Goal: Information Seeking & Learning: Learn about a topic

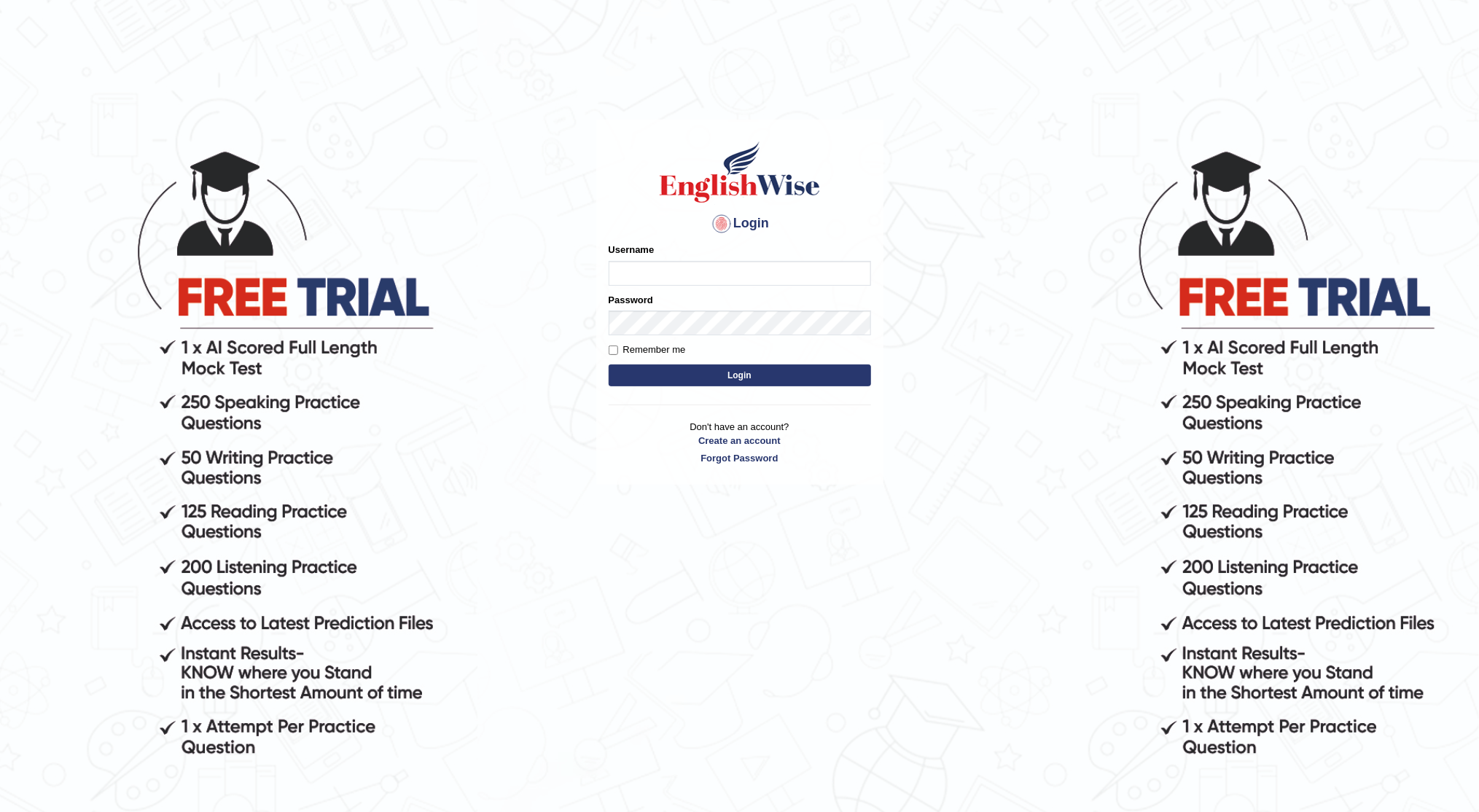
type input "[PERSON_NAME]"
click at [691, 371] on button "Login" at bounding box center [740, 374] width 263 height 22
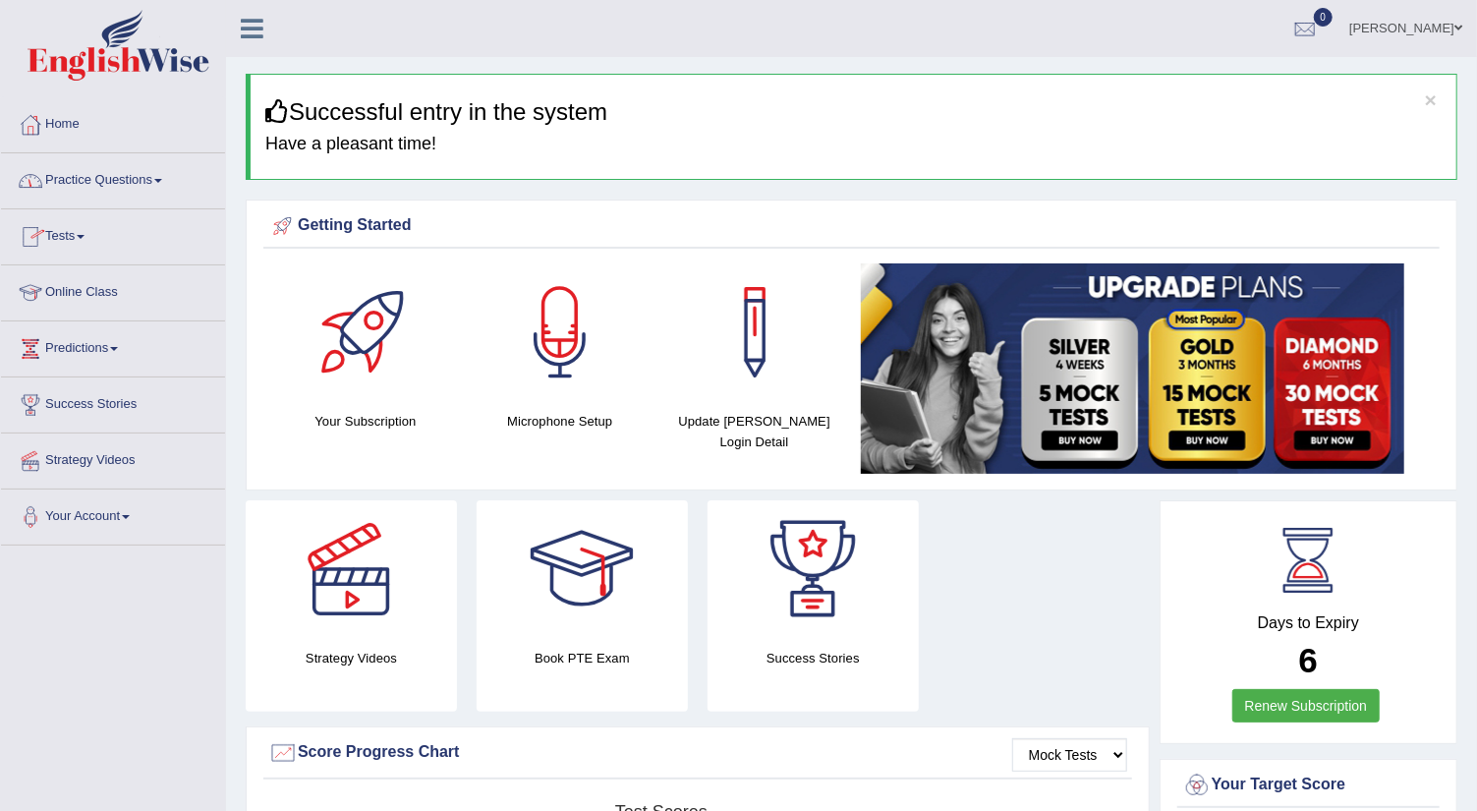
click at [168, 178] on link "Practice Questions" at bounding box center [113, 177] width 224 height 49
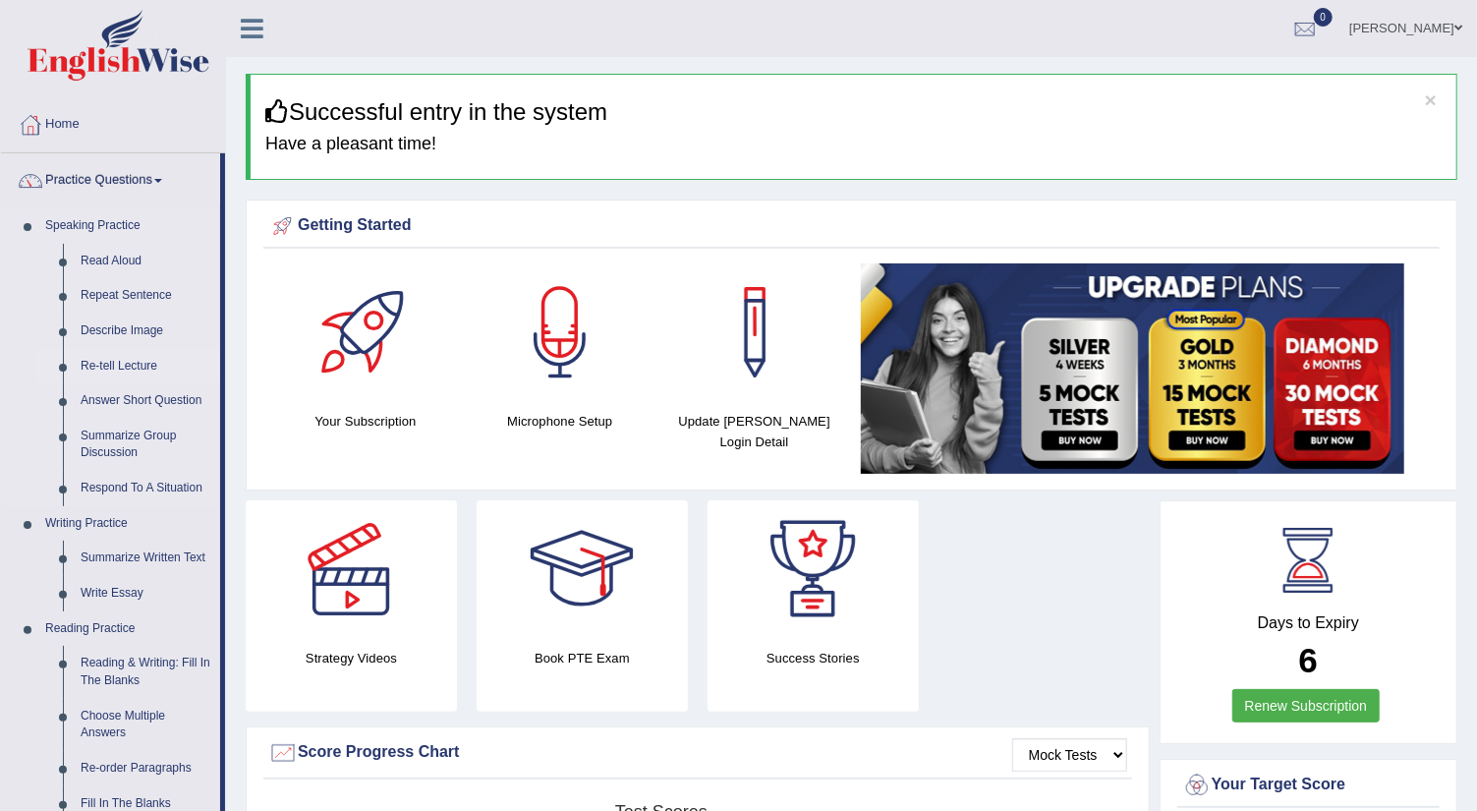
click at [134, 362] on link "Re-tell Lecture" at bounding box center [146, 366] width 148 height 35
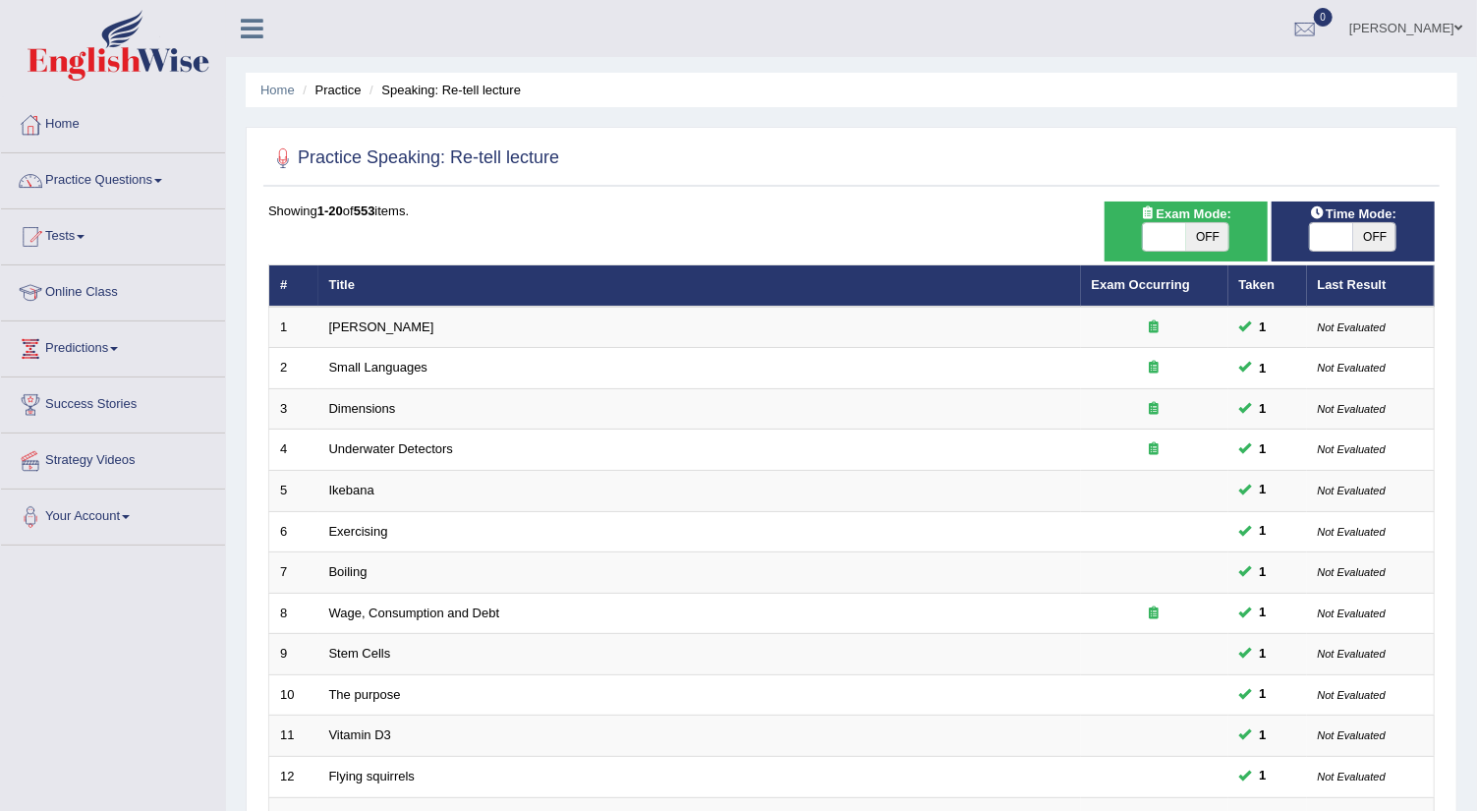
scroll to position [478, 0]
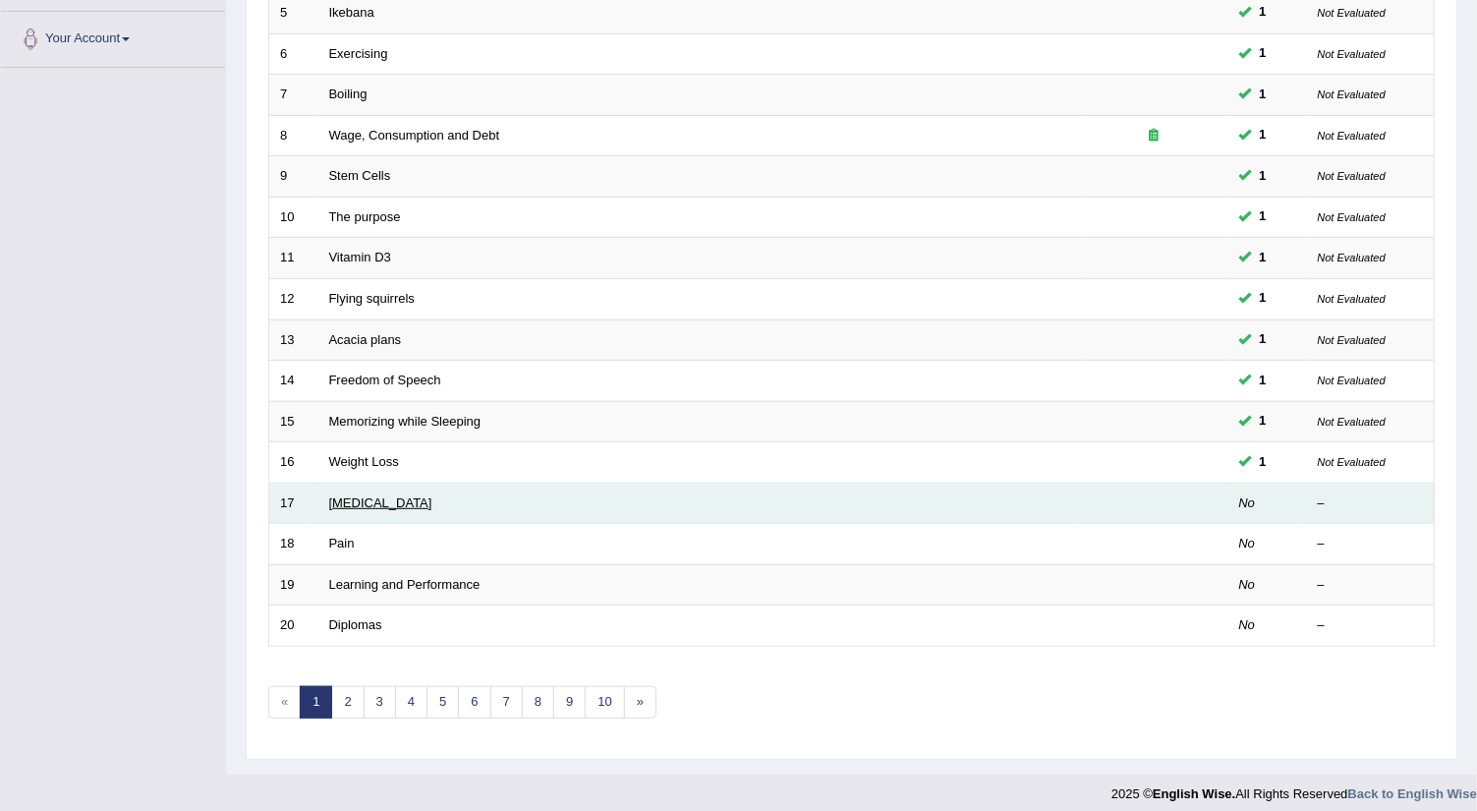
click at [378, 495] on link "Poor Posture" at bounding box center [380, 502] width 103 height 15
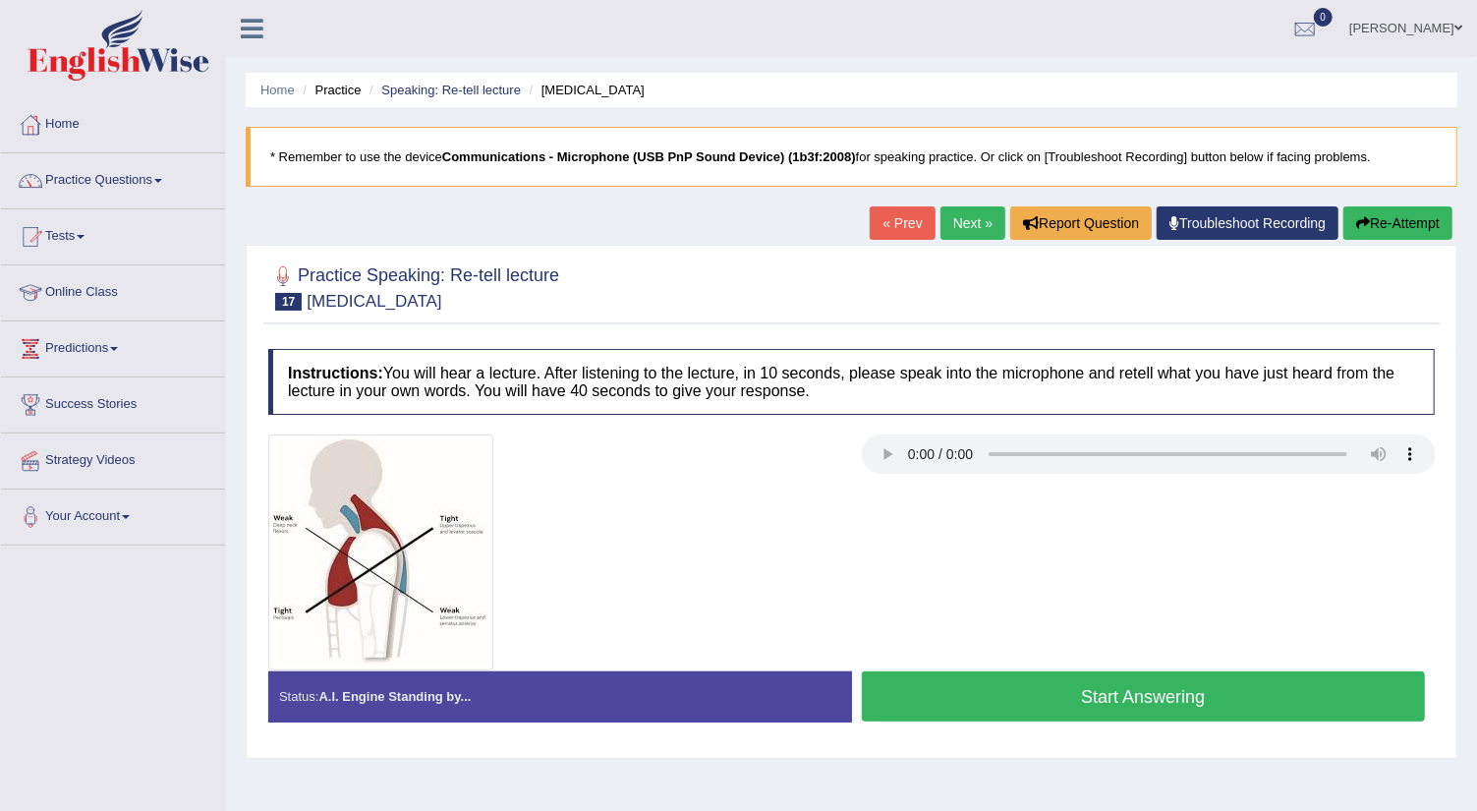
click at [925, 700] on button "Start Answering" at bounding box center [1144, 696] width 564 height 50
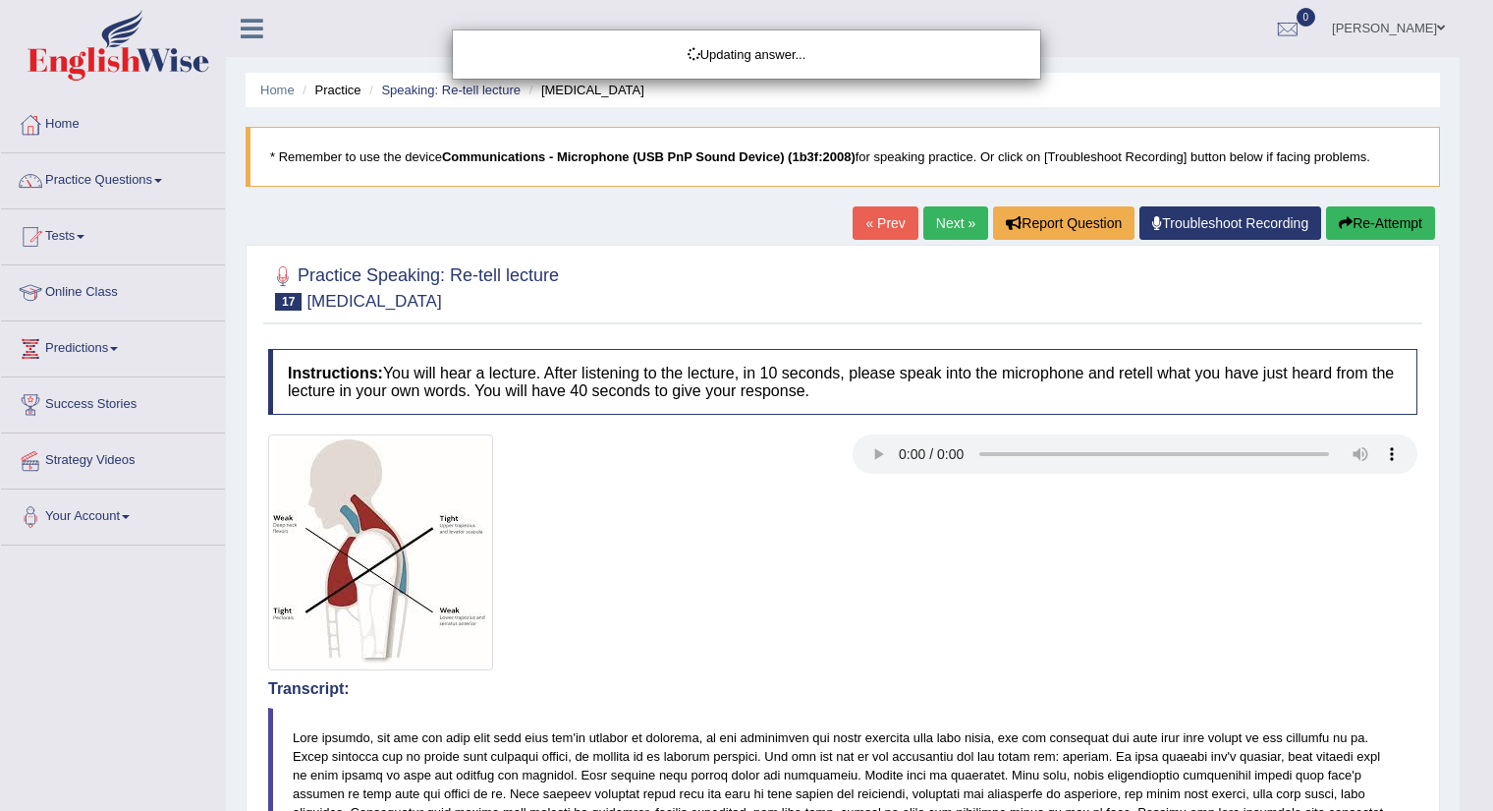
click at [1476, 626] on body "Toggle navigation Home Practice Questions Speaking Practice Read Aloud Repeat S…" at bounding box center [746, 405] width 1493 height 811
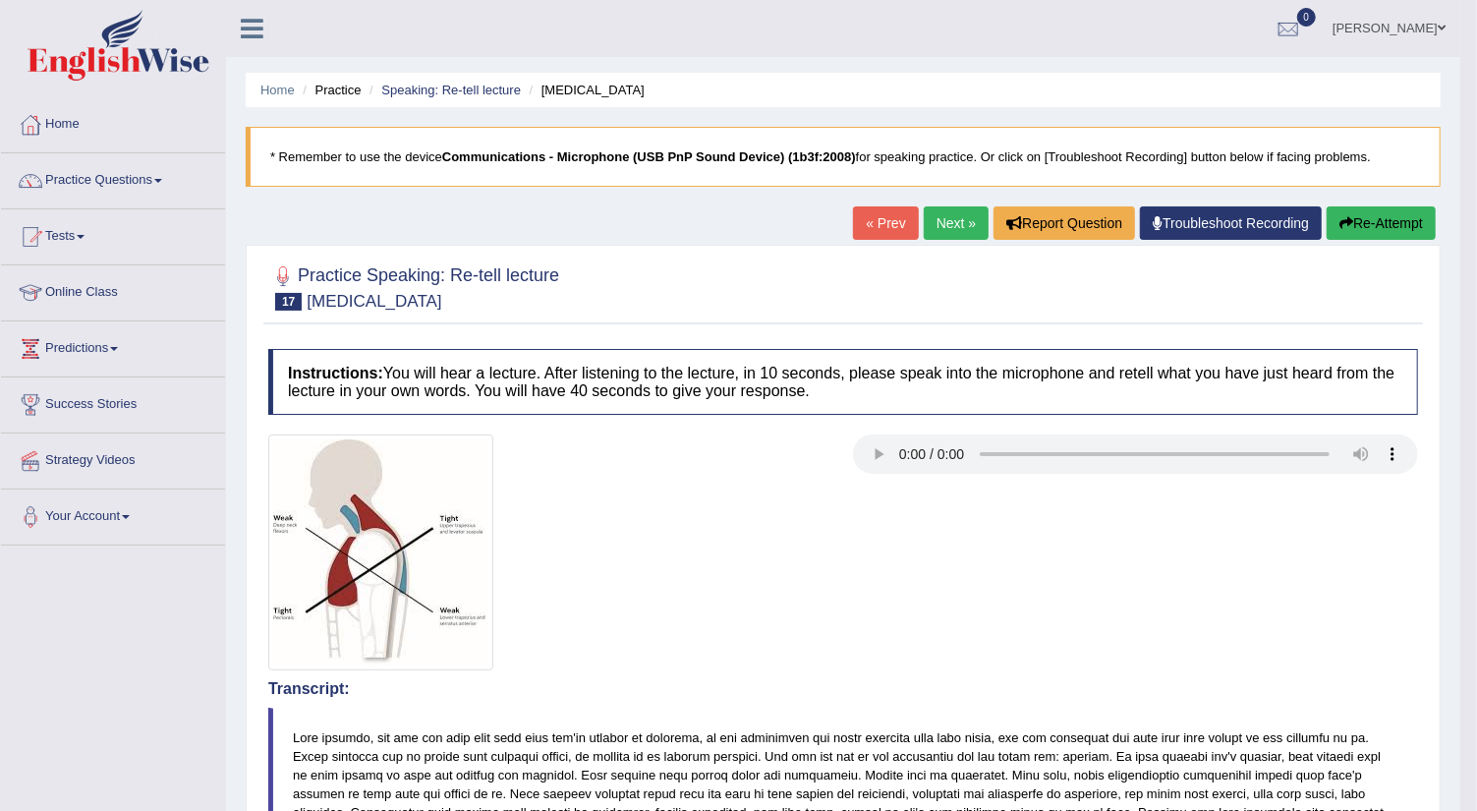
click at [941, 216] on link "Next »" at bounding box center [956, 222] width 65 height 33
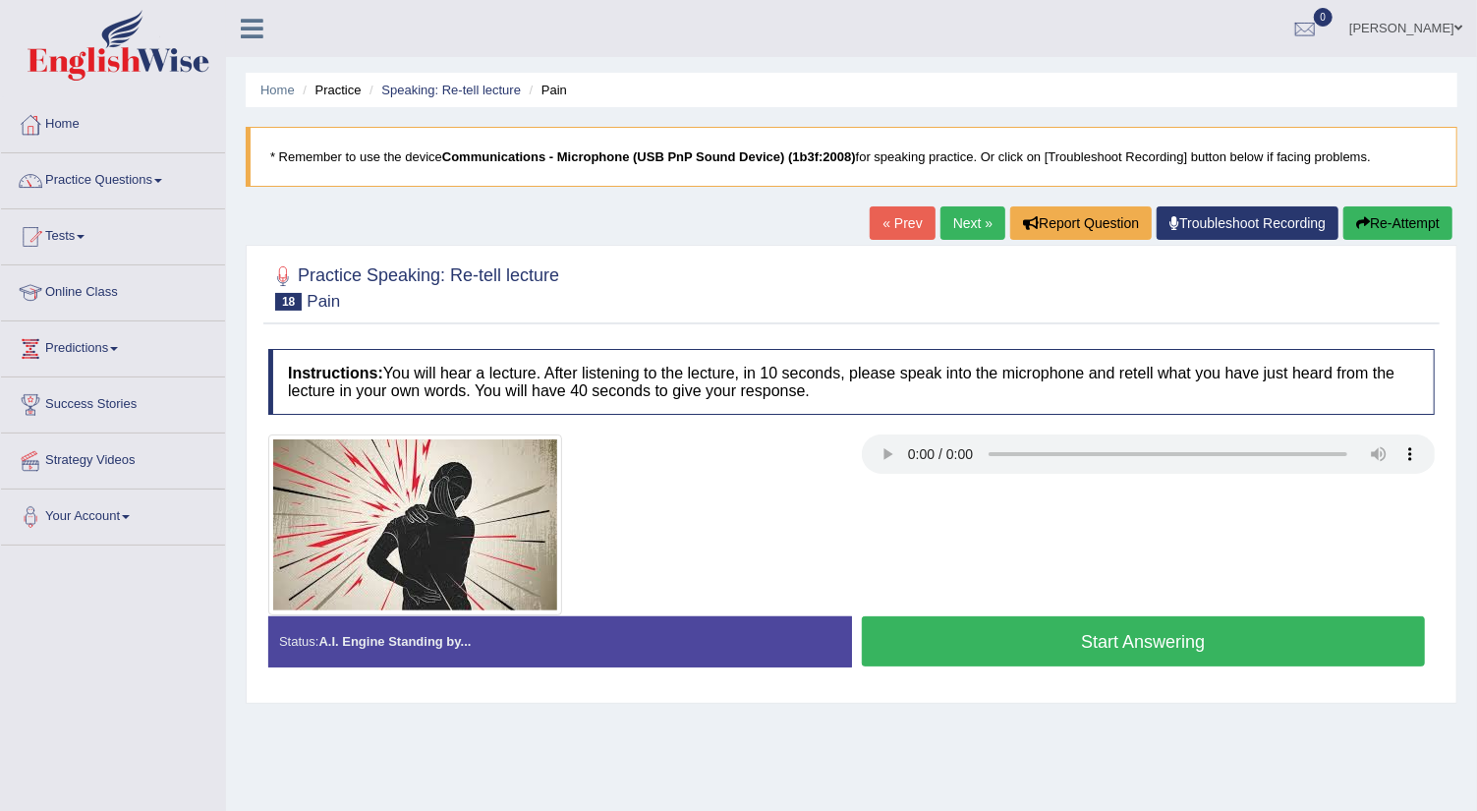
click at [973, 641] on button "Start Answering" at bounding box center [1144, 641] width 564 height 50
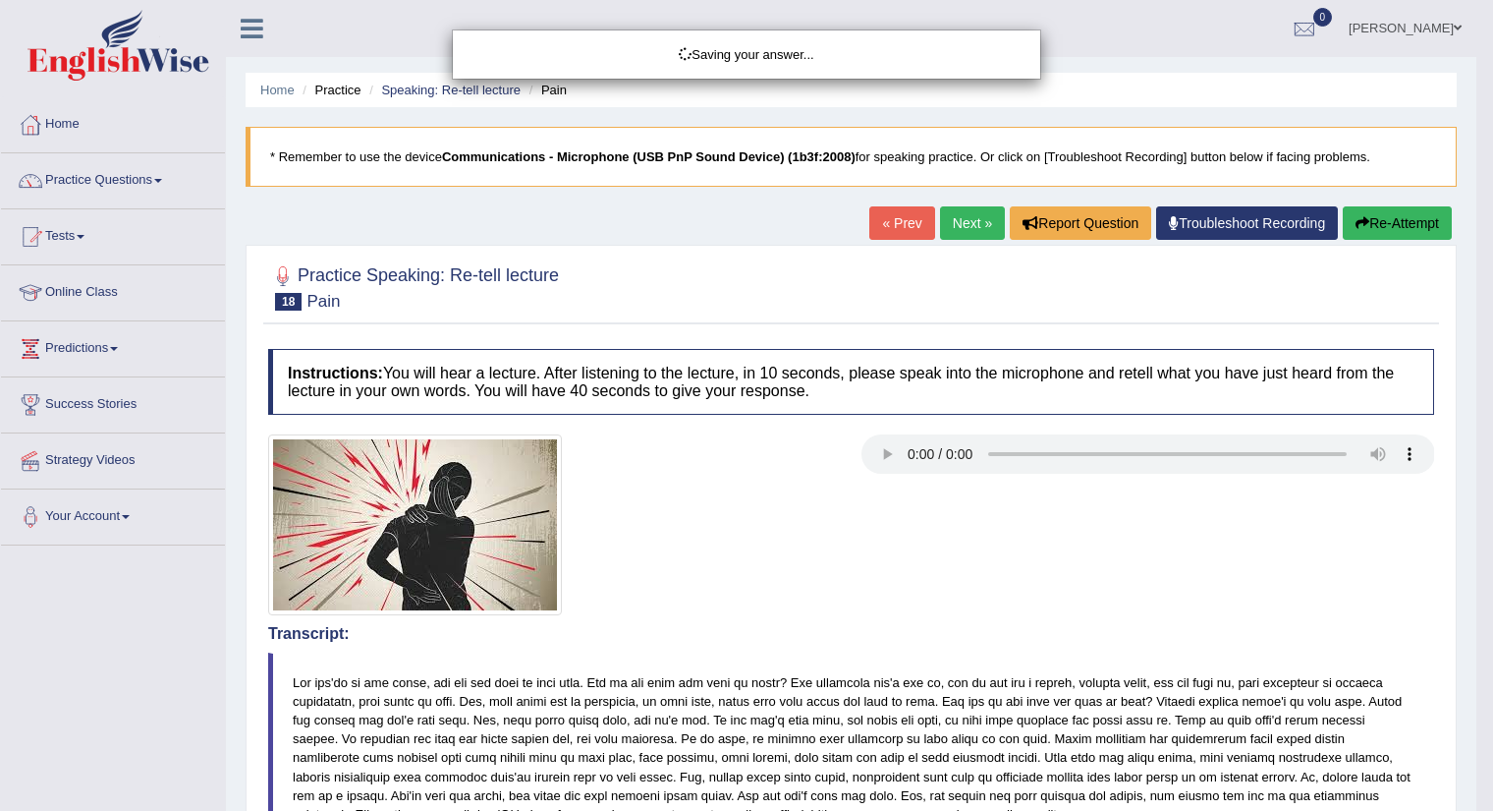
click at [1476, 698] on div "Saving your answer..." at bounding box center [746, 405] width 1493 height 811
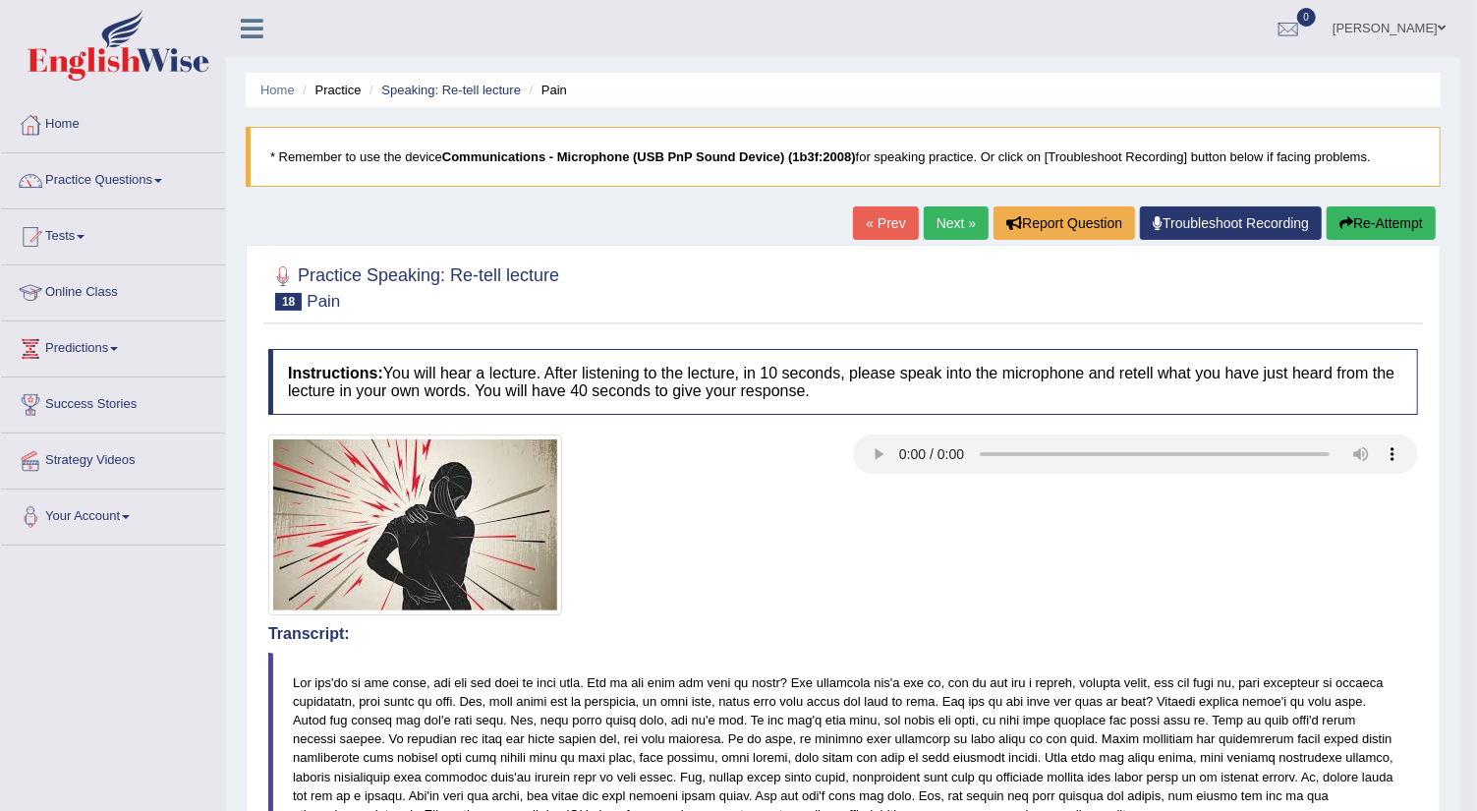
click at [953, 225] on link "Next »" at bounding box center [956, 222] width 65 height 33
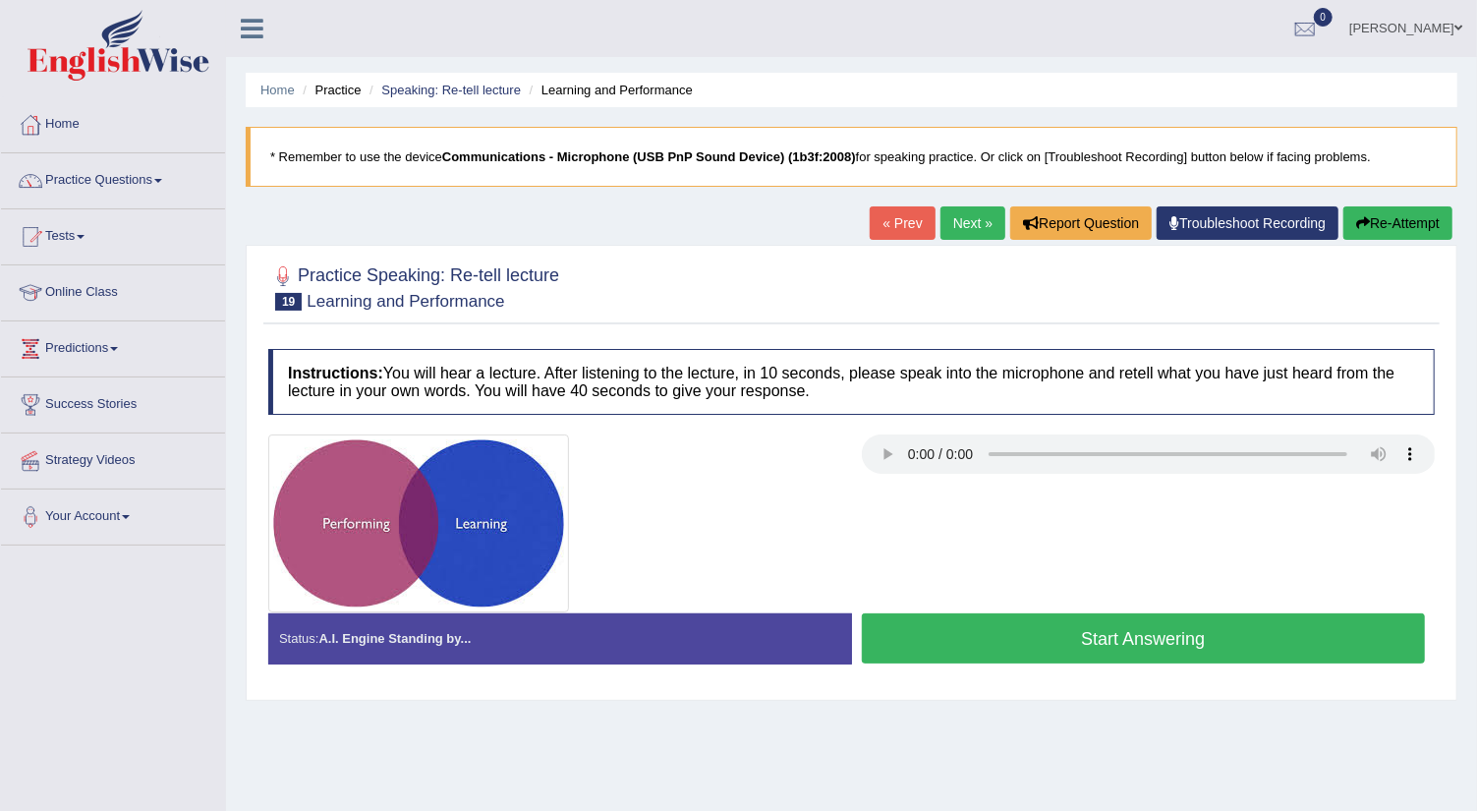
click at [943, 637] on button "Start Answering" at bounding box center [1144, 638] width 564 height 50
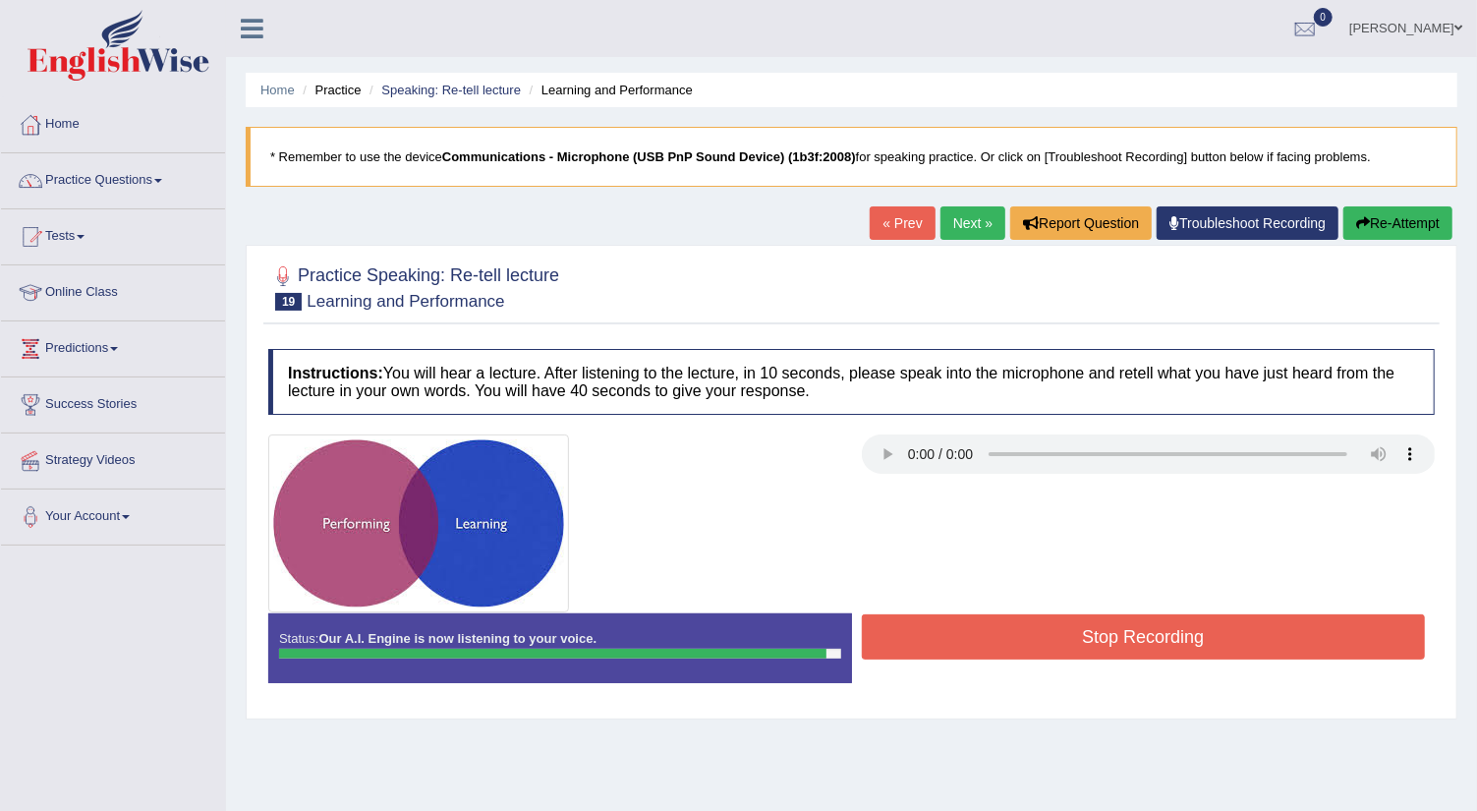
click at [943, 637] on button "Stop Recording" at bounding box center [1144, 636] width 564 height 45
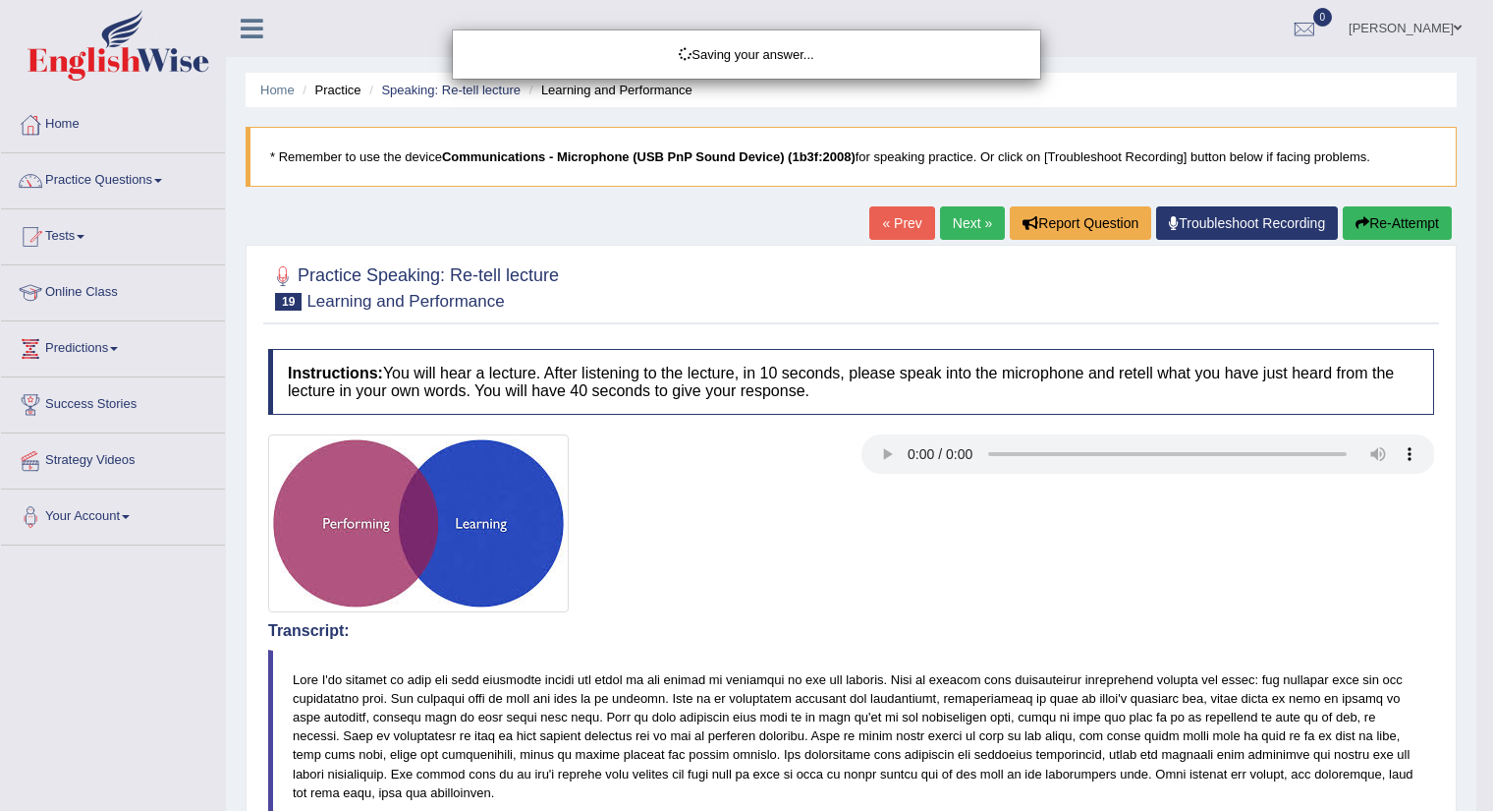
click at [1476, 725] on div "Saving your answer..." at bounding box center [746, 405] width 1493 height 811
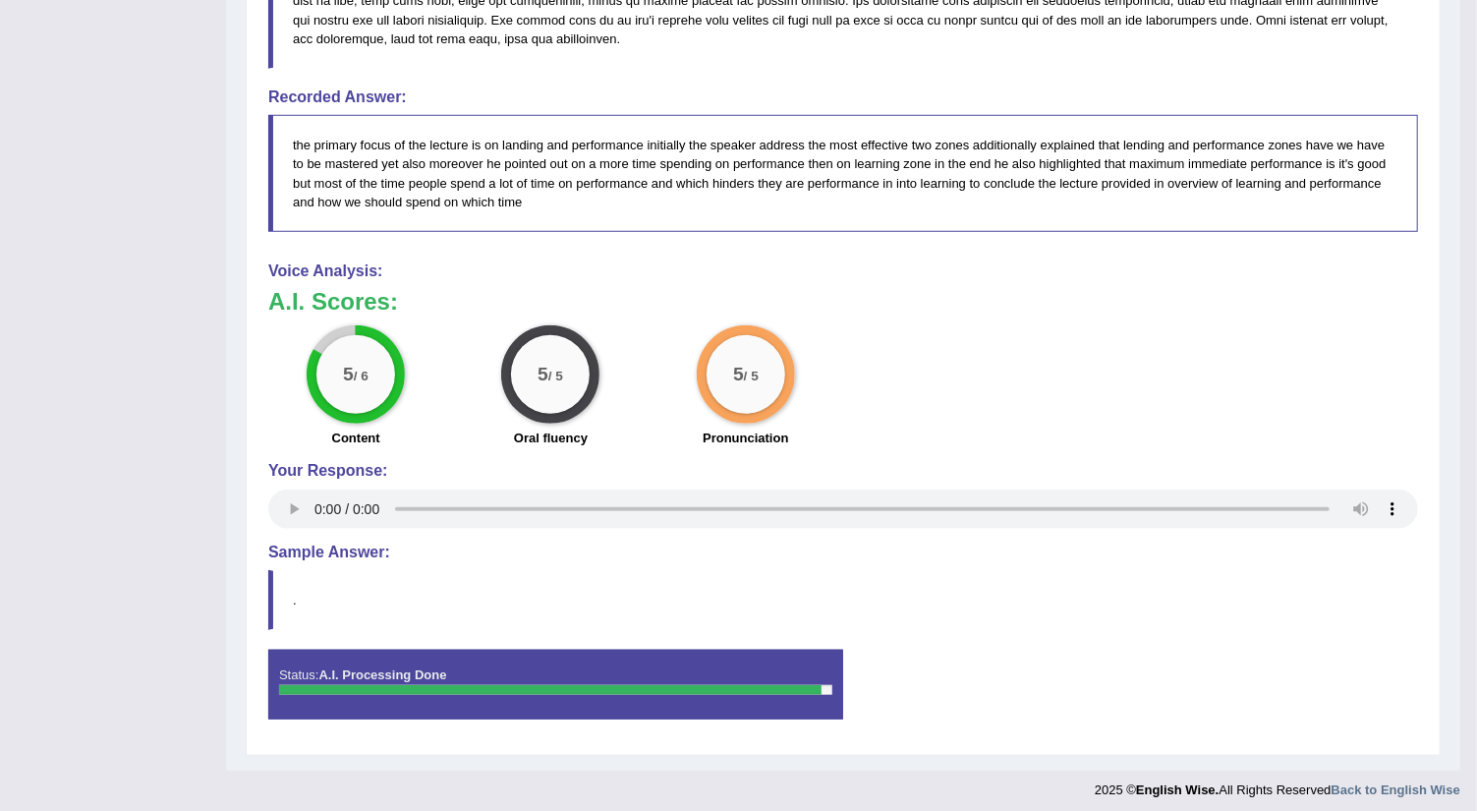
scroll to position [44, 0]
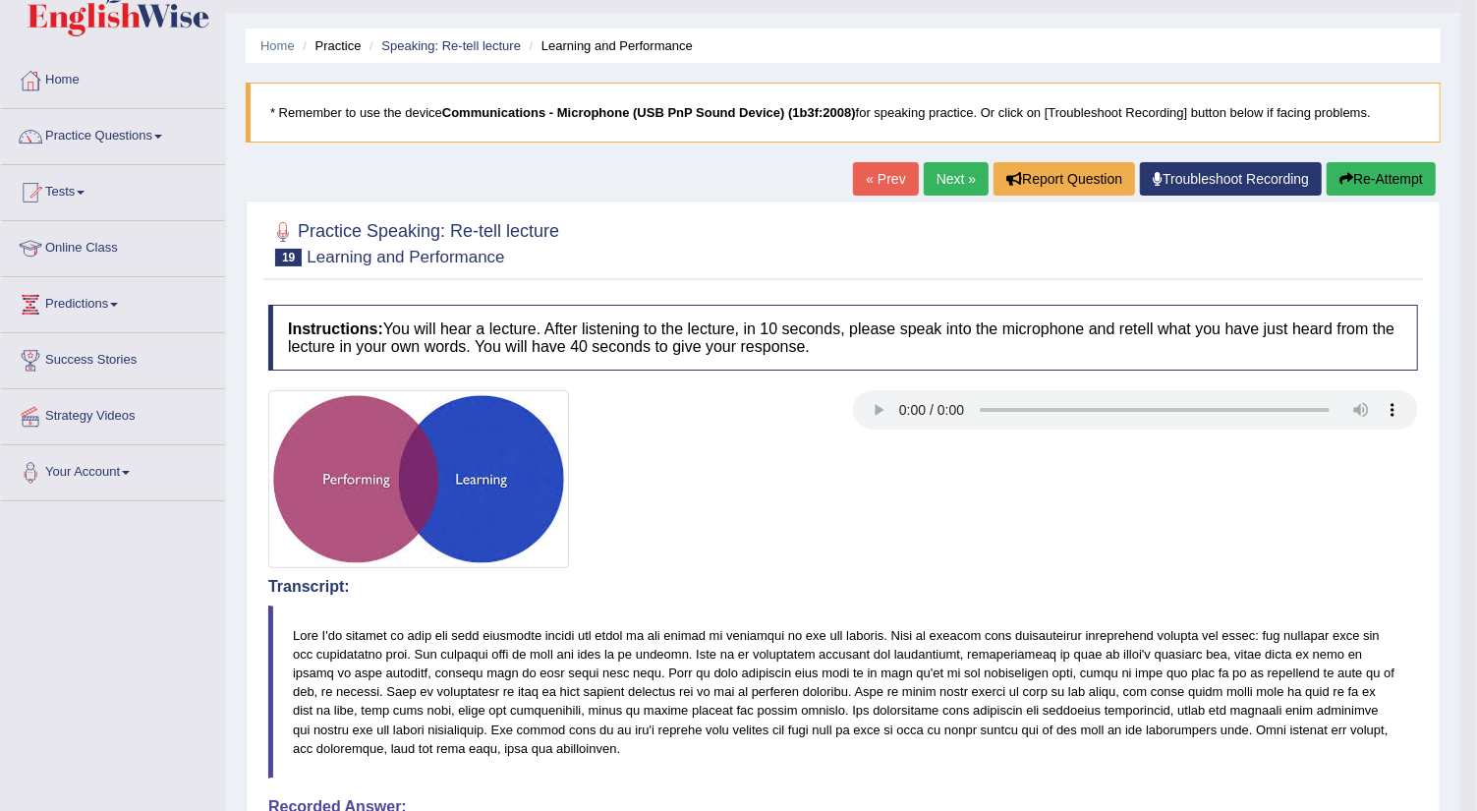
click at [944, 179] on link "Next »" at bounding box center [956, 178] width 65 height 33
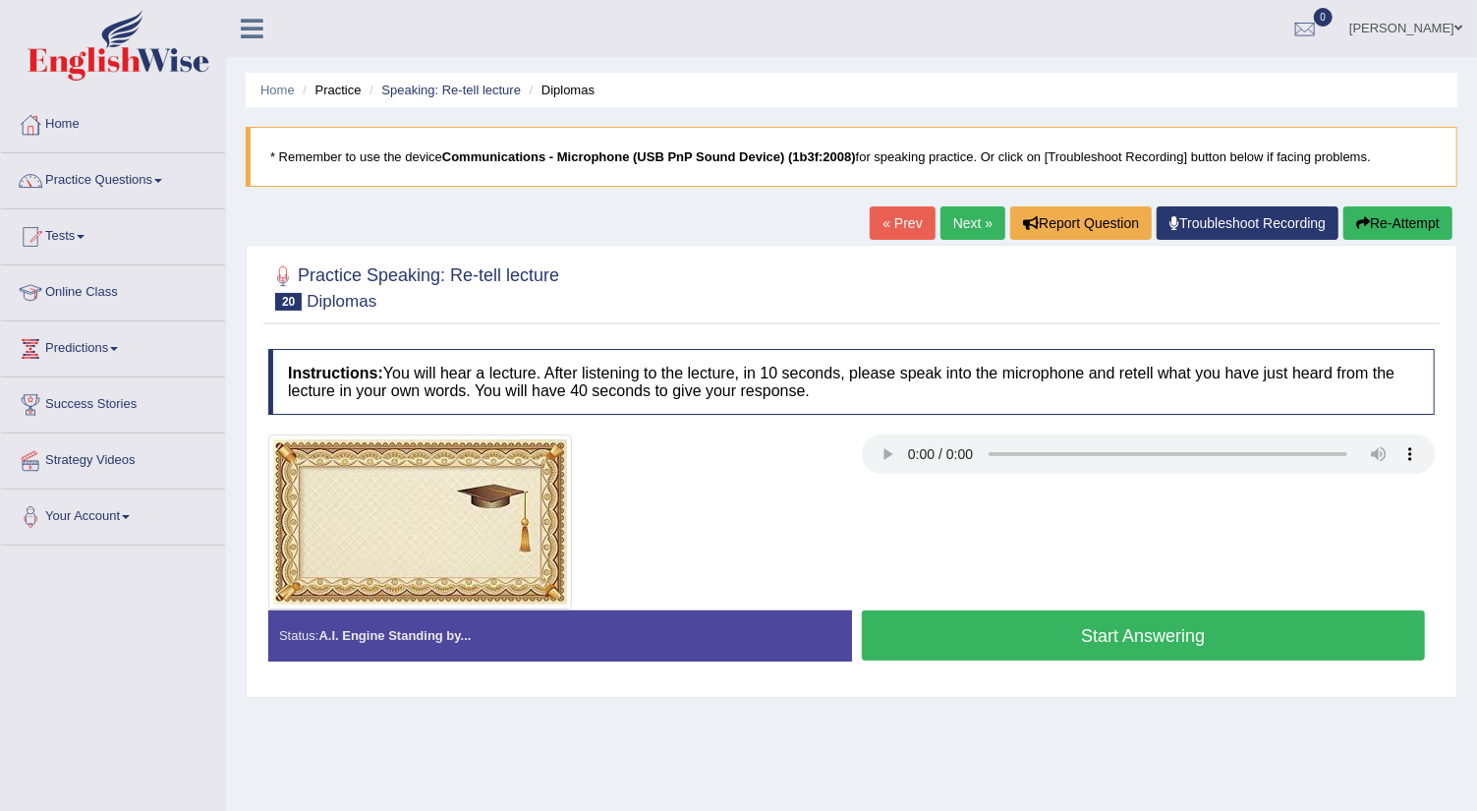
click at [980, 635] on button "Start Answering" at bounding box center [1144, 635] width 564 height 50
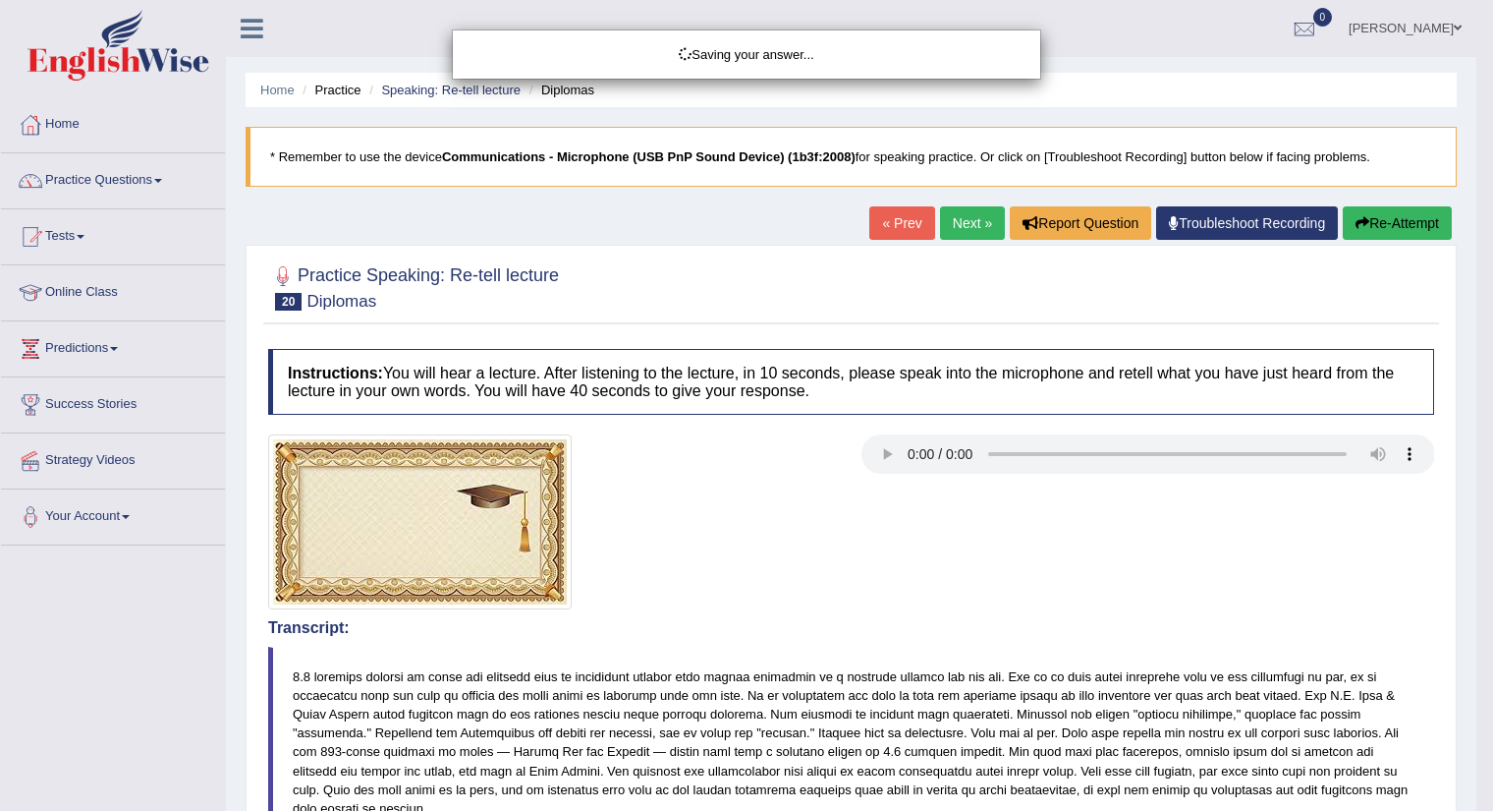
click at [1476, 755] on div "Saving your answer..." at bounding box center [746, 405] width 1493 height 811
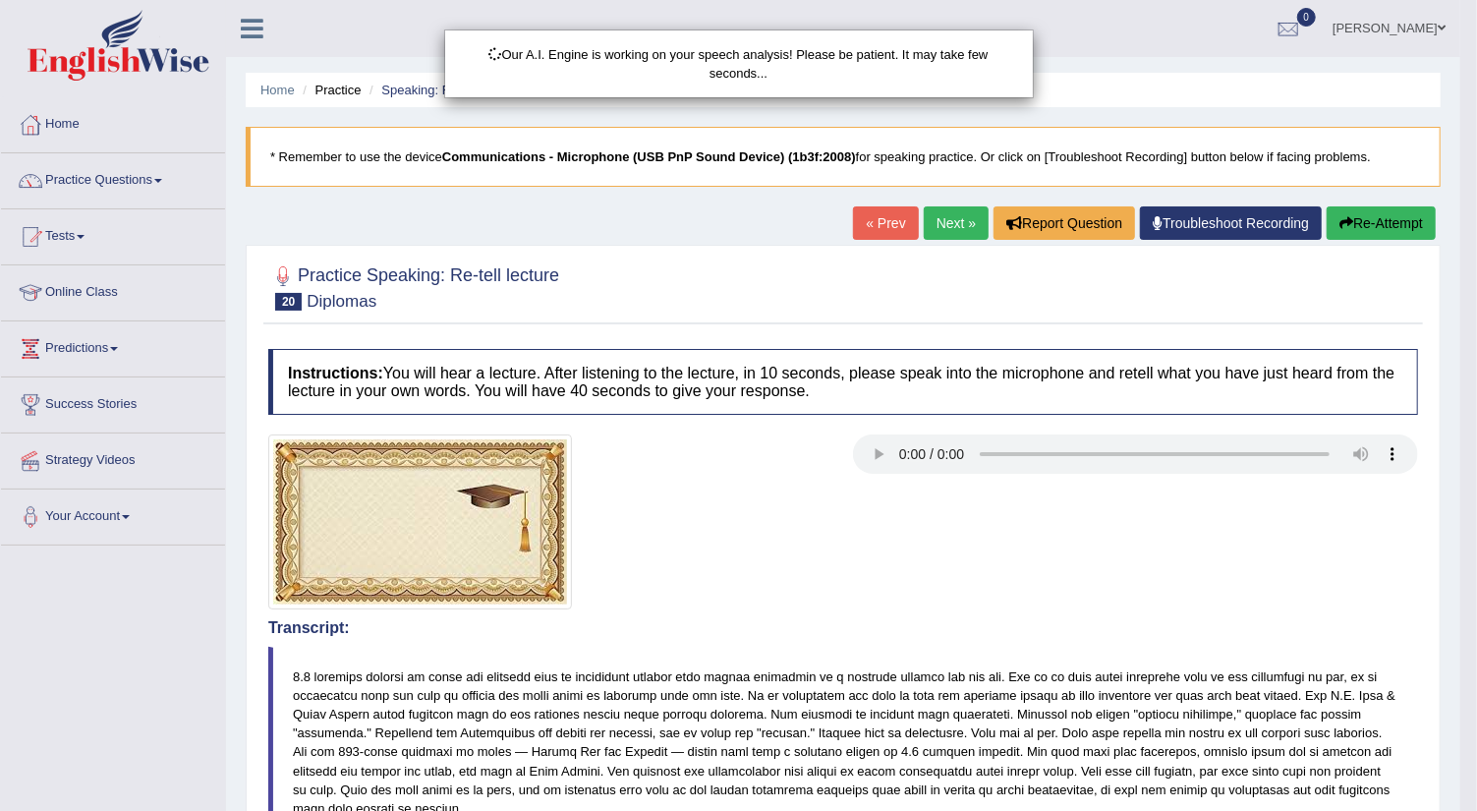
scroll to position [470, 0]
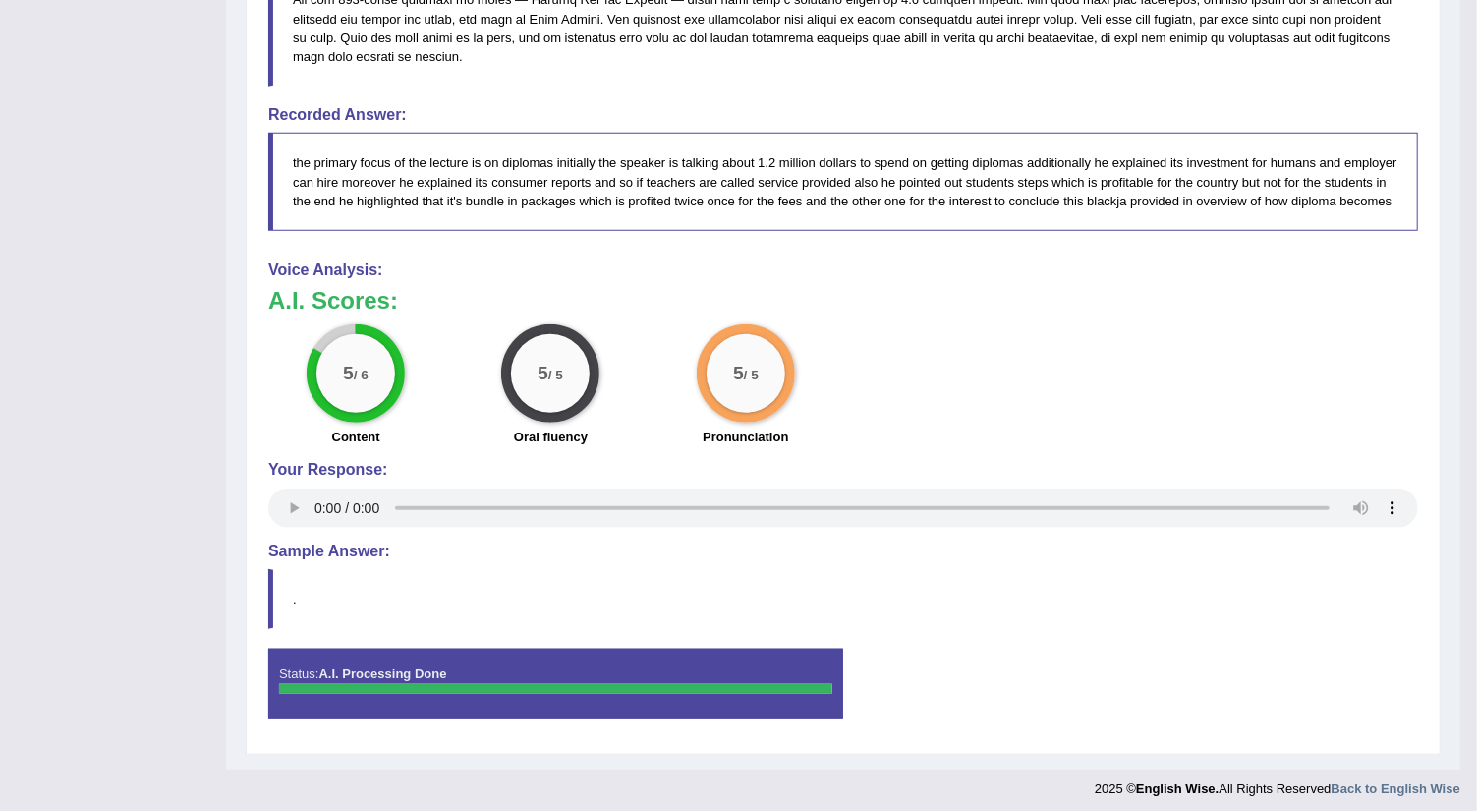
scroll to position [41, 0]
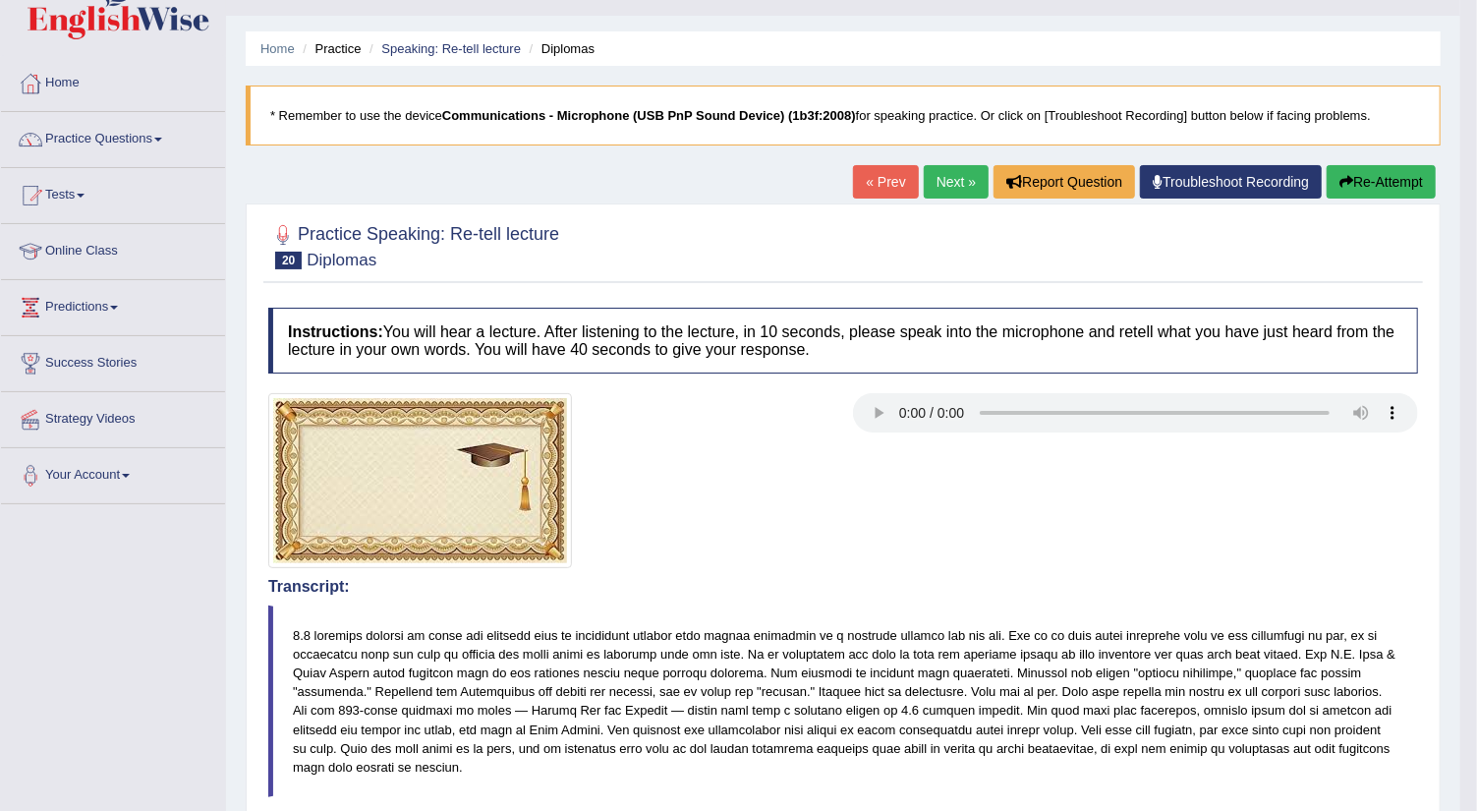
click at [946, 181] on link "Next »" at bounding box center [956, 181] width 65 height 33
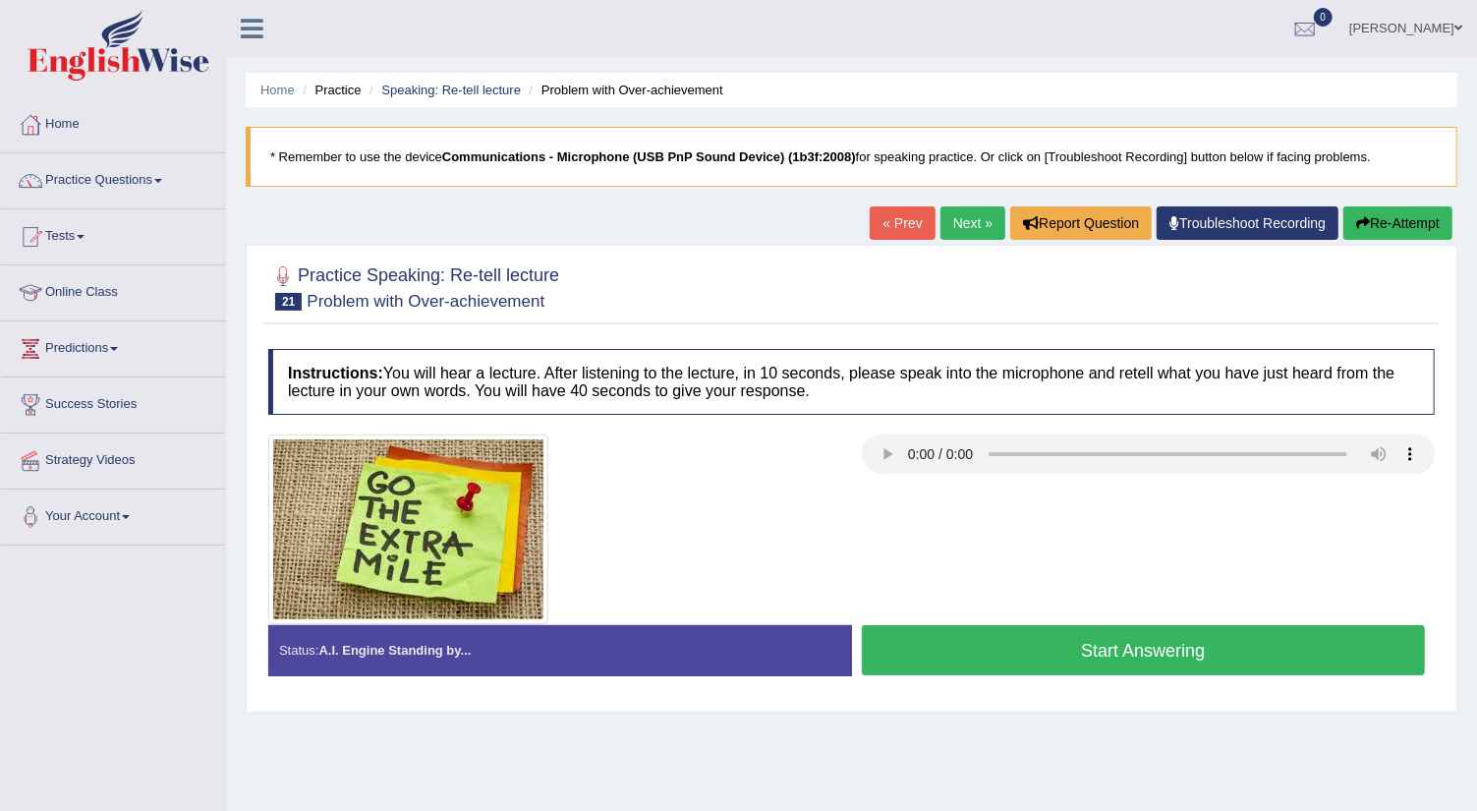
click at [955, 648] on button "Start Answering" at bounding box center [1144, 650] width 564 height 50
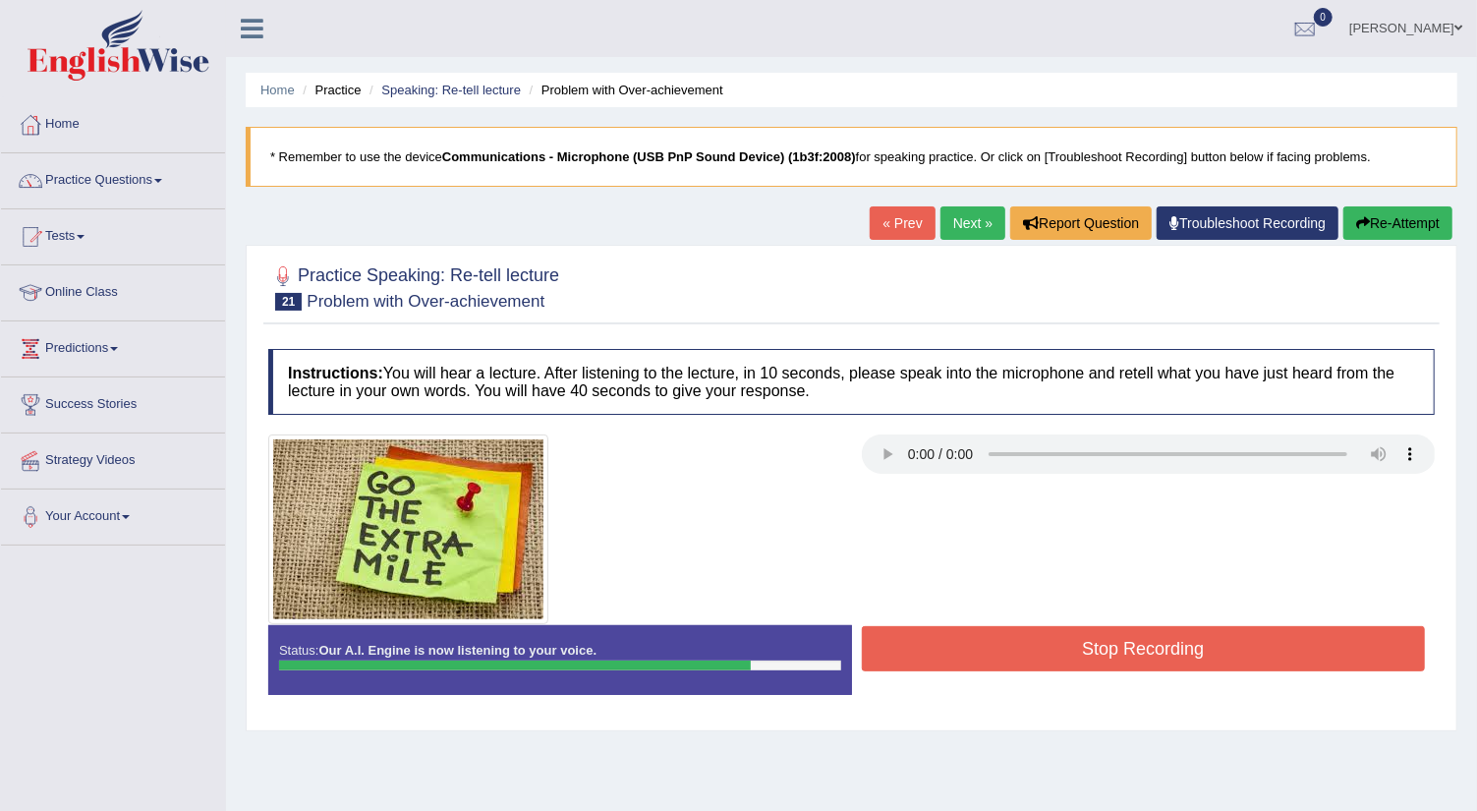
click at [955, 648] on button "Stop Recording" at bounding box center [1144, 648] width 564 height 45
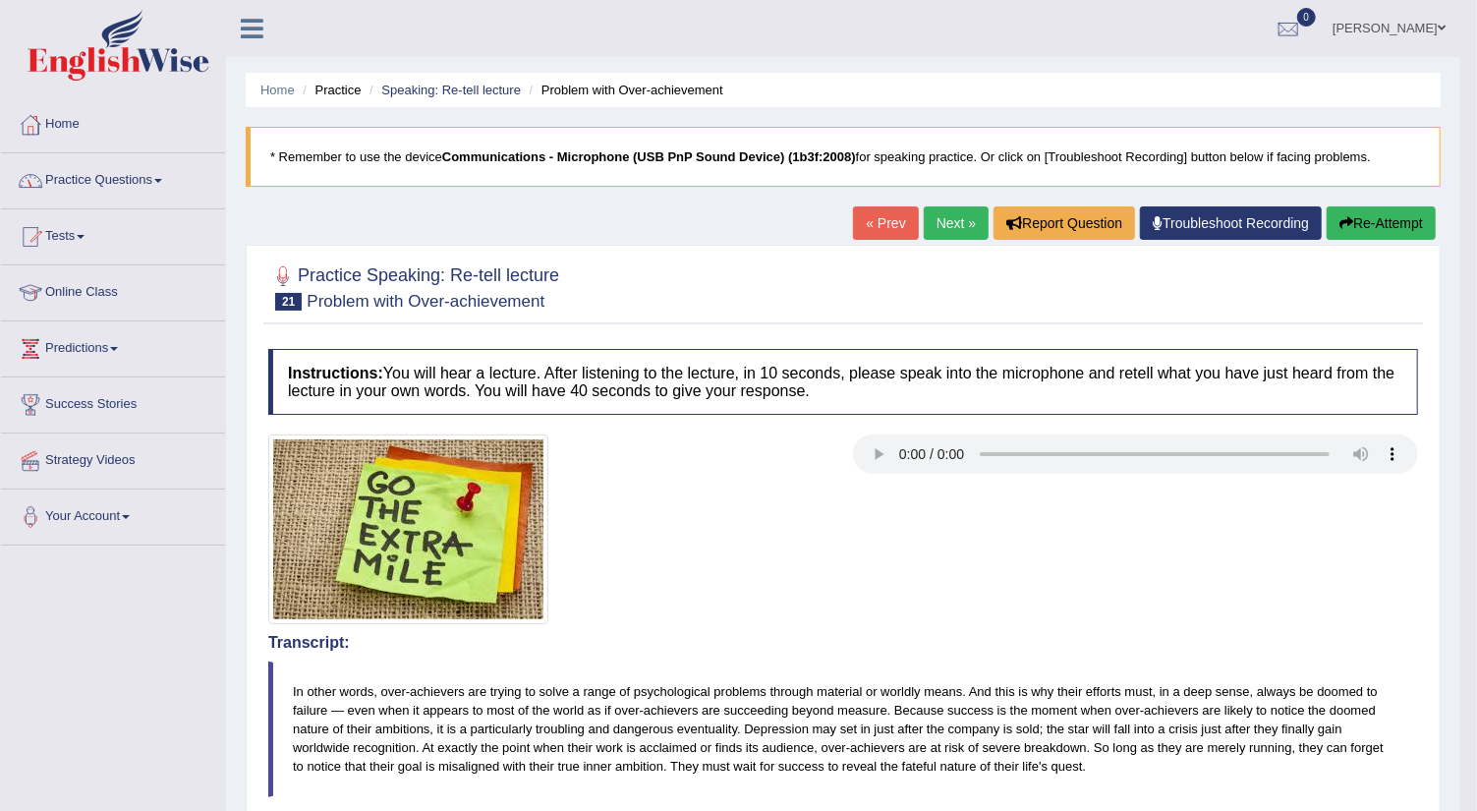
click at [162, 180] on span at bounding box center [158, 181] width 8 height 4
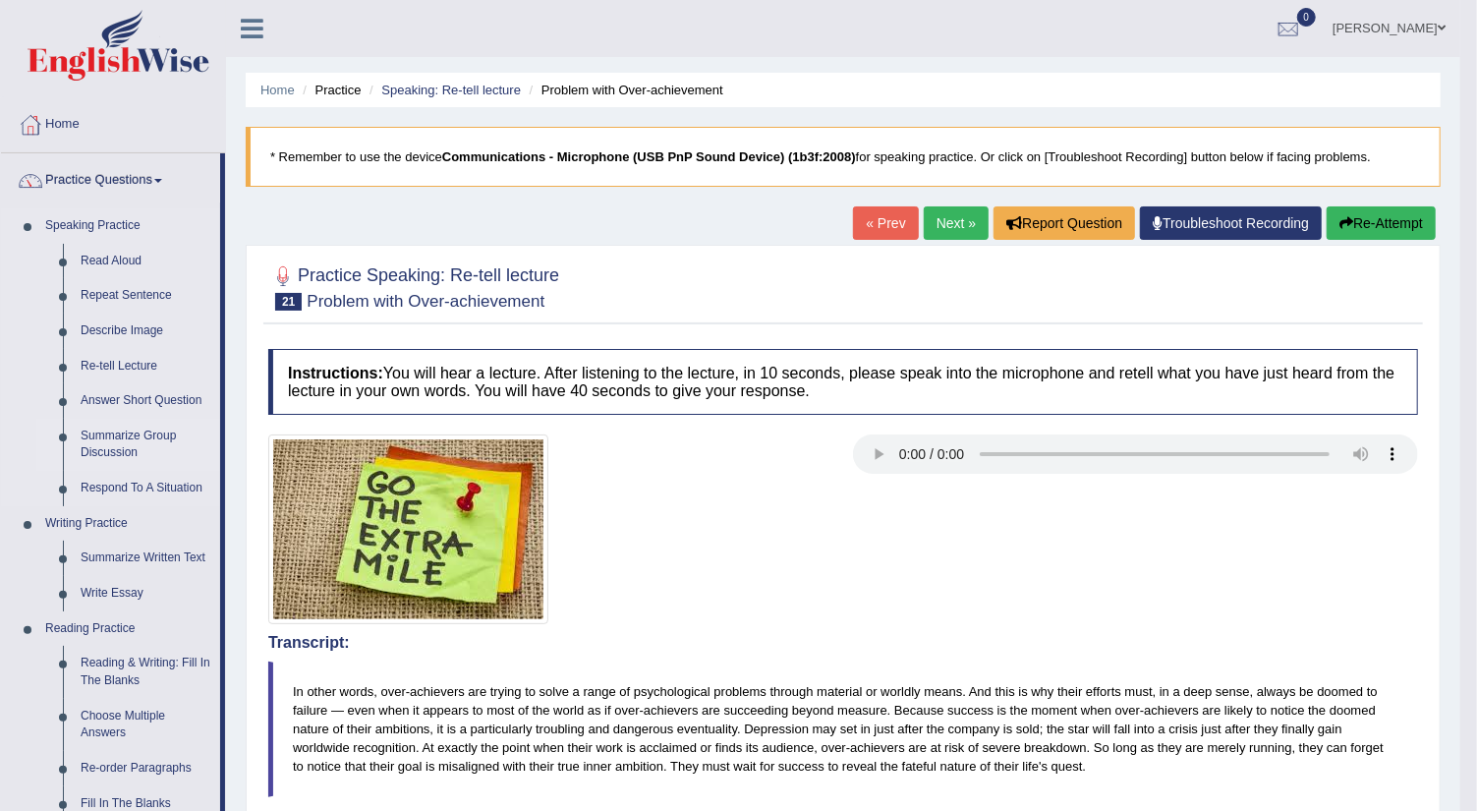
click at [129, 438] on link "Summarize Group Discussion" at bounding box center [146, 445] width 148 height 52
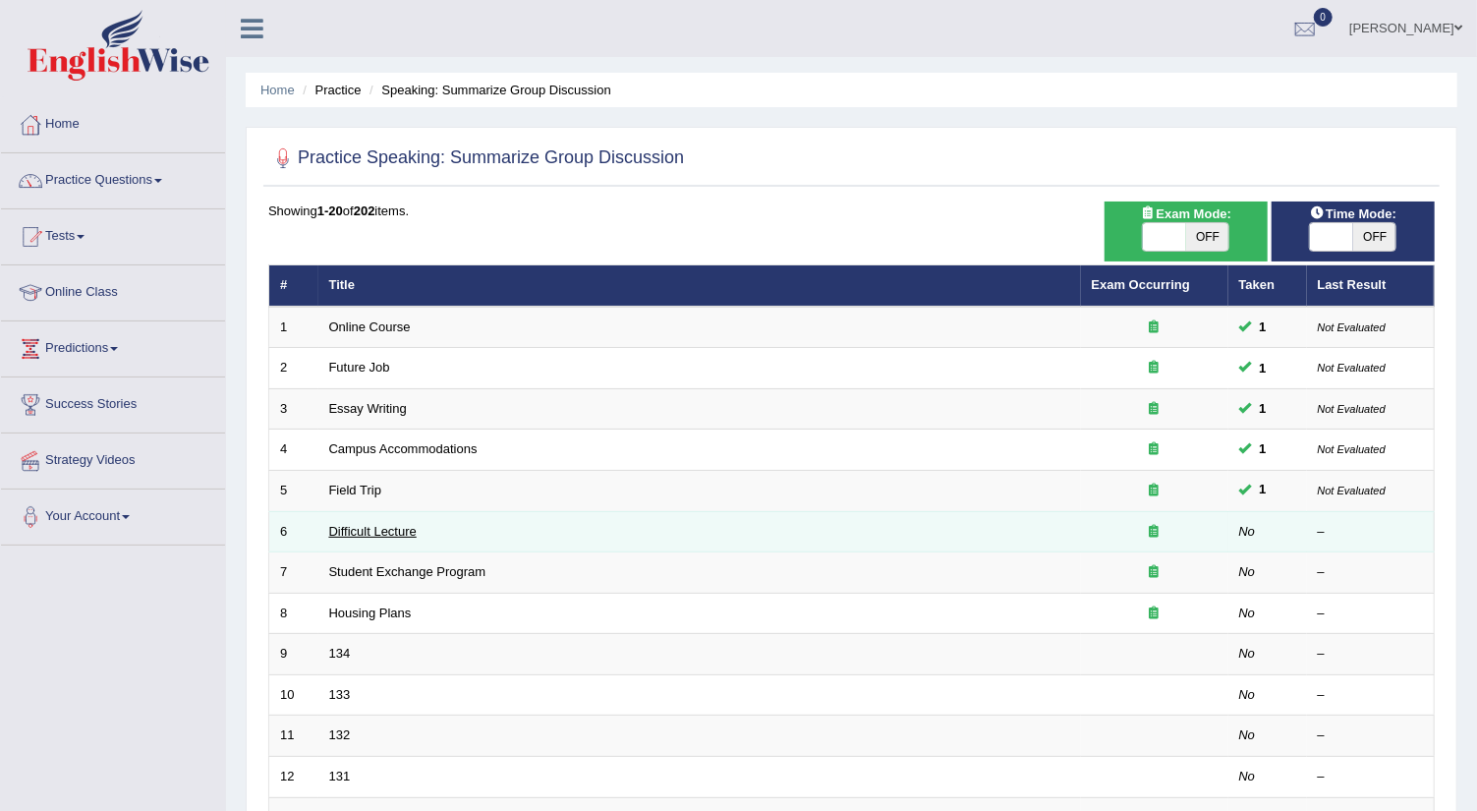
click at [360, 531] on link "Difficult Lecture" at bounding box center [372, 531] width 87 height 15
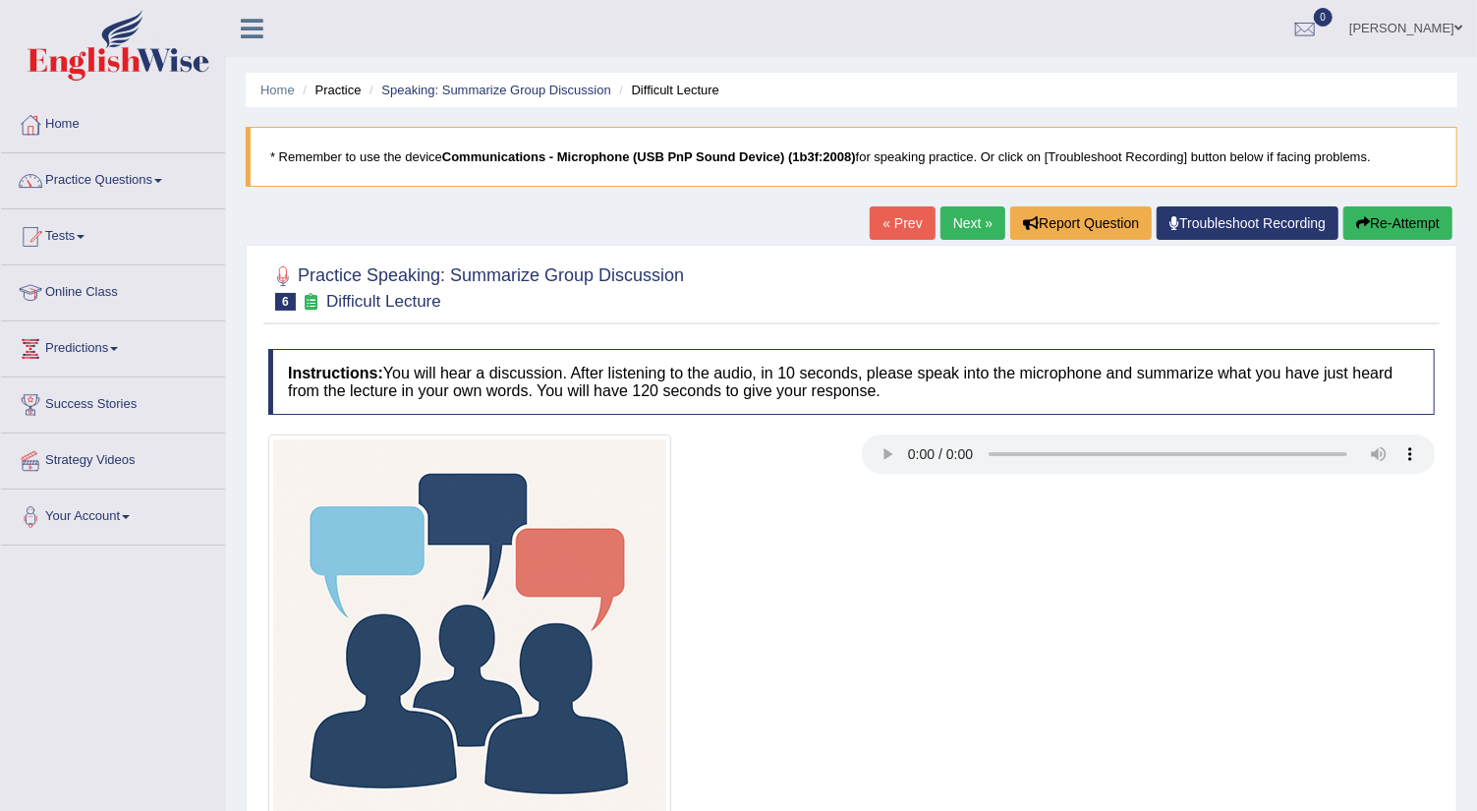
scroll to position [220, 0]
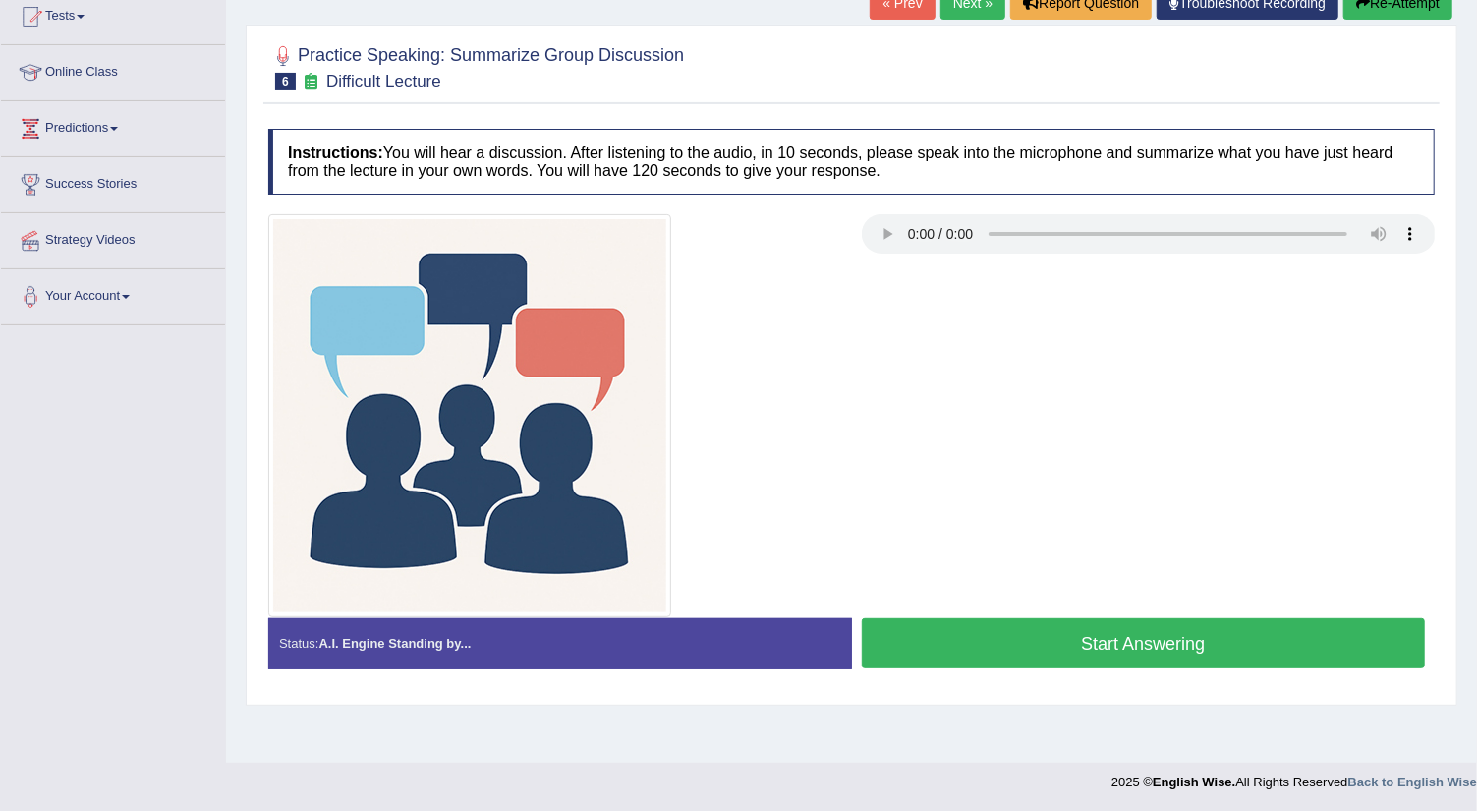
click at [1141, 648] on button "Start Answering" at bounding box center [1144, 643] width 564 height 50
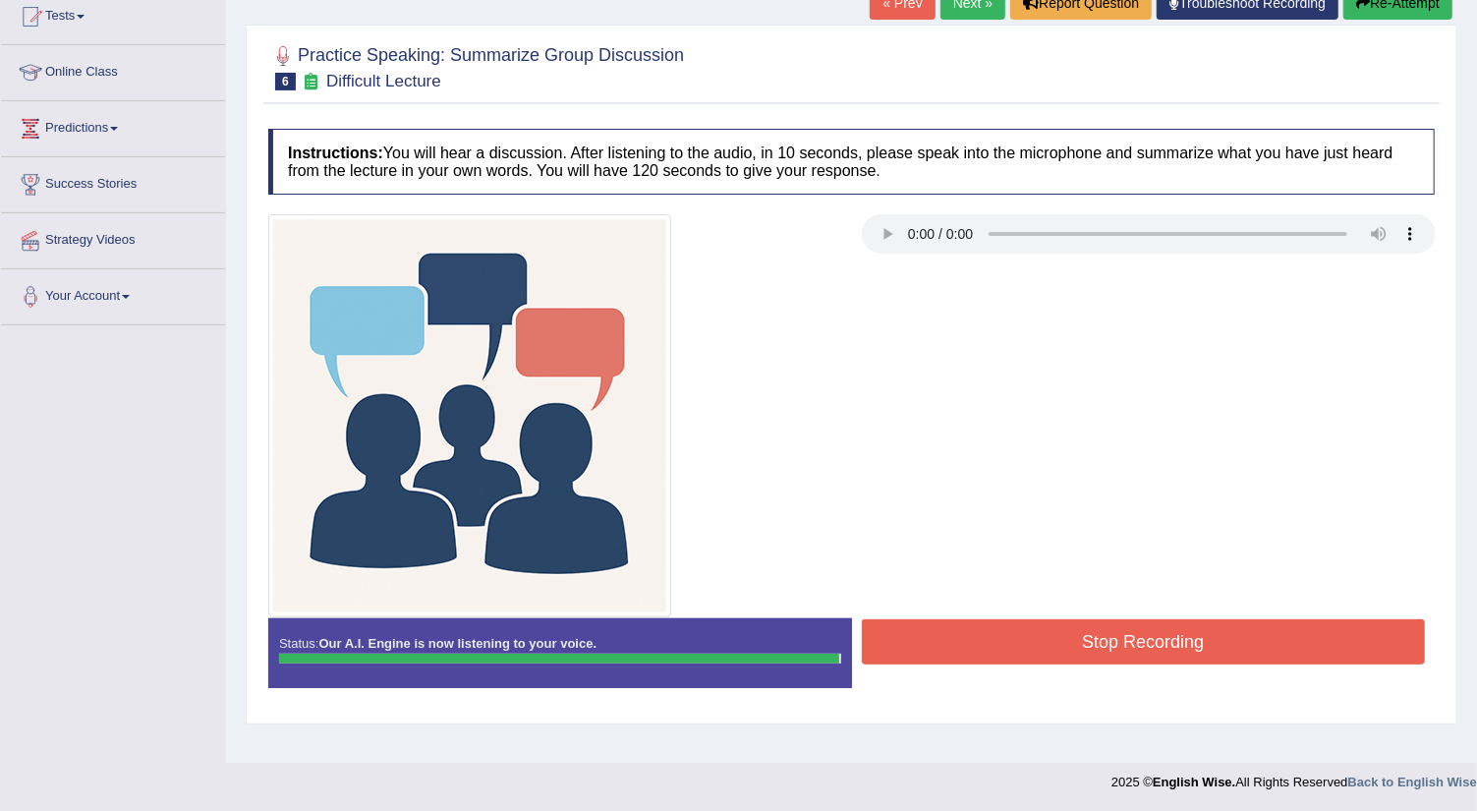
click at [1141, 648] on button "Stop Recording" at bounding box center [1144, 641] width 564 height 45
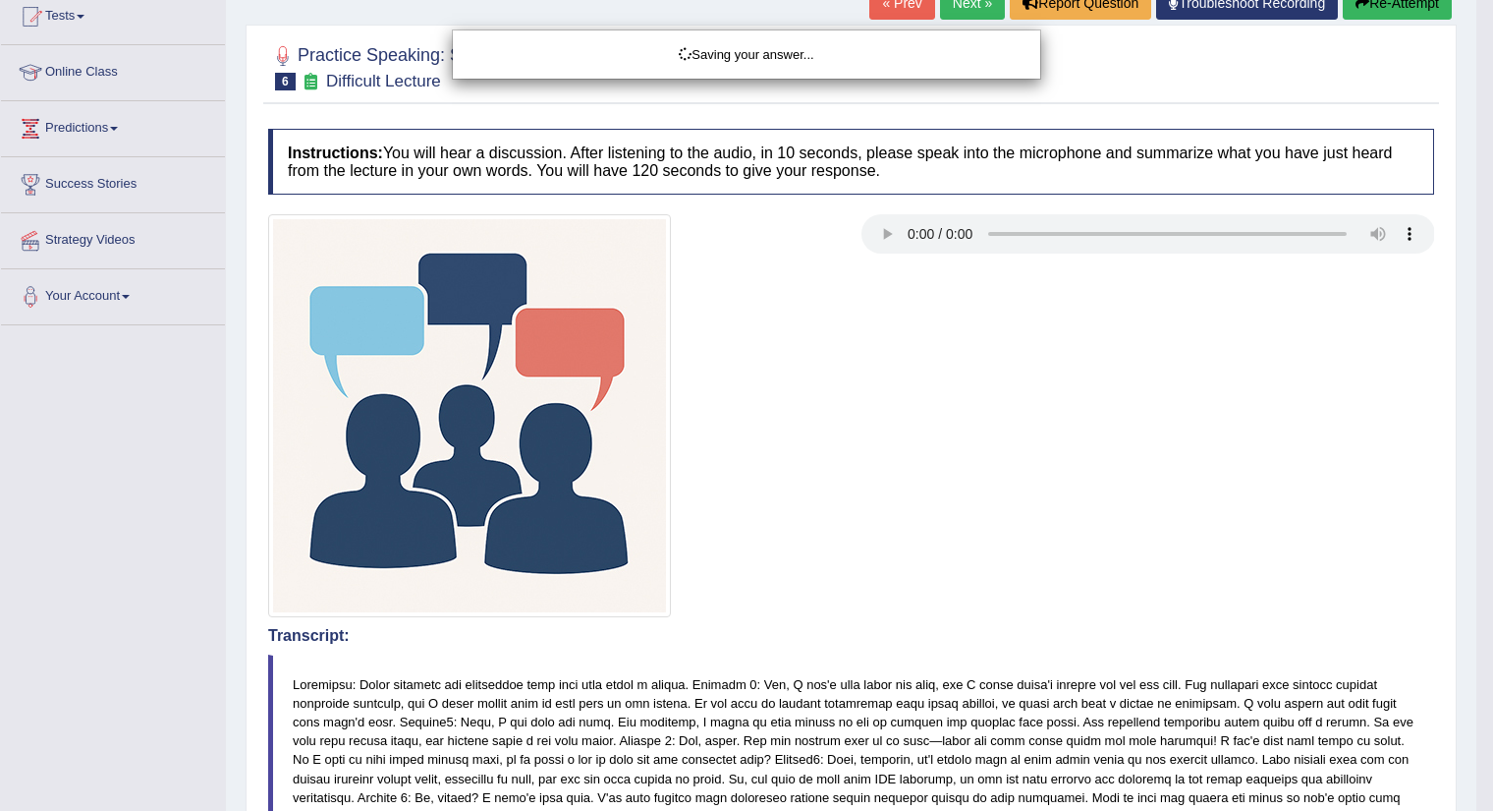
click at [1476, 712] on div "Saving your answer..." at bounding box center [746, 405] width 1493 height 811
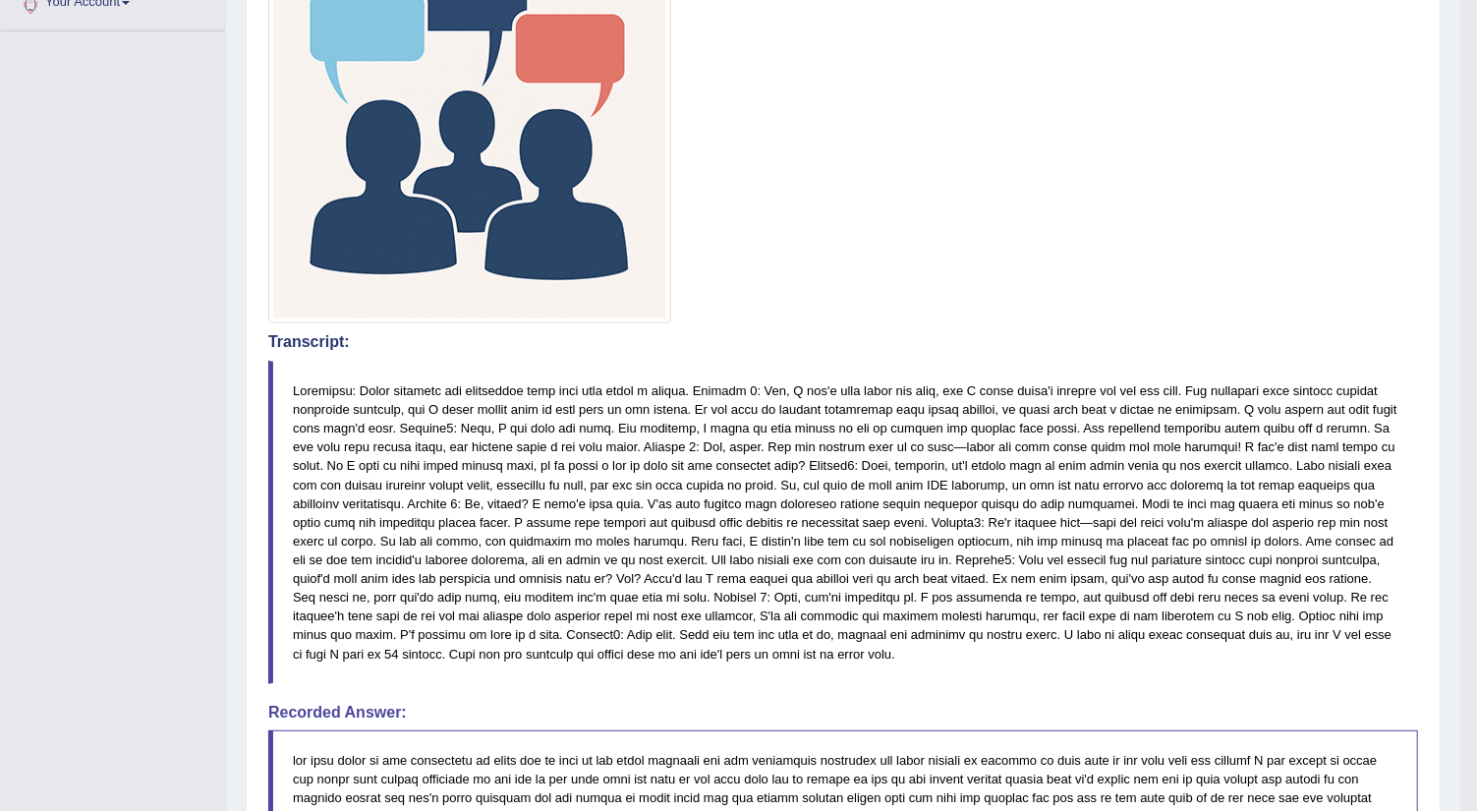
scroll to position [0, 0]
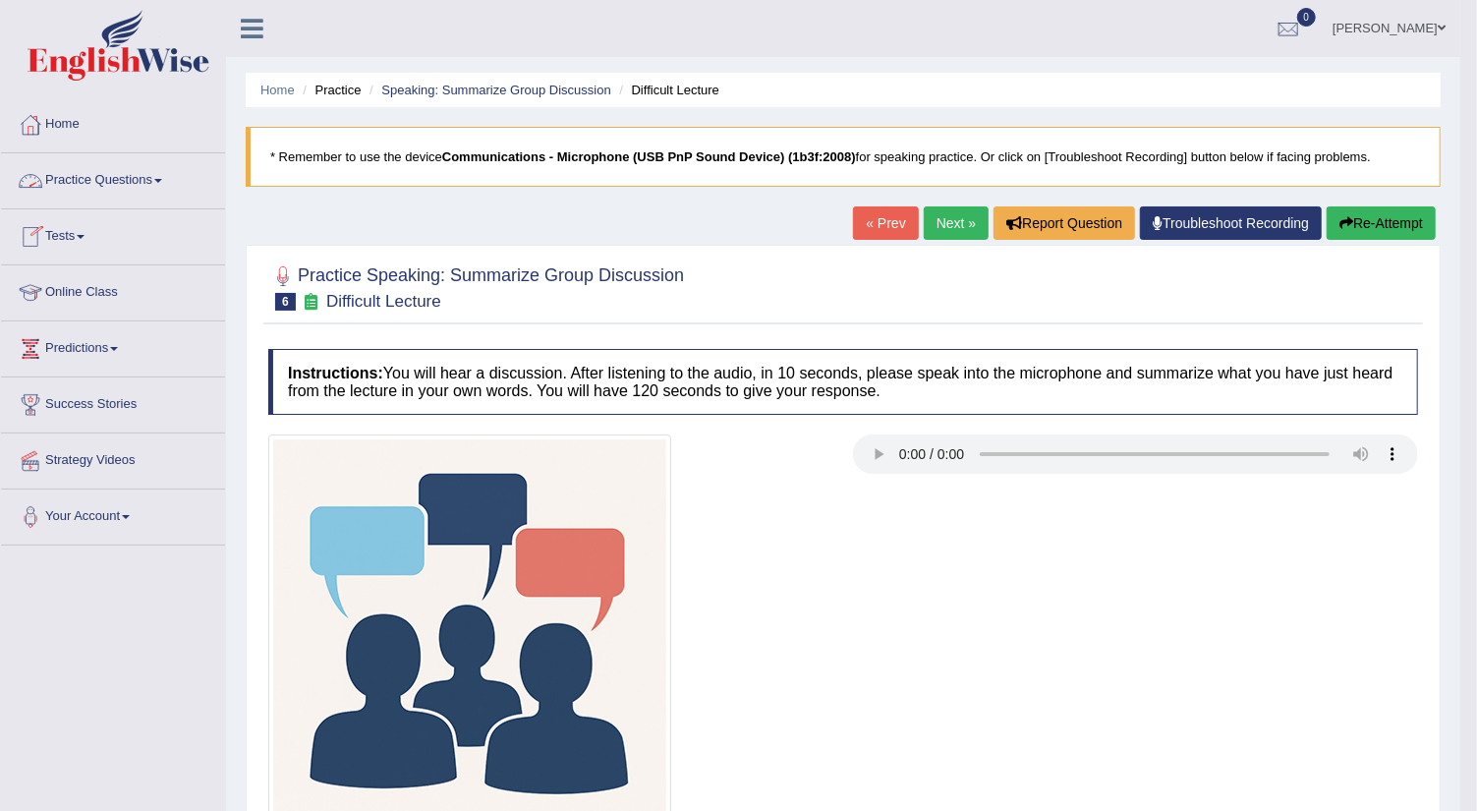
click at [162, 184] on link "Practice Questions" at bounding box center [113, 177] width 224 height 49
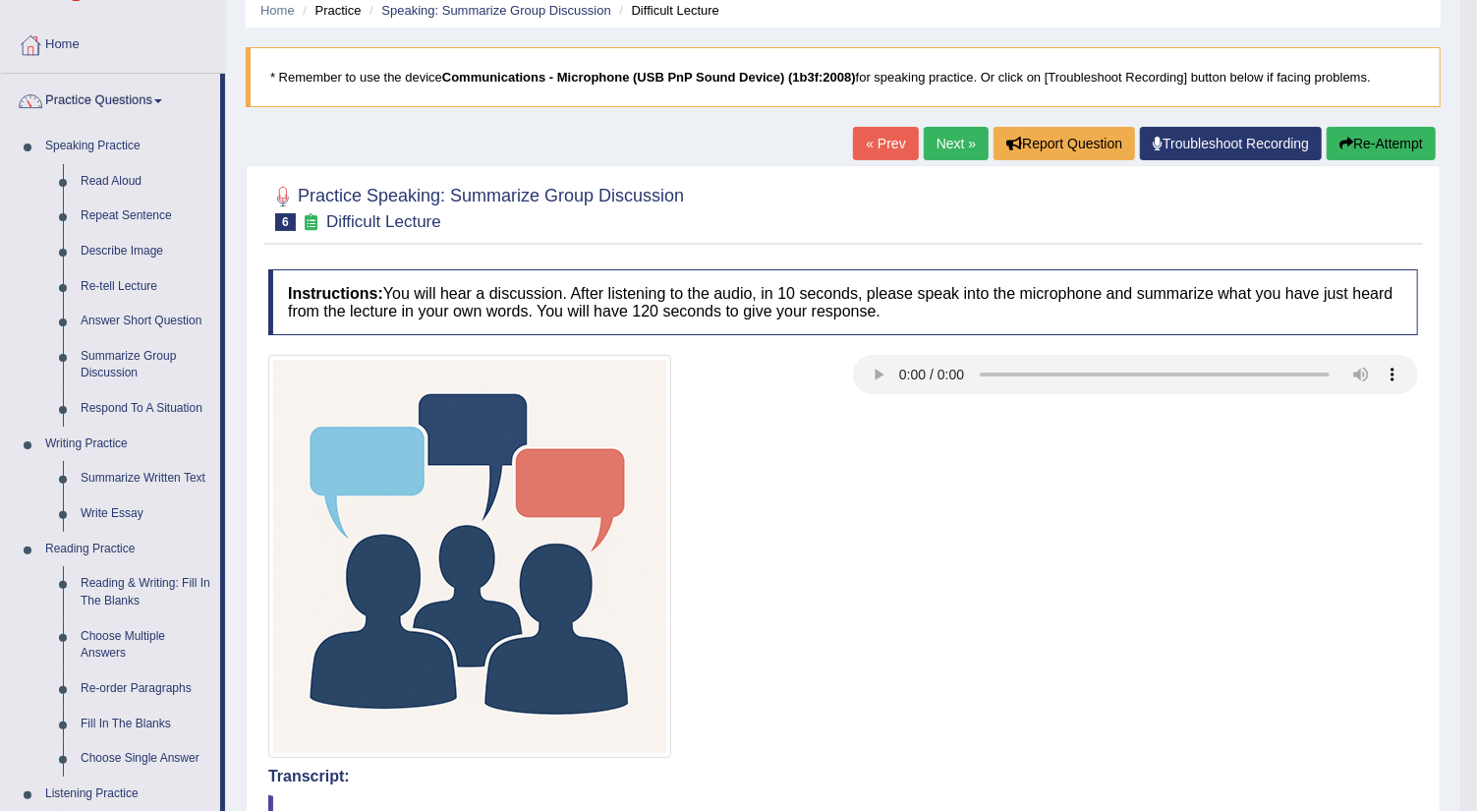
scroll to position [82, 0]
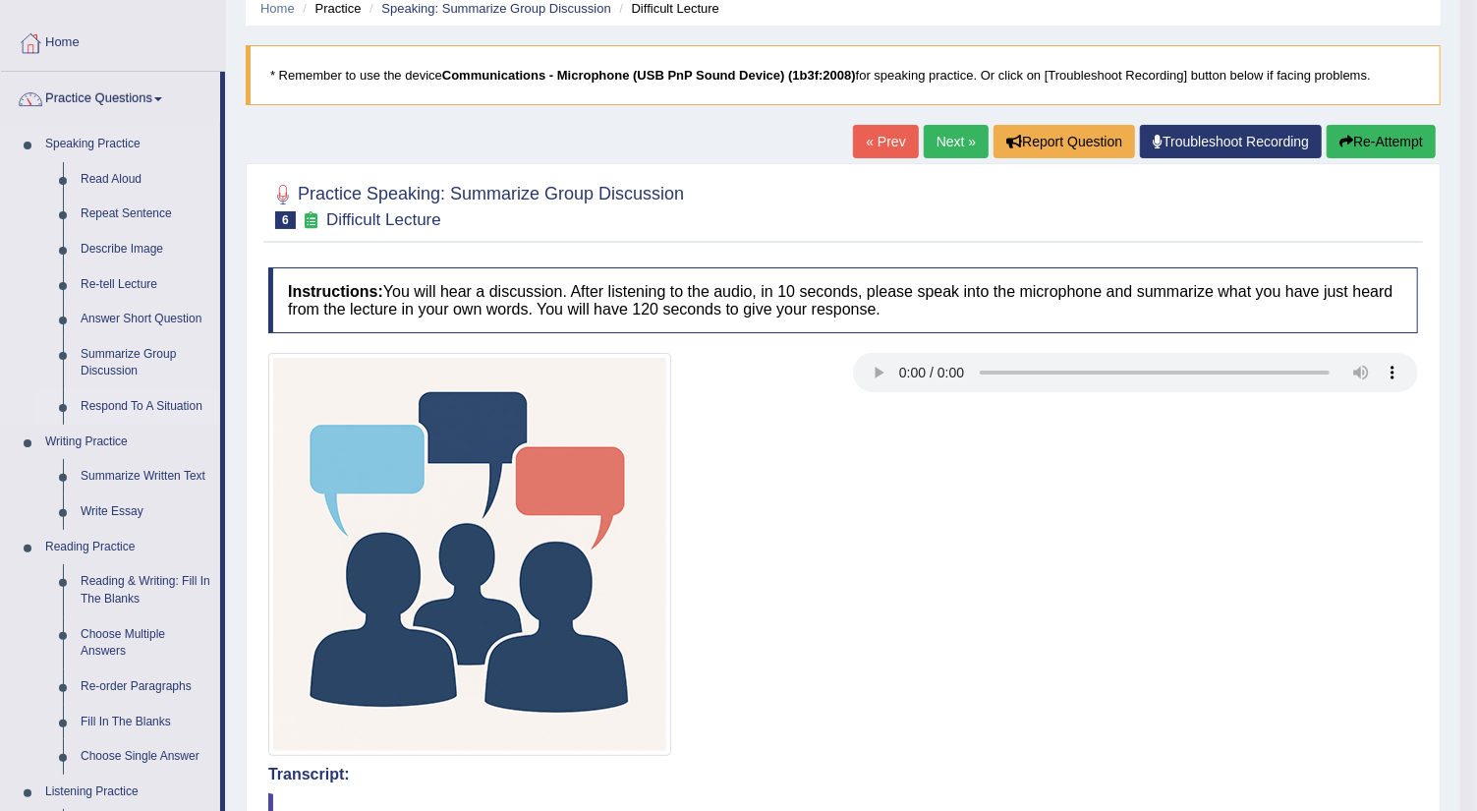
click at [120, 403] on link "Respond To A Situation" at bounding box center [146, 406] width 148 height 35
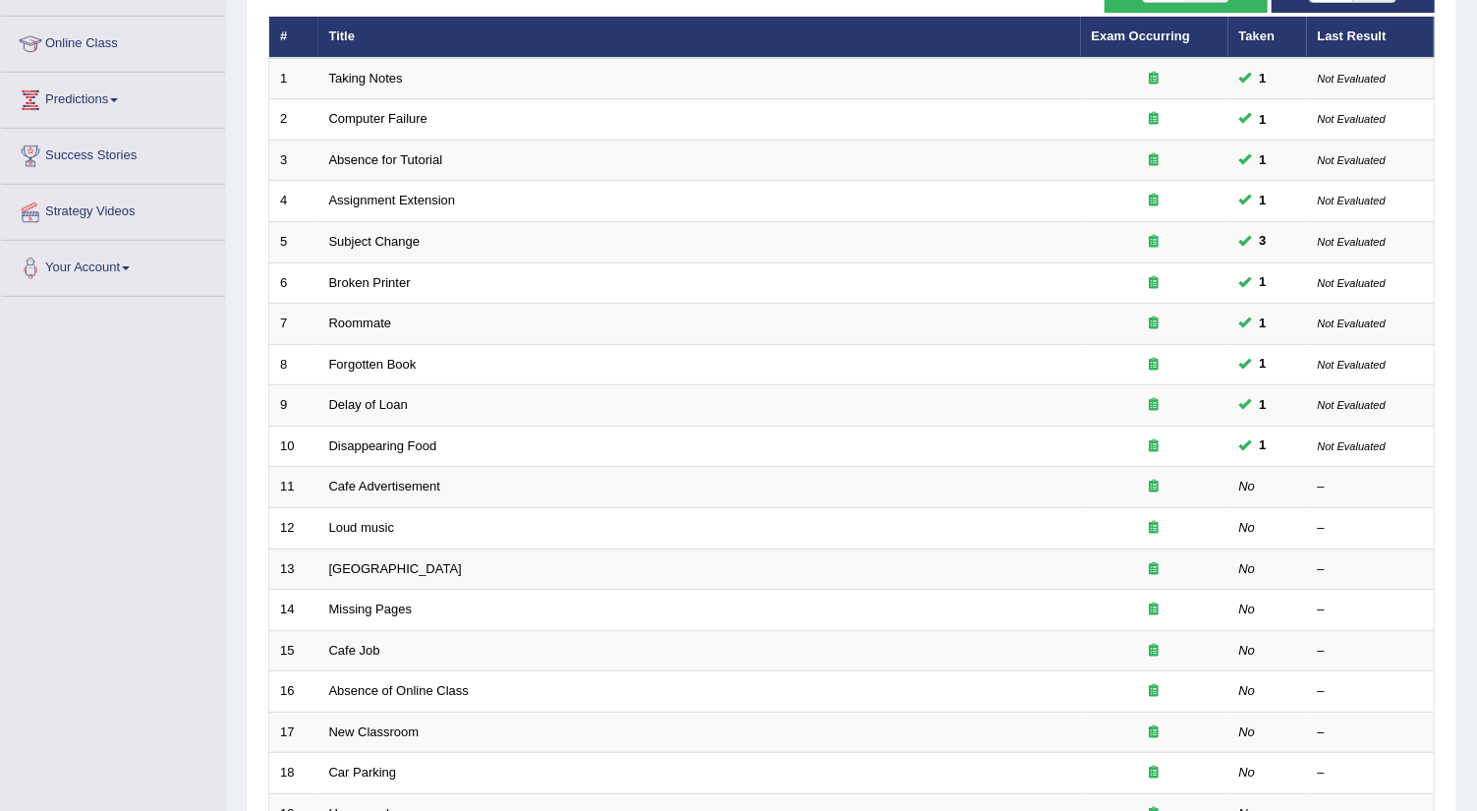
scroll to position [261, 0]
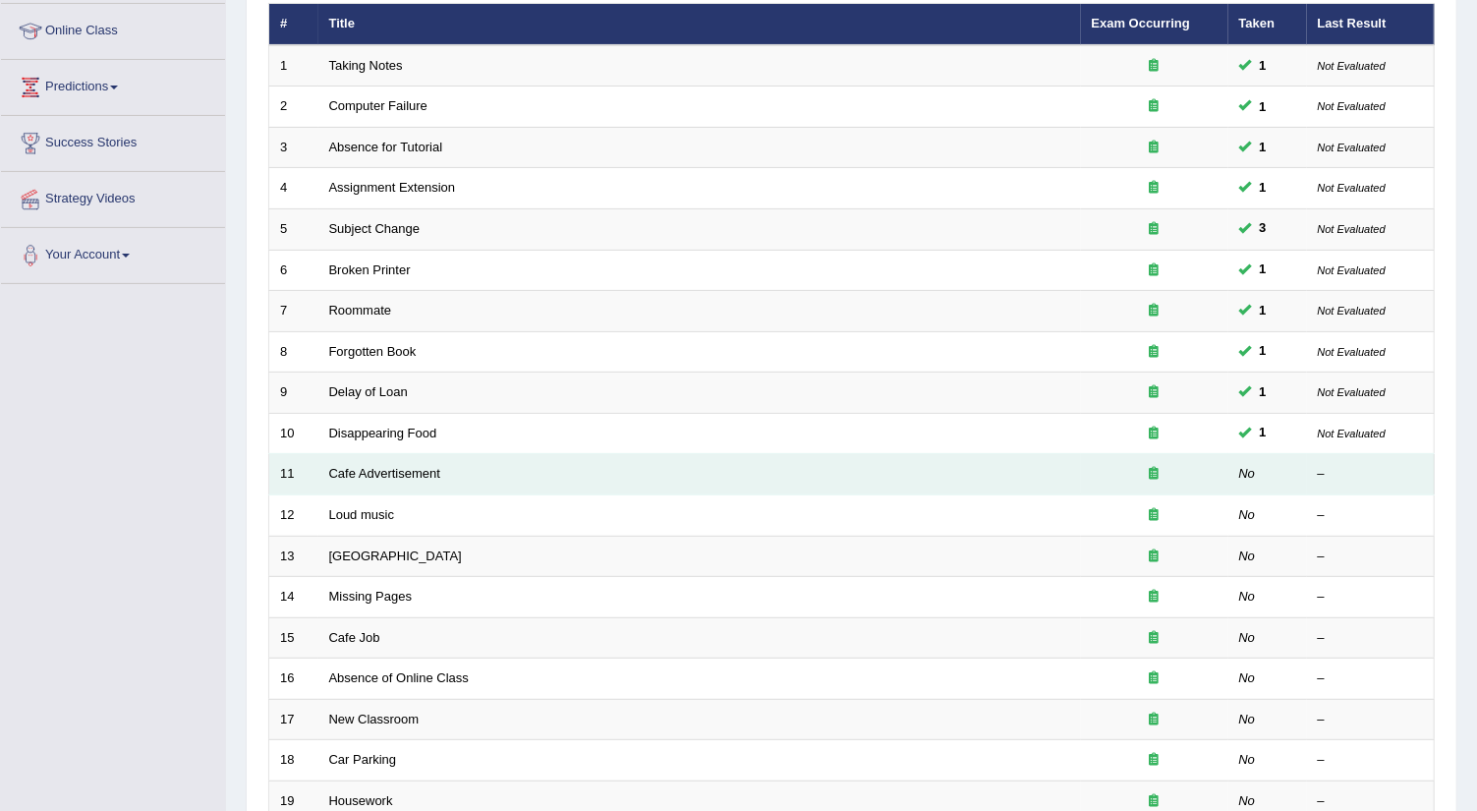
click at [460, 464] on td "Cafe Advertisement" at bounding box center [699, 474] width 762 height 41
click at [424, 467] on link "Cafe Advertisement" at bounding box center [384, 473] width 111 height 15
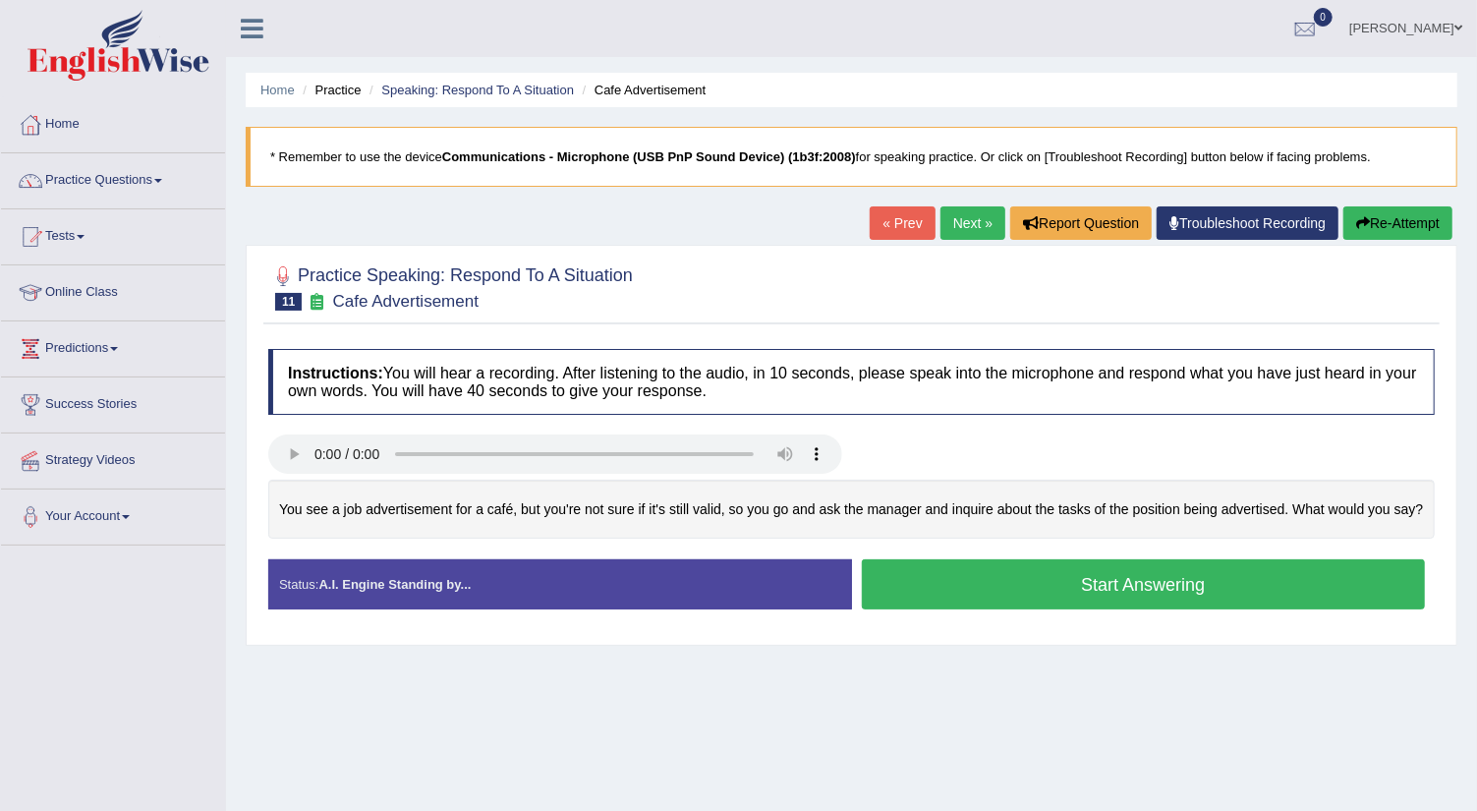
click at [980, 577] on button "Start Answering" at bounding box center [1144, 584] width 564 height 50
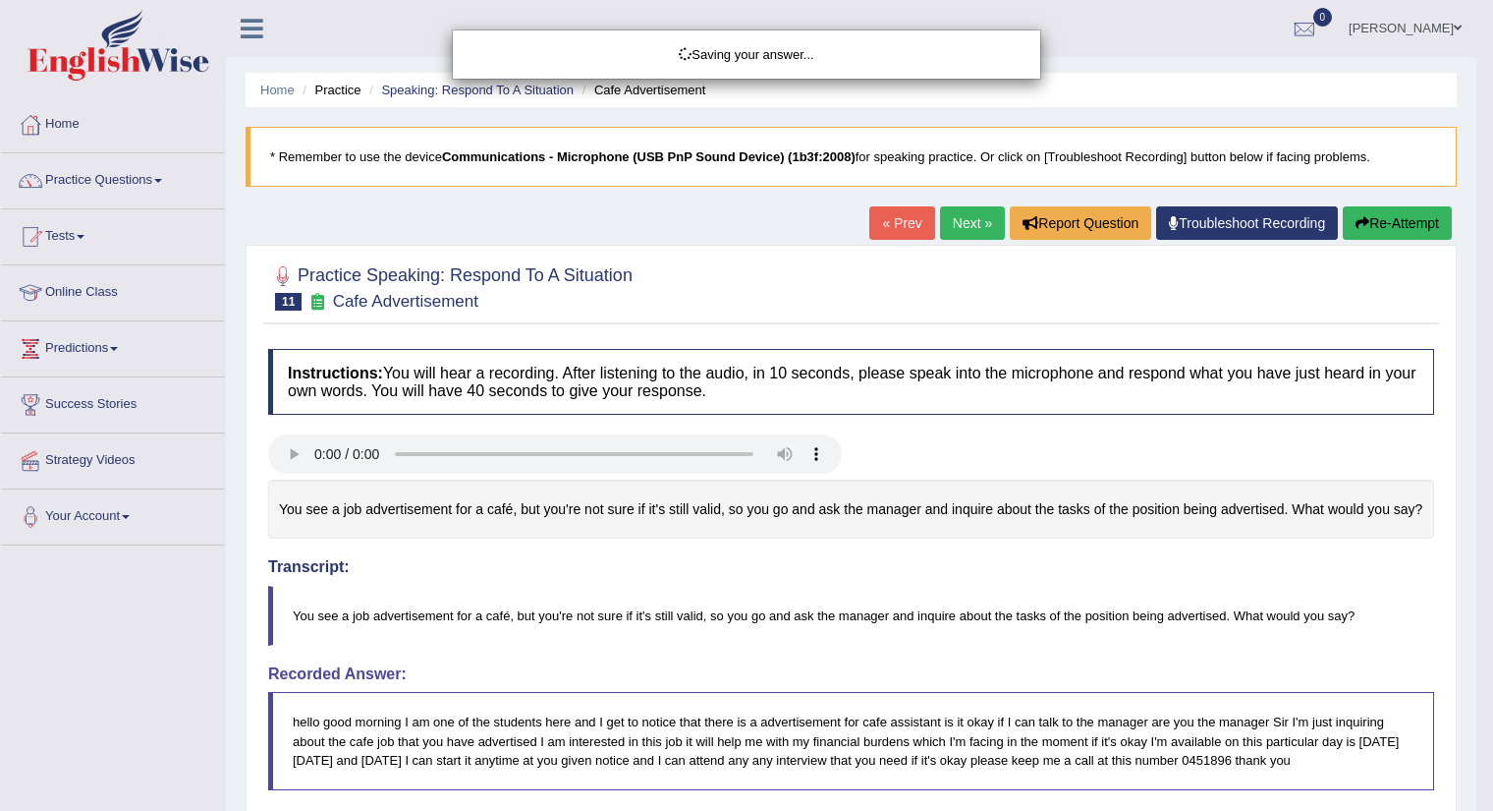
click at [960, 582] on div "Saving your answer..." at bounding box center [746, 405] width 1493 height 811
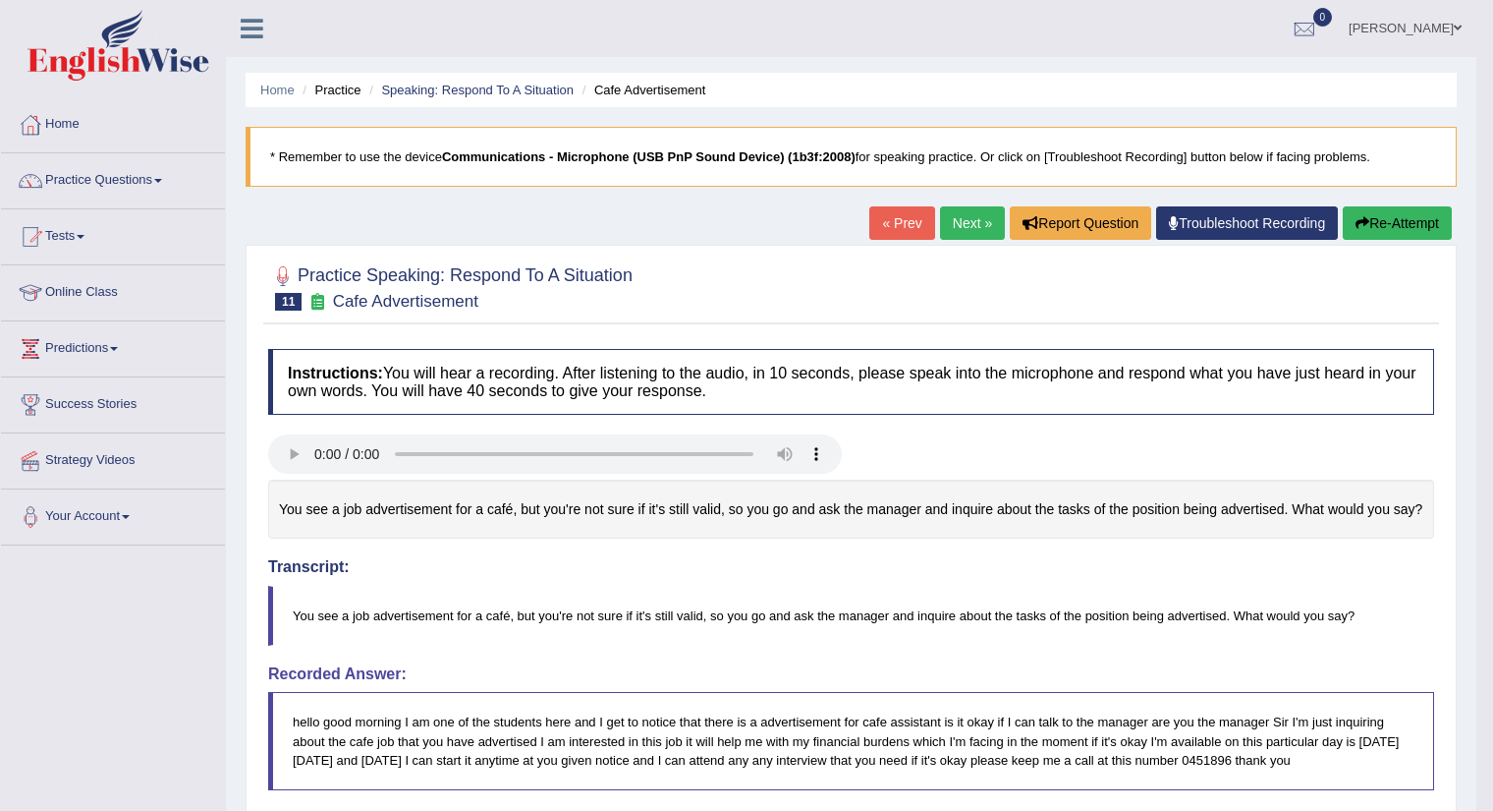
click at [1476, 709] on body "Toggle navigation Home Practice Questions Speaking Practice Read Aloud Repeat S…" at bounding box center [746, 405] width 1493 height 811
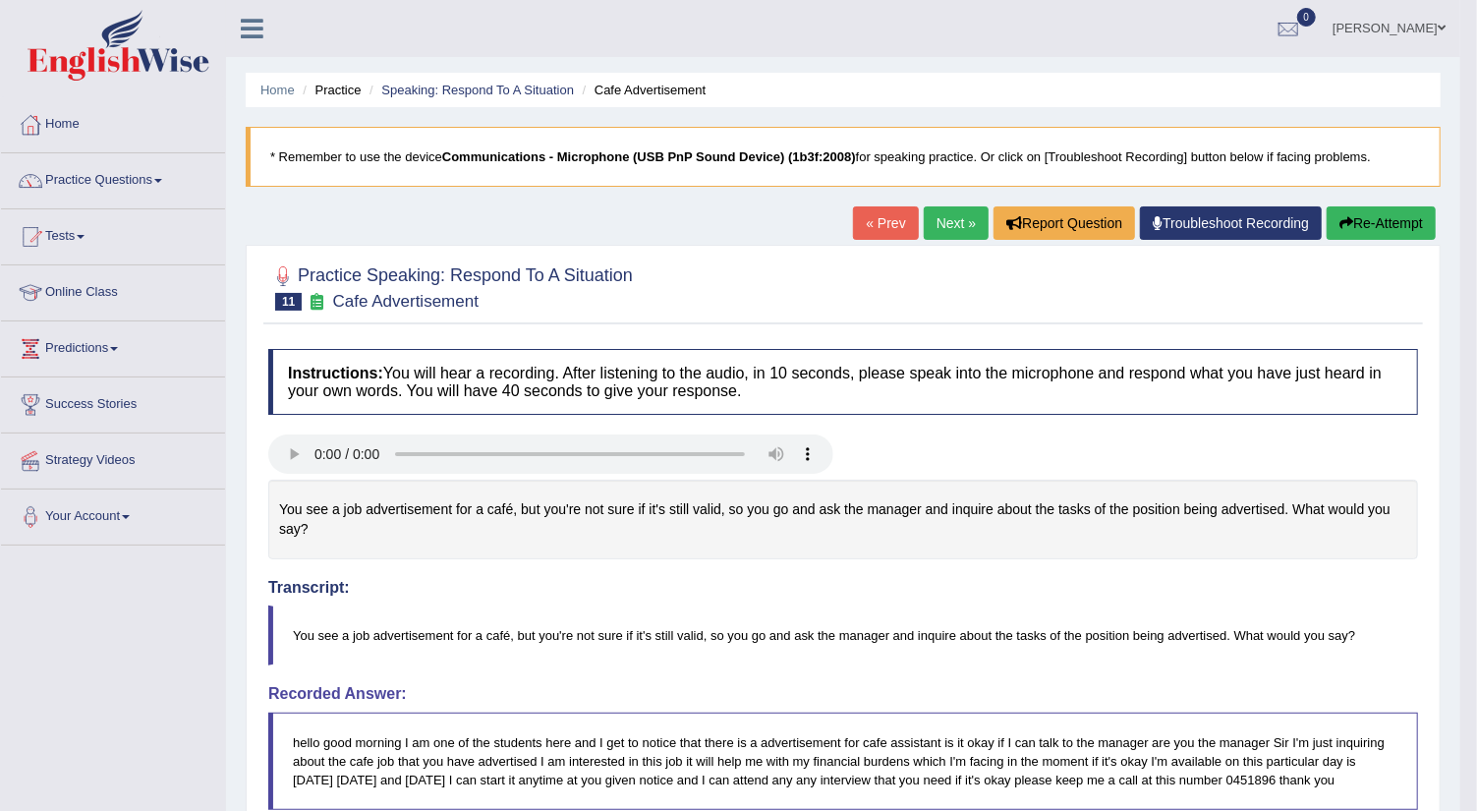
click at [946, 219] on link "Next »" at bounding box center [956, 222] width 65 height 33
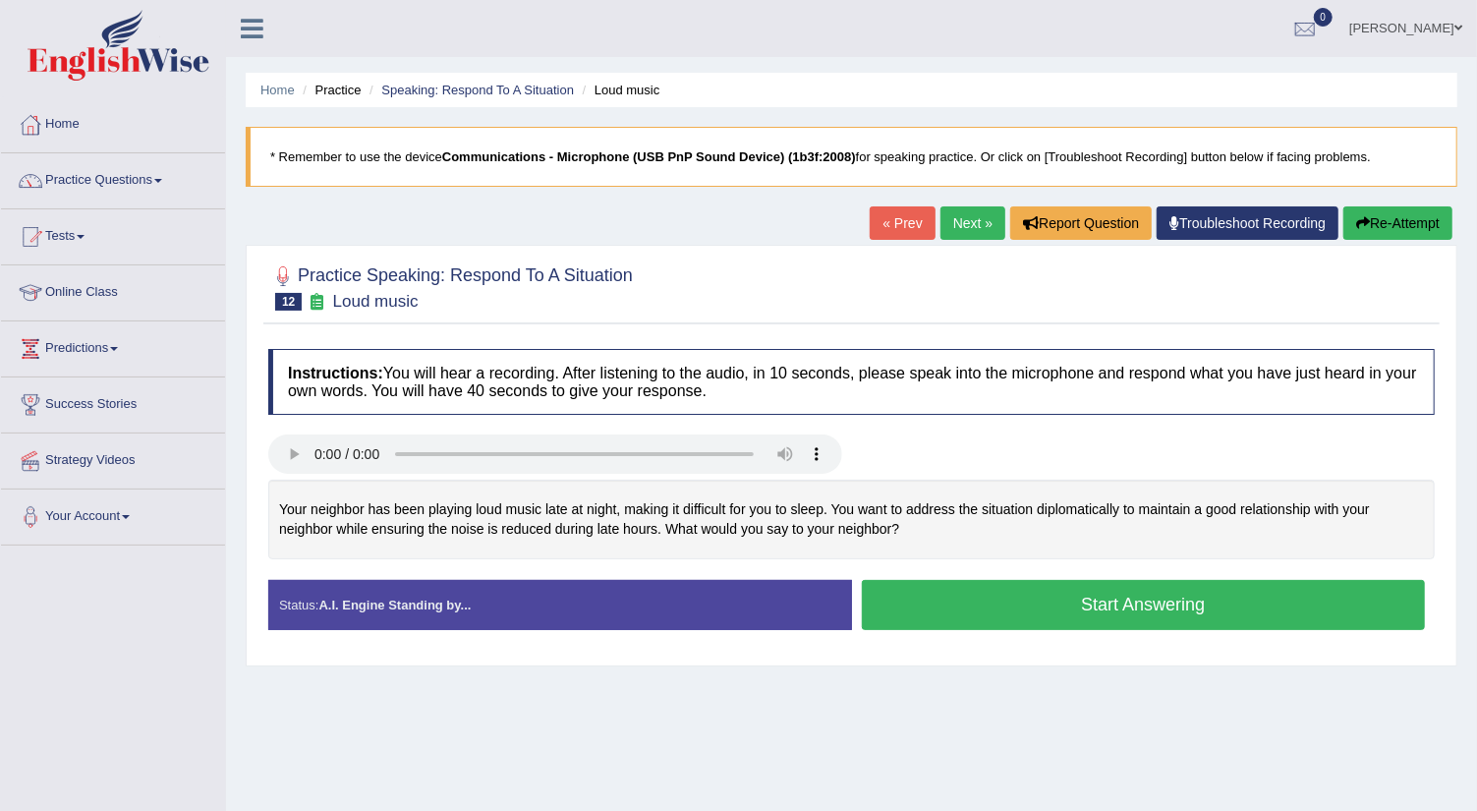
click at [970, 605] on button "Start Answering" at bounding box center [1144, 605] width 564 height 50
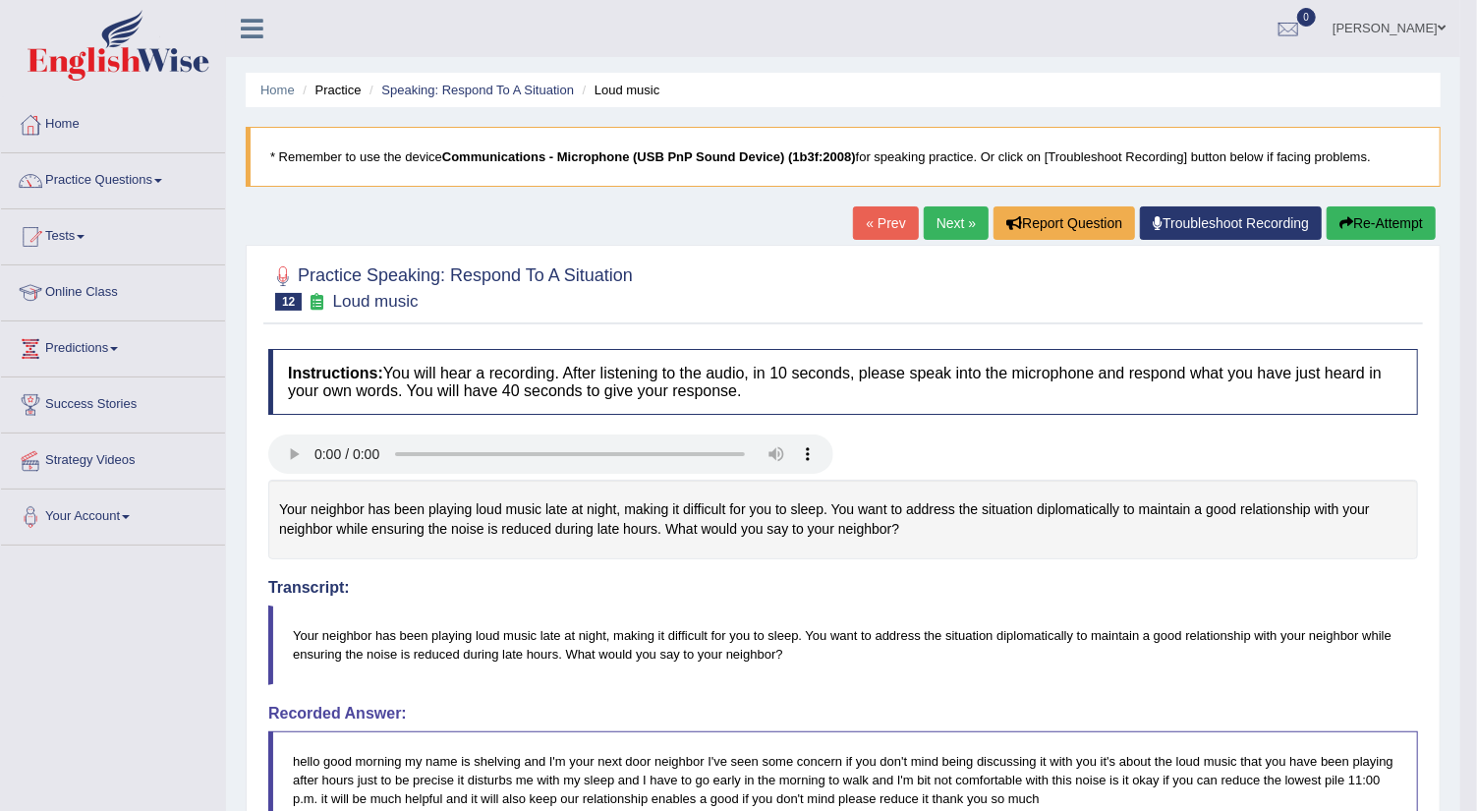
click at [939, 216] on link "Next »" at bounding box center [956, 222] width 65 height 33
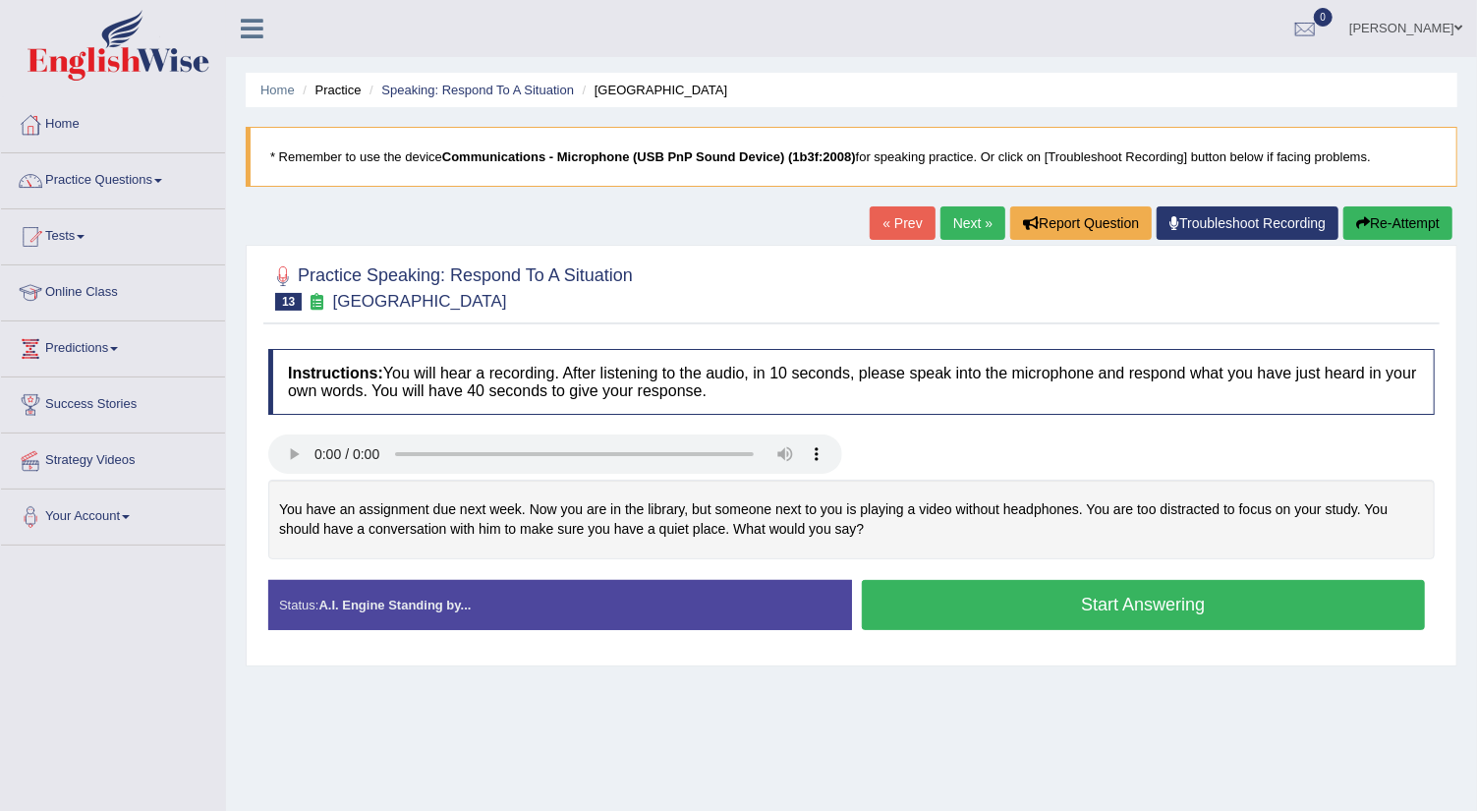
click at [944, 607] on button "Start Answering" at bounding box center [1144, 605] width 564 height 50
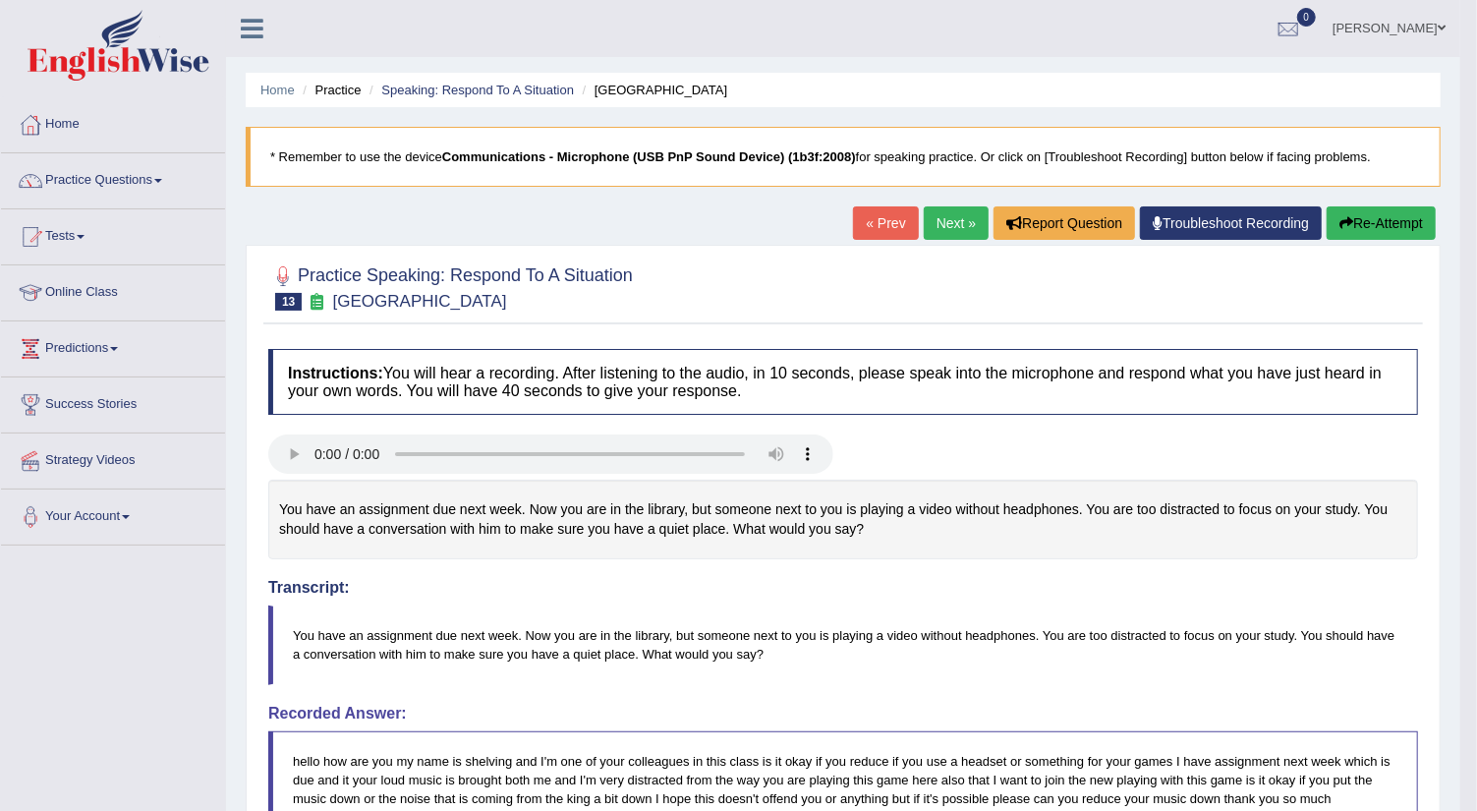
click at [945, 212] on link "Next »" at bounding box center [956, 222] width 65 height 33
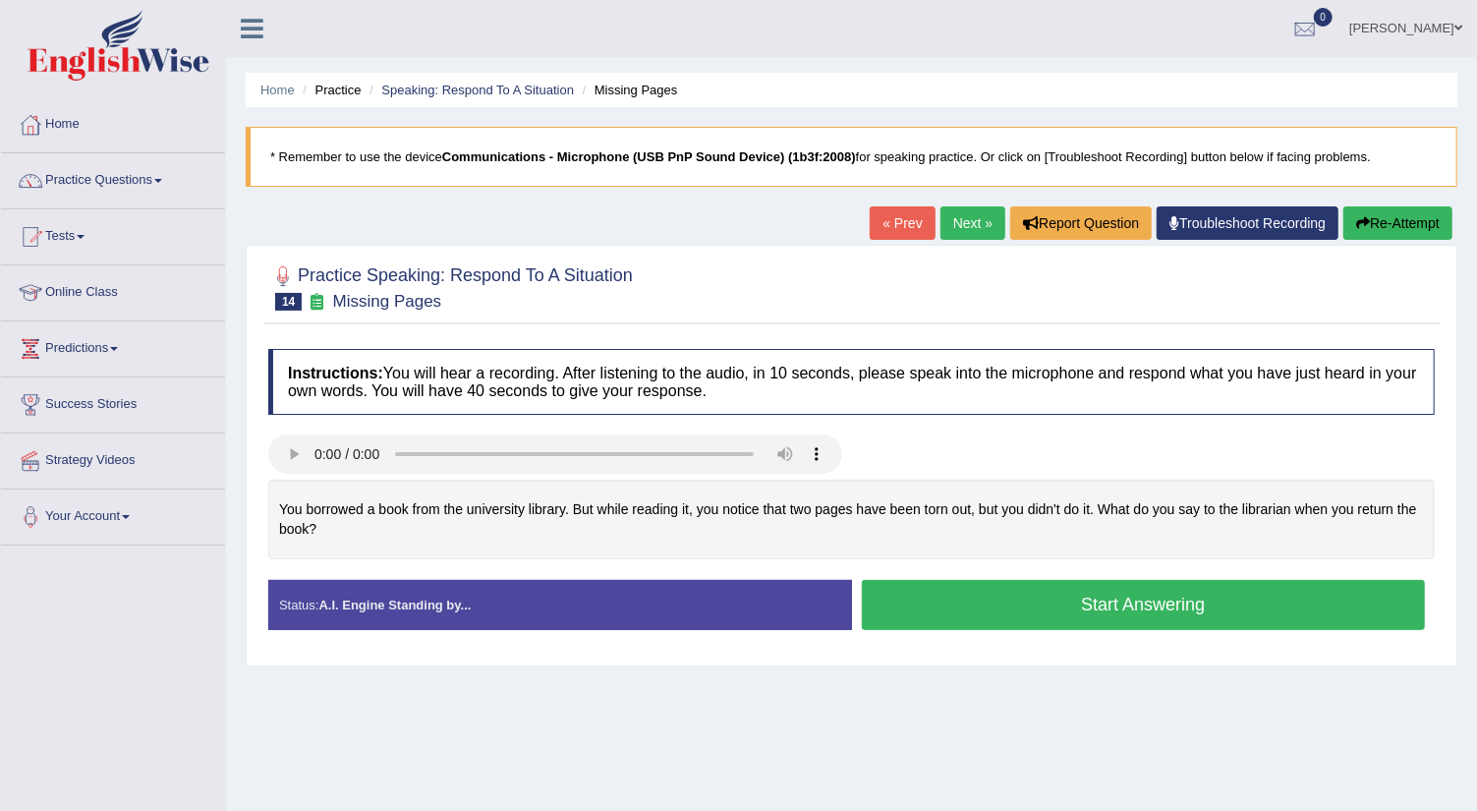
click at [932, 594] on button "Start Answering" at bounding box center [1144, 605] width 564 height 50
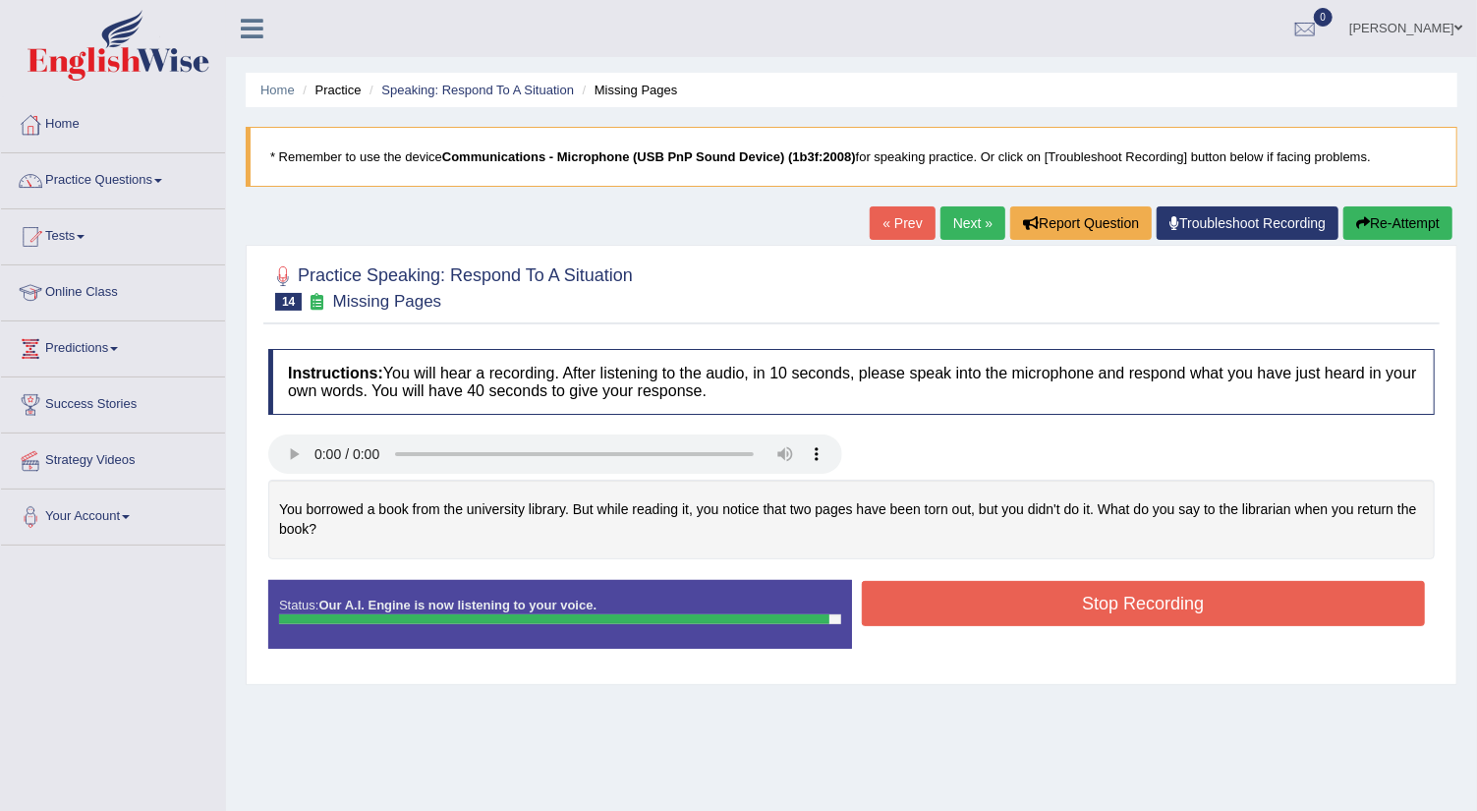
click at [944, 597] on button "Stop Recording" at bounding box center [1144, 603] width 564 height 45
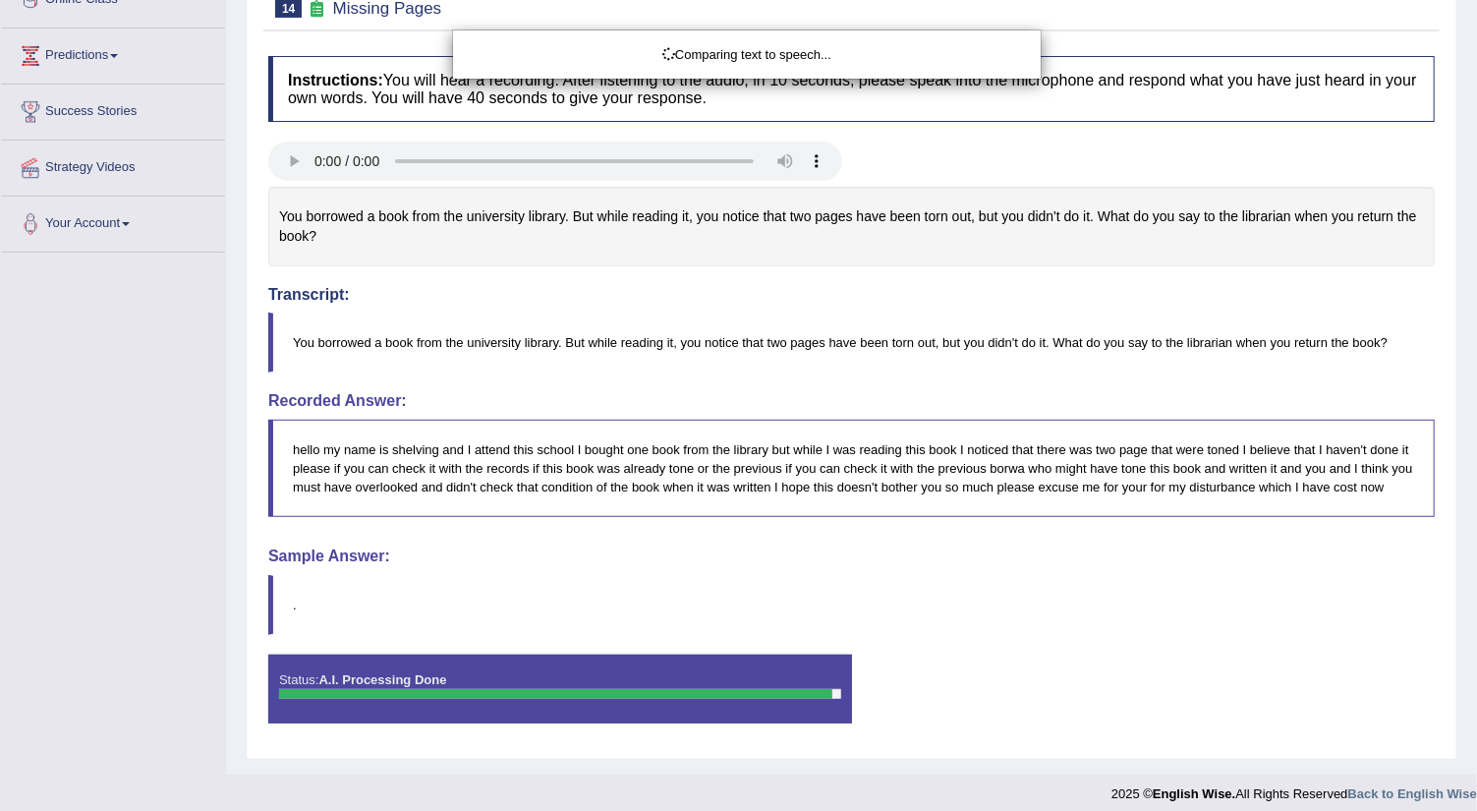
scroll to position [298, 0]
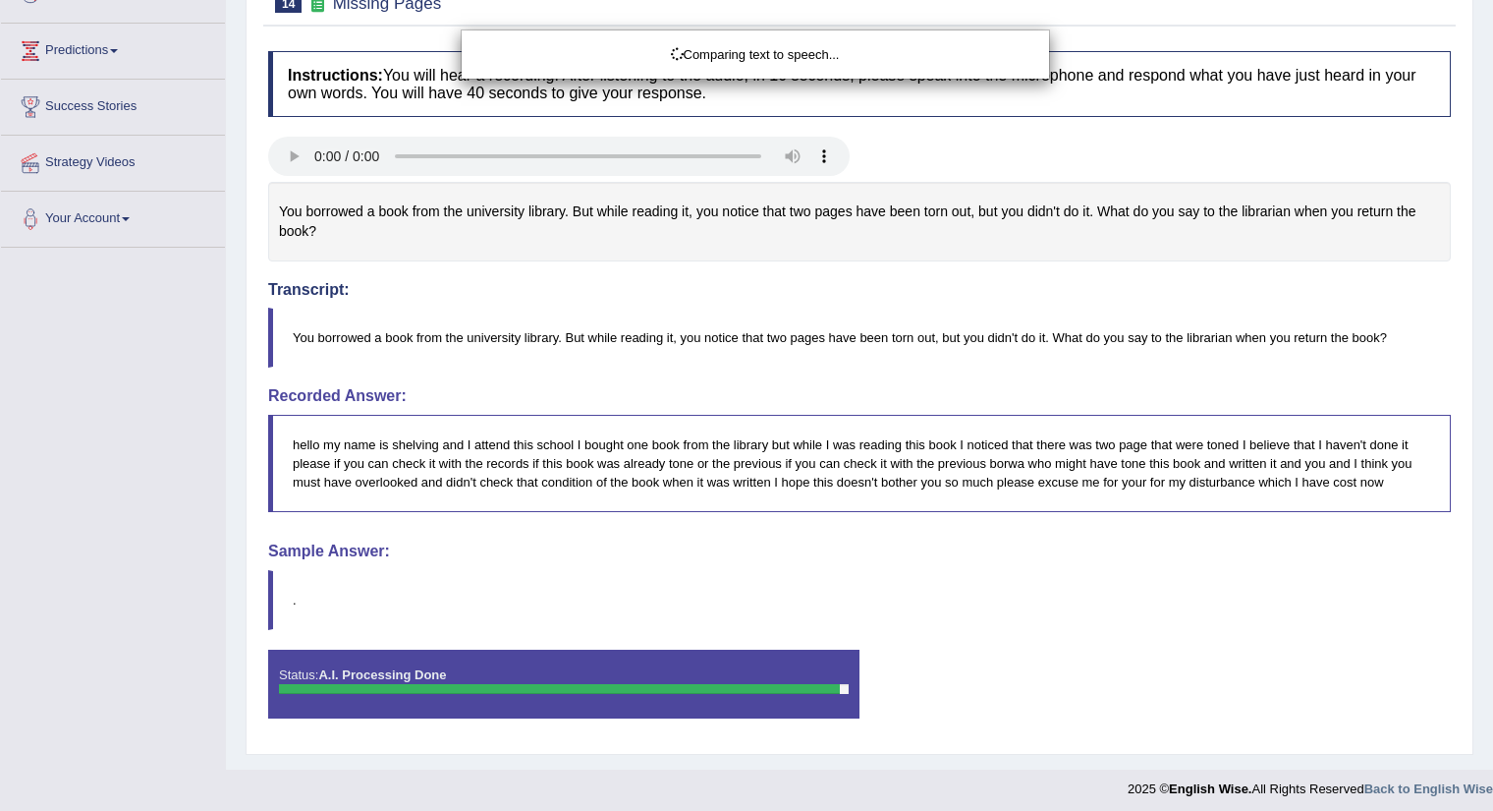
click at [1476, 513] on html "Toggle navigation Home Practice Questions Speaking Practice Read Aloud Repeat S…" at bounding box center [746, 107] width 1493 height 811
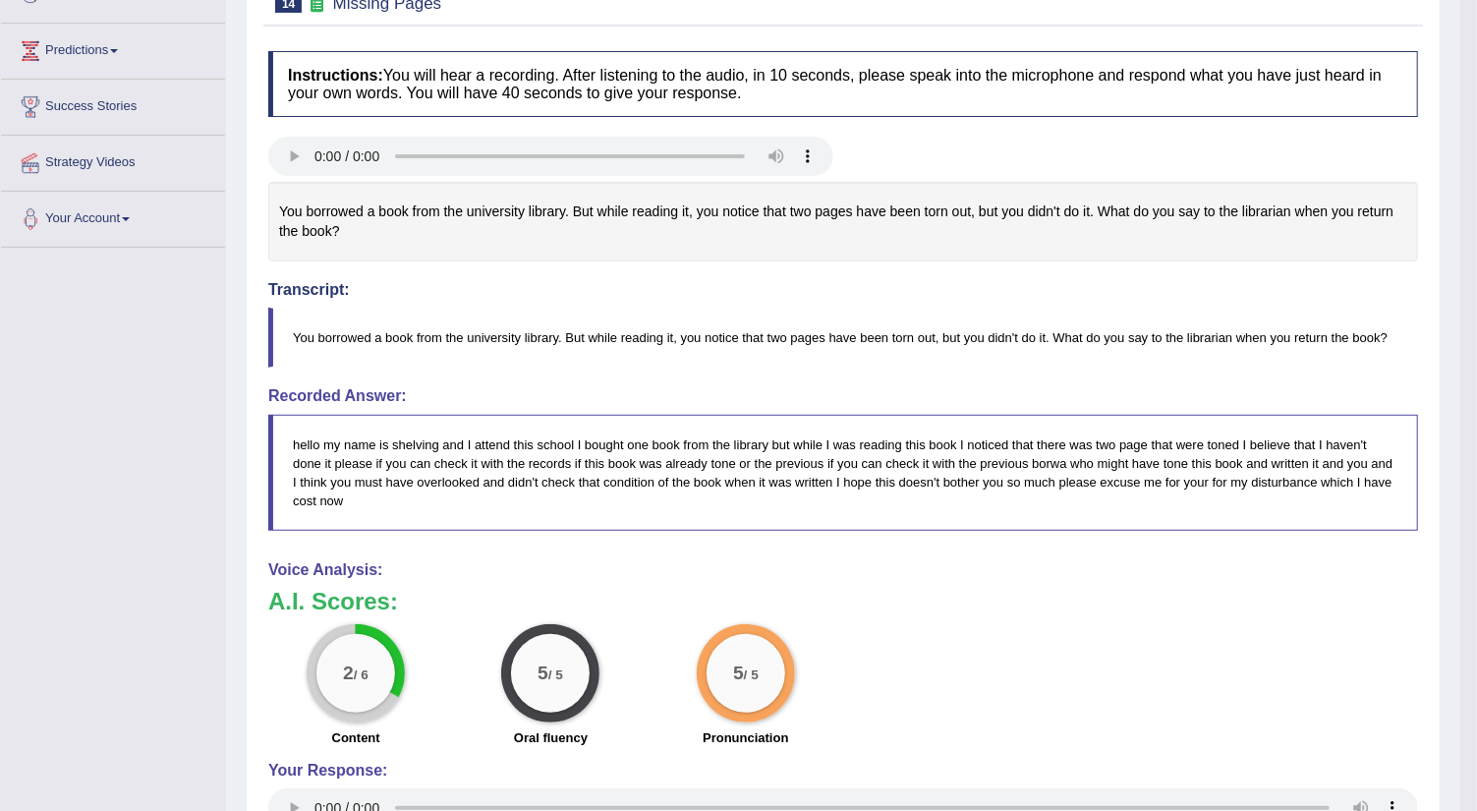
scroll to position [0, 0]
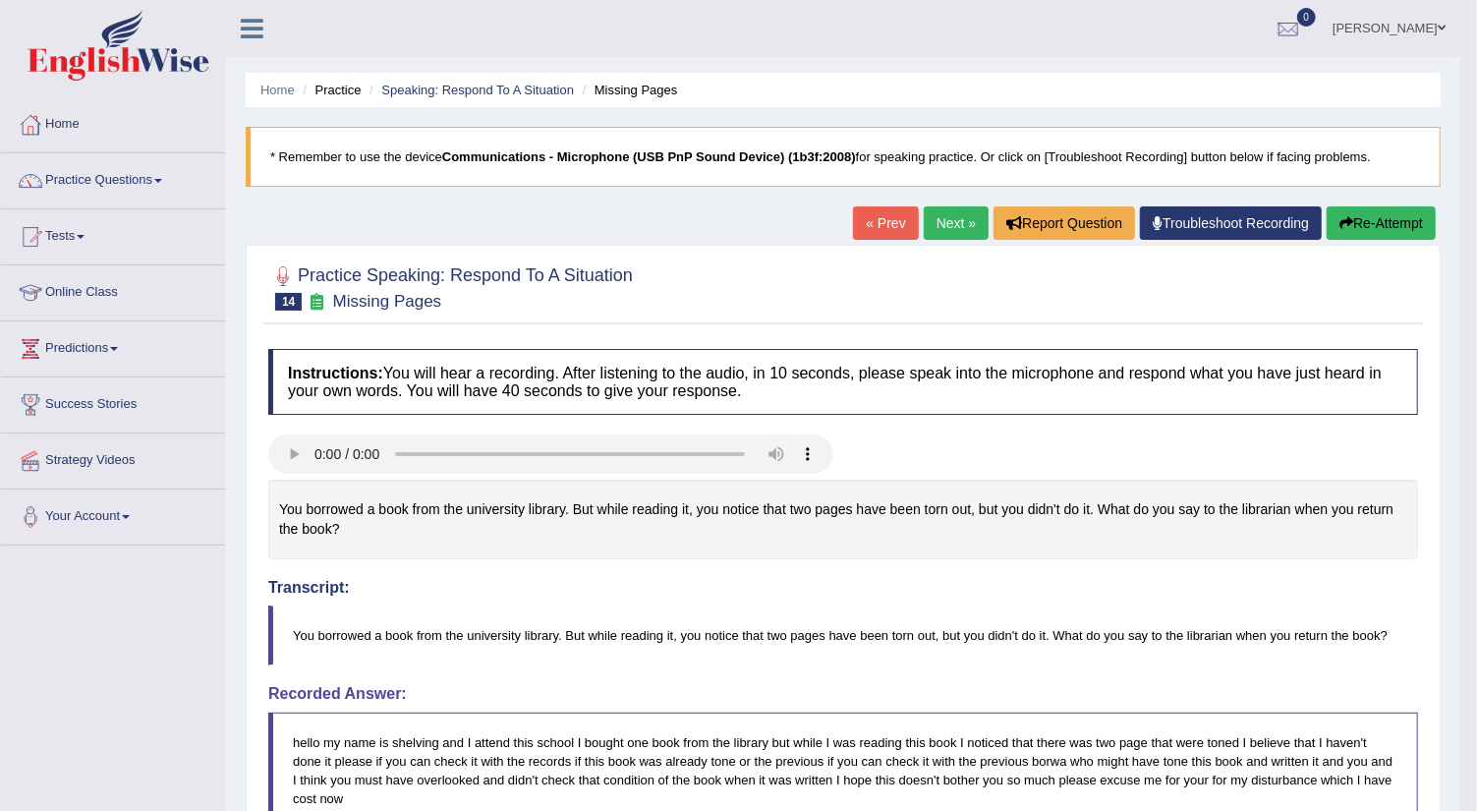
click at [949, 221] on link "Next »" at bounding box center [956, 222] width 65 height 33
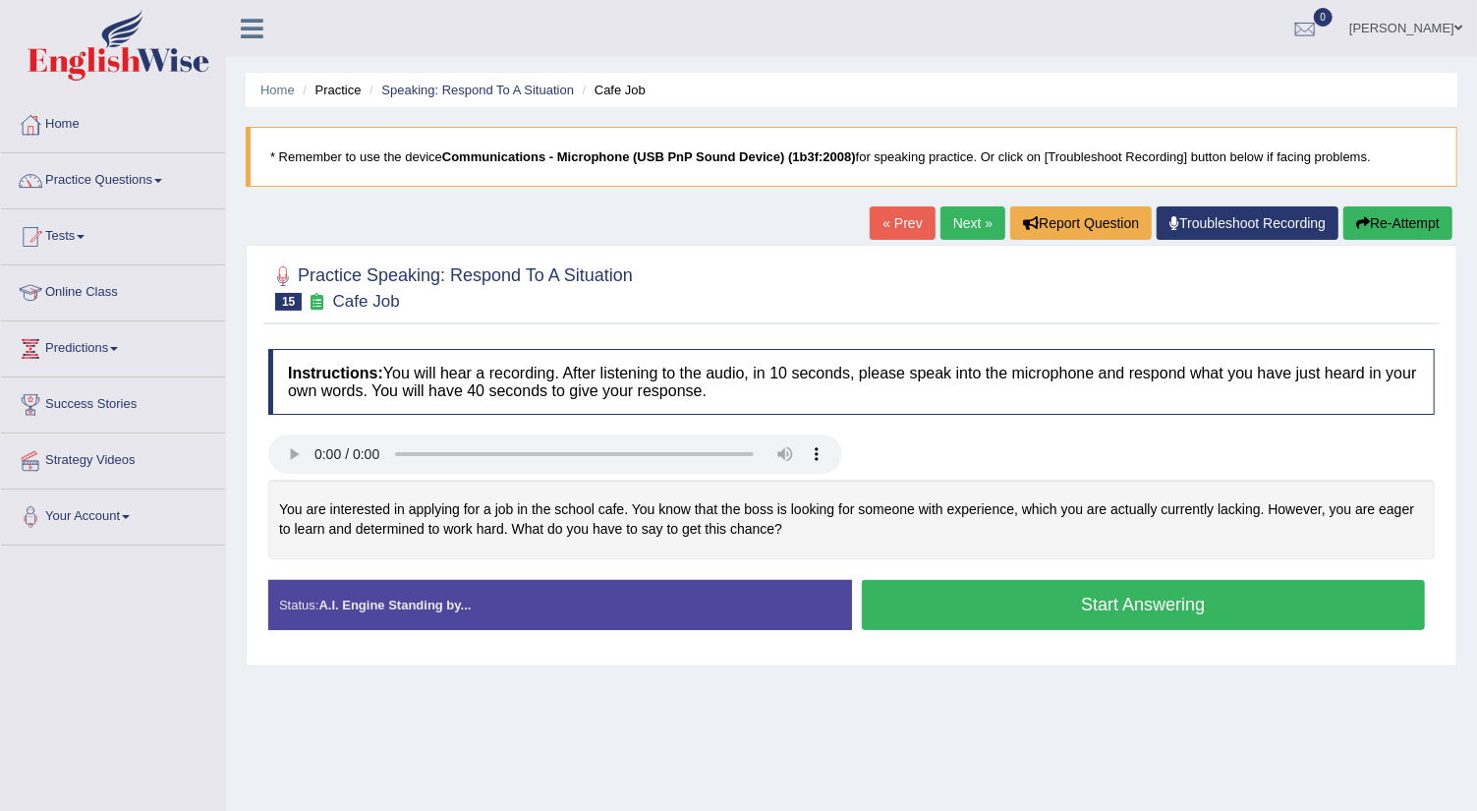
click at [930, 596] on button "Start Answering" at bounding box center [1144, 605] width 564 height 50
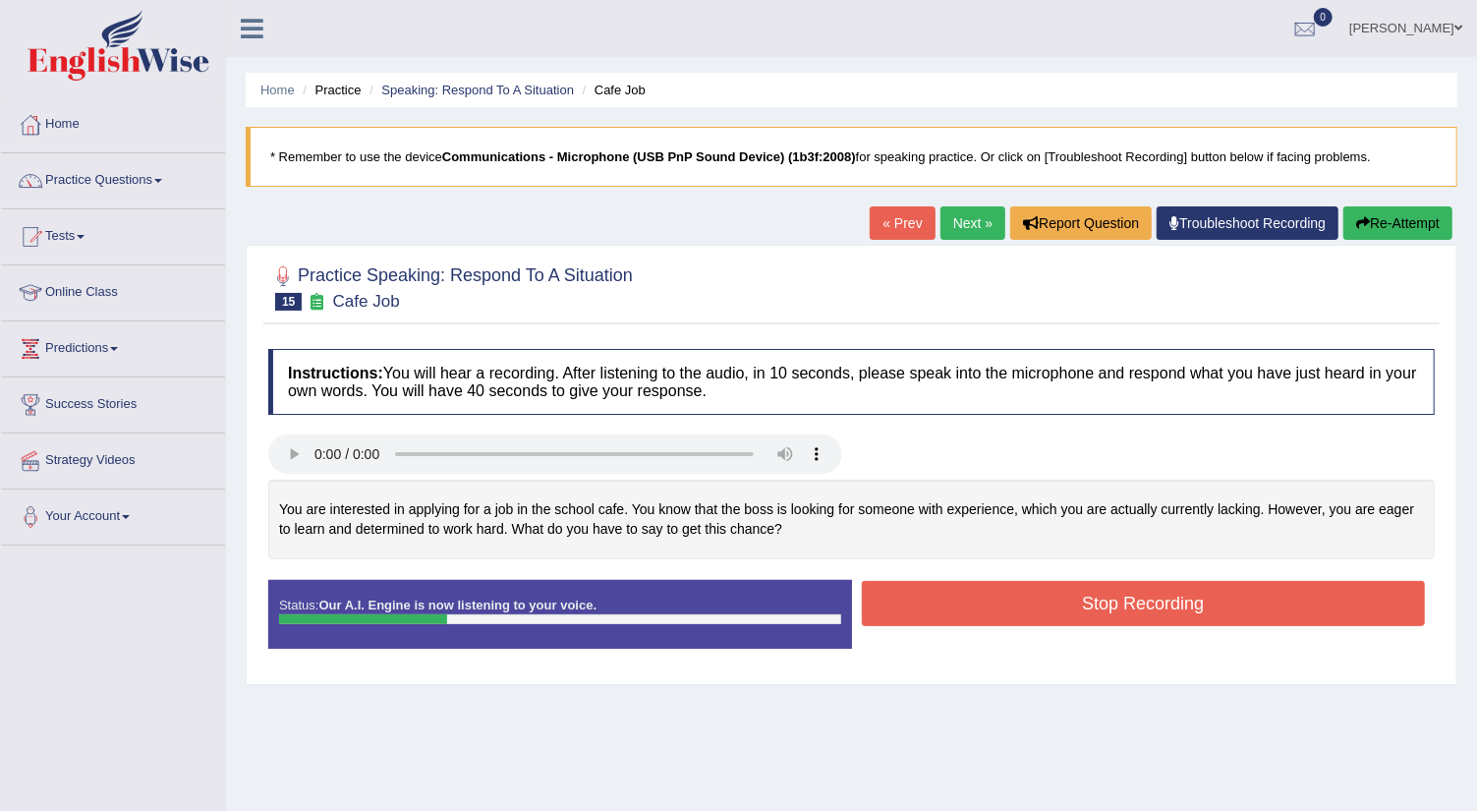
click at [1354, 213] on button "Re-Attempt" at bounding box center [1397, 222] width 109 height 33
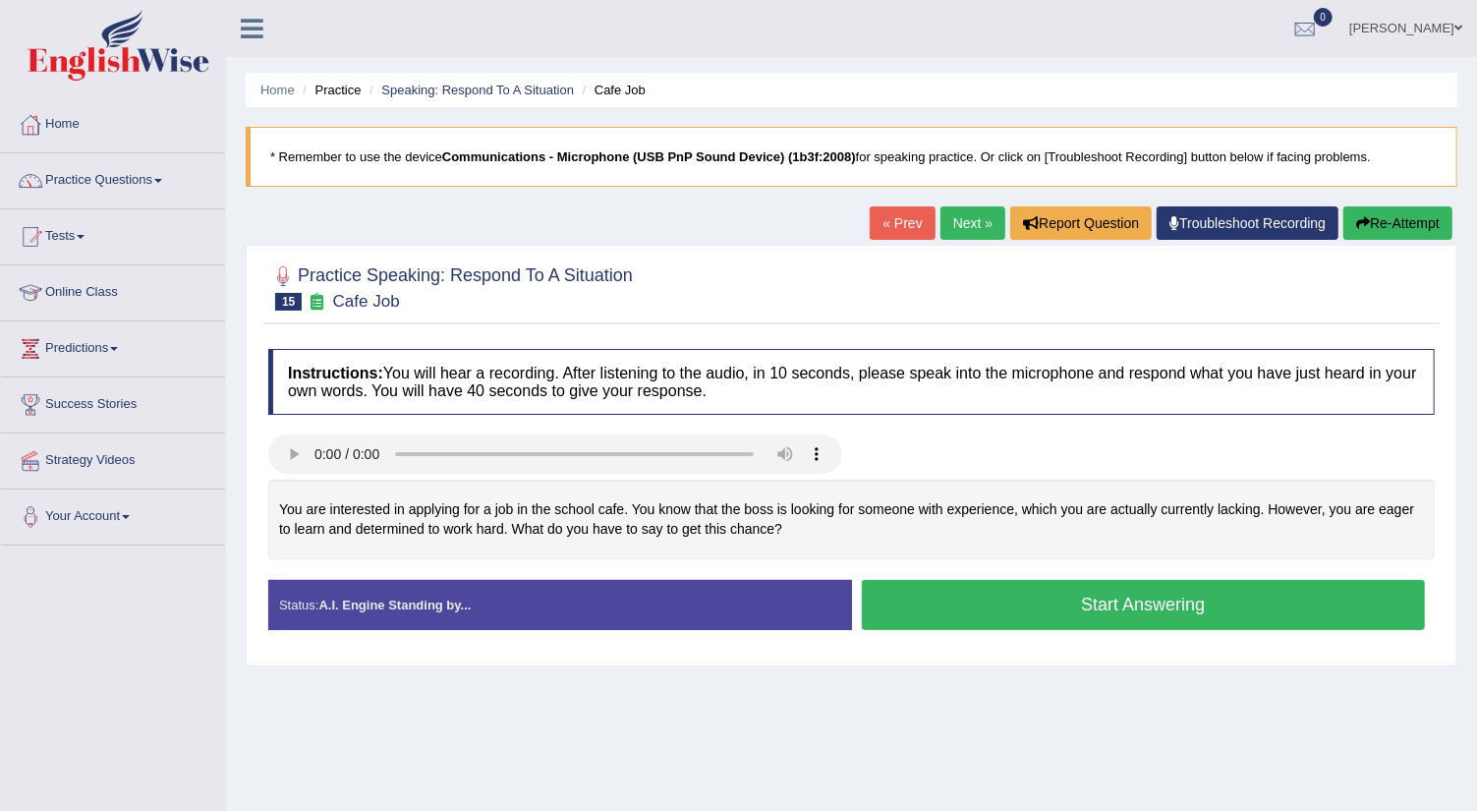
click at [1103, 591] on button "Start Answering" at bounding box center [1144, 605] width 564 height 50
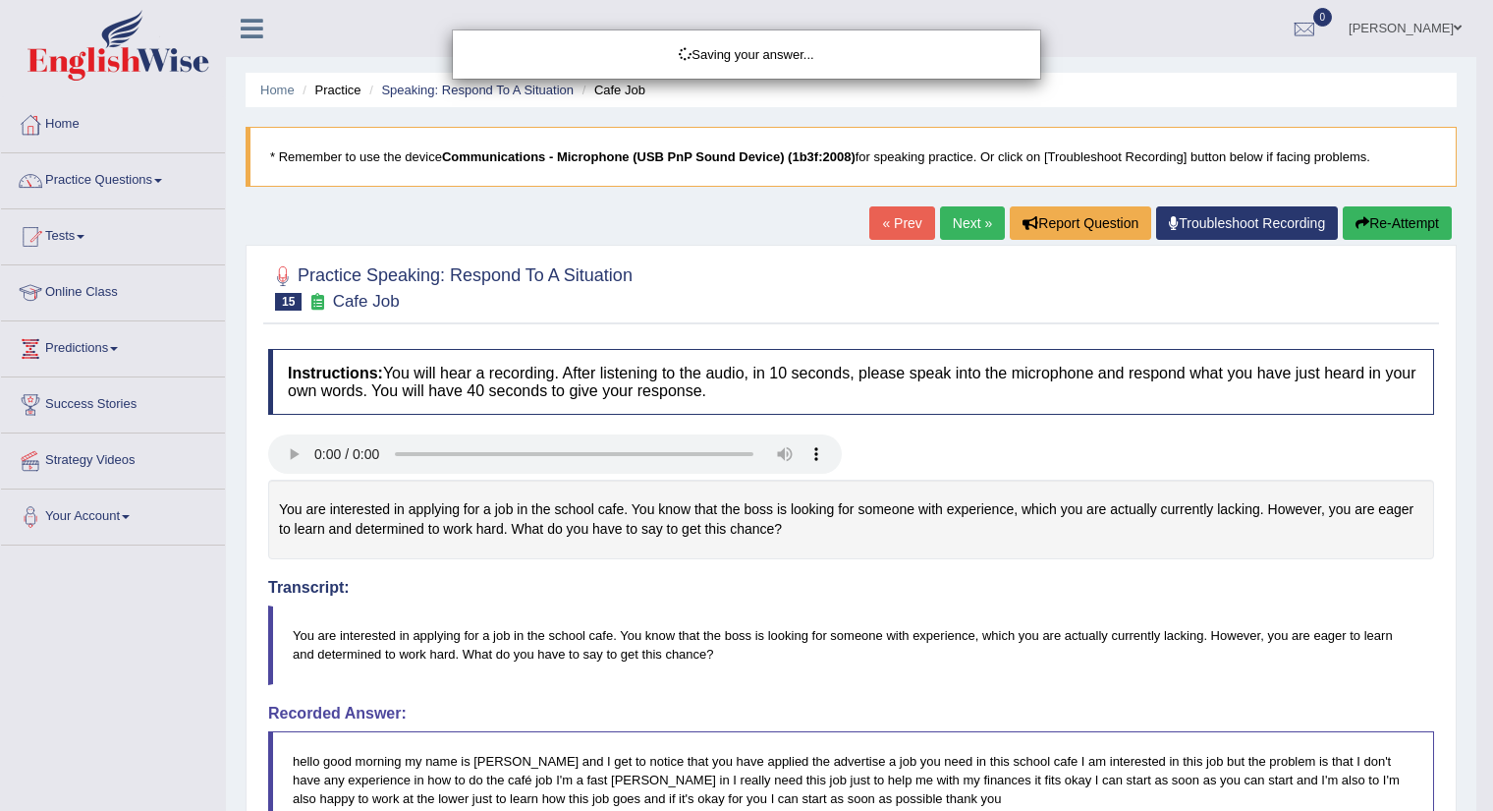
click at [1476, 698] on div "Saving your answer..." at bounding box center [746, 405] width 1493 height 811
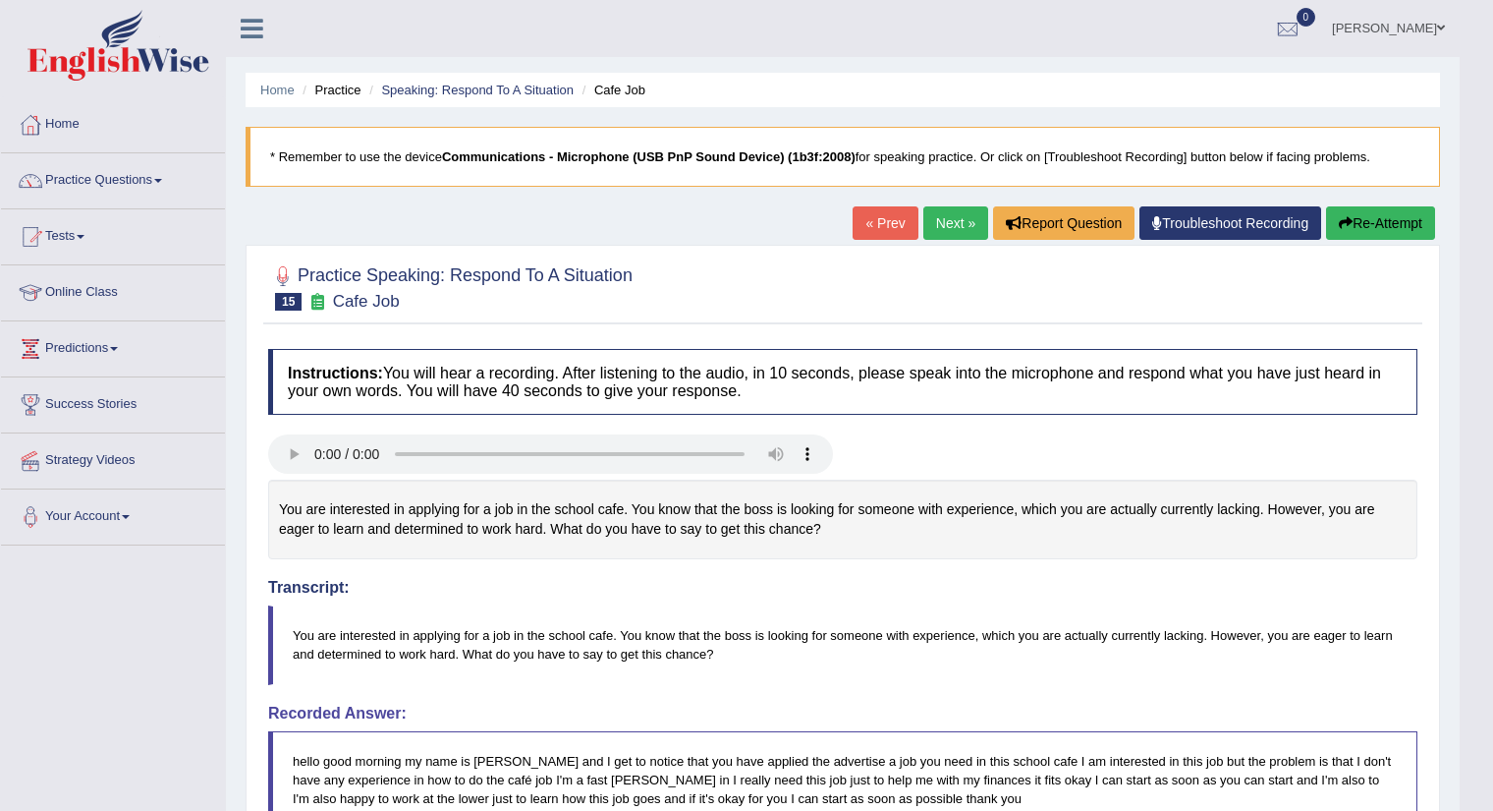
click at [1476, 698] on body "Toggle navigation Home Practice Questions Speaking Practice Read Aloud Repeat S…" at bounding box center [746, 405] width 1493 height 811
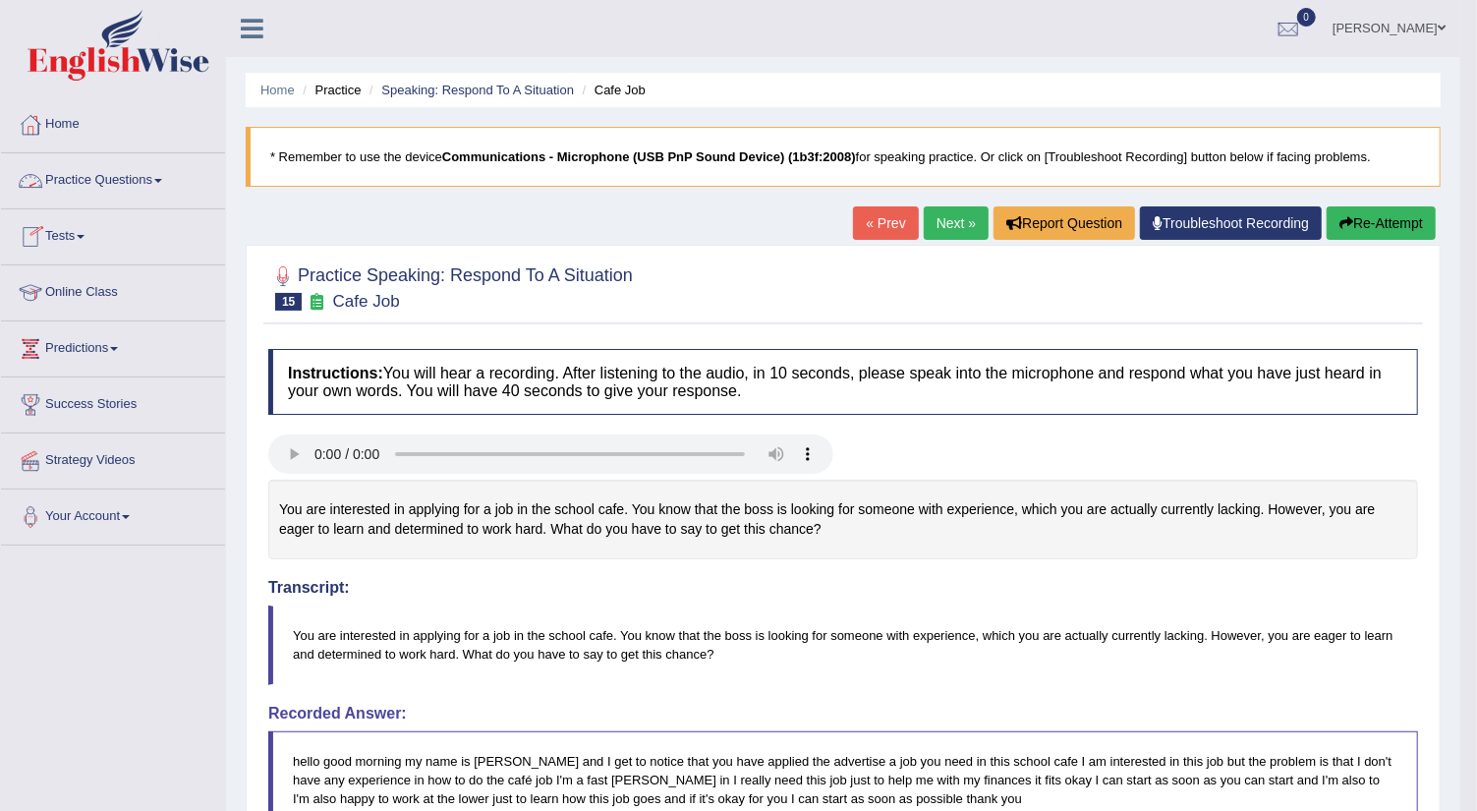
click at [162, 179] on span at bounding box center [158, 181] width 8 height 4
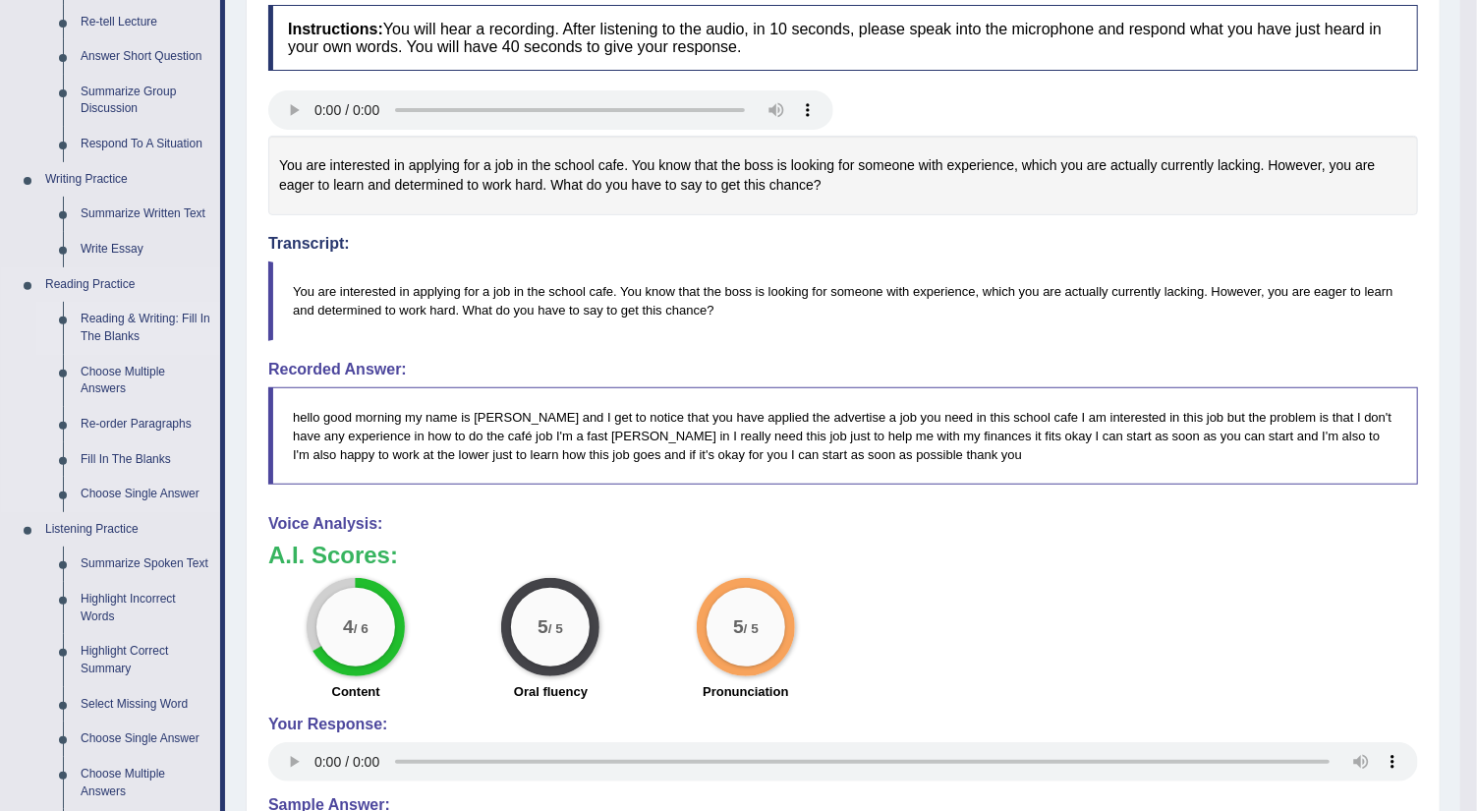
scroll to position [345, 0]
click at [154, 312] on link "Reading & Writing: Fill In The Blanks" at bounding box center [146, 327] width 148 height 52
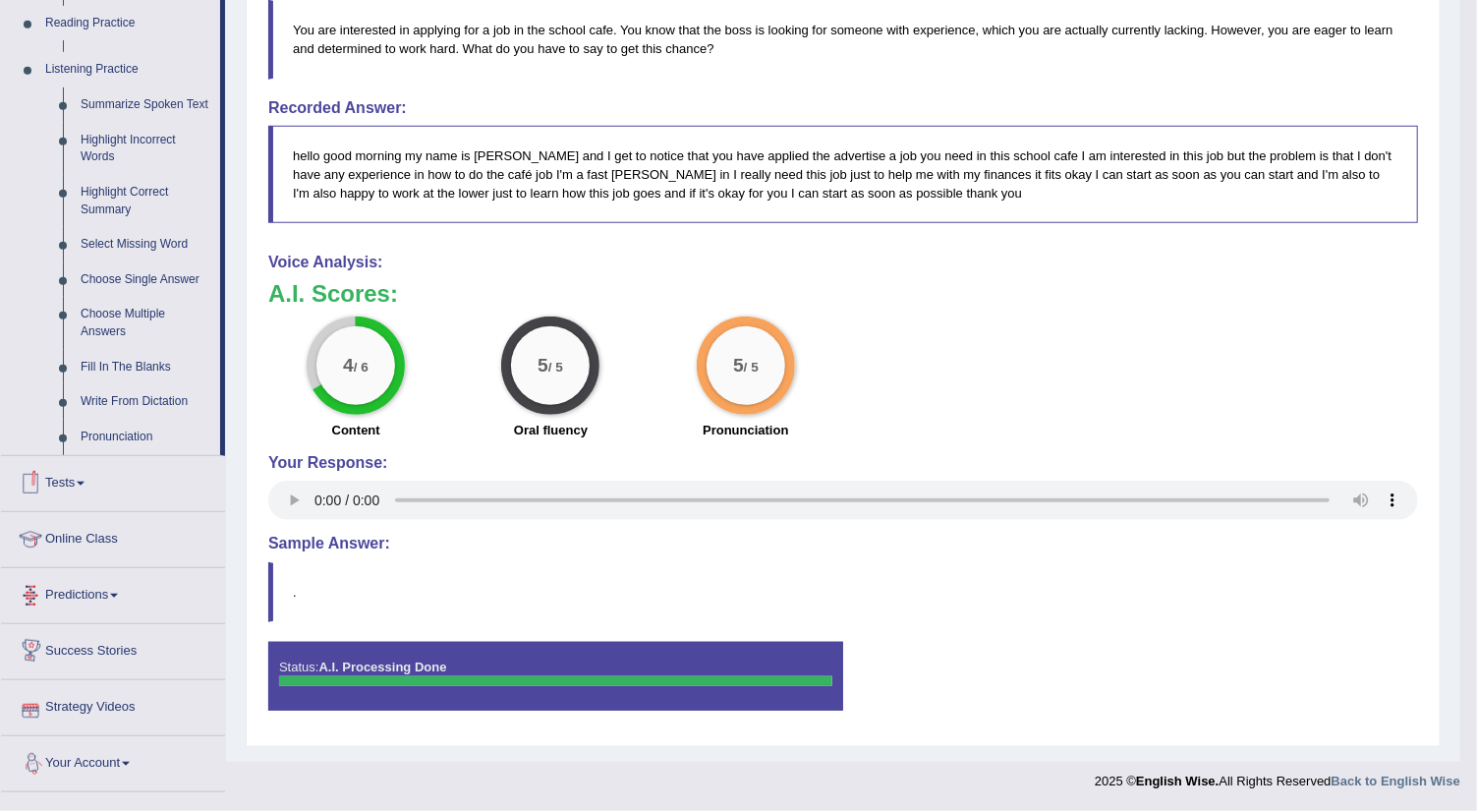
scroll to position [698, 0]
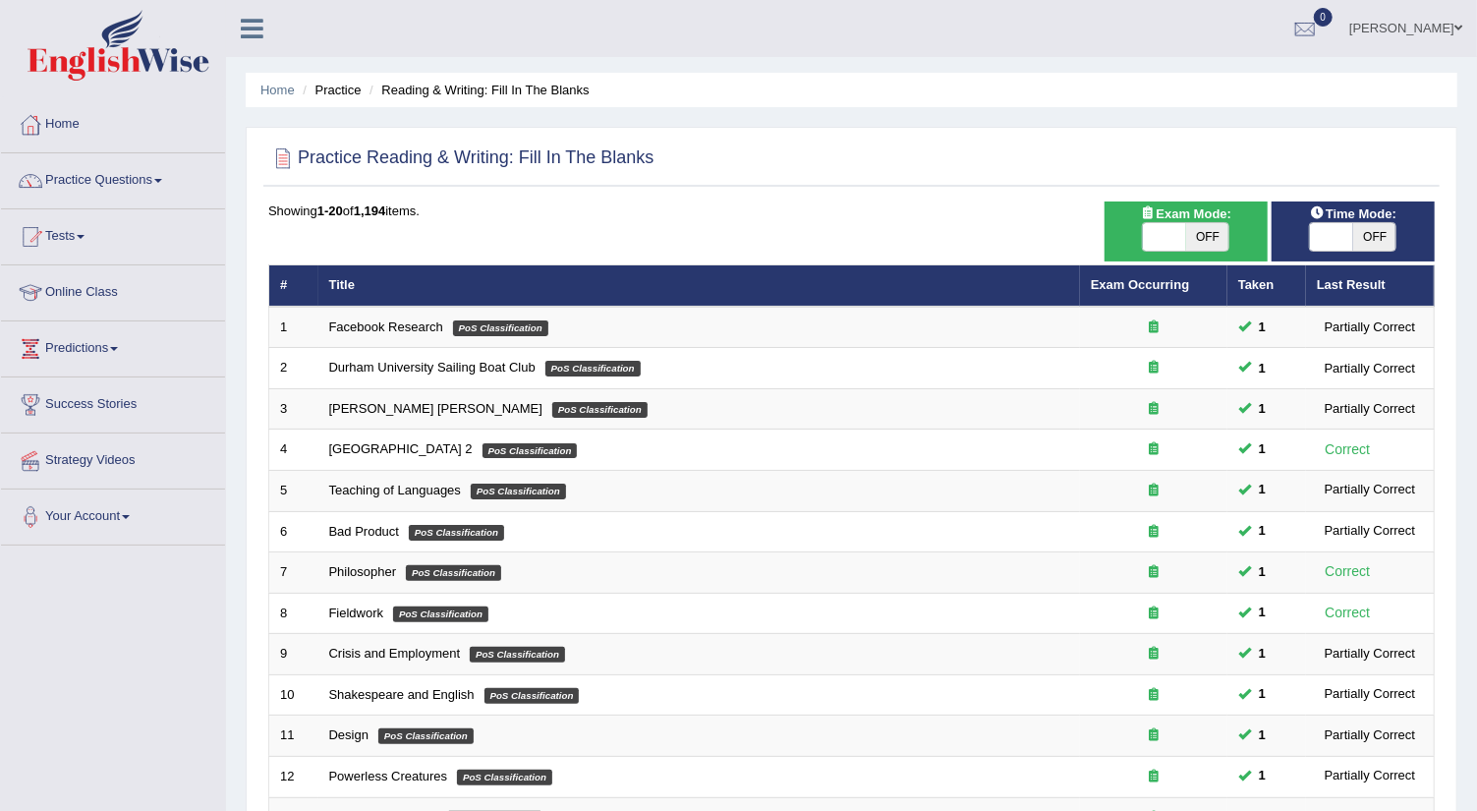
scroll to position [478, 0]
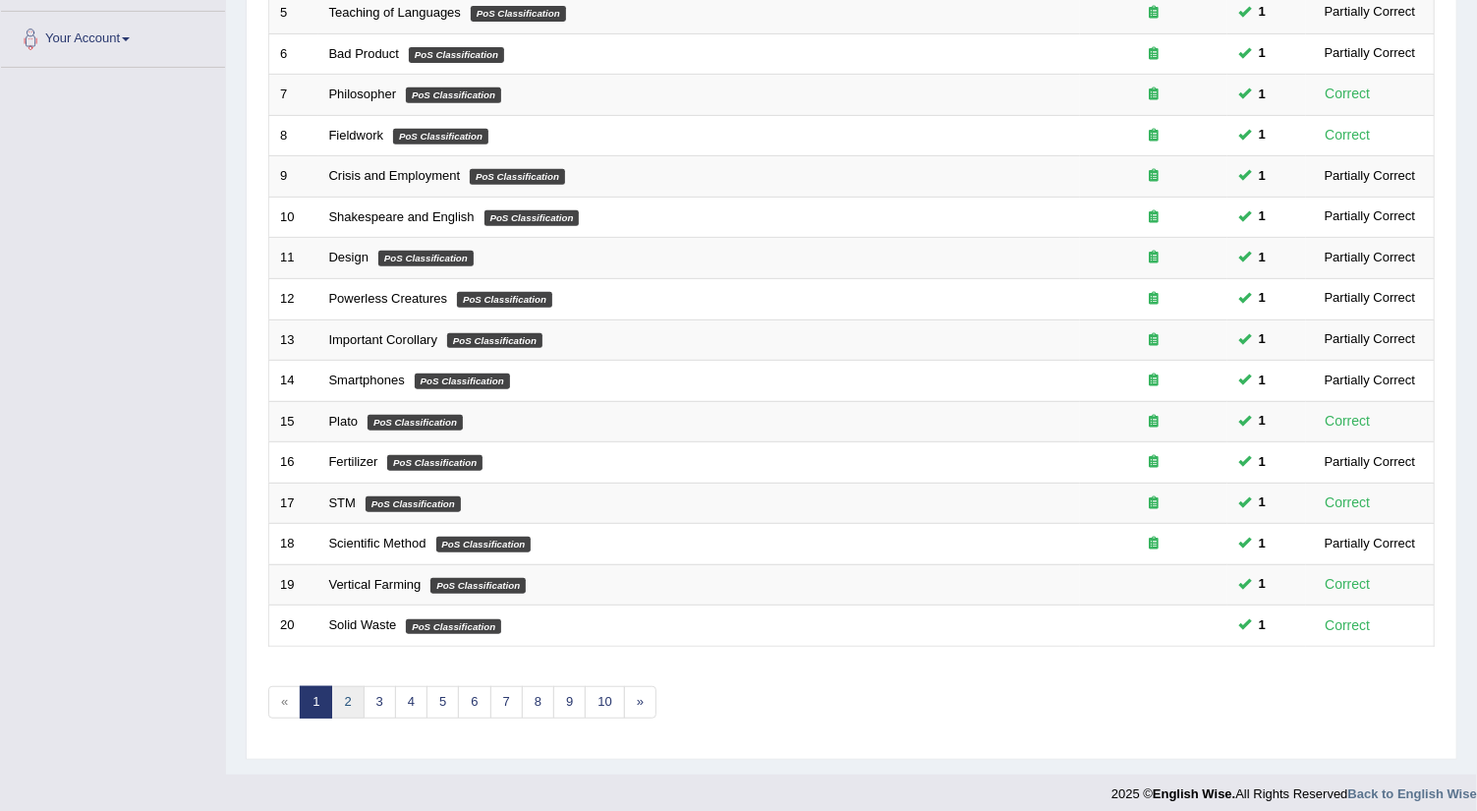
click at [345, 691] on link "2" at bounding box center [347, 702] width 32 height 32
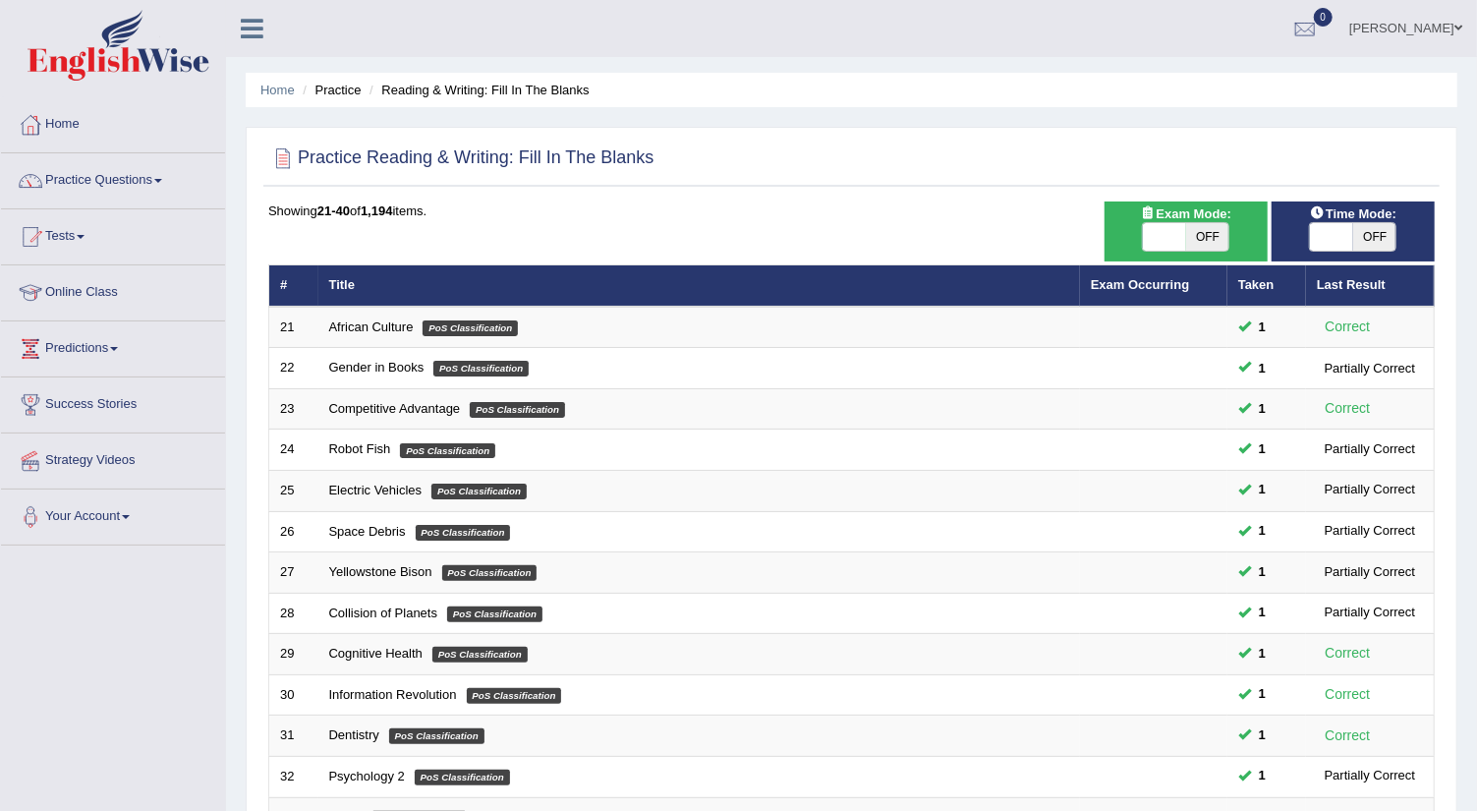
scroll to position [478, 0]
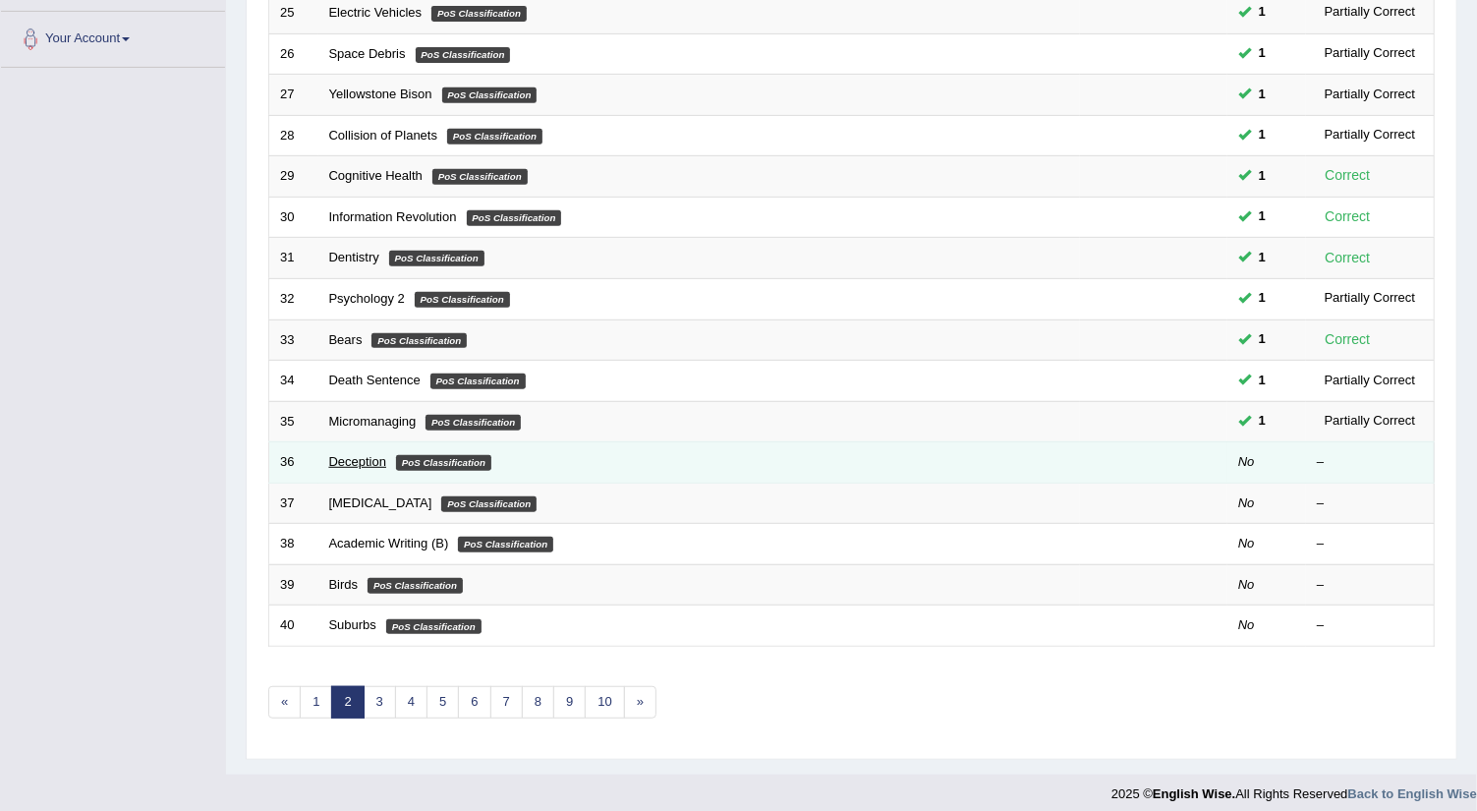
click at [356, 455] on link "Deception" at bounding box center [358, 461] width 58 height 15
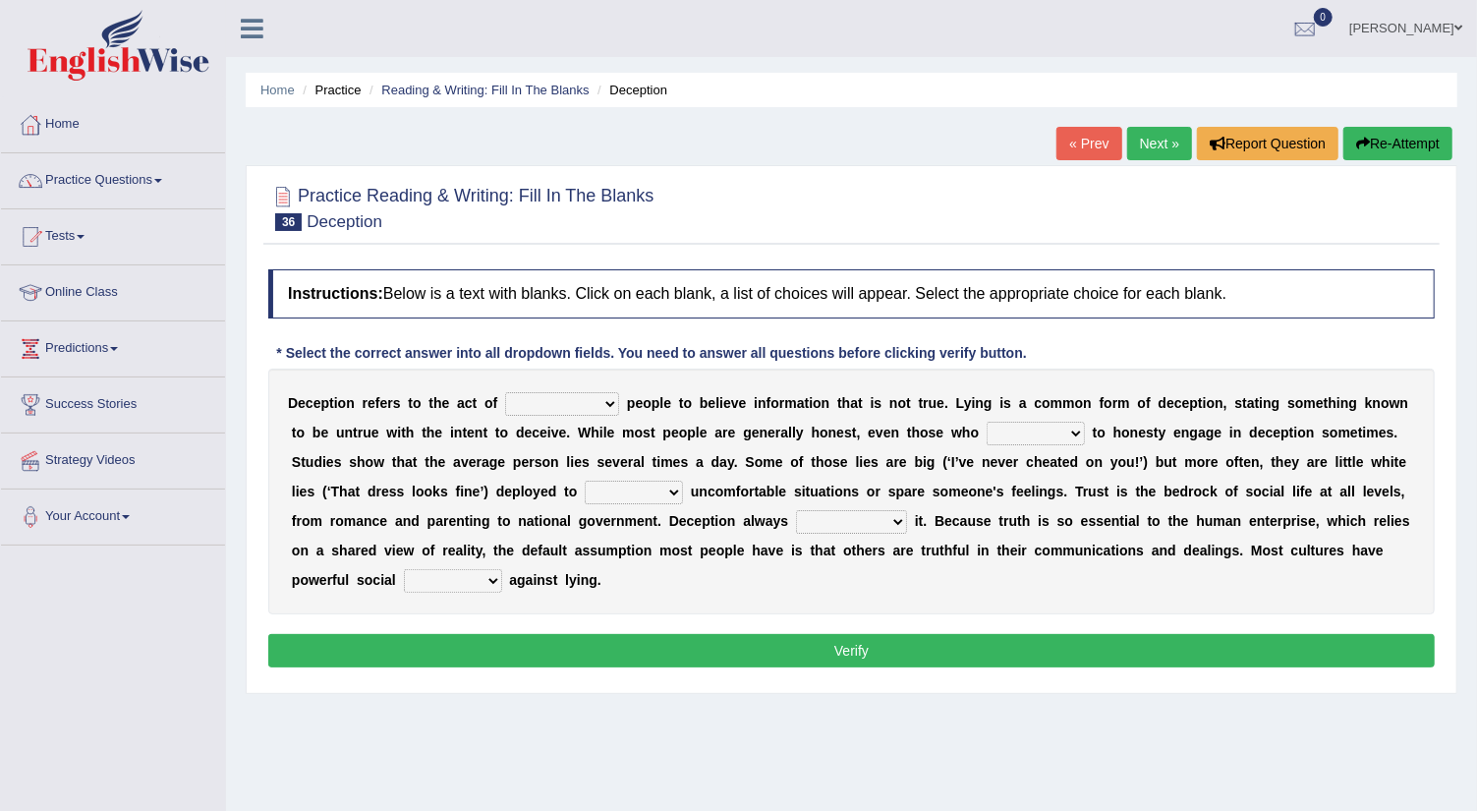
click at [608, 397] on select "discouraging forbidding detecting encouraging" at bounding box center [562, 404] width 114 height 24
click at [721, 608] on div "D e c e p t i o n r e f e r s t o t h e a c t o f discouraging forbidding detec…" at bounding box center [851, 491] width 1166 height 246
click at [1074, 429] on select "describe prescribe inscribe subscribe" at bounding box center [1035, 434] width 98 height 24
select select "describe"
click at [986, 422] on select "describe prescribe inscribe subscribe" at bounding box center [1035, 434] width 98 height 24
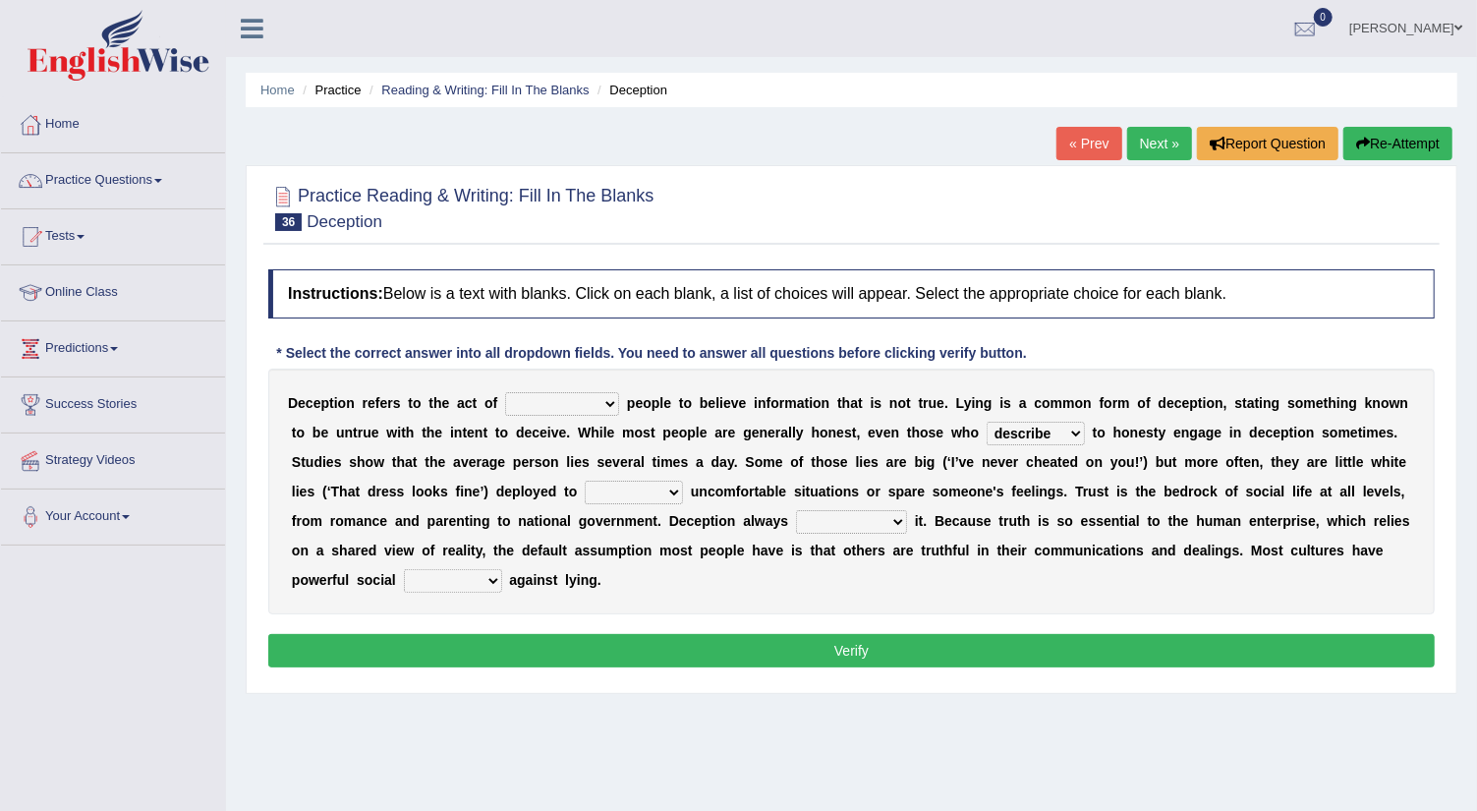
click at [671, 491] on select "contest illuminate disguise avoid" at bounding box center [634, 492] width 98 height 24
select select "disguise"
click at [585, 480] on select "contest illuminate disguise avoid" at bounding box center [634, 492] width 98 height 24
click at [898, 521] on select "undermines underscores undertakes underwrites" at bounding box center [851, 522] width 111 height 24
select select "undermines"
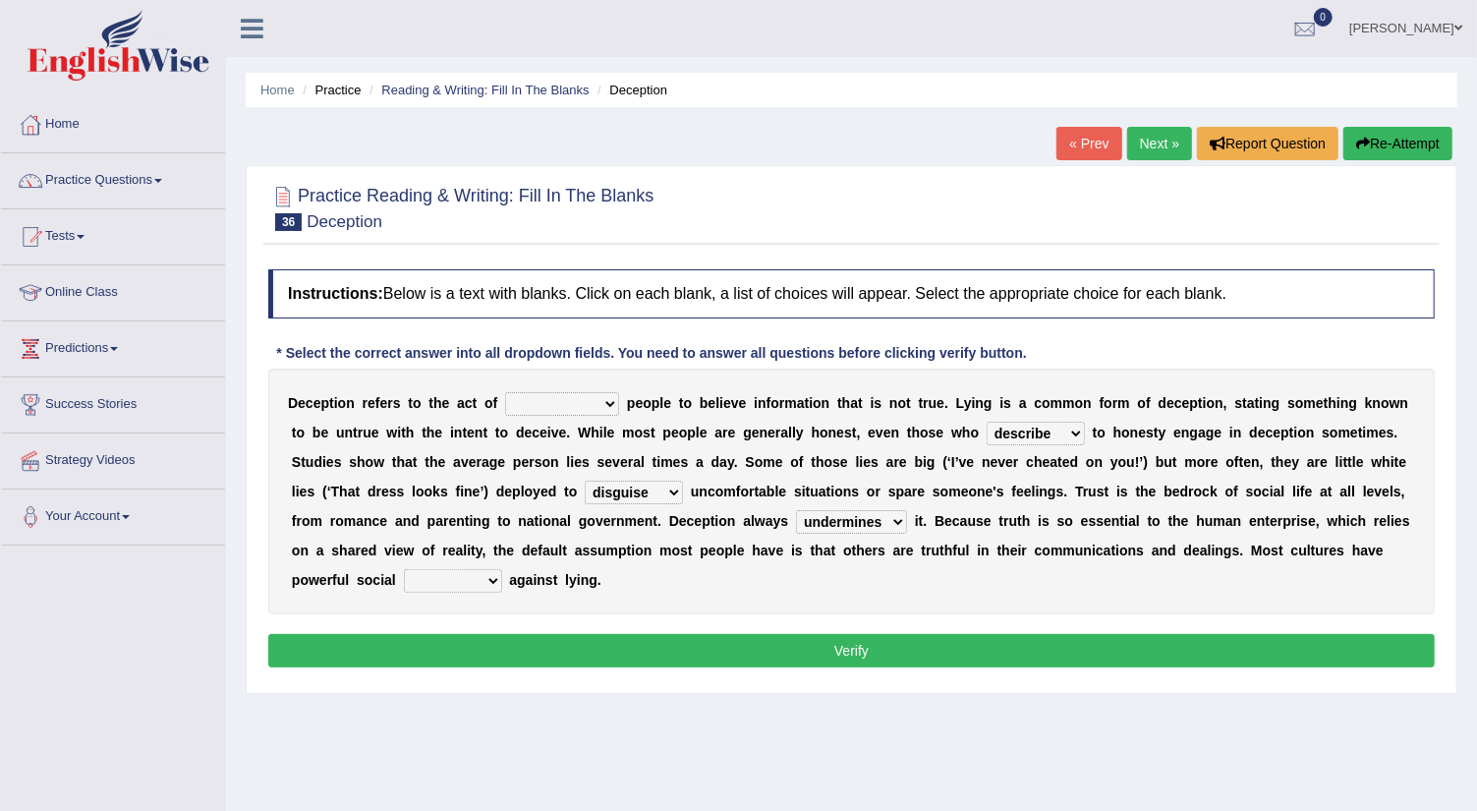
click at [796, 510] on select "undermines underscores undertakes underwrites" at bounding box center [851, 522] width 111 height 24
click at [493, 575] on select "ejections sanctions fractions inductions" at bounding box center [453, 581] width 98 height 24
select select "fractions"
click at [404, 569] on select "ejections sanctions fractions inductions" at bounding box center [453, 581] width 98 height 24
click at [605, 403] on select "discouraging forbidding detecting encouraging" at bounding box center [562, 404] width 114 height 24
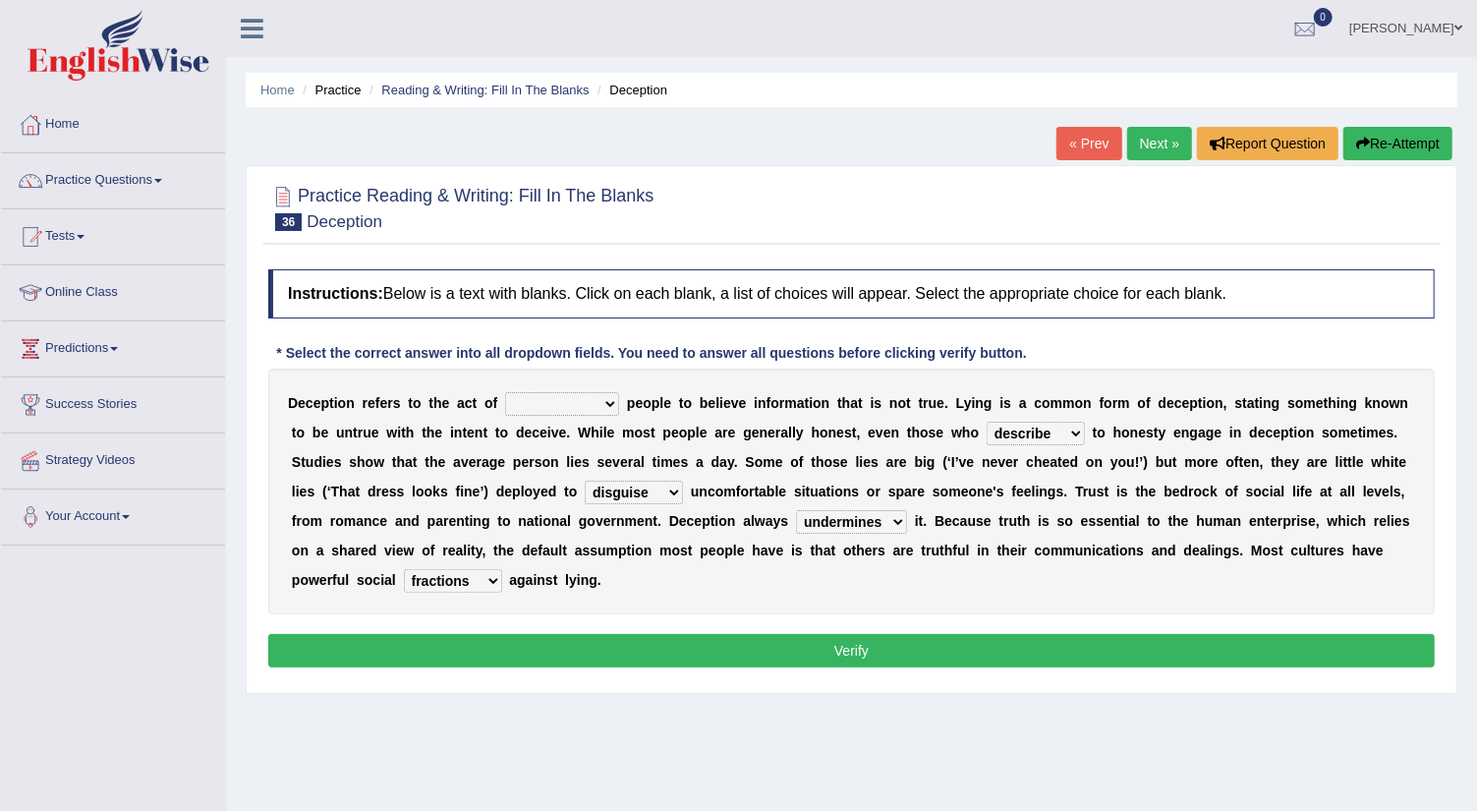
select select "encouraging"
click at [505, 392] on select "discouraging forbidding detecting encouraging" at bounding box center [562, 404] width 114 height 24
click at [599, 639] on button "Verify" at bounding box center [851, 650] width 1166 height 33
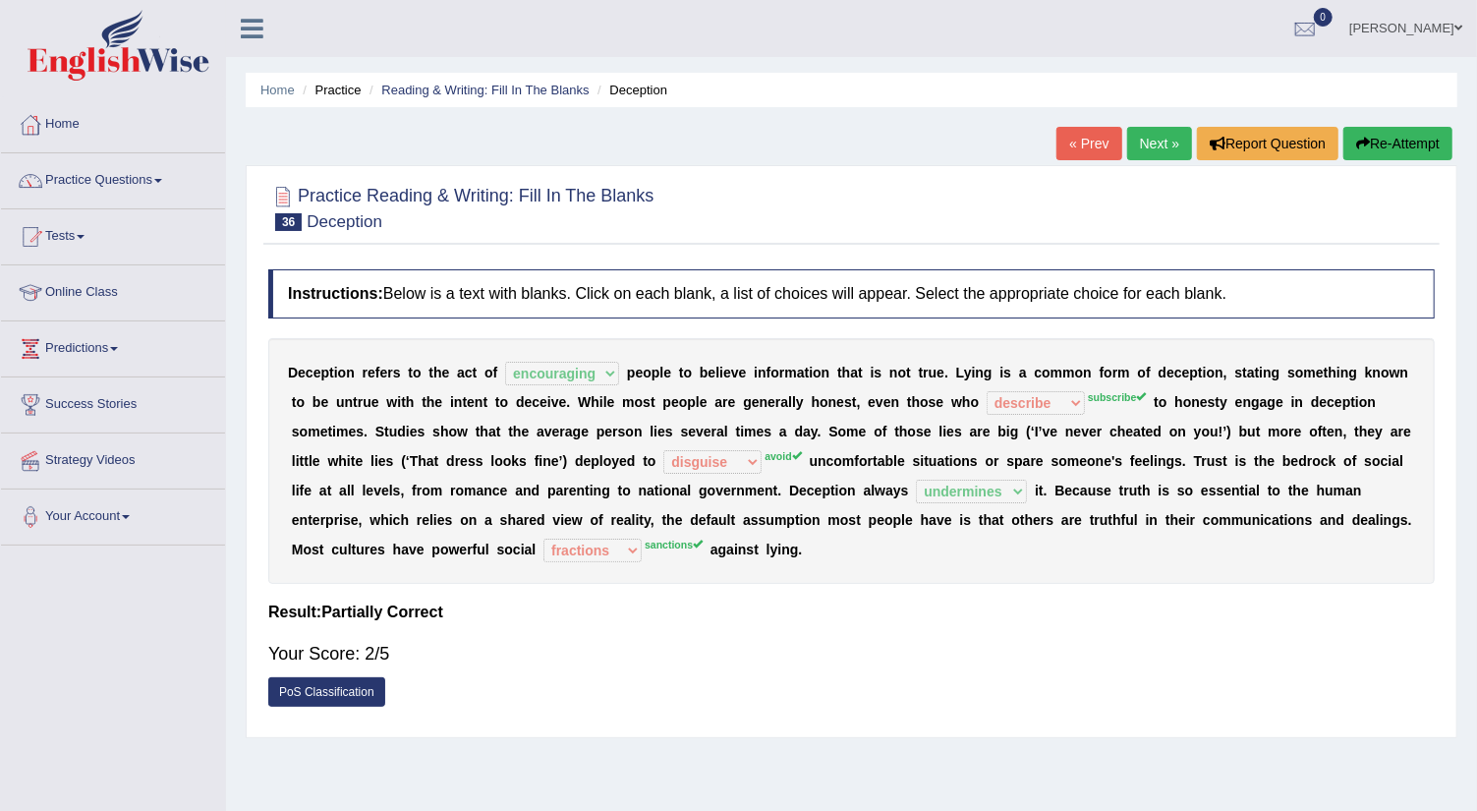
click at [1148, 149] on link "Next »" at bounding box center [1159, 143] width 65 height 33
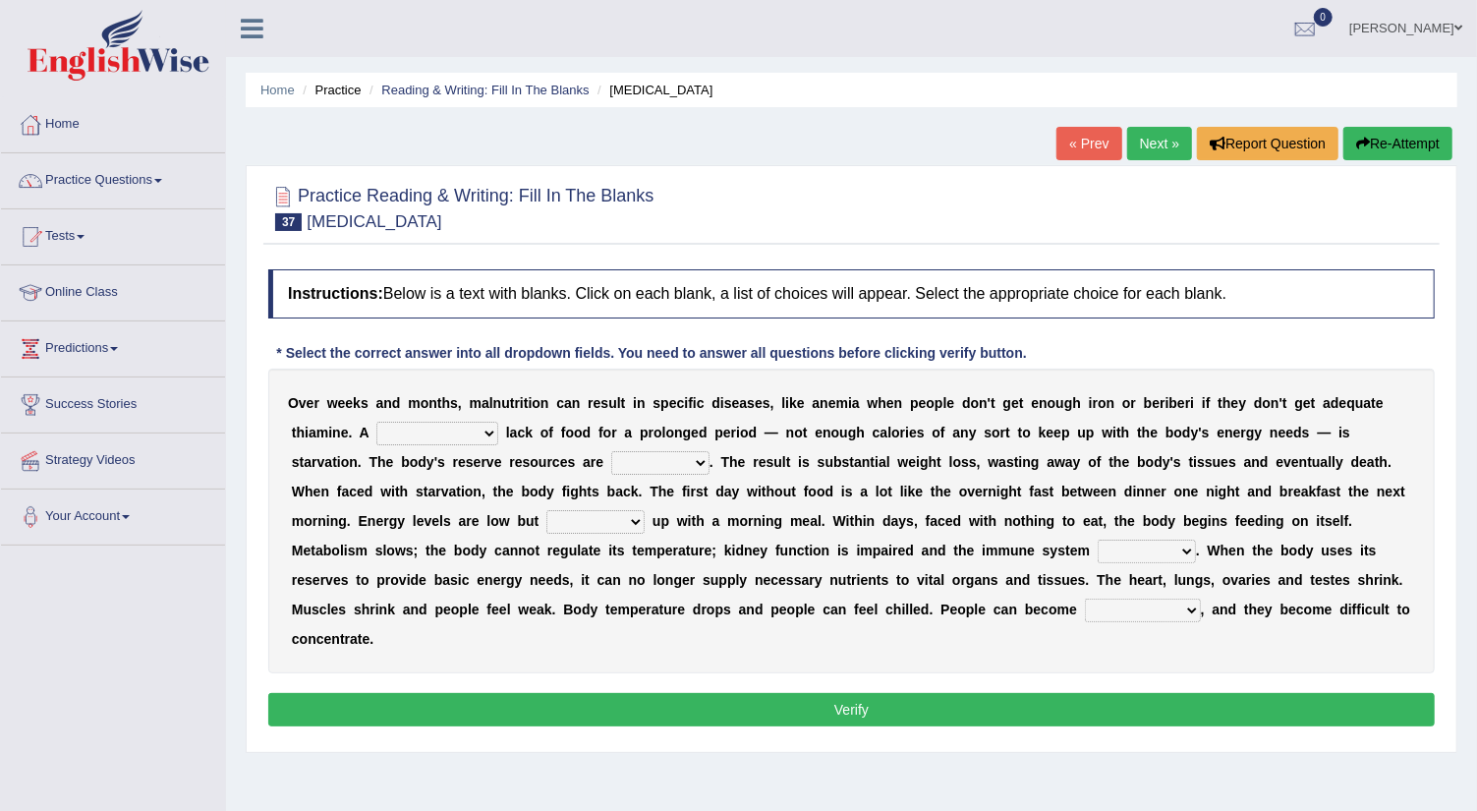
click at [488, 435] on select "severe distinguishing proper distinctive" at bounding box center [437, 434] width 122 height 24
select select "severe"
click at [376, 422] on select "severe distinguishing proper distinctive" at bounding box center [437, 434] width 122 height 24
click at [699, 462] on select "obsoleted depleted pelleted deleted" at bounding box center [660, 463] width 98 height 24
select select "depleted"
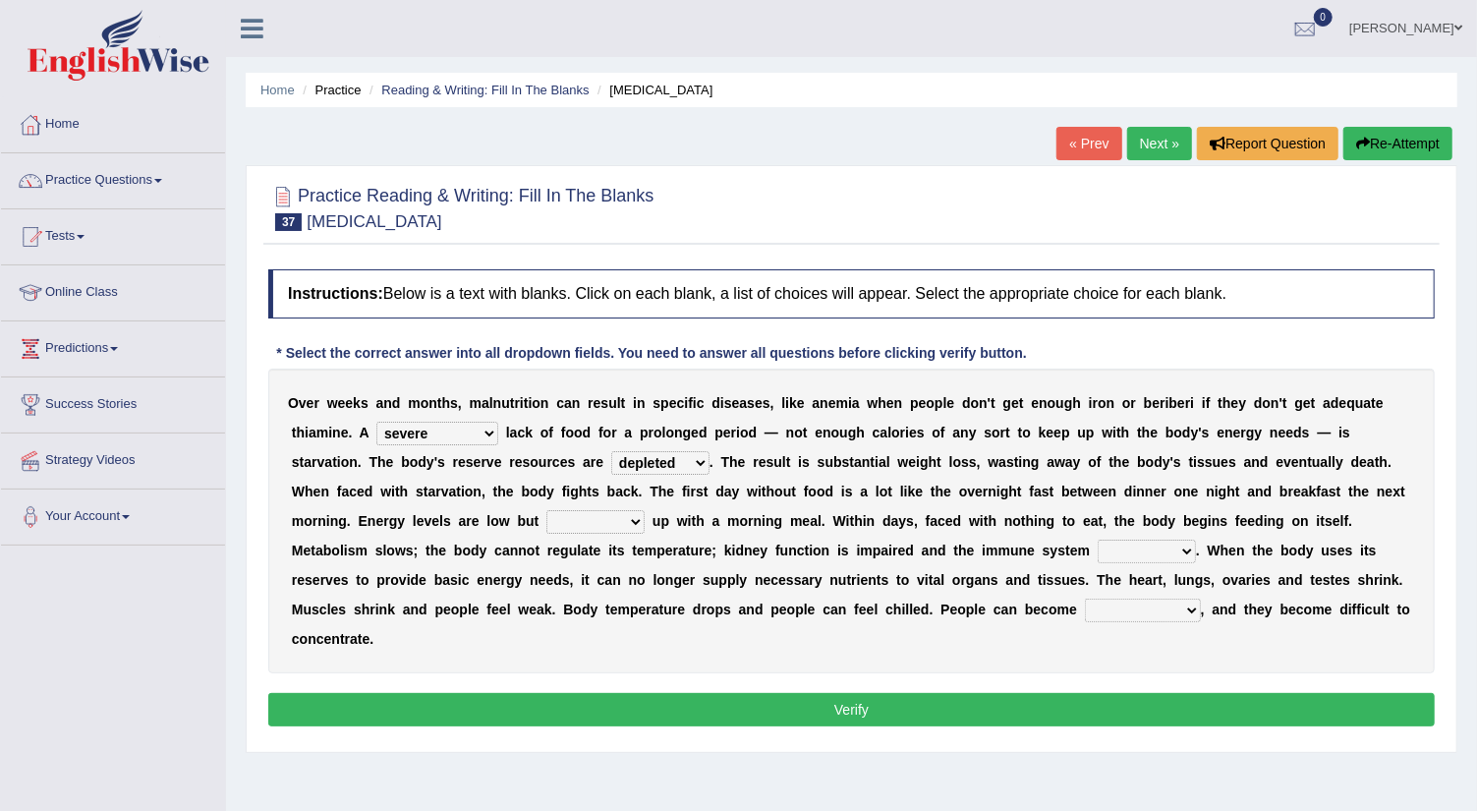
click at [611, 451] on select "obsoleted depleted pelleted deleted" at bounding box center [660, 463] width 98 height 24
click at [639, 522] on select "feed come chill pick" at bounding box center [595, 522] width 98 height 24
select select "pick"
click at [546, 510] on select "feed come chill pick" at bounding box center [595, 522] width 98 height 24
click at [1188, 550] on select "deepens deafens weakens surpasses" at bounding box center [1147, 551] width 98 height 24
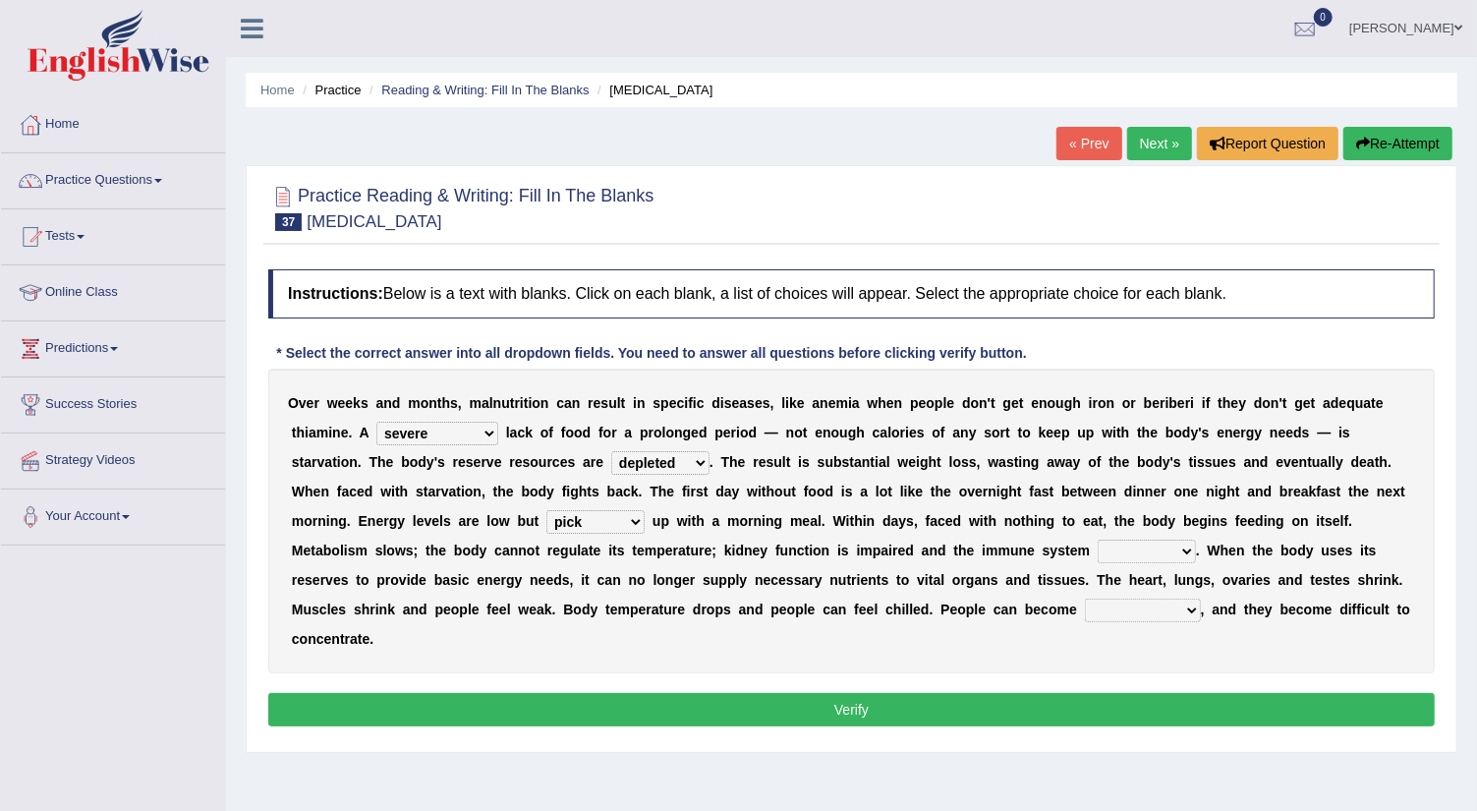
select select "weakens"
click at [1098, 539] on select "deepens deafens weakens surpasses" at bounding box center [1147, 551] width 98 height 24
click at [1189, 602] on select "irritable commutable indisputable transportable" at bounding box center [1143, 610] width 116 height 24
select select "irritable"
click at [1085, 598] on select "irritable commutable indisputable transportable" at bounding box center [1143, 610] width 116 height 24
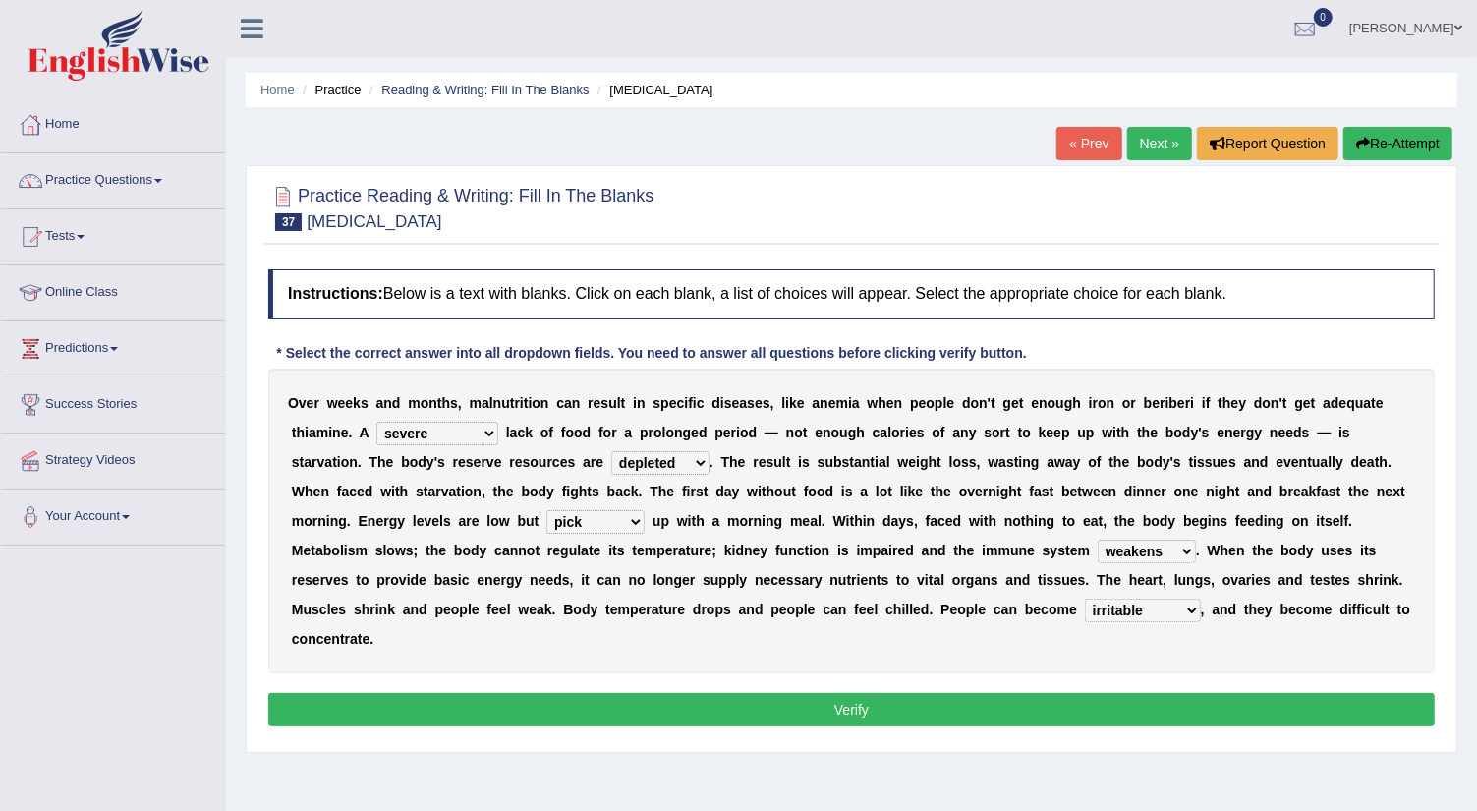
click at [969, 715] on button "Verify" at bounding box center [851, 709] width 1166 height 33
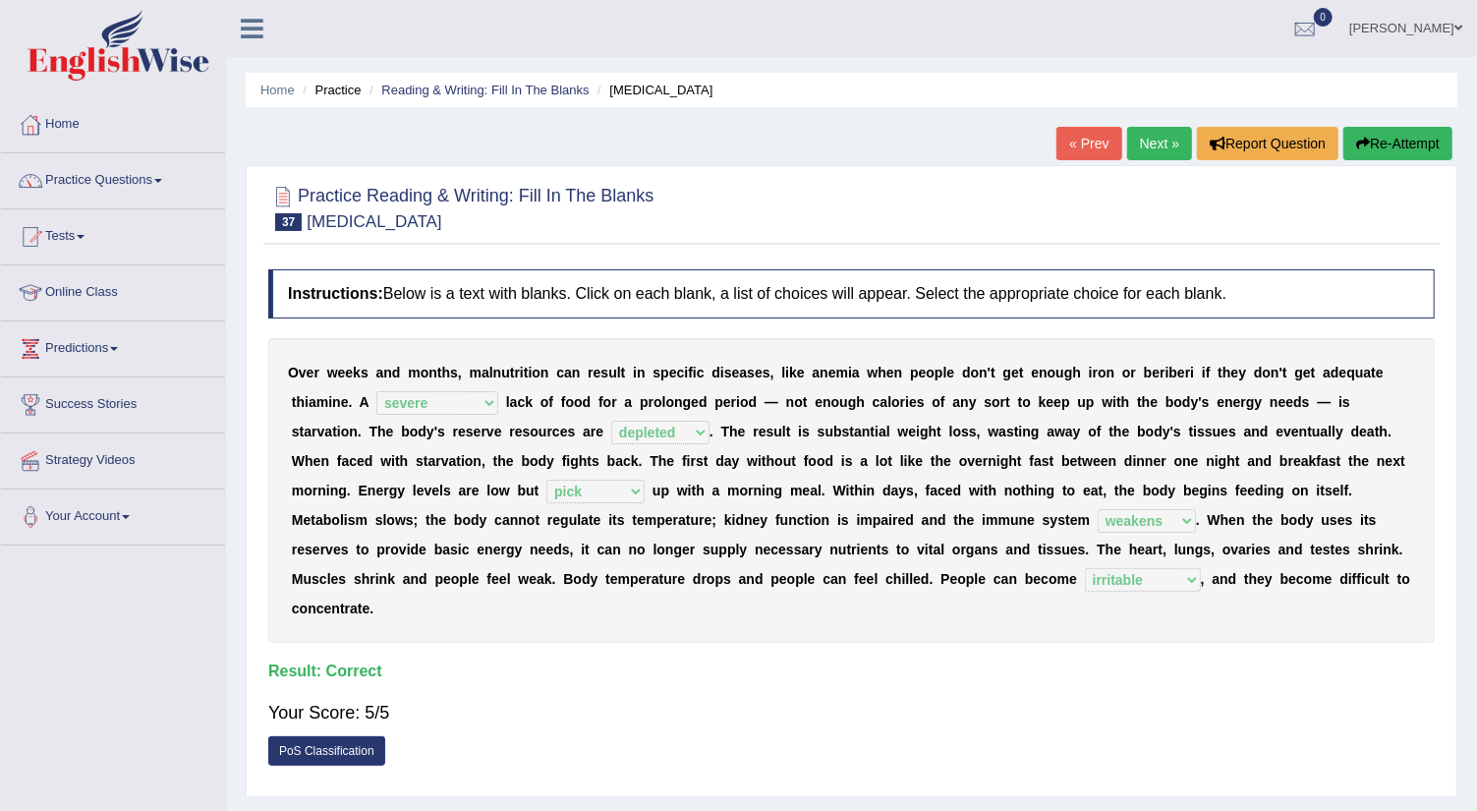
click at [1145, 138] on link "Next »" at bounding box center [1159, 143] width 65 height 33
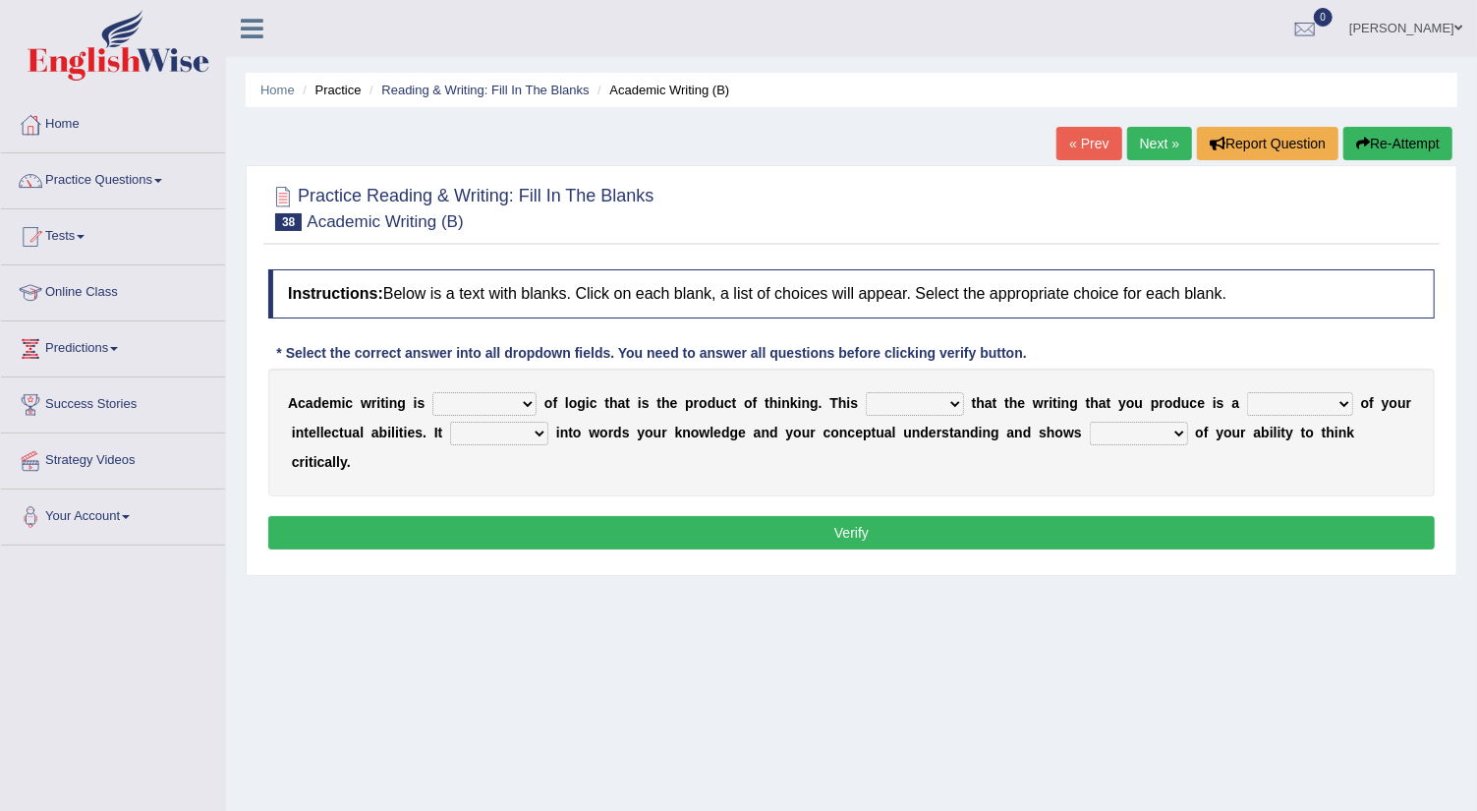
click at [523, 399] on select "expectation entitlement expression exchange" at bounding box center [484, 404] width 104 height 24
select select "expression"
click at [432, 392] on select "expectation entitlement expression exchange" at bounding box center [484, 404] width 104 height 24
click at [955, 403] on select "means questions stipulates answers" at bounding box center [915, 404] width 98 height 24
select select "means"
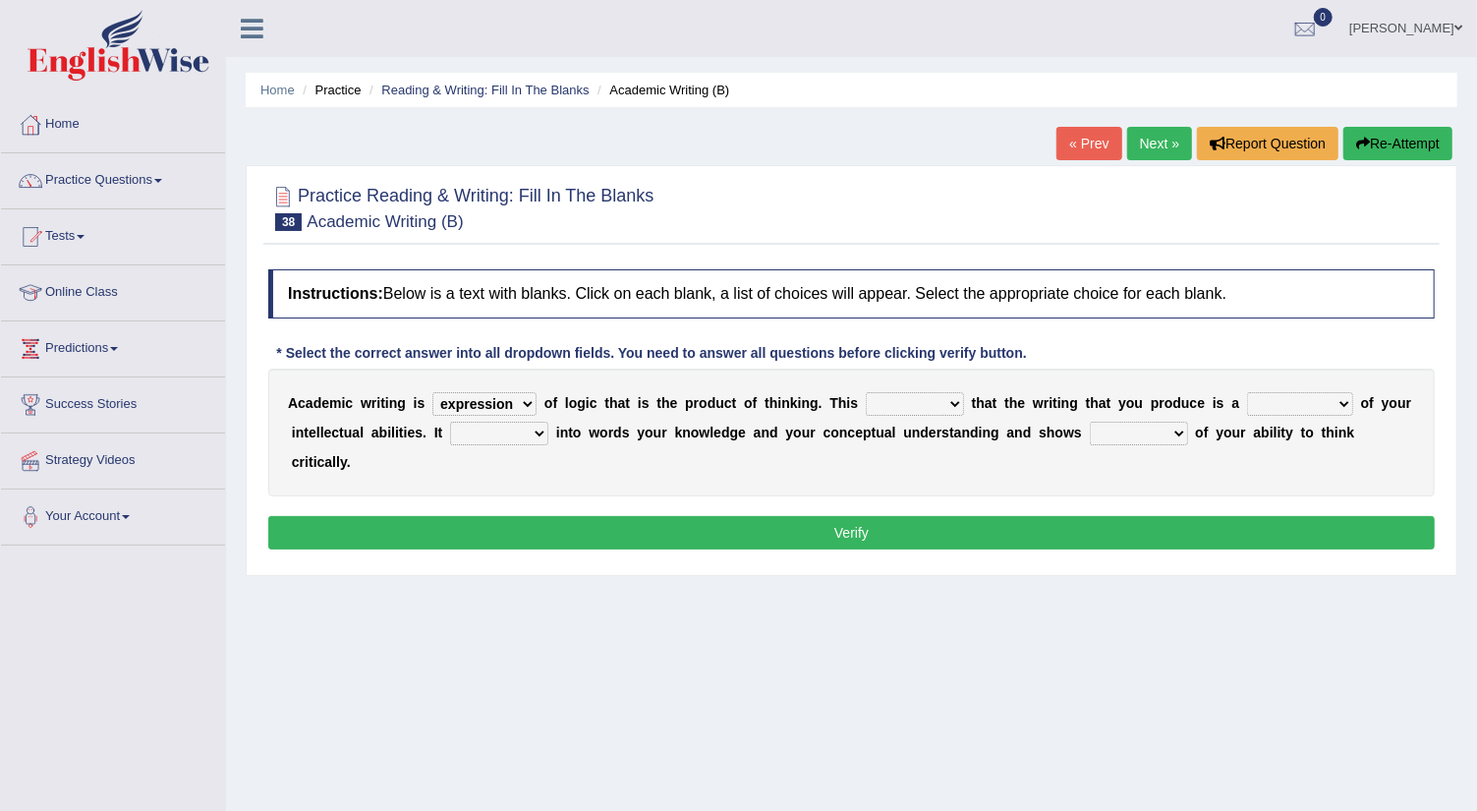
click at [866, 392] on select "means questions stipulates answers" at bounding box center [915, 404] width 98 height 24
click at [1336, 394] on select "redundancy mission credit reflection" at bounding box center [1300, 404] width 106 height 24
select select "reflection"
click at [1247, 392] on select "redundancy mission credit reflection" at bounding box center [1300, 404] width 106 height 24
click at [537, 429] on select "enriches shows allows puts" at bounding box center [499, 434] width 98 height 24
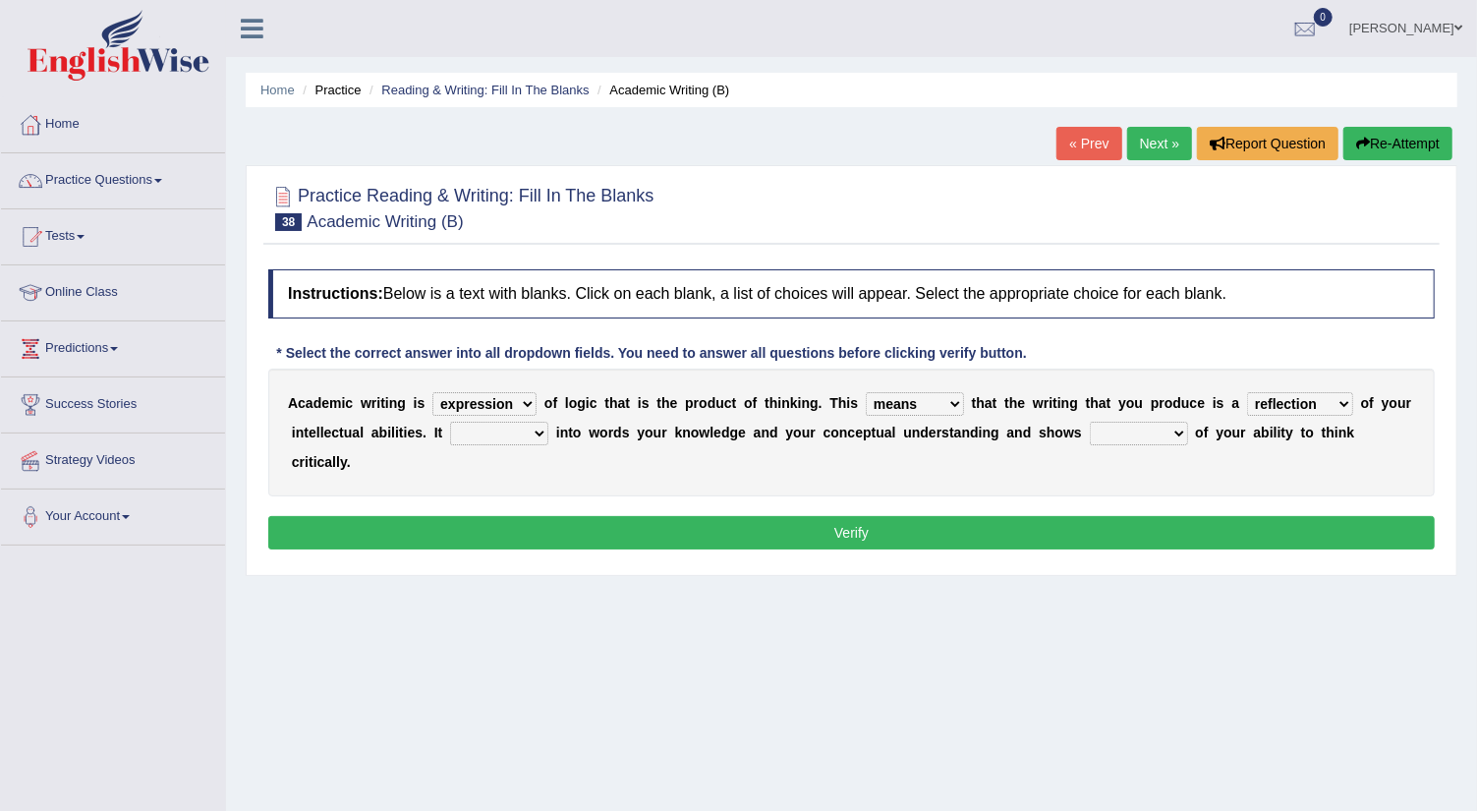
select select "puts"
click at [450, 422] on select "enriches shows allows puts" at bounding box center [499, 434] width 98 height 24
click at [1180, 430] on select "hassle excuse capacity evidence" at bounding box center [1139, 434] width 98 height 24
select select "evidence"
click at [1090, 422] on select "hassle excuse capacity evidence" at bounding box center [1139, 434] width 98 height 24
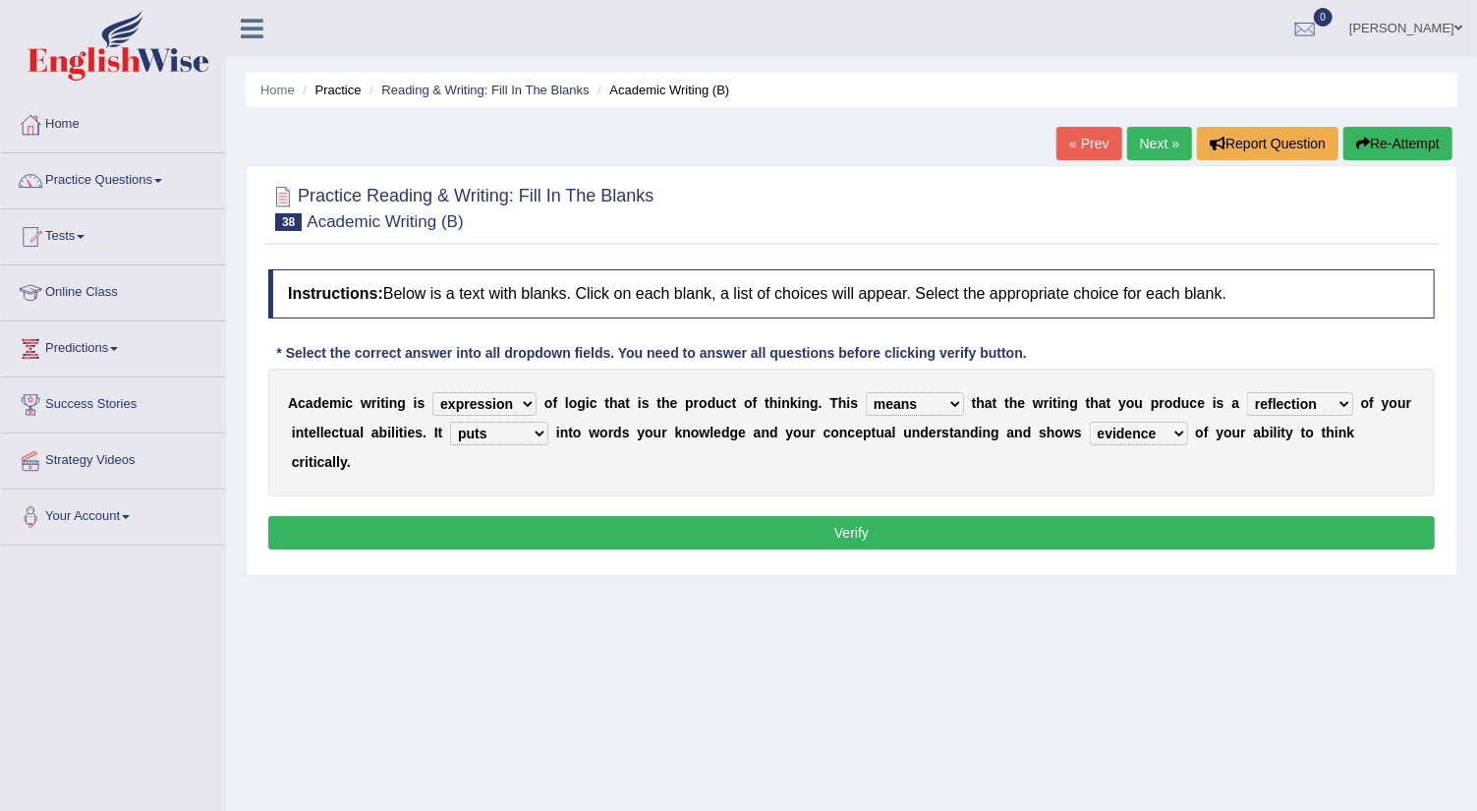
click at [541, 429] on select "enriches shows allows puts" at bounding box center [499, 434] width 98 height 24
click at [728, 529] on button "Verify" at bounding box center [851, 532] width 1166 height 33
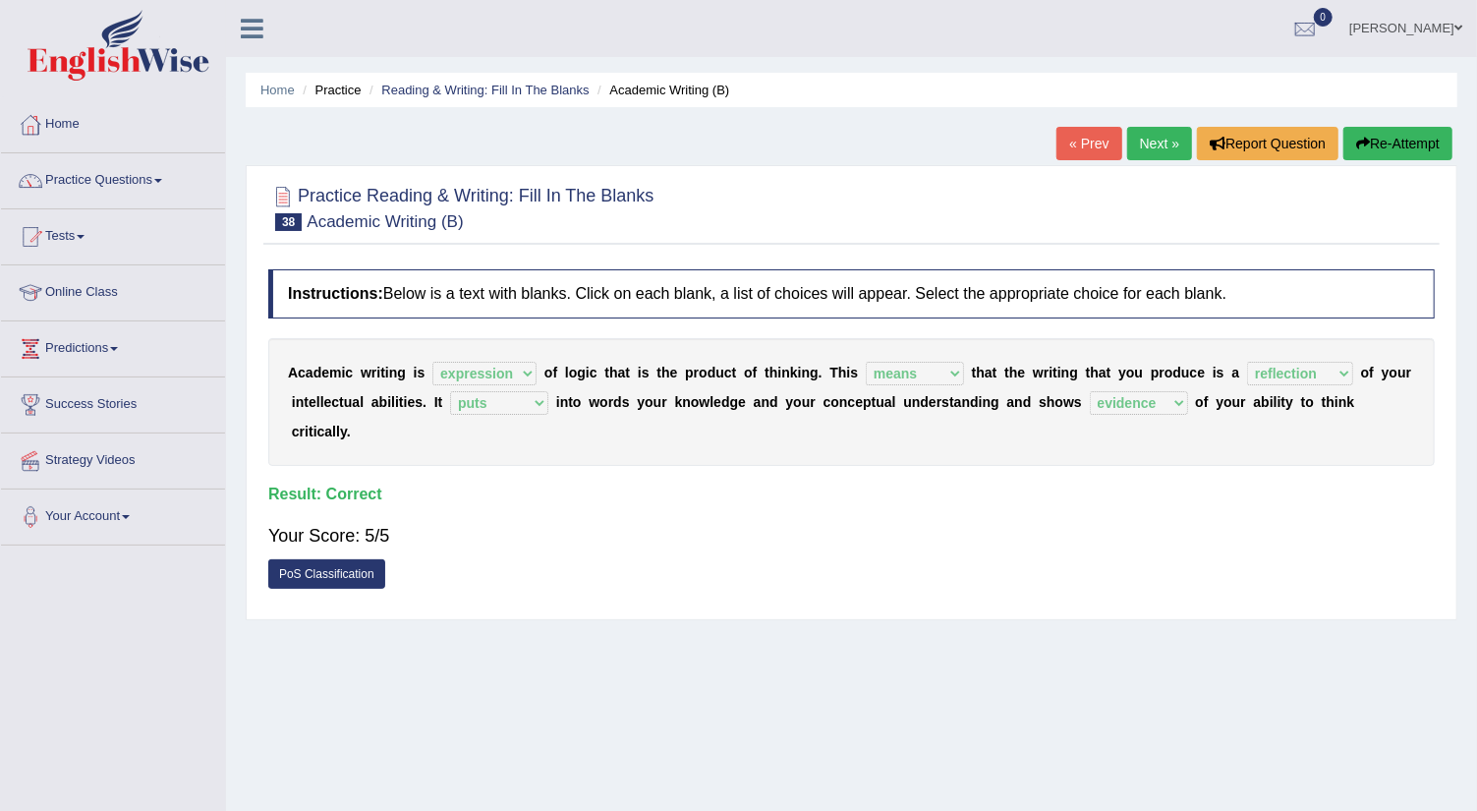
click at [1162, 145] on link "Next »" at bounding box center [1159, 143] width 65 height 33
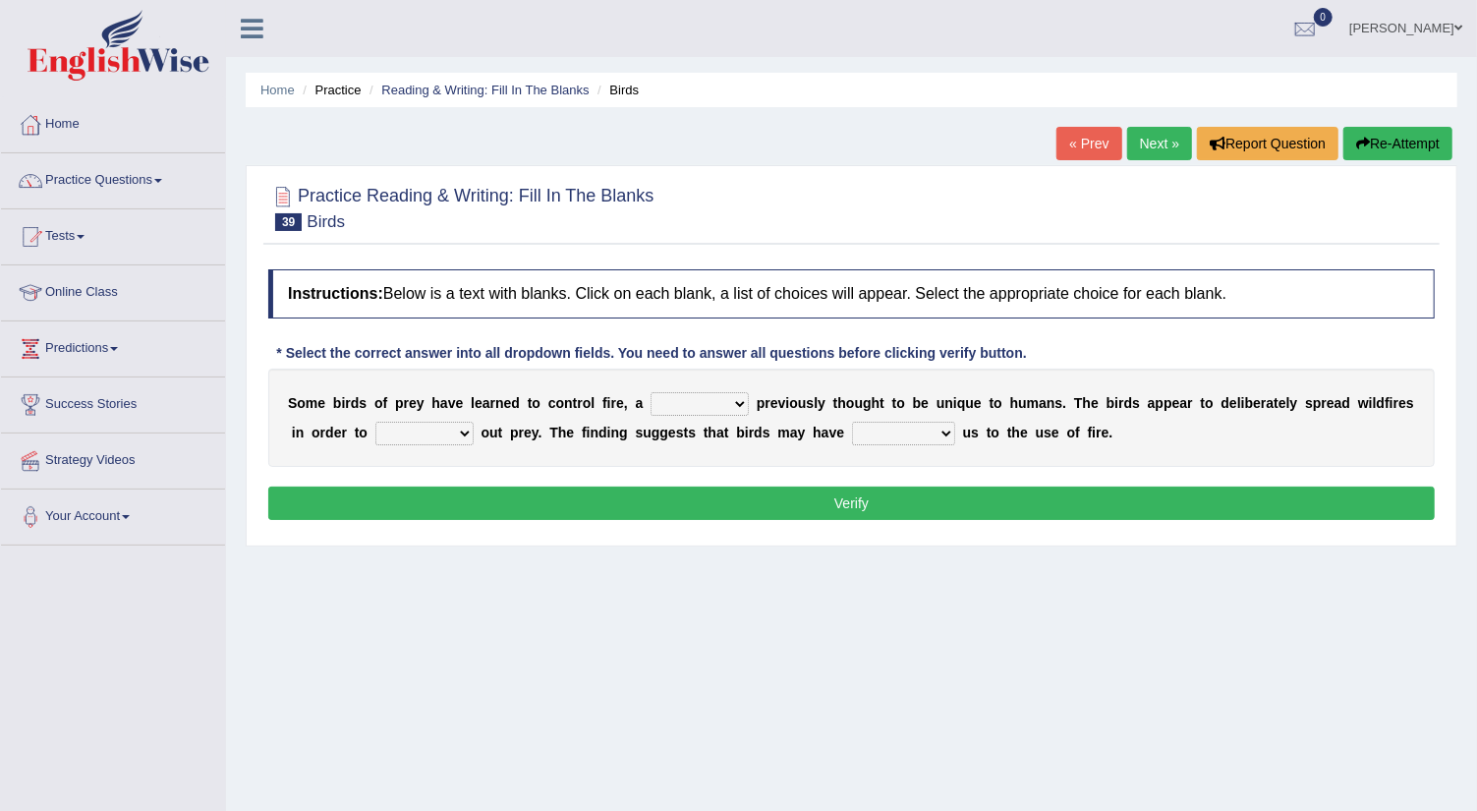
click at [737, 399] on select "question profile tale skill" at bounding box center [699, 404] width 98 height 24
select select "skill"
click at [650, 392] on select "question profile tale skill" at bounding box center [699, 404] width 98 height 24
click at [468, 430] on select "prevent limit span flush" at bounding box center [424, 434] width 98 height 24
select select "flush"
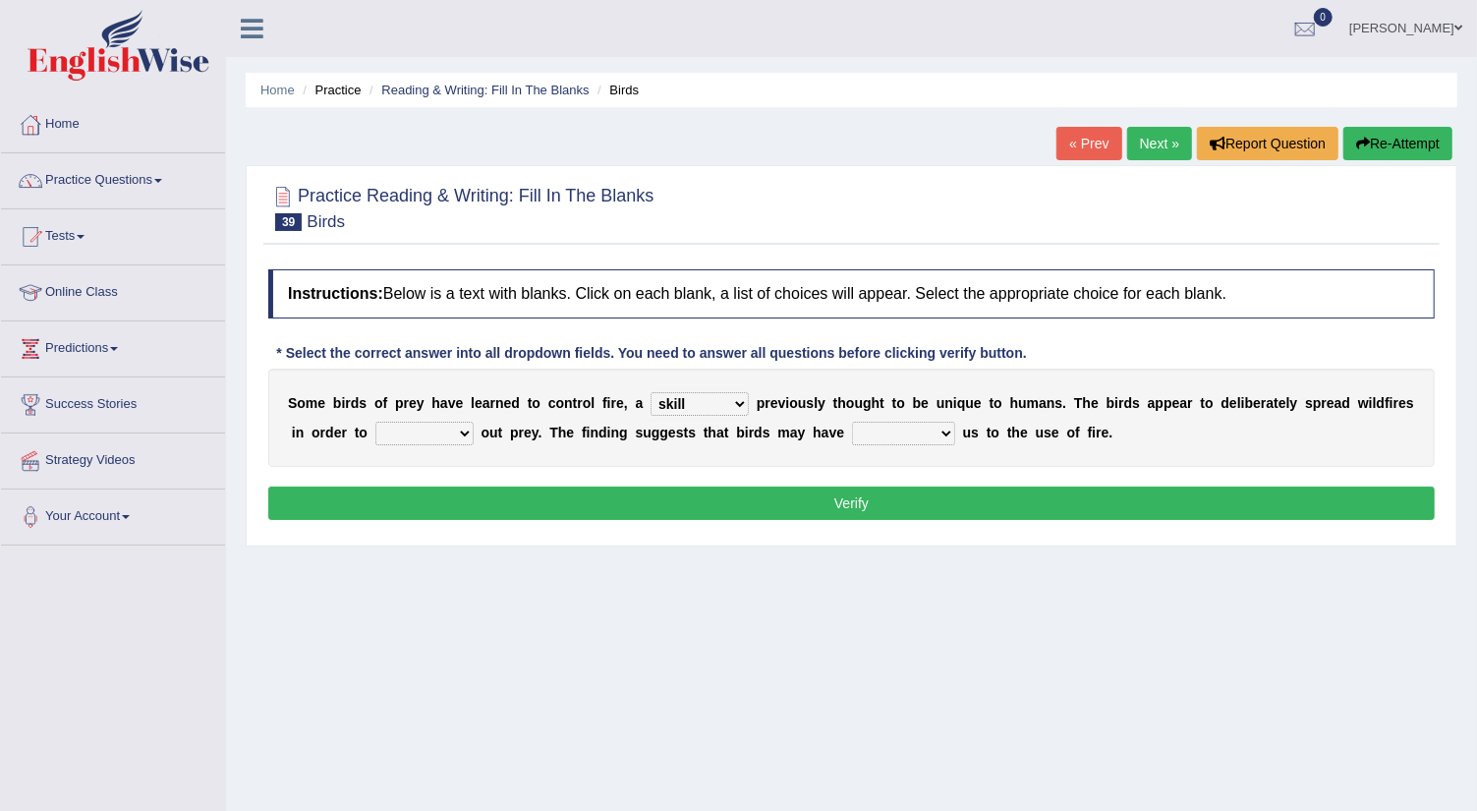
click at [375, 422] on select "prevent limit span flush" at bounding box center [424, 434] width 98 height 24
click at [941, 429] on select "prophesied beaten transmitted forced" at bounding box center [903, 434] width 103 height 24
select select "beaten"
click at [852, 422] on select "prophesied beaten transmitted forced" at bounding box center [903, 434] width 103 height 24
click at [868, 503] on button "Verify" at bounding box center [851, 502] width 1166 height 33
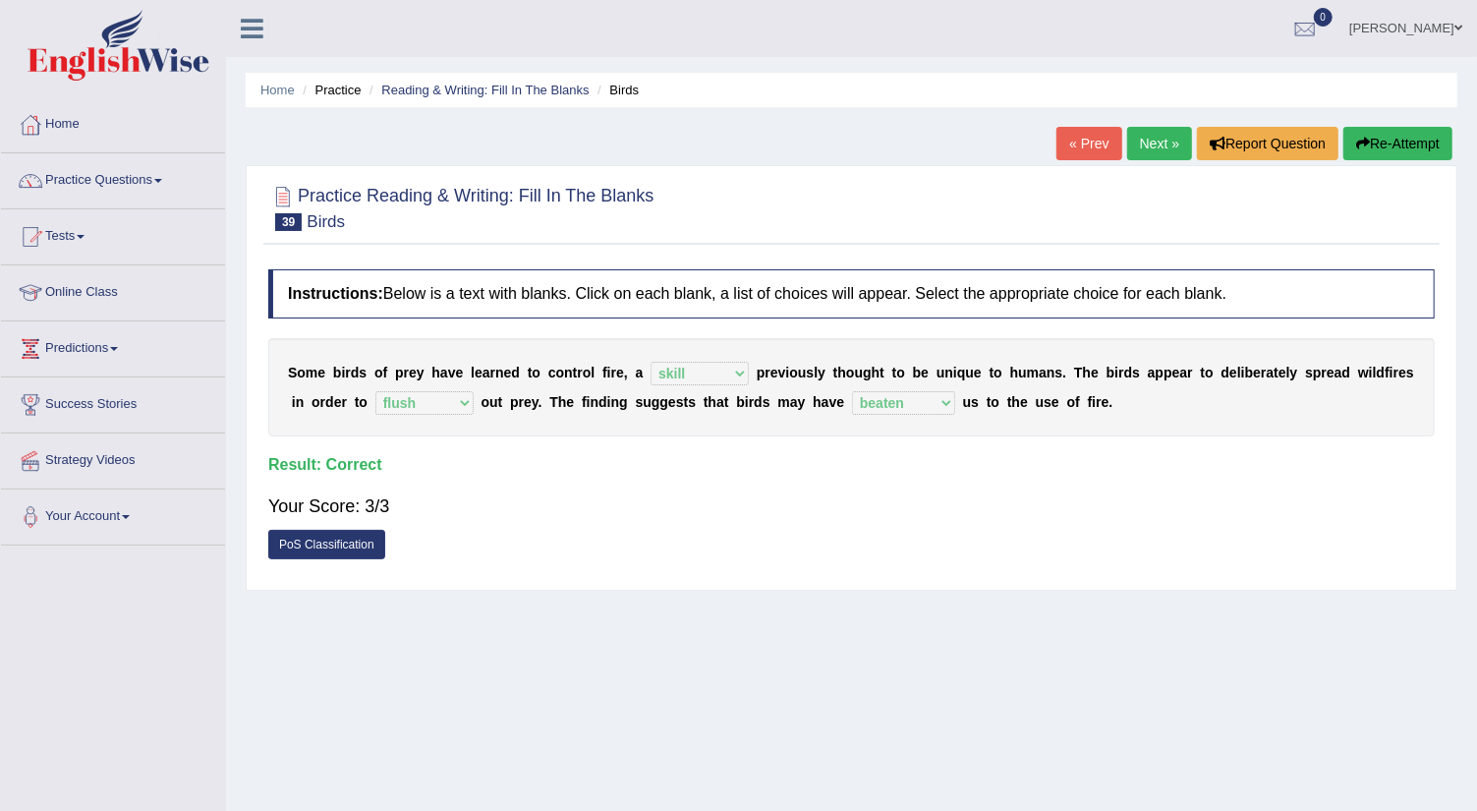
click at [1156, 143] on link "Next »" at bounding box center [1159, 143] width 65 height 33
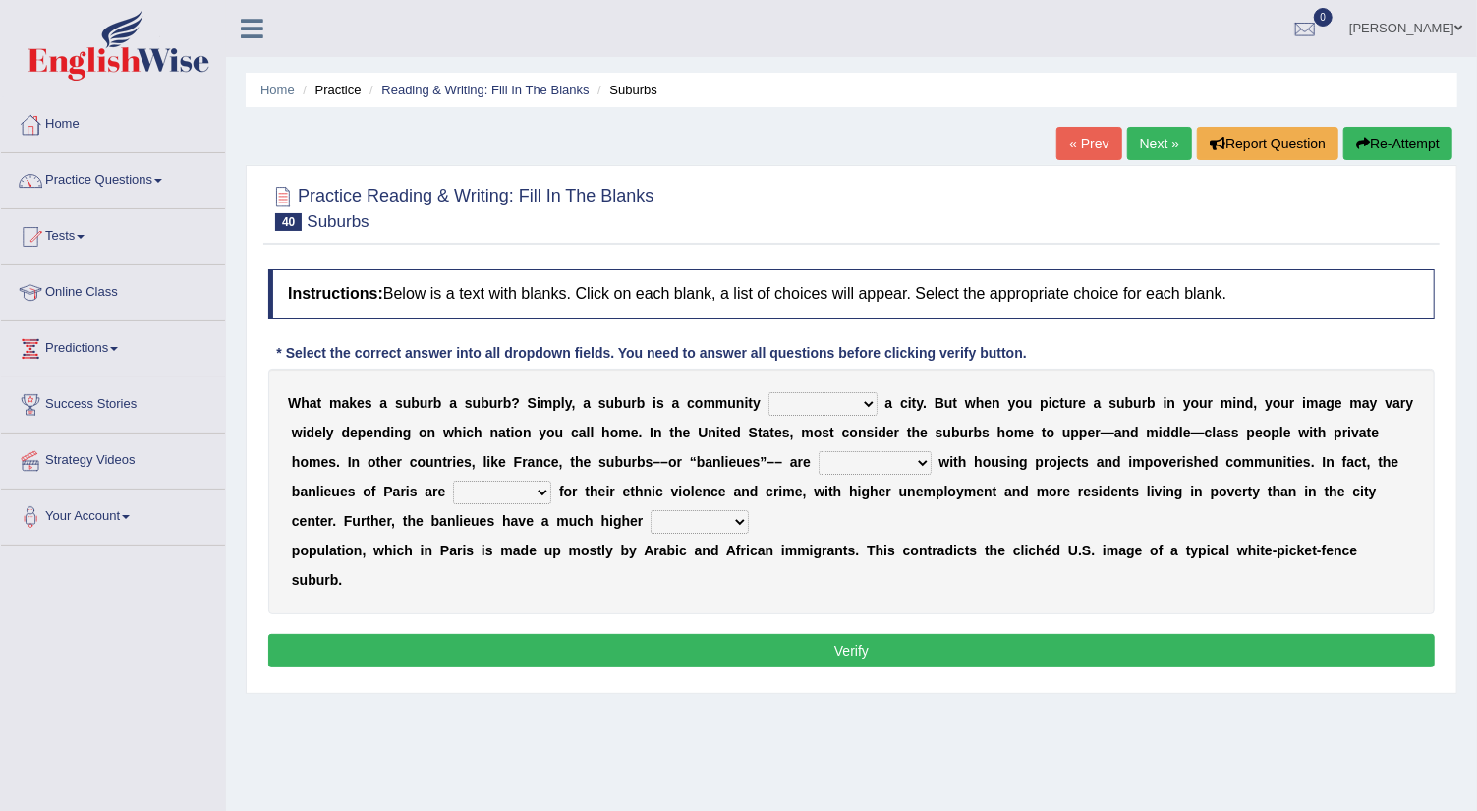
click at [867, 397] on select "lying locating situating surrounding" at bounding box center [822, 404] width 109 height 24
select select "surrounding"
click at [768, 392] on select "lying locating situating surrounding" at bounding box center [822, 404] width 109 height 24
click at [916, 461] on select "antonymous antibiotic synonymous synthetic" at bounding box center [874, 463] width 113 height 24
select select "antonymous"
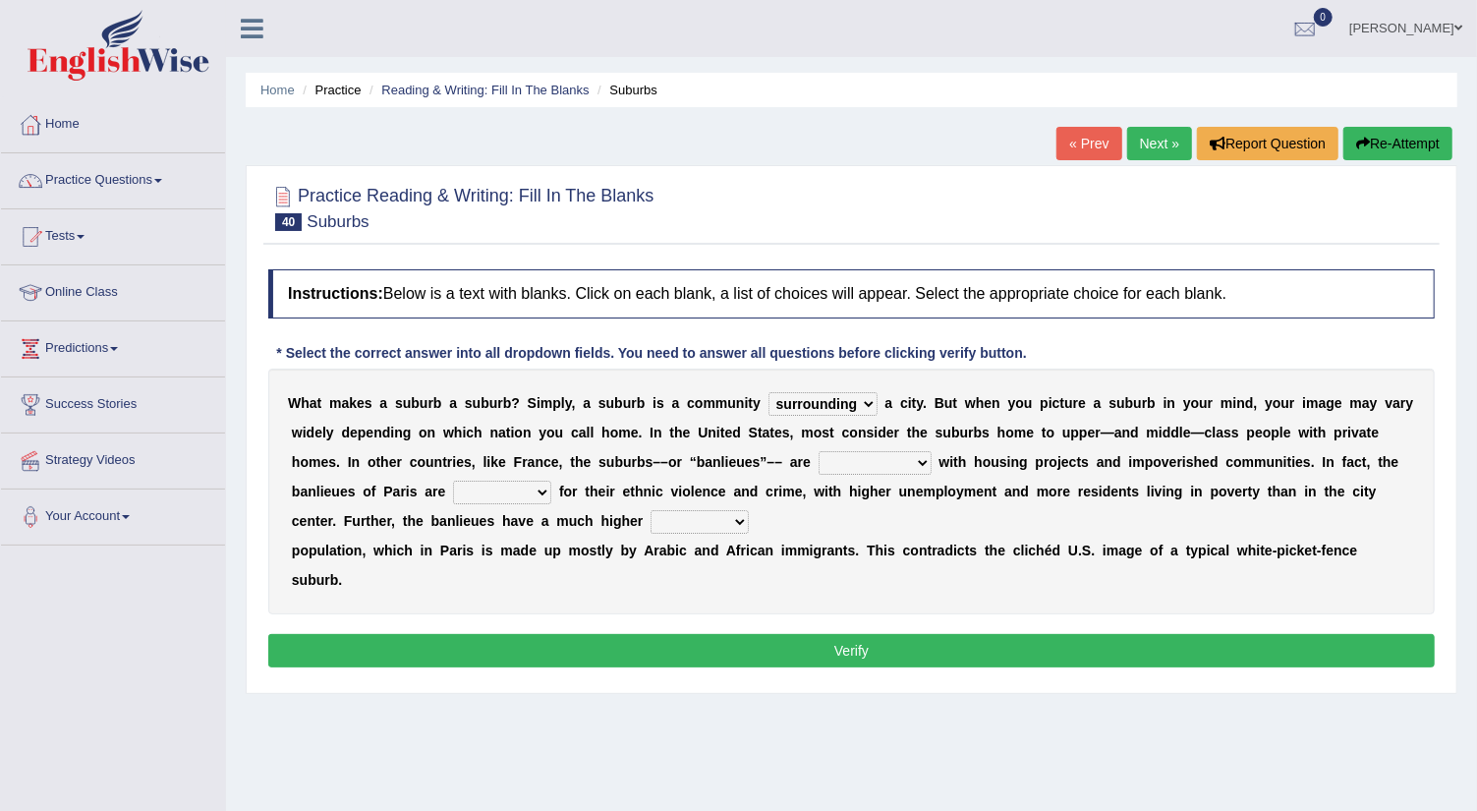
click at [818, 451] on select "antonymous antibiotic synonymous synthetic" at bounding box center [874, 463] width 113 height 24
click at [542, 487] on select "clamorous sensitive famous notorious" at bounding box center [502, 492] width 98 height 24
select select "sensitive"
click at [453, 480] on select "clamorous sensitive famous notorious" at bounding box center [502, 492] width 98 height 24
click at [738, 517] on select "local young immigrant senior" at bounding box center [699, 522] width 98 height 24
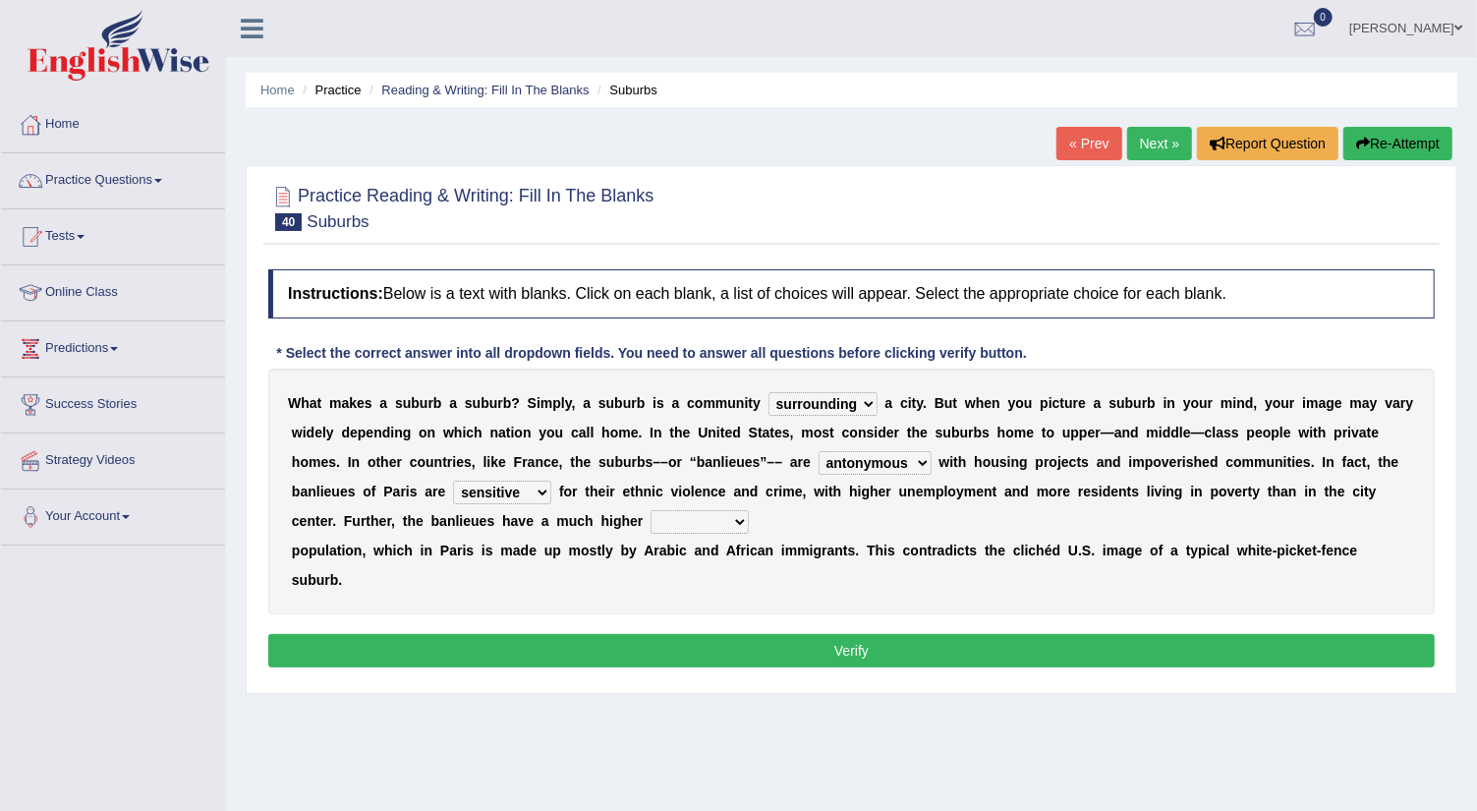
select select "immigrant"
click at [650, 510] on select "local young immigrant senior" at bounding box center [699, 522] width 98 height 24
click at [739, 634] on button "Verify" at bounding box center [851, 650] width 1166 height 33
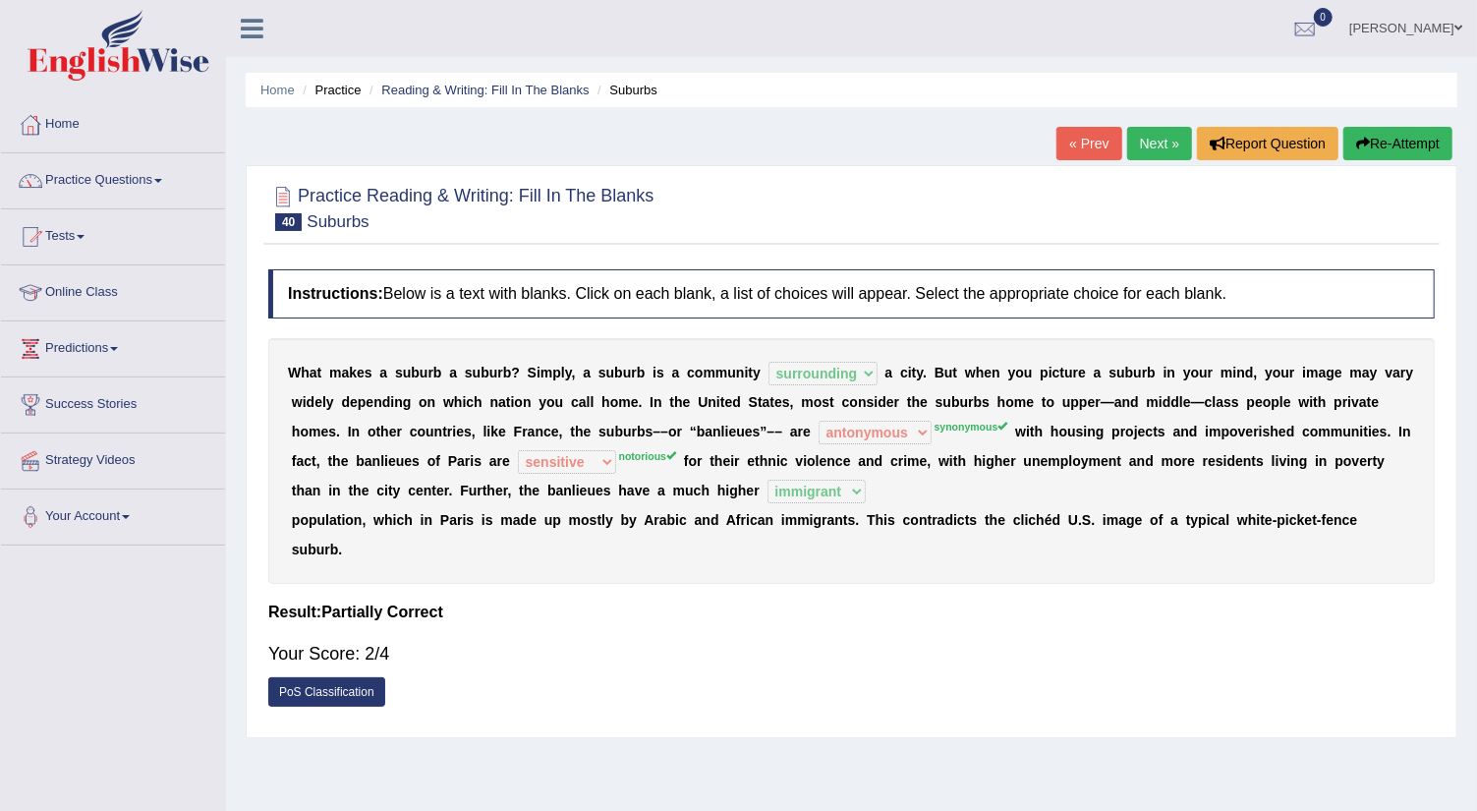
click at [1140, 148] on link "Next »" at bounding box center [1159, 143] width 65 height 33
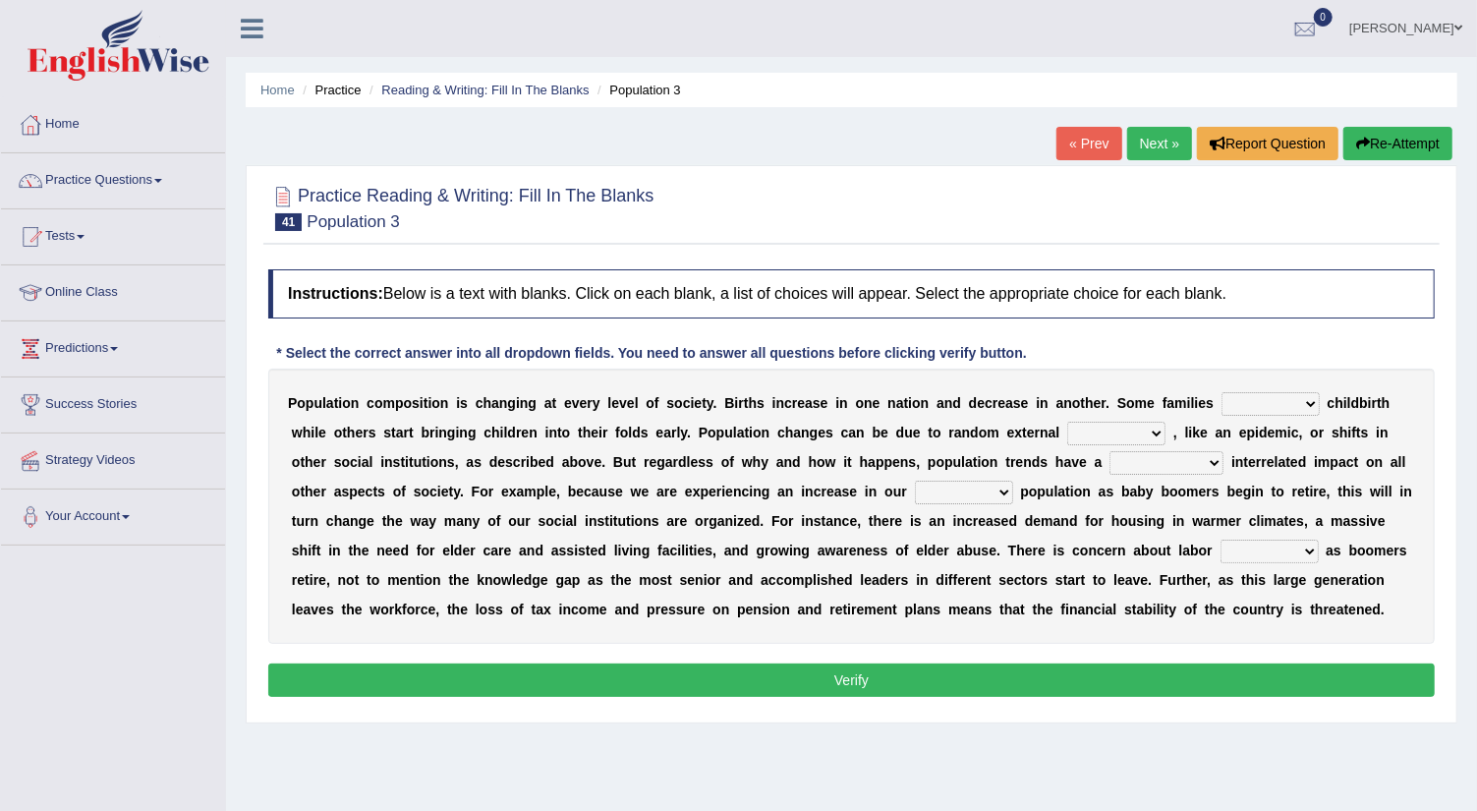
click at [1307, 400] on select "demand default deliver delay" at bounding box center [1270, 404] width 98 height 24
select select "default"
click at [1221, 392] on select "demand default deliver delay" at bounding box center [1270, 404] width 98 height 24
click at [1159, 429] on select "variations fortune formation forces" at bounding box center [1116, 434] width 98 height 24
select select "variations"
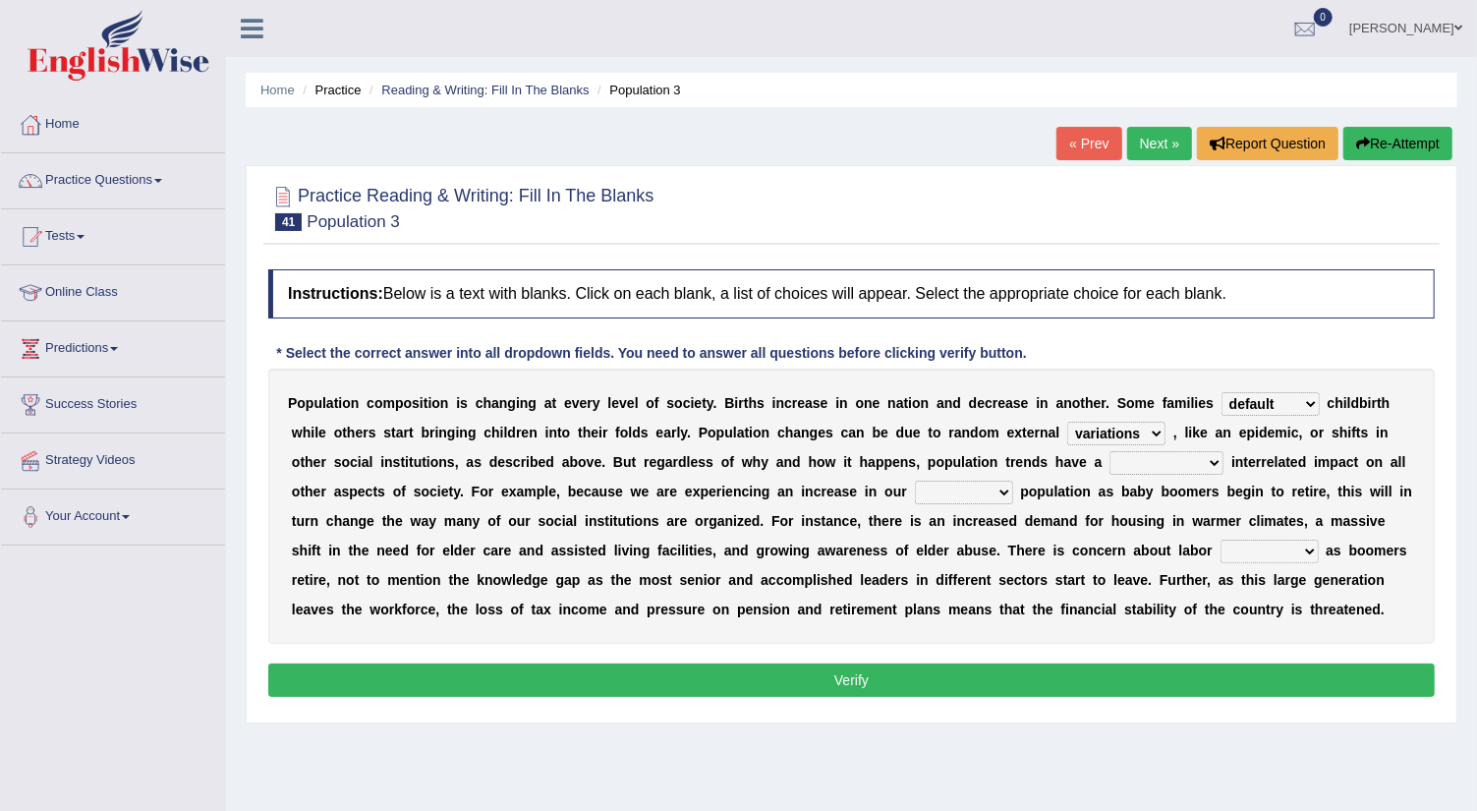
click at [1067, 422] on select "variations fortune formation forces" at bounding box center [1116, 434] width 98 height 24
click at [1214, 462] on select "tremendous tenuous tremulous spontaneous" at bounding box center [1166, 463] width 114 height 24
select select "tremendous"
click at [1109, 451] on select "tremendous tenuous tremulous spontaneous" at bounding box center [1166, 463] width 114 height 24
click at [1004, 488] on select "tertiary senior junior primary" at bounding box center [964, 492] width 98 height 24
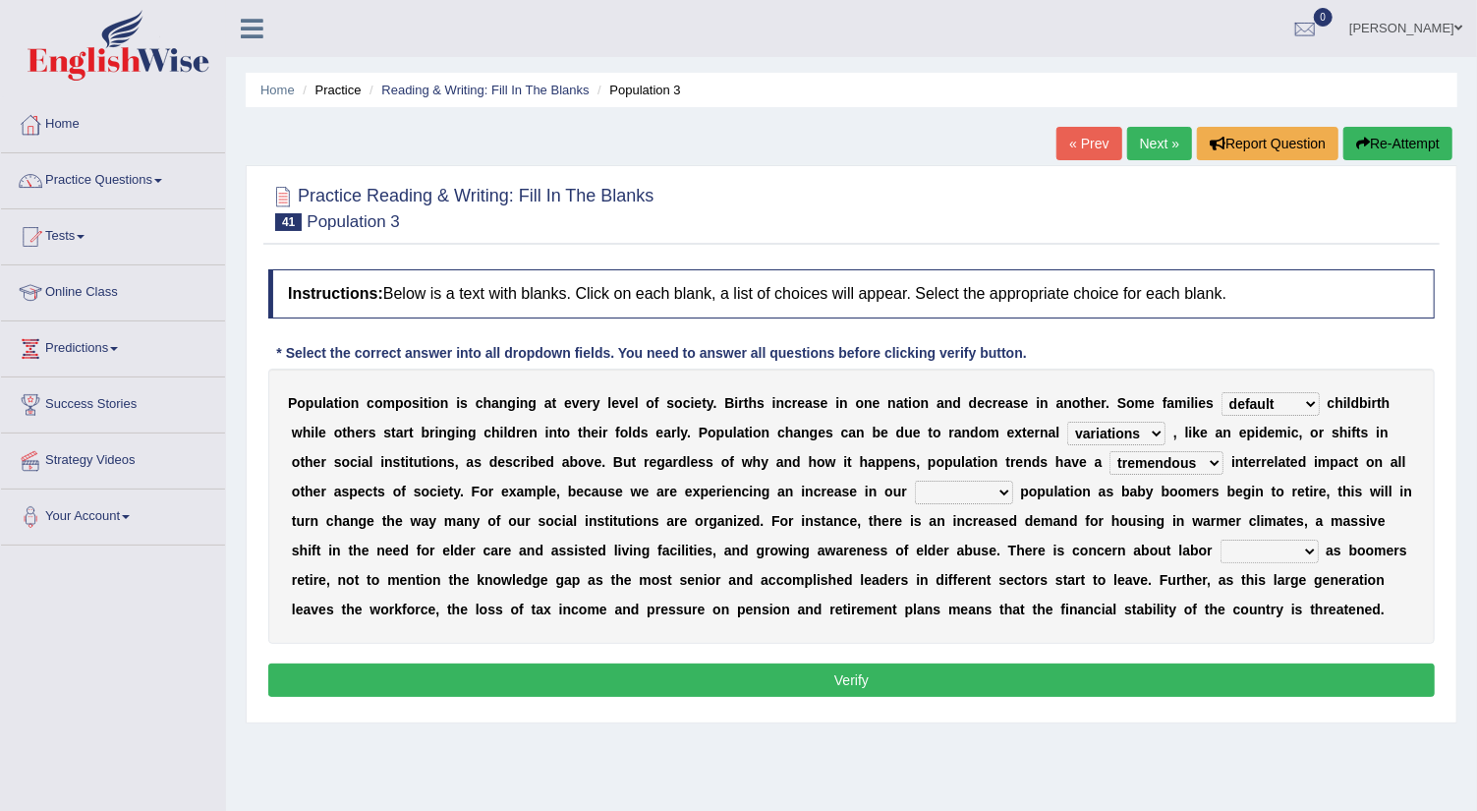
select select "senior"
click at [915, 480] on select "tertiary senior junior primary" at bounding box center [964, 492] width 98 height 24
click at [1312, 545] on select "shortcuts shortfalls shortages shorthand" at bounding box center [1269, 551] width 98 height 24
select select "shortages"
click at [1220, 539] on select "shortcuts shortfalls shortages shorthand" at bounding box center [1269, 551] width 98 height 24
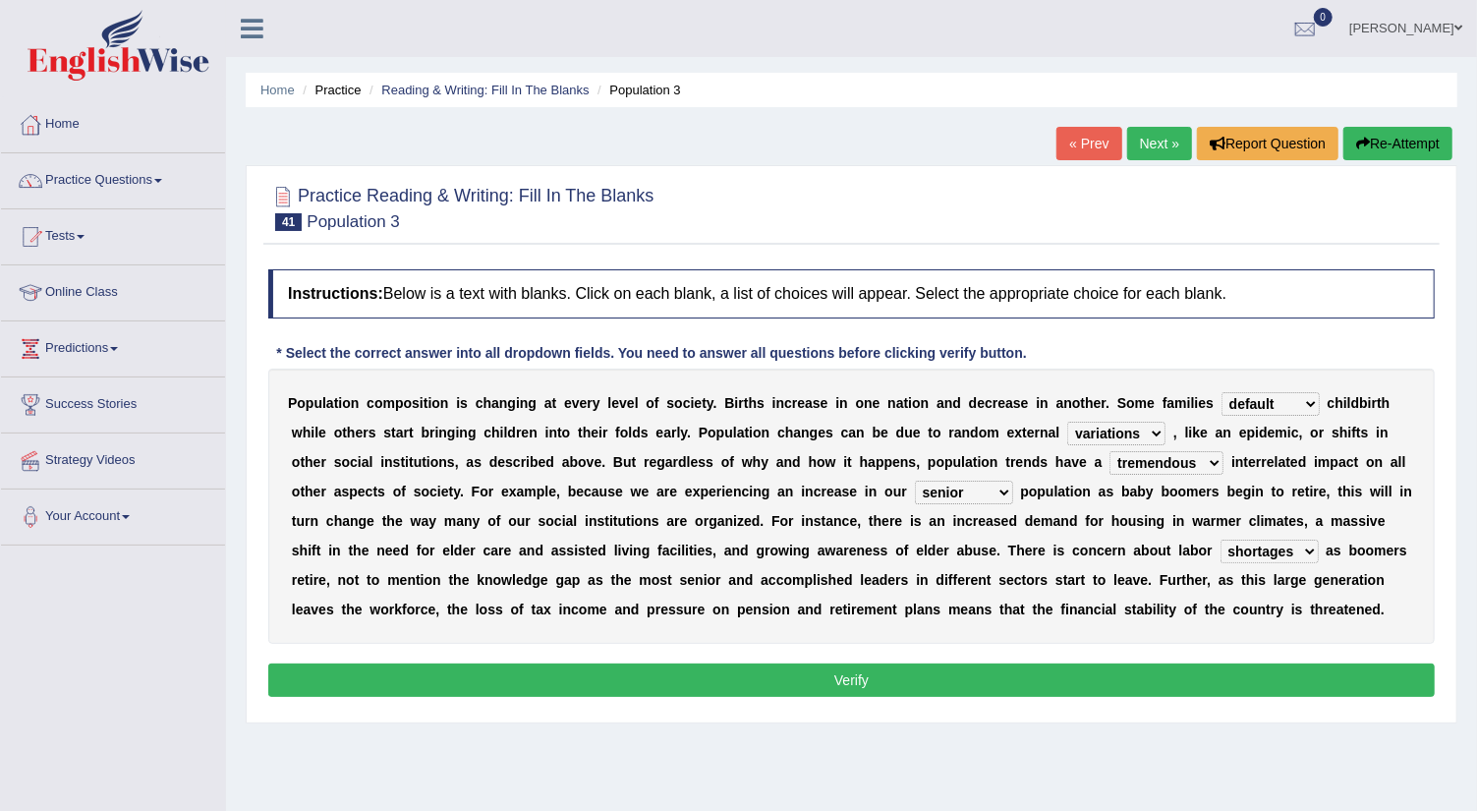
click at [833, 670] on button "Verify" at bounding box center [851, 679] width 1166 height 33
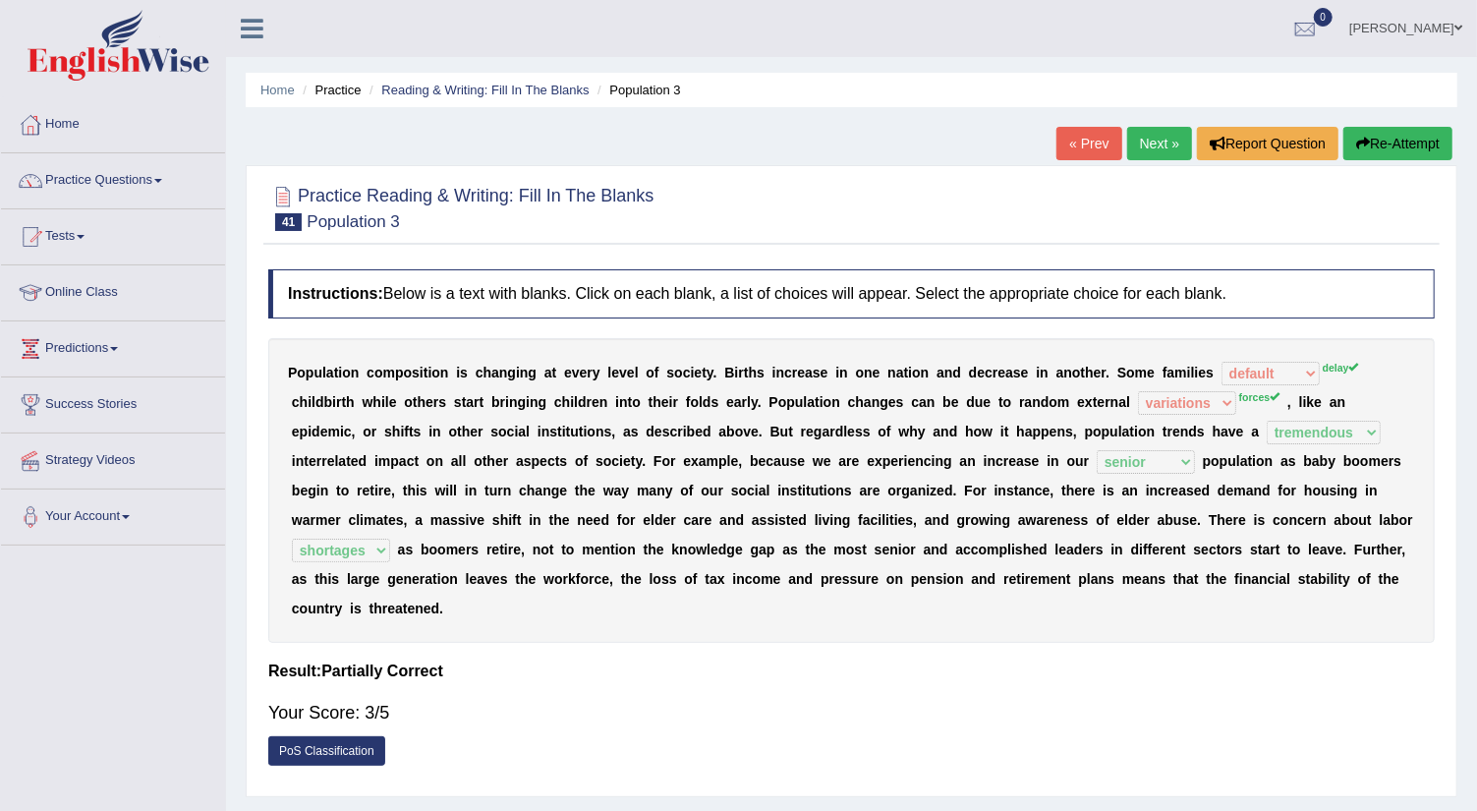
click at [1145, 140] on link "Next »" at bounding box center [1159, 143] width 65 height 33
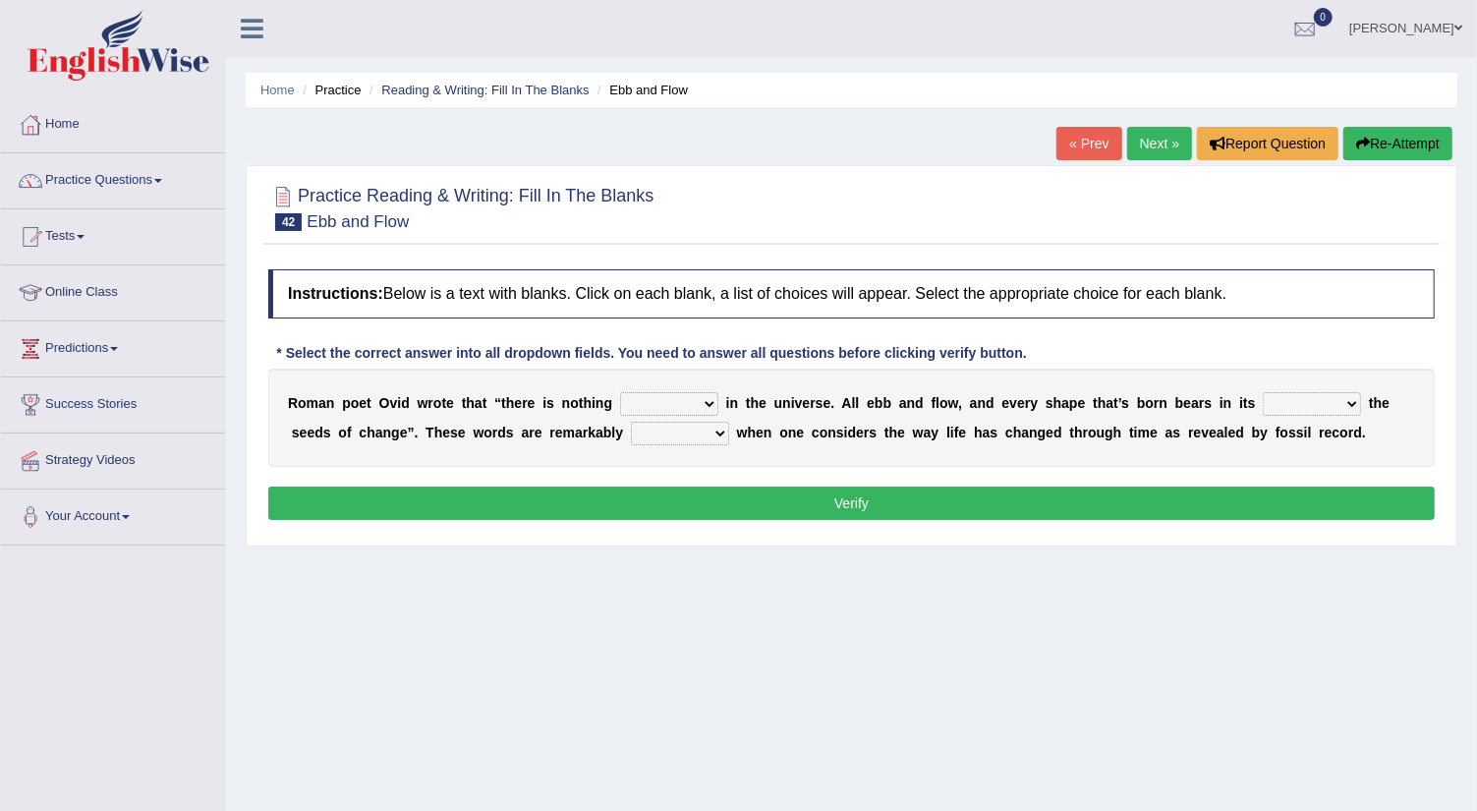
click at [704, 396] on select "orthodox volatile constant cheap" at bounding box center [669, 404] width 98 height 24
select select "constant"
click at [620, 392] on select "orthodox volatile constant cheap" at bounding box center [669, 404] width 98 height 24
click at [1344, 399] on select "heart limb womb brain" at bounding box center [1312, 404] width 98 height 24
select select "womb"
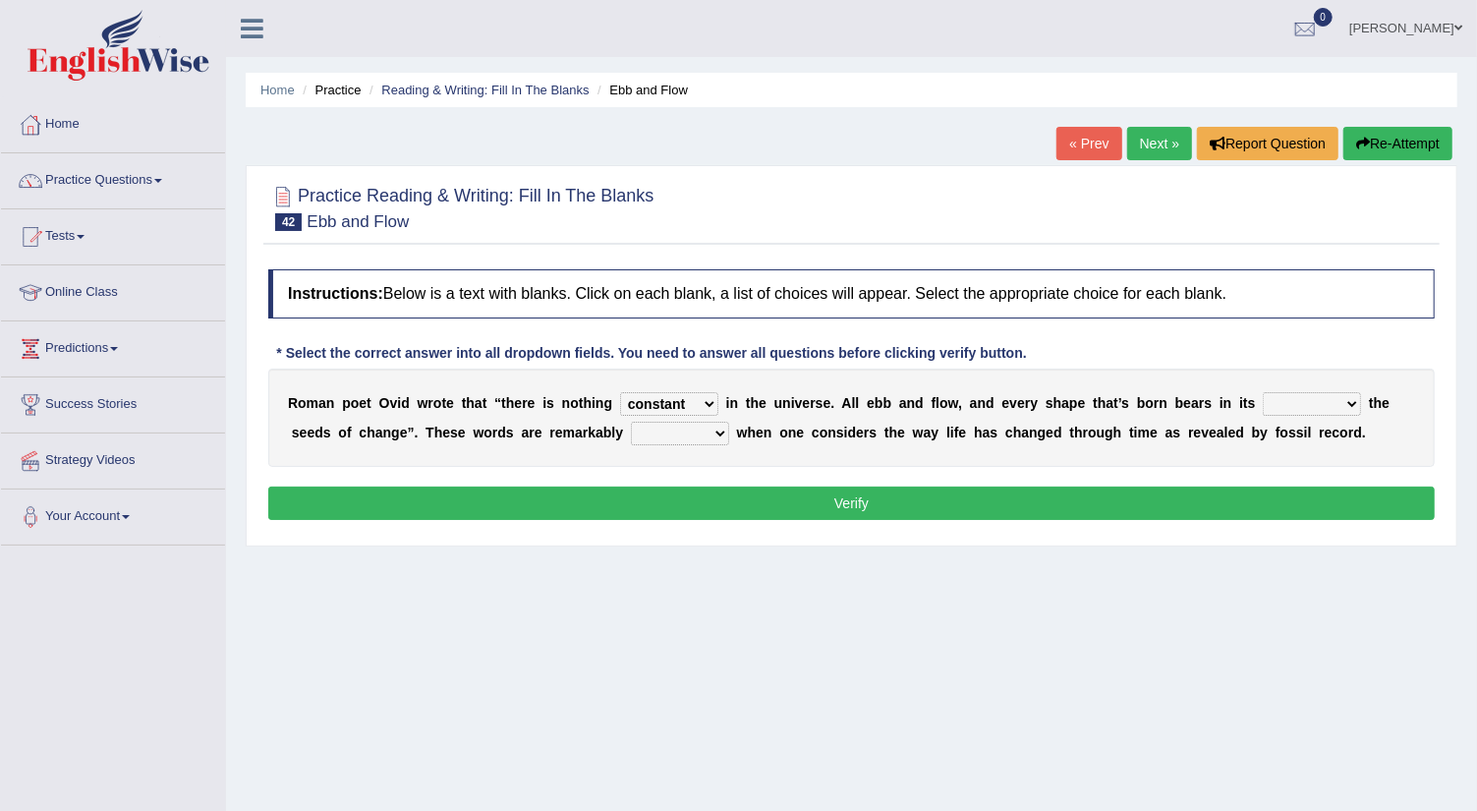
click at [1263, 392] on select "heart limb womb brain" at bounding box center [1312, 404] width 98 height 24
click at [713, 427] on select "prevalent detached relevant dominant" at bounding box center [680, 434] width 98 height 24
select select "prevalent"
click at [631, 422] on select "prevalent detached relevant dominant" at bounding box center [680, 434] width 98 height 24
click at [1350, 403] on select "heart limb womb brain" at bounding box center [1312, 404] width 98 height 24
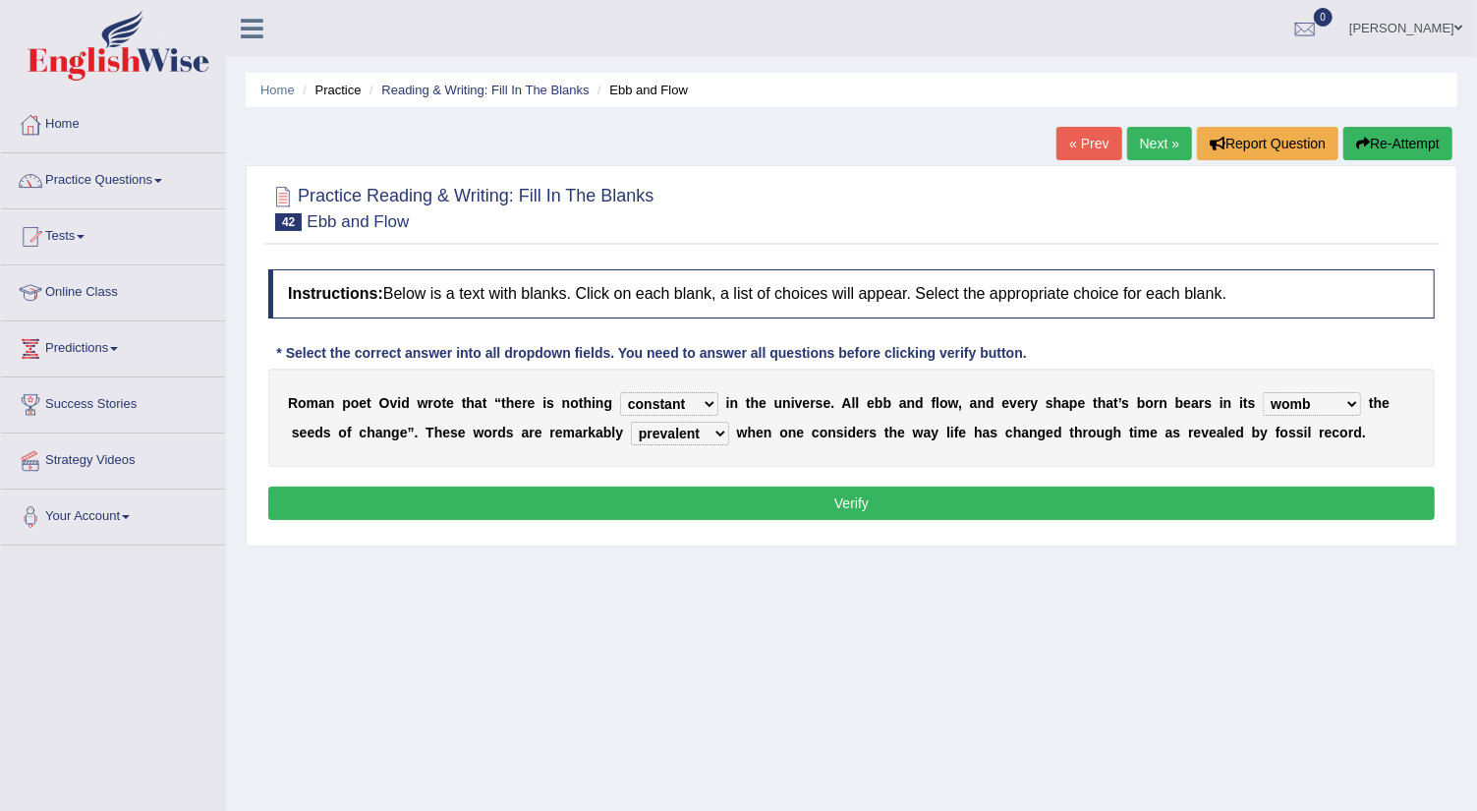
click at [1148, 502] on button "Verify" at bounding box center [851, 502] width 1166 height 33
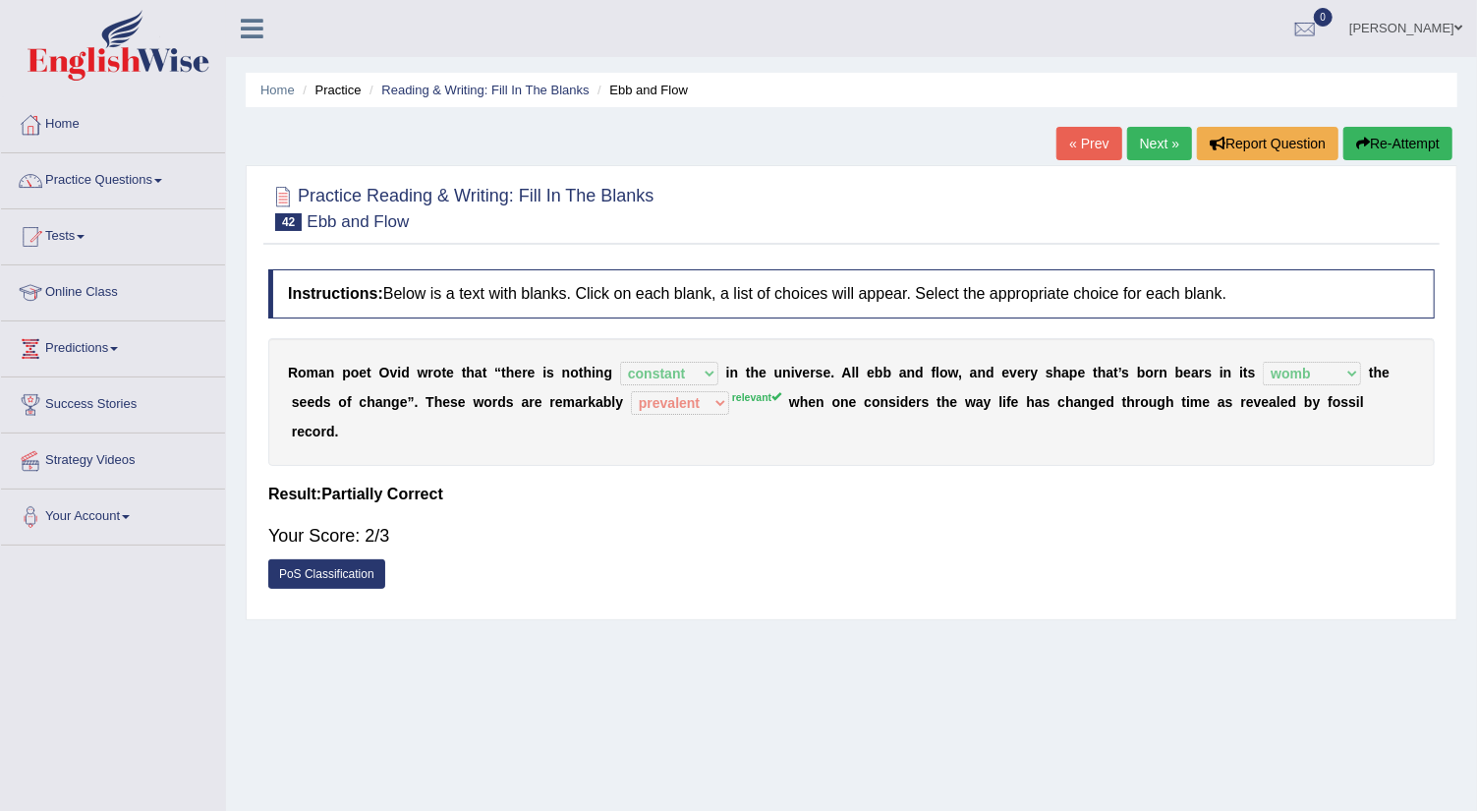
click at [1154, 138] on link "Next »" at bounding box center [1159, 143] width 65 height 33
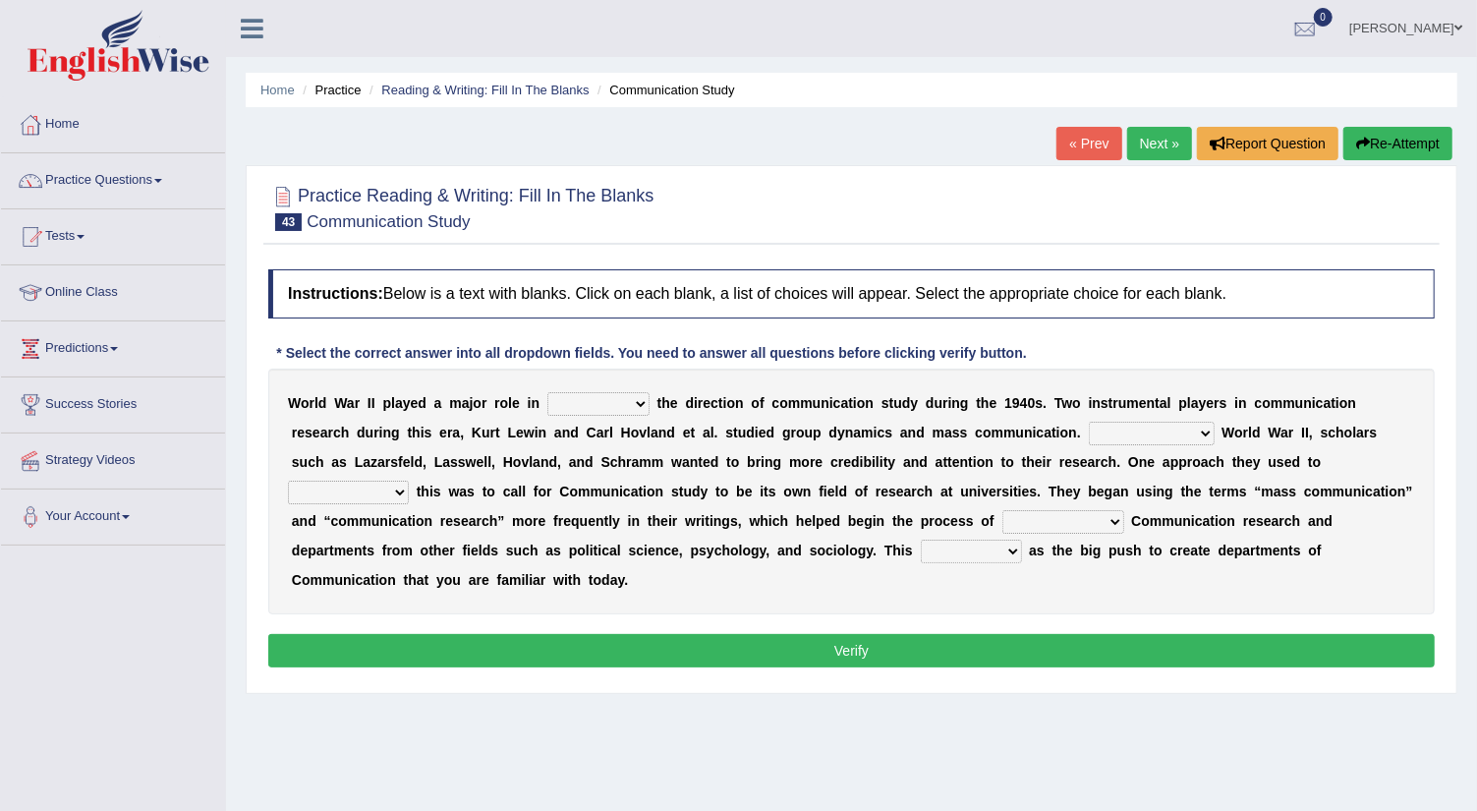
click at [636, 401] on select "shaping sharpening shunning shivering" at bounding box center [598, 404] width 102 height 24
select select "shaping"
click at [547, 392] on select "shaping sharpening shunning shivering" at bounding box center [598, 404] width 102 height 24
click at [1206, 423] on select "Being followed To be followed Following Followed" at bounding box center [1152, 434] width 126 height 24
select select "To be followed"
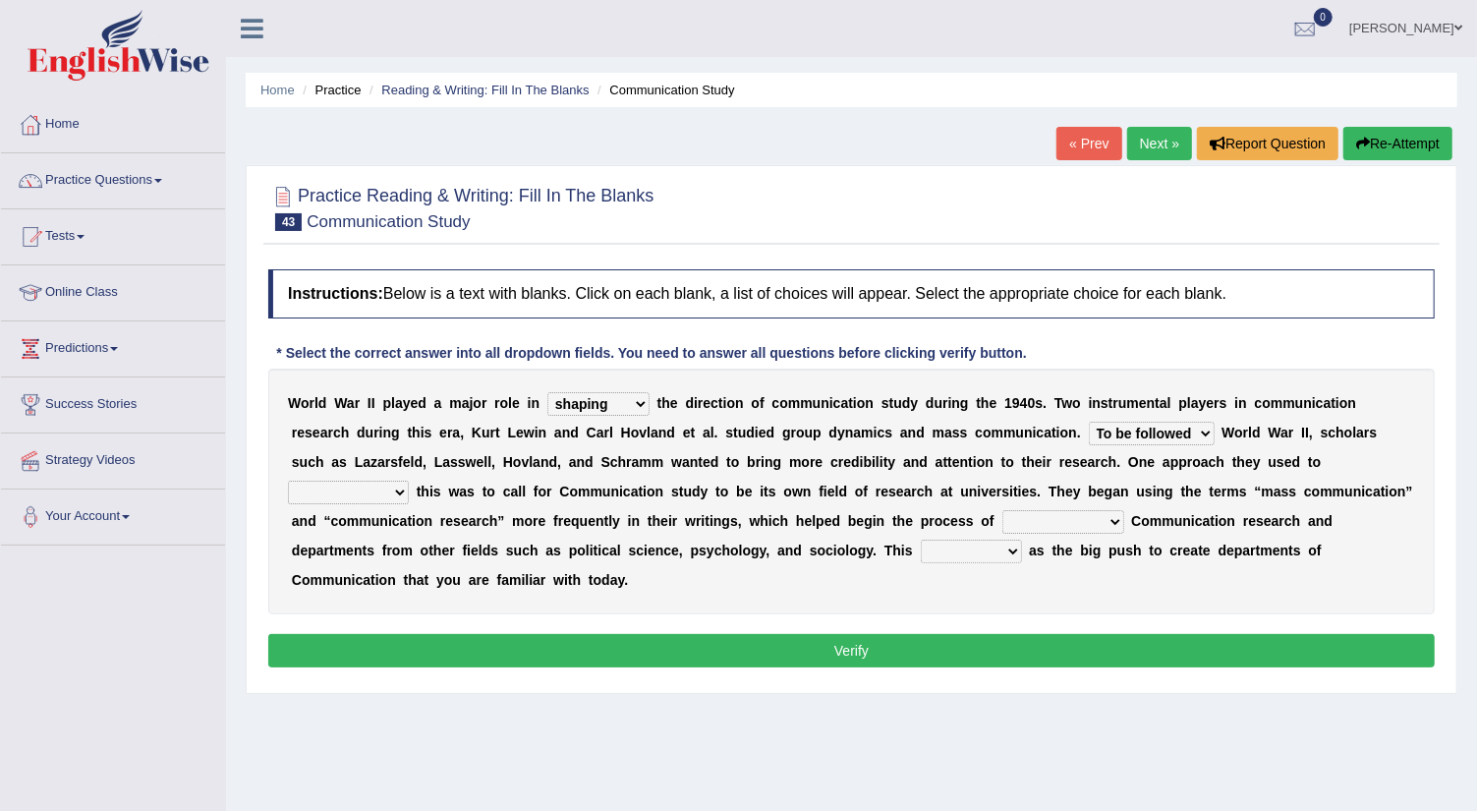
click at [1089, 422] on select "Being followed To be followed Following Followed" at bounding box center [1152, 434] width 126 height 24
click at [409, 480] on select "accompany accomplish acknowledge accommodate" at bounding box center [348, 492] width 121 height 24
select select "acknowledge"
click at [409, 480] on select "accompany accomplish acknowledge accommodate" at bounding box center [348, 492] width 121 height 24
click at [1084, 517] on select "discharging distinguishing disputing displaying" at bounding box center [1063, 522] width 122 height 24
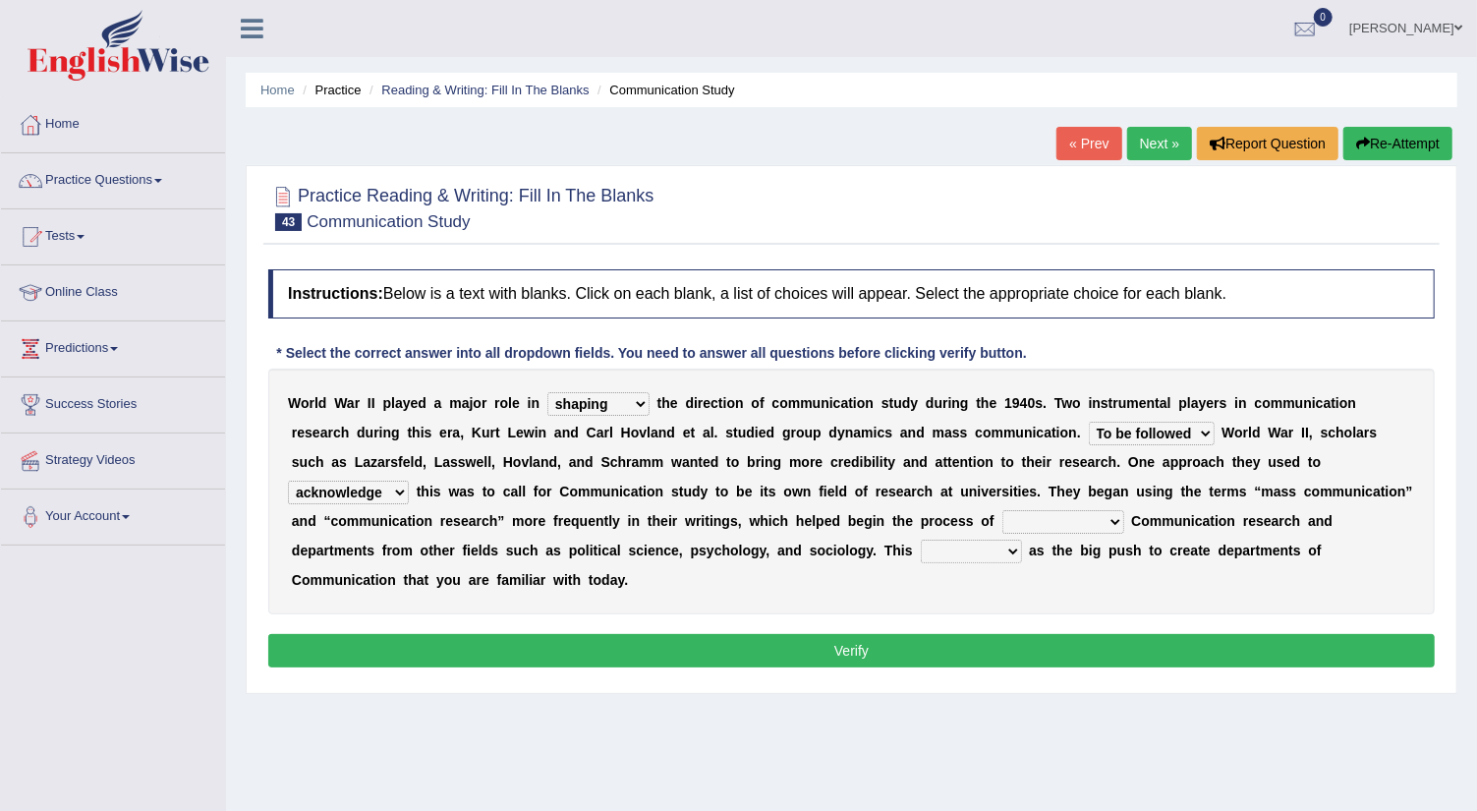
select select "distinguishing"
click at [1002, 510] on select "discharging distinguishing disputing displaying" at bounding box center [1063, 522] width 122 height 24
click at [921, 548] on select "served considered regarded provided" at bounding box center [971, 551] width 101 height 24
select select "served"
click at [921, 539] on select "served considered regarded provided" at bounding box center [971, 551] width 101 height 24
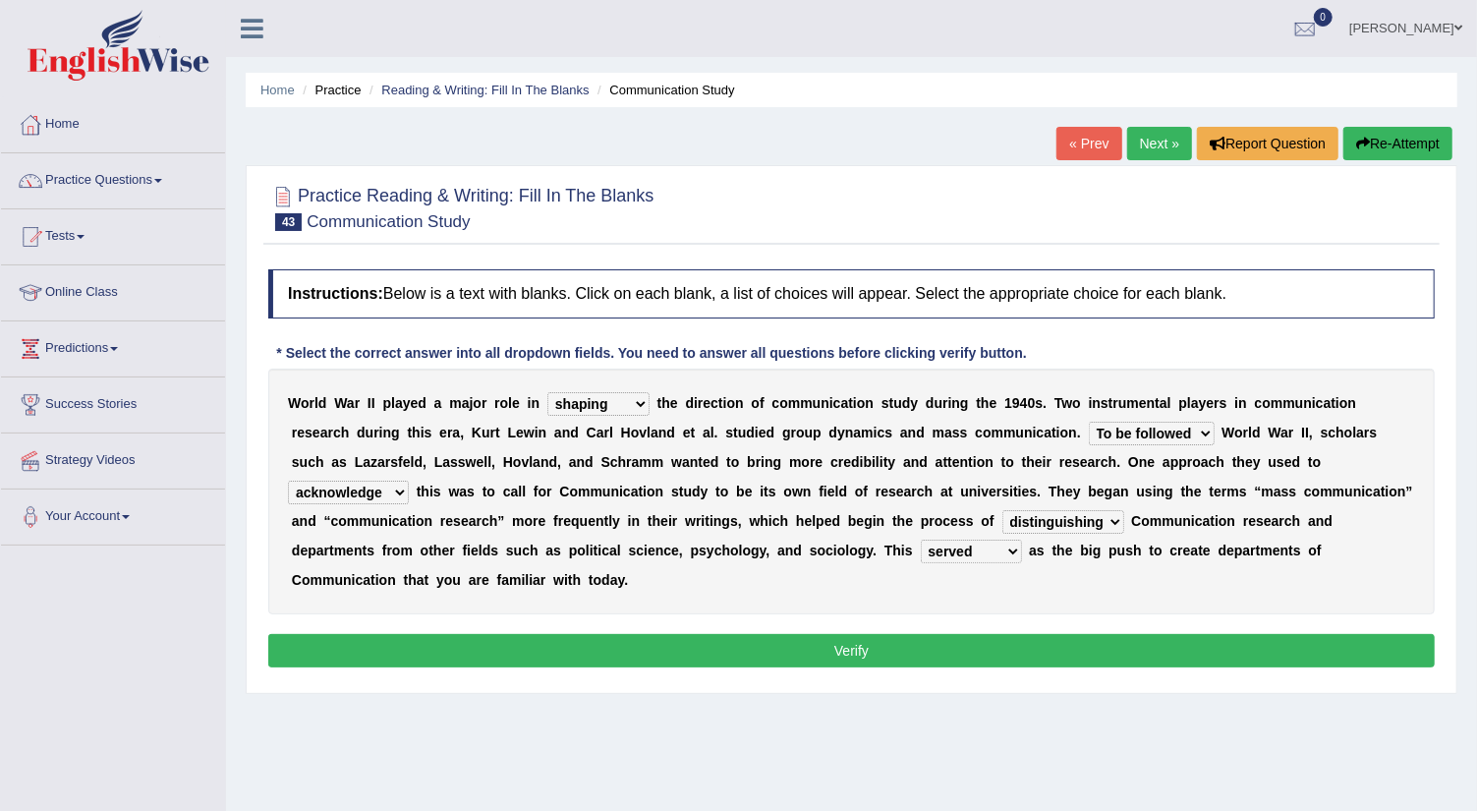
click at [867, 645] on button "Verify" at bounding box center [851, 650] width 1166 height 33
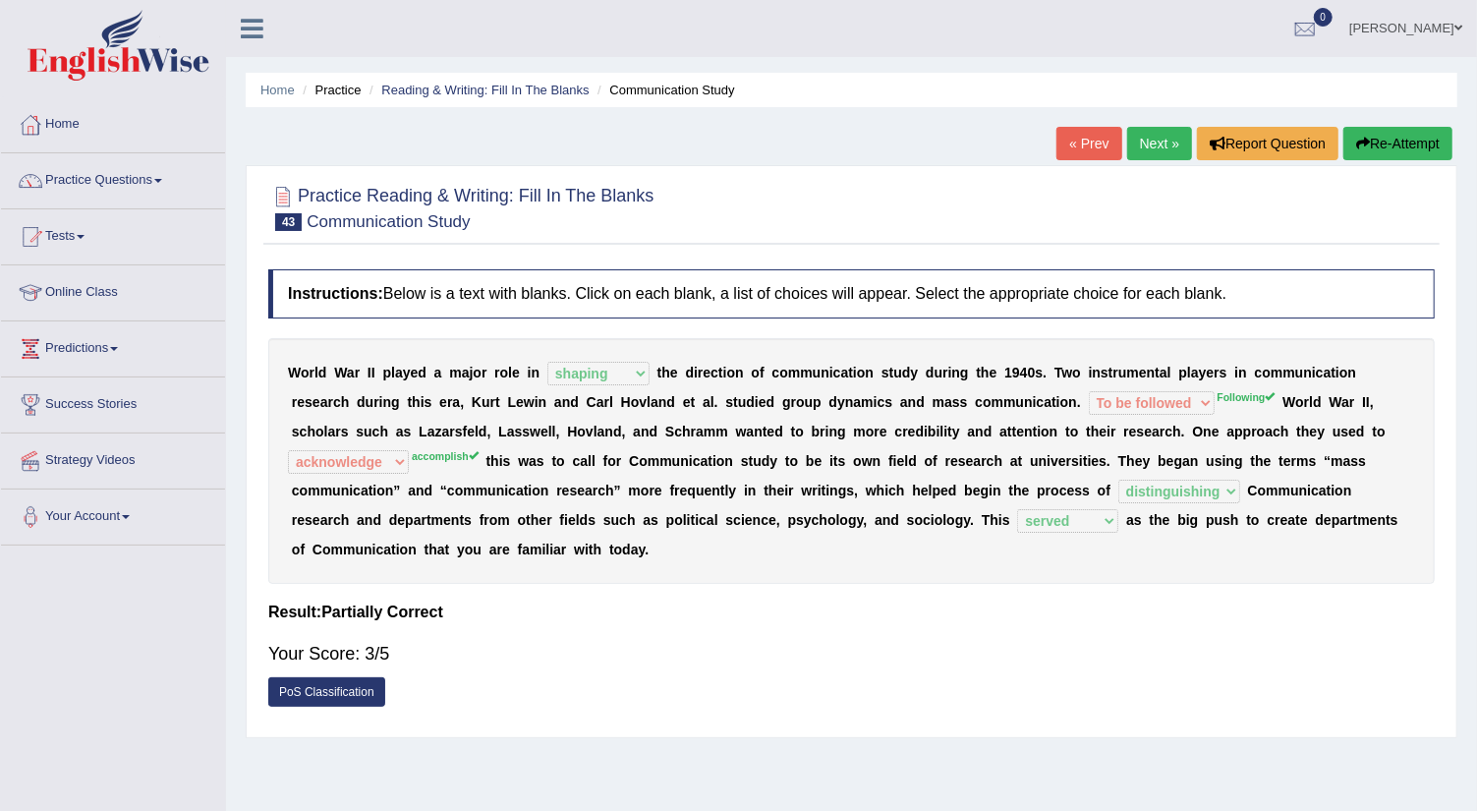
click at [1148, 154] on link "Next »" at bounding box center [1159, 143] width 65 height 33
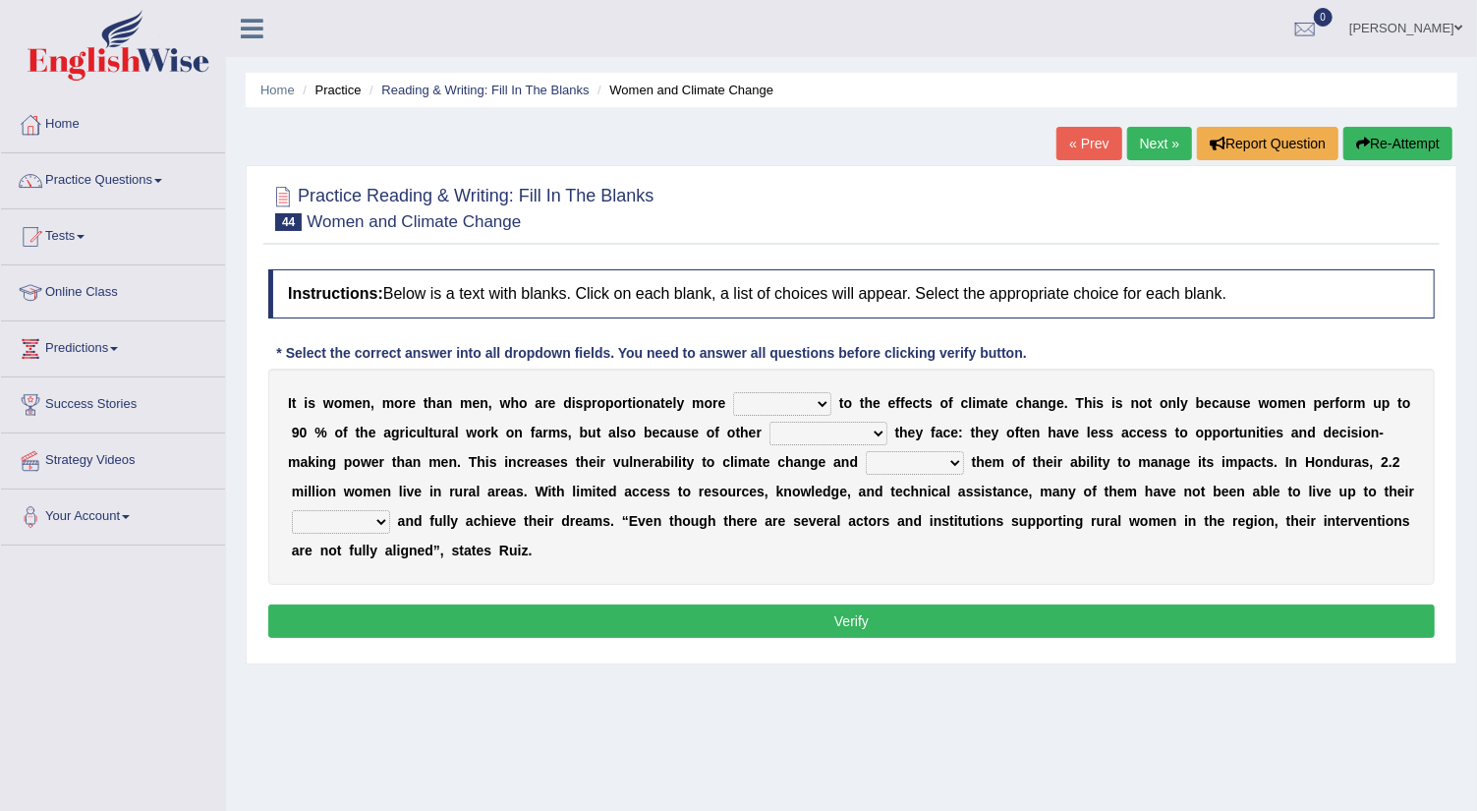
click at [820, 400] on select "defensive beatable vulnerable defective" at bounding box center [782, 404] width 98 height 24
select select "vulnerable"
click at [733, 392] on select "defensive beatable vulnerable defective" at bounding box center [782, 404] width 98 height 24
click at [880, 429] on select "chances challenges awkwardness changes" at bounding box center [828, 434] width 118 height 24
select select "challenges"
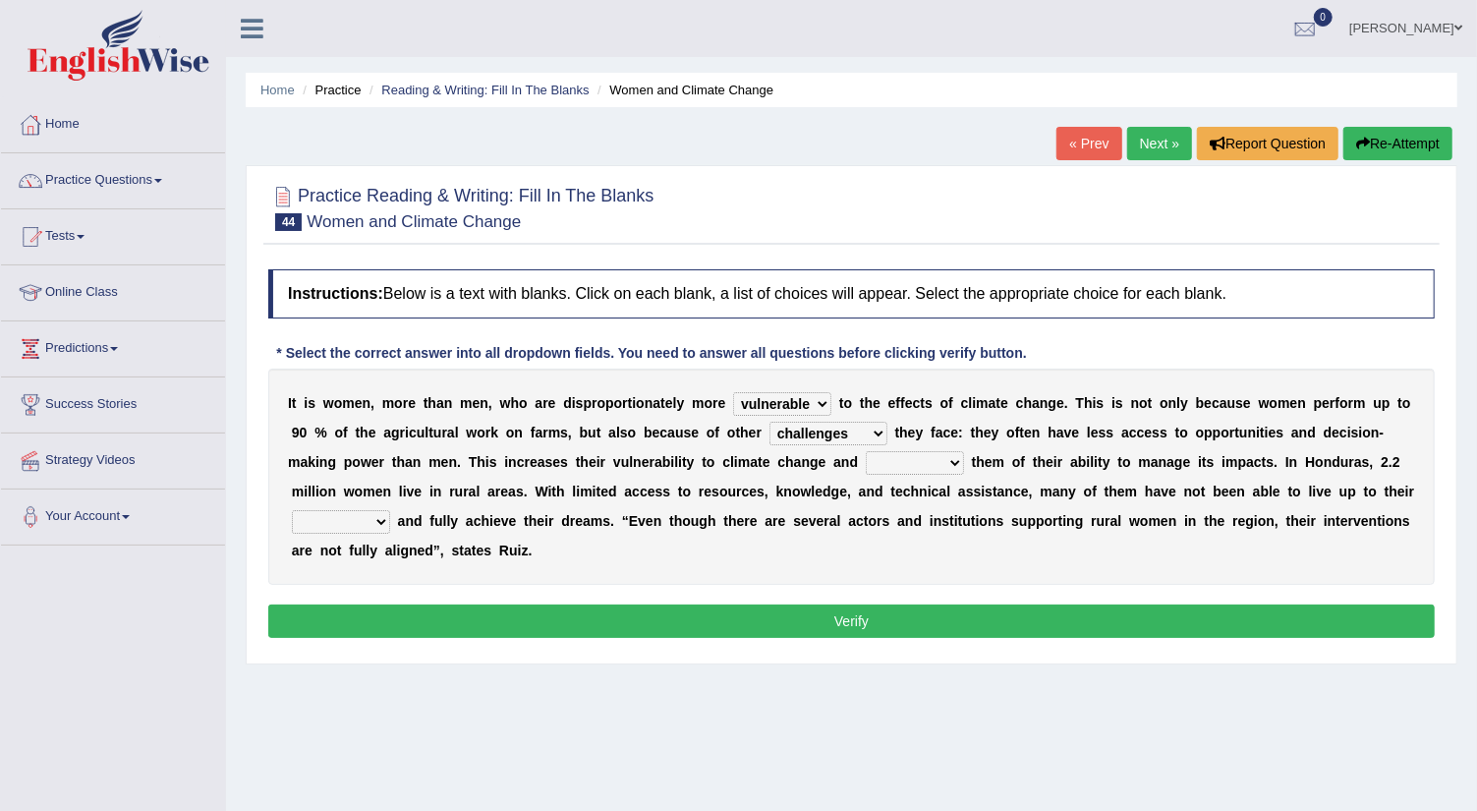
click at [769, 422] on select "chances challenges awkwardness changes" at bounding box center [828, 434] width 118 height 24
click at [953, 455] on select "deprives caprices deposits thrives" at bounding box center [915, 463] width 98 height 24
select select "deprives"
click at [866, 451] on select "deprives caprices deposits thrives" at bounding box center [915, 463] width 98 height 24
click at [380, 517] on select "endurance patience capacities publicity" at bounding box center [341, 522] width 98 height 24
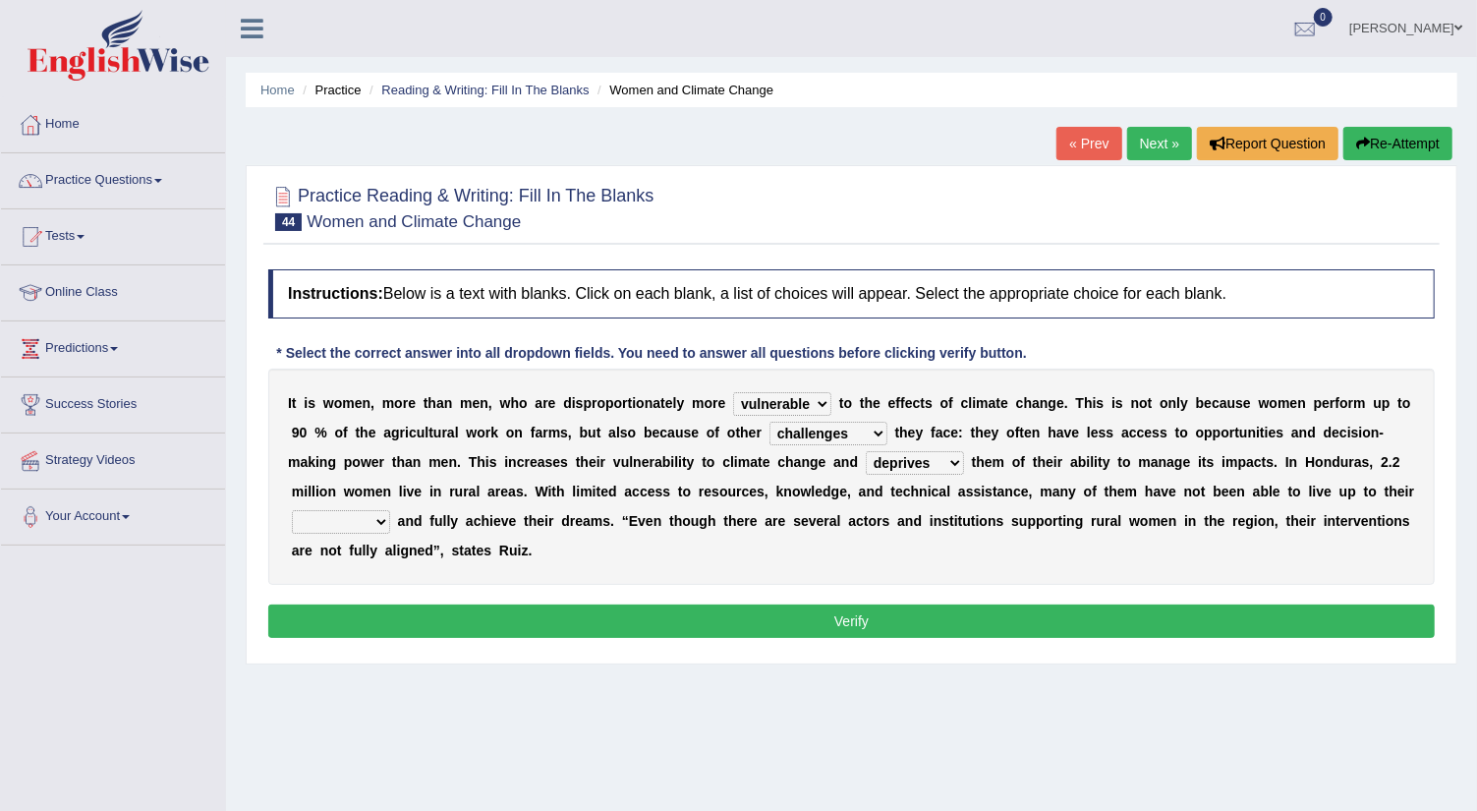
select select "capacities"
click at [292, 510] on select "endurance patience capacities publicity" at bounding box center [341, 522] width 98 height 24
click at [382, 614] on button "Verify" at bounding box center [851, 620] width 1166 height 33
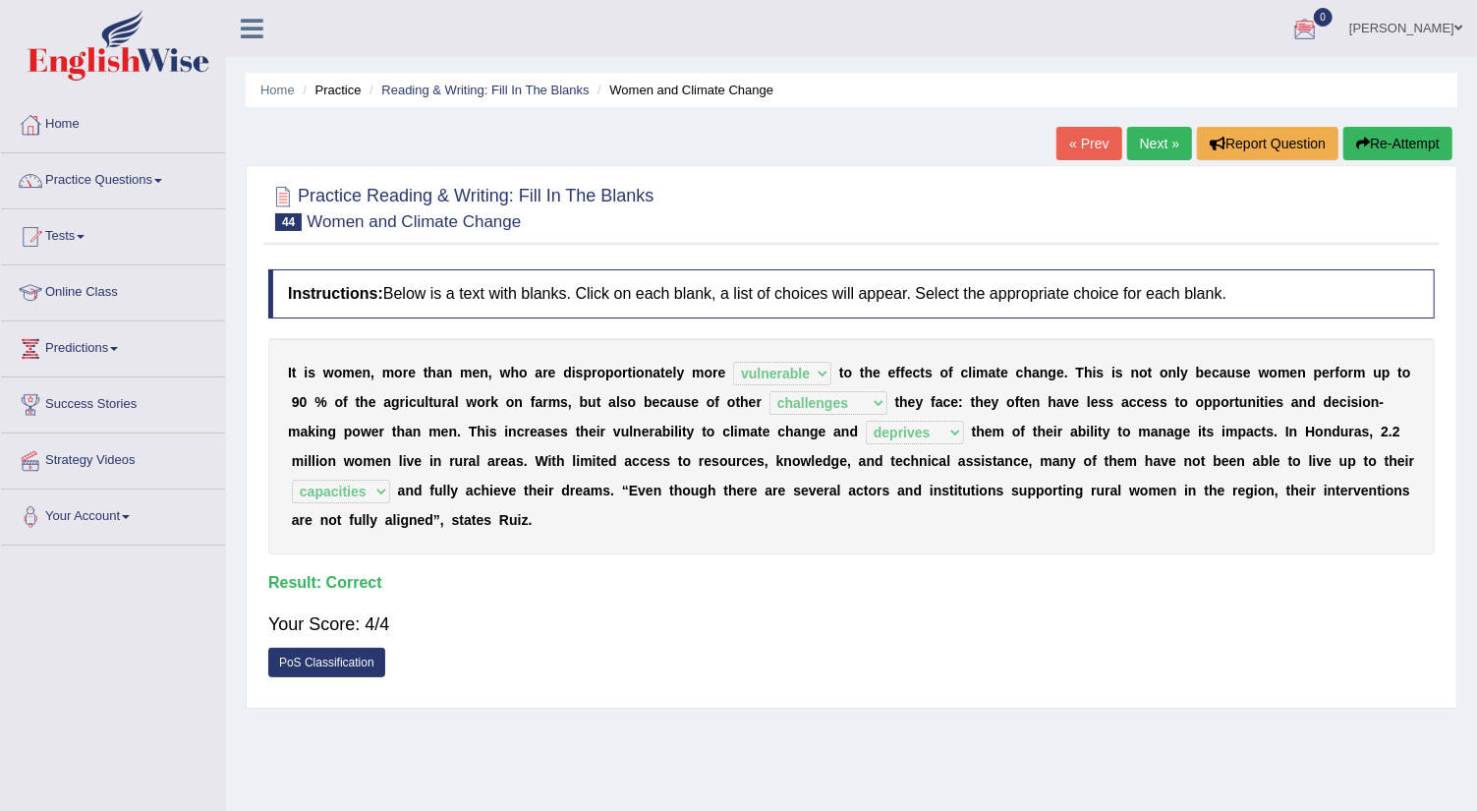
click at [1157, 137] on link "Next »" at bounding box center [1159, 143] width 65 height 33
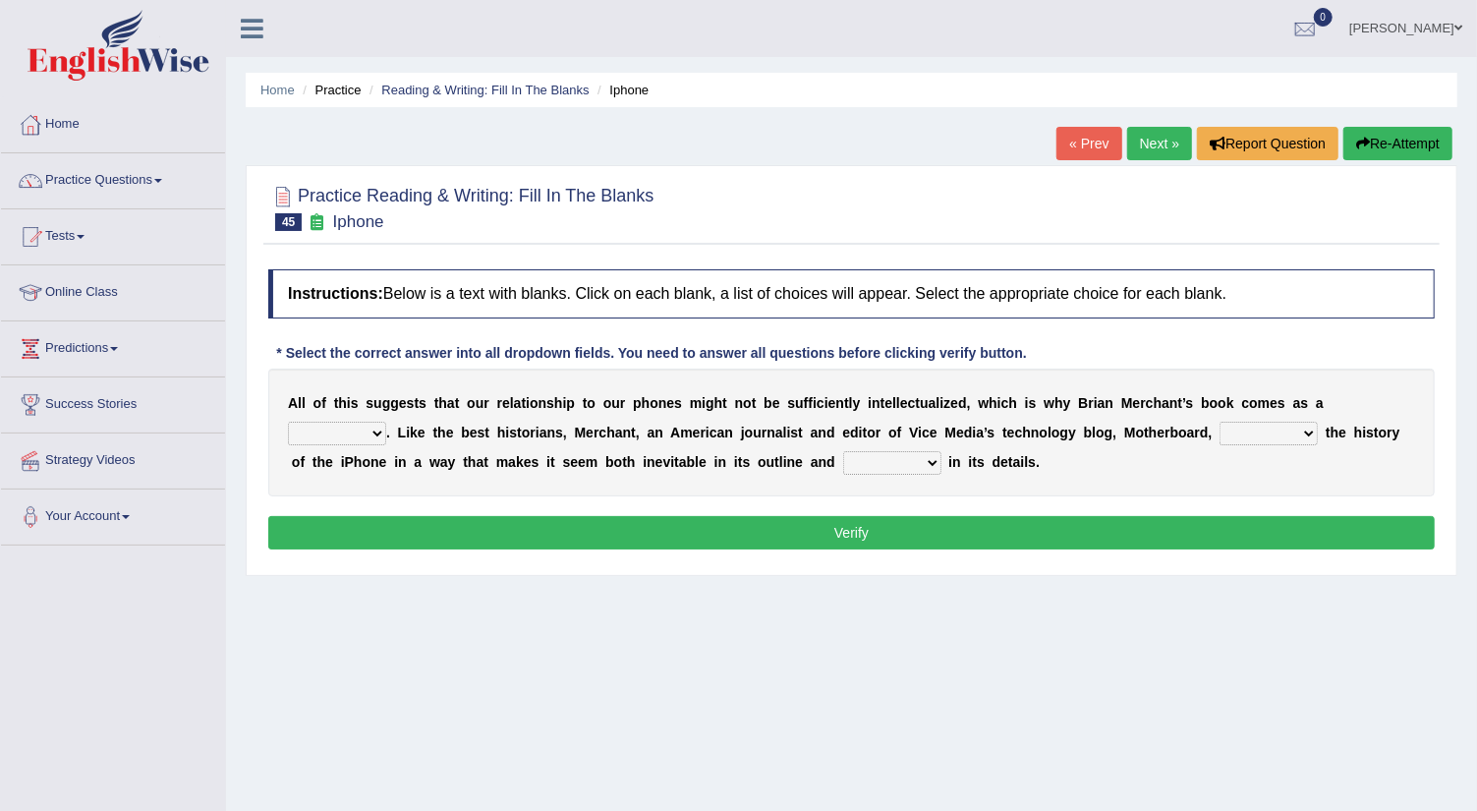
click at [369, 427] on select "privilege relief demotion flash" at bounding box center [337, 434] width 98 height 24
select select "privilege"
click at [288, 422] on select "privilege relief demotion flash" at bounding box center [337, 434] width 98 height 24
click at [1308, 427] on select "enriches unpacks detours contorts" at bounding box center [1268, 434] width 98 height 24
select select "enriches"
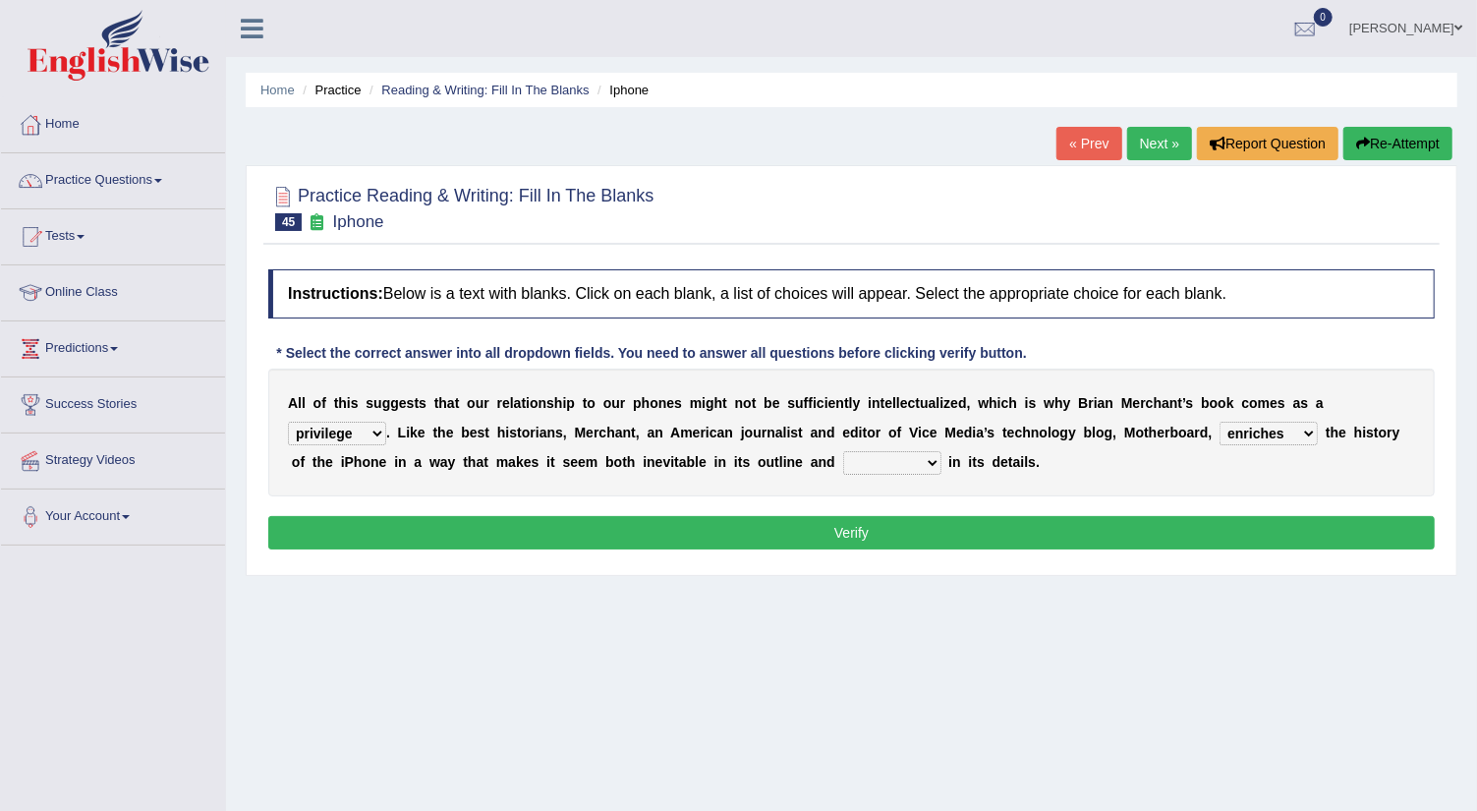
click at [1219, 422] on select "enriches unpacks detours contorts" at bounding box center [1268, 434] width 98 height 24
click at [933, 458] on select "surprises surprised surprising surprise" at bounding box center [892, 463] width 98 height 24
select select "surprising"
click at [843, 451] on select "surprises surprised surprising surprise" at bounding box center [892, 463] width 98 height 24
click at [910, 527] on button "Verify" at bounding box center [851, 532] width 1166 height 33
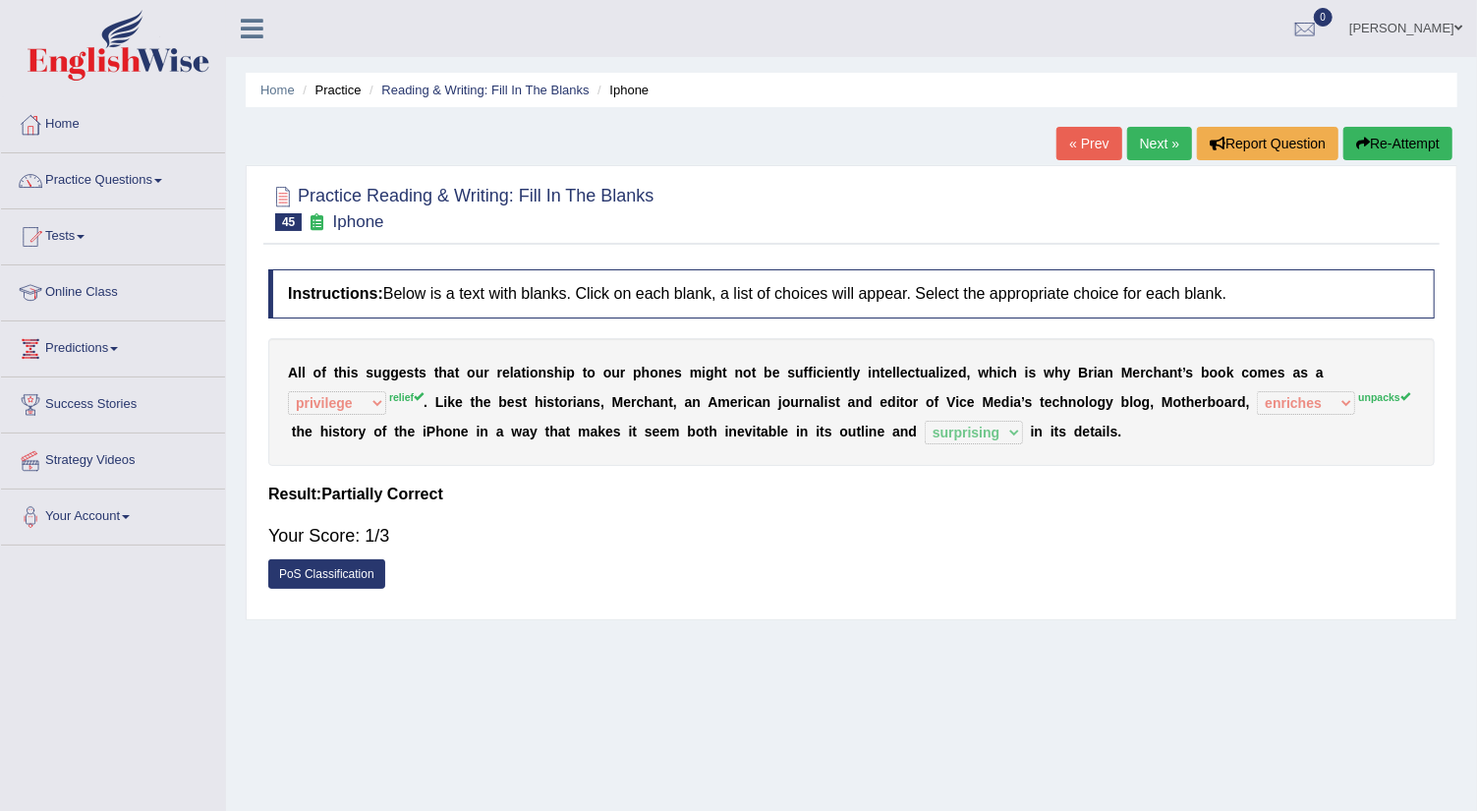
click at [1161, 144] on link "Next »" at bounding box center [1159, 143] width 65 height 33
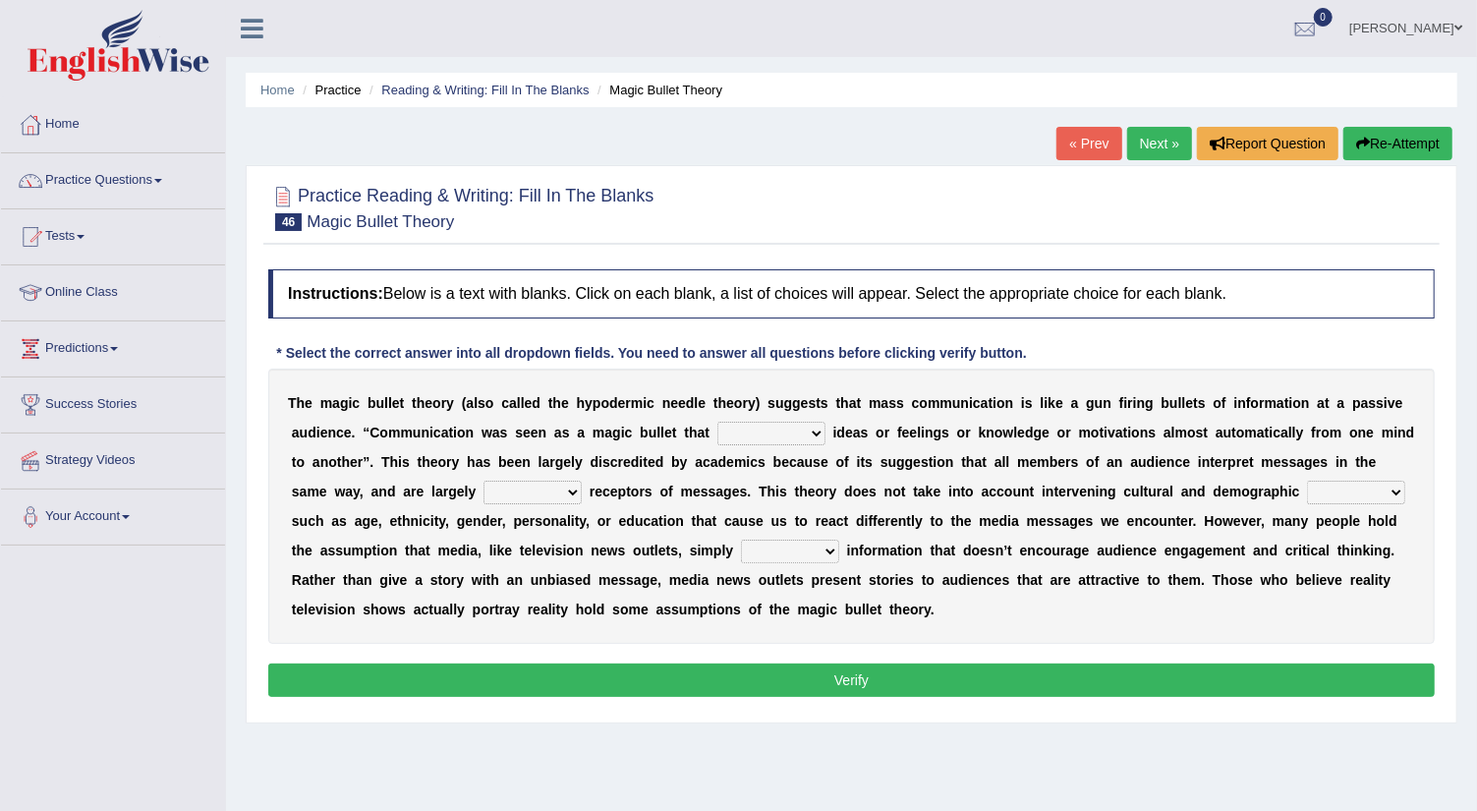
click at [818, 429] on select "transported translated transferred transformed" at bounding box center [771, 434] width 108 height 24
select select "translated"
click at [717, 422] on select "transported translated transferred transformed" at bounding box center [771, 434] width 108 height 24
click at [575, 487] on select "negative active positive passive" at bounding box center [532, 492] width 98 height 24
select select "positive"
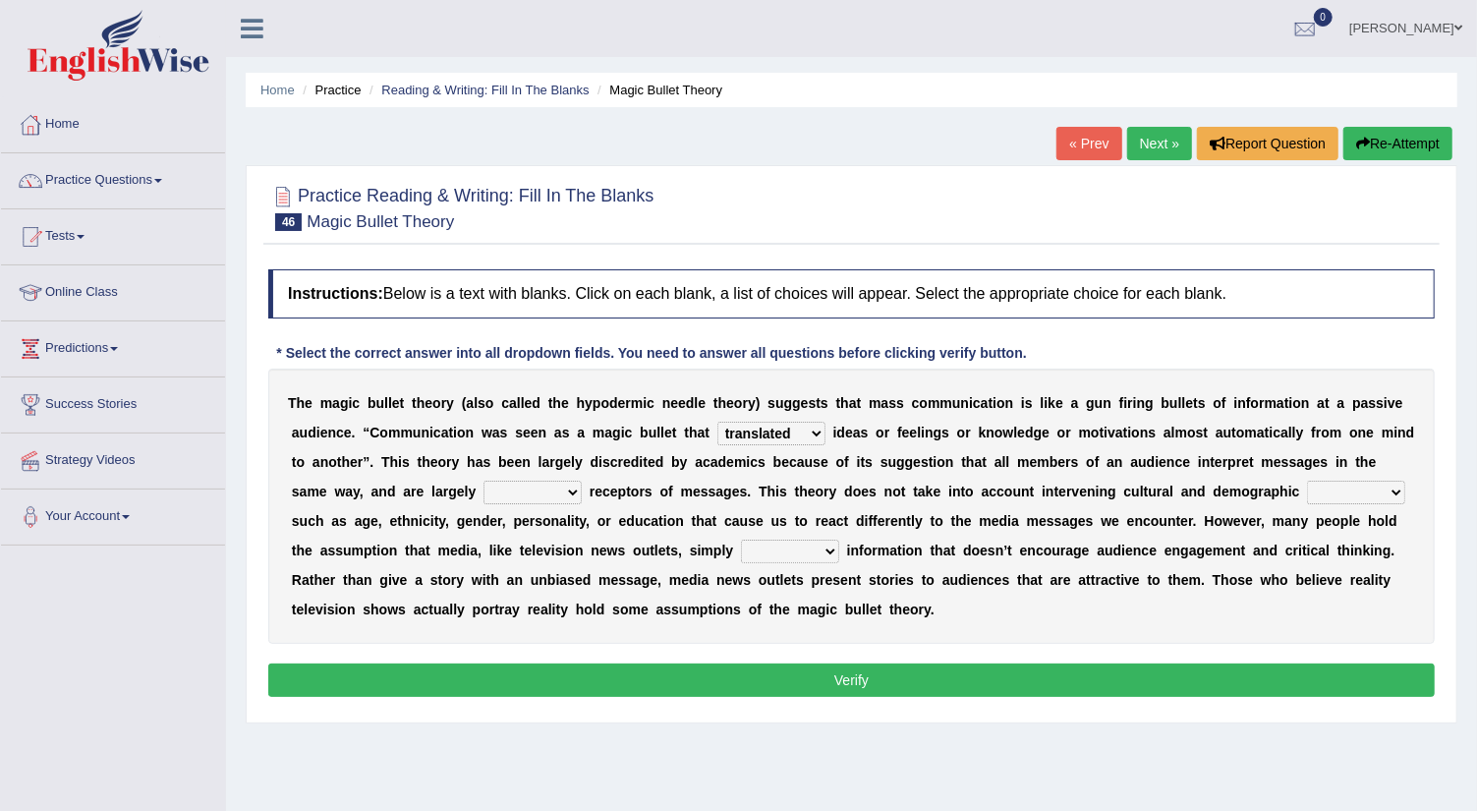
click at [483, 480] on select "negative active positive passive" at bounding box center [532, 492] width 98 height 24
click at [1400, 493] on select "variables varies varieties variations" at bounding box center [1356, 492] width 98 height 24
select select "variables"
click at [1307, 480] on select "variables varies varieties variations" at bounding box center [1356, 492] width 98 height 24
click at [826, 545] on select "respond resume release request" at bounding box center [790, 551] width 98 height 24
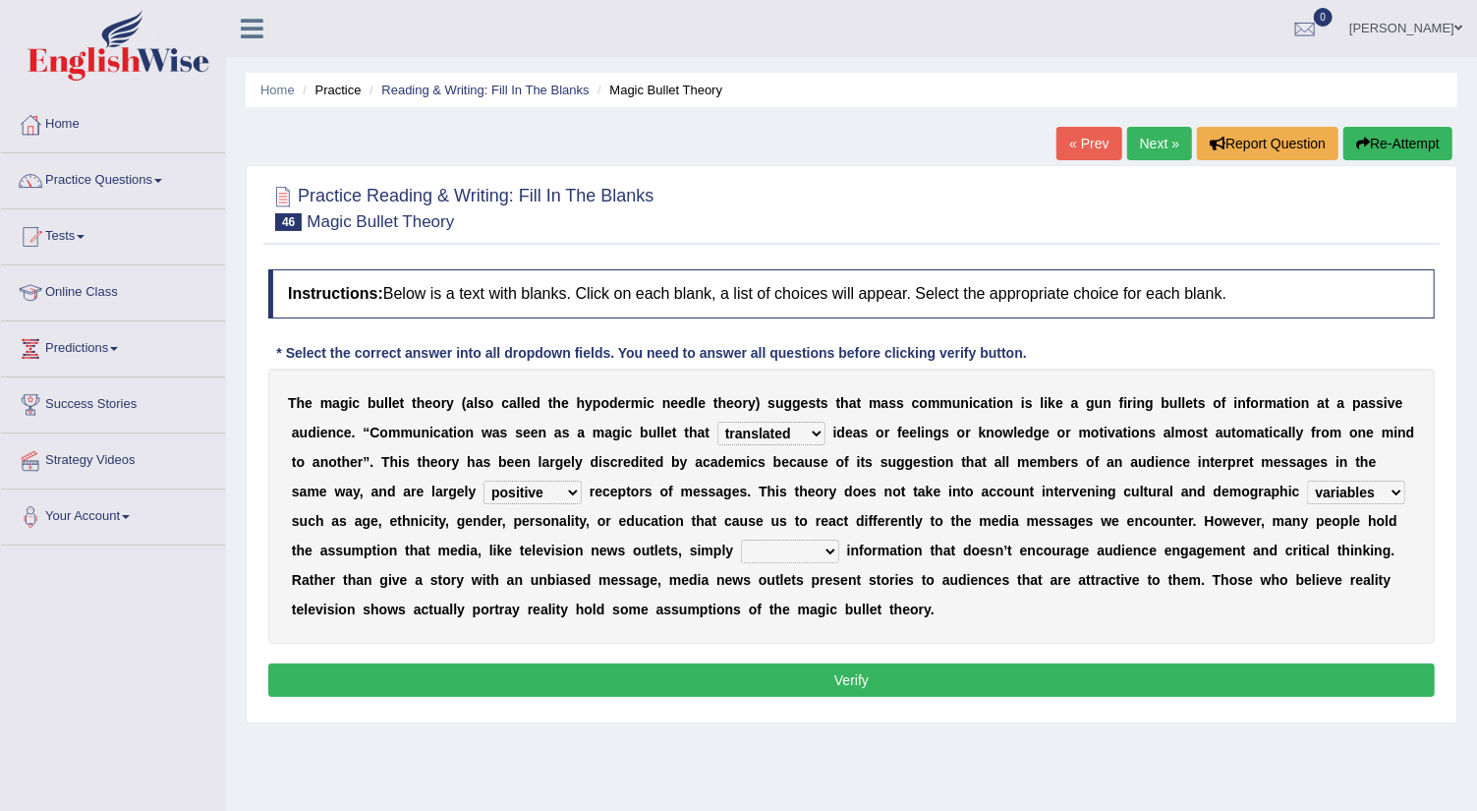
select select "request"
click at [741, 539] on select "respond resume release request" at bounding box center [790, 551] width 98 height 24
click at [794, 671] on button "Verify" at bounding box center [851, 679] width 1166 height 33
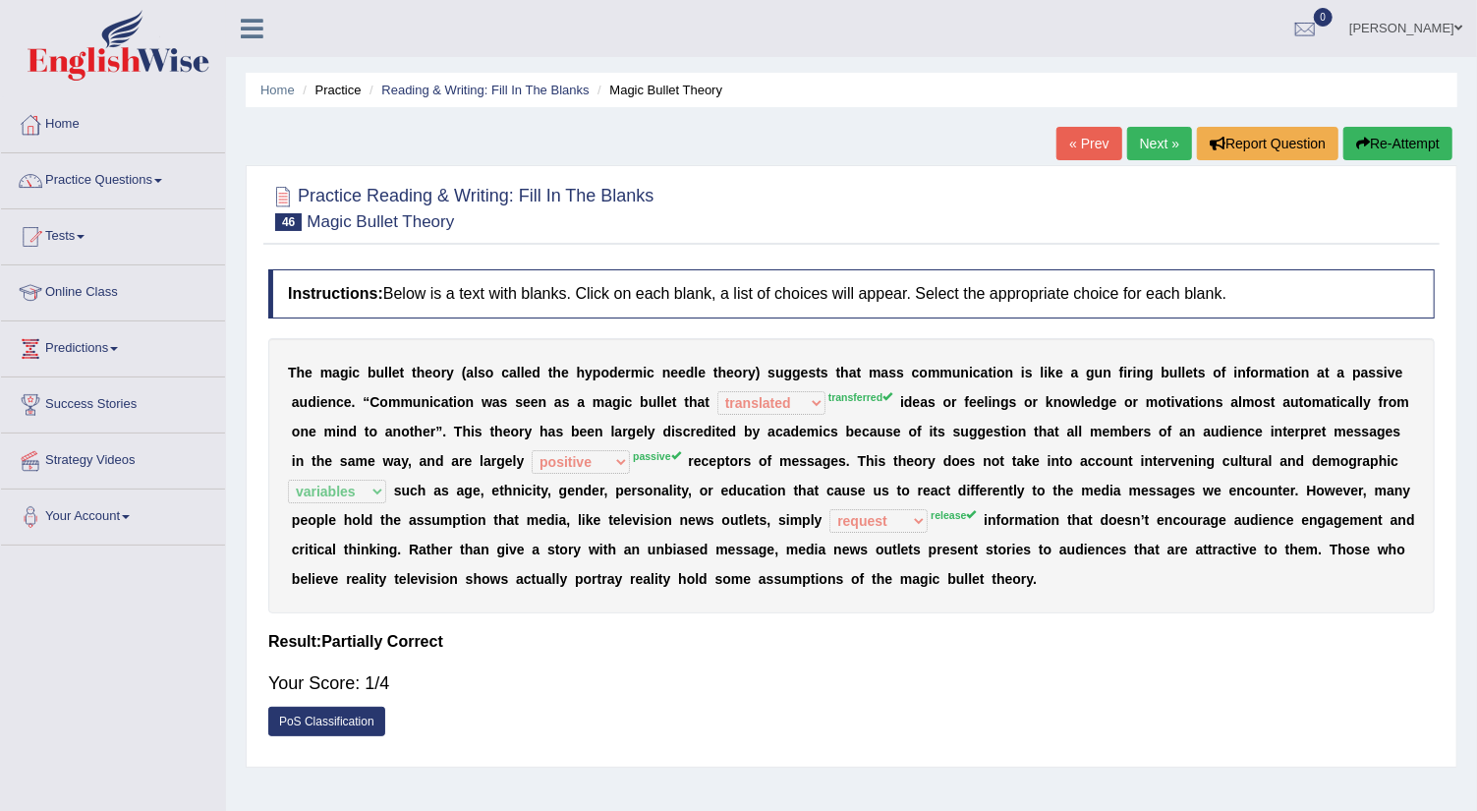
click at [1141, 137] on link "Next »" at bounding box center [1159, 143] width 65 height 33
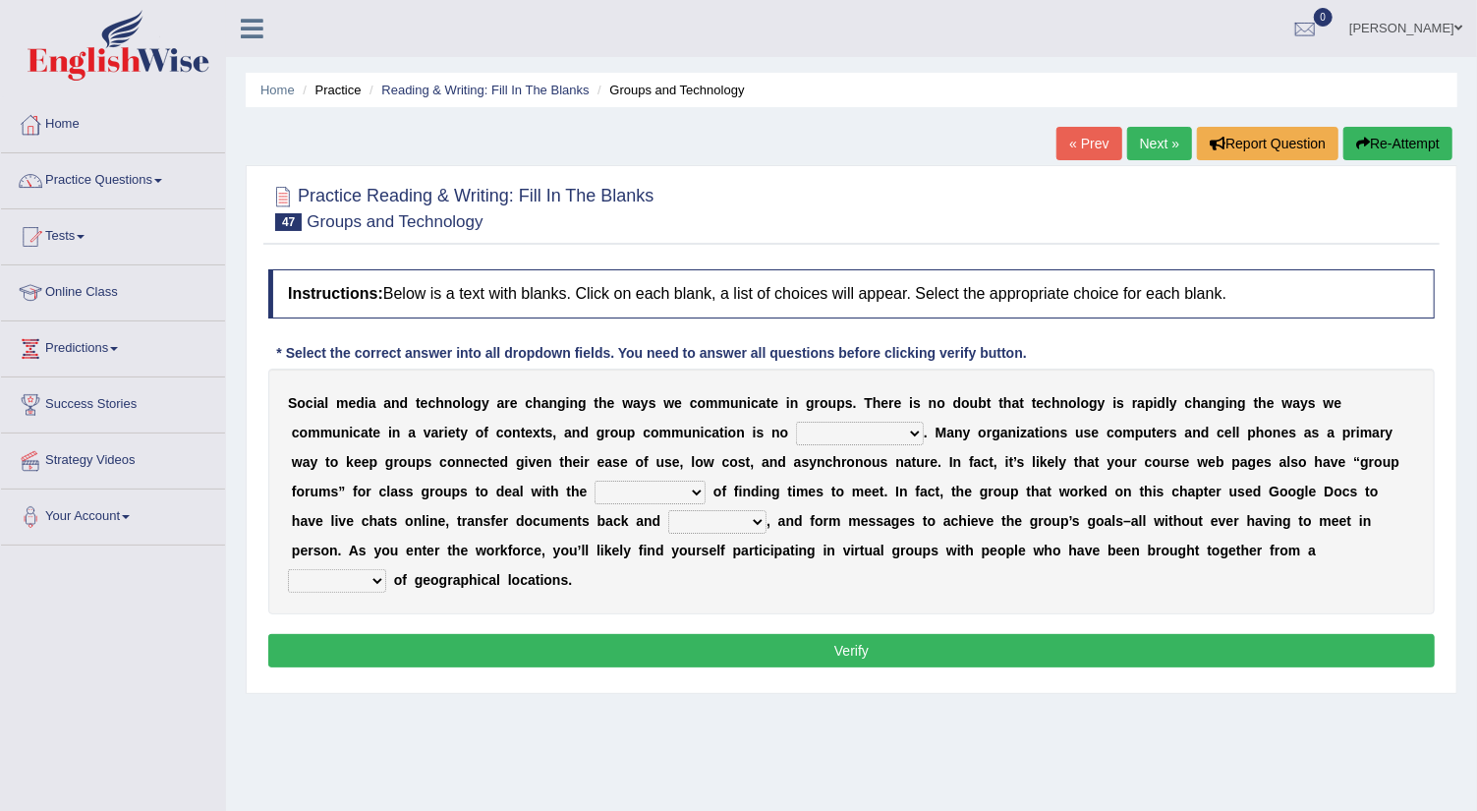
click at [916, 427] on select "exception exemplification extradition excursion" at bounding box center [860, 434] width 128 height 24
select select "exception"
click at [796, 422] on select "exception exemplification extradition excursion" at bounding box center [860, 434] width 128 height 24
click at [699, 487] on select "localities liabilities complexities causalities" at bounding box center [649, 492] width 111 height 24
select select "complexities"
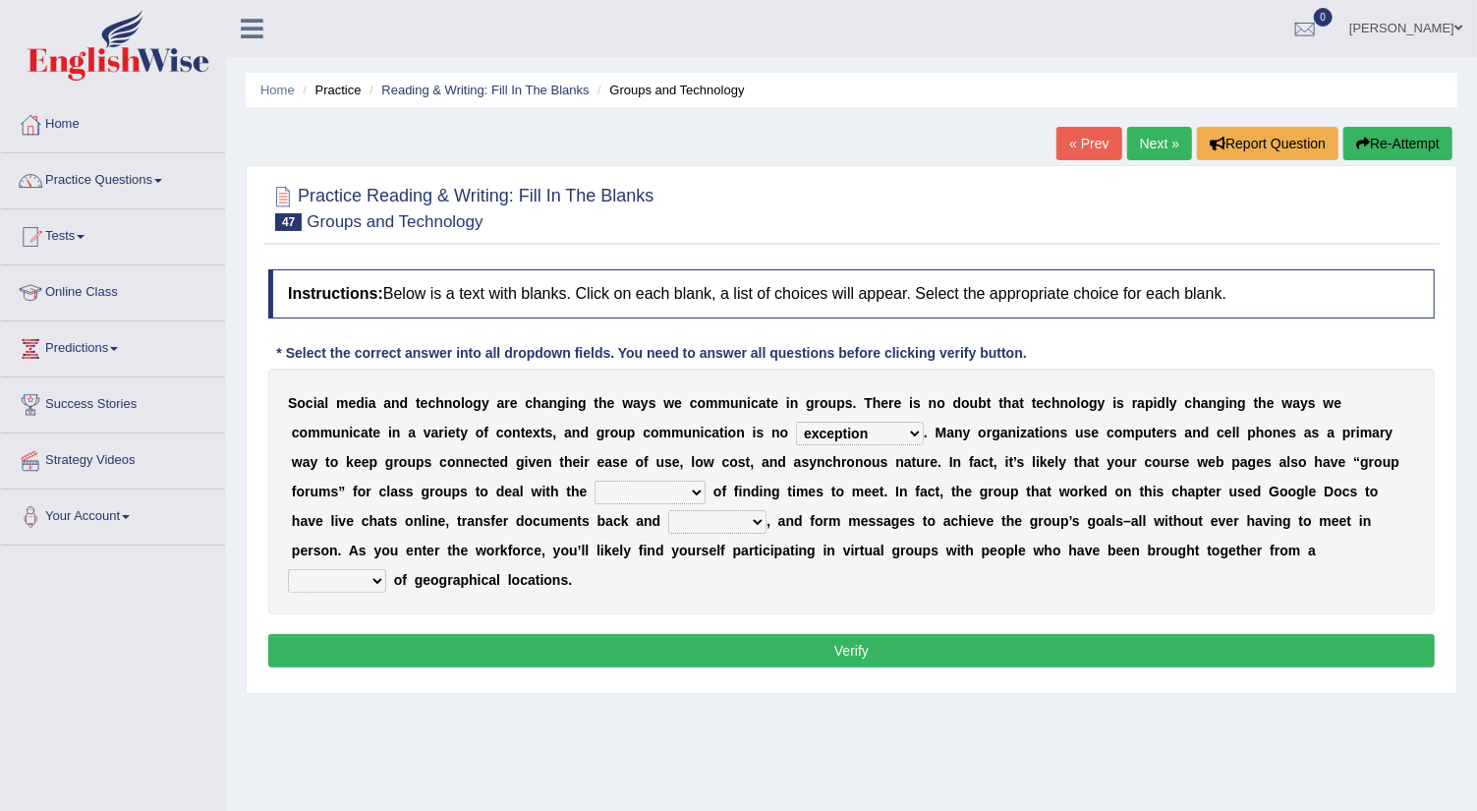
click at [594, 480] on select "localities liabilities complexities causalities" at bounding box center [649, 492] width 111 height 24
click at [696, 487] on select "localities liabilities complexities causalities" at bounding box center [649, 492] width 111 height 24
click at [755, 517] on select "fill forth toward beyond" at bounding box center [717, 522] width 98 height 24
select select "forth"
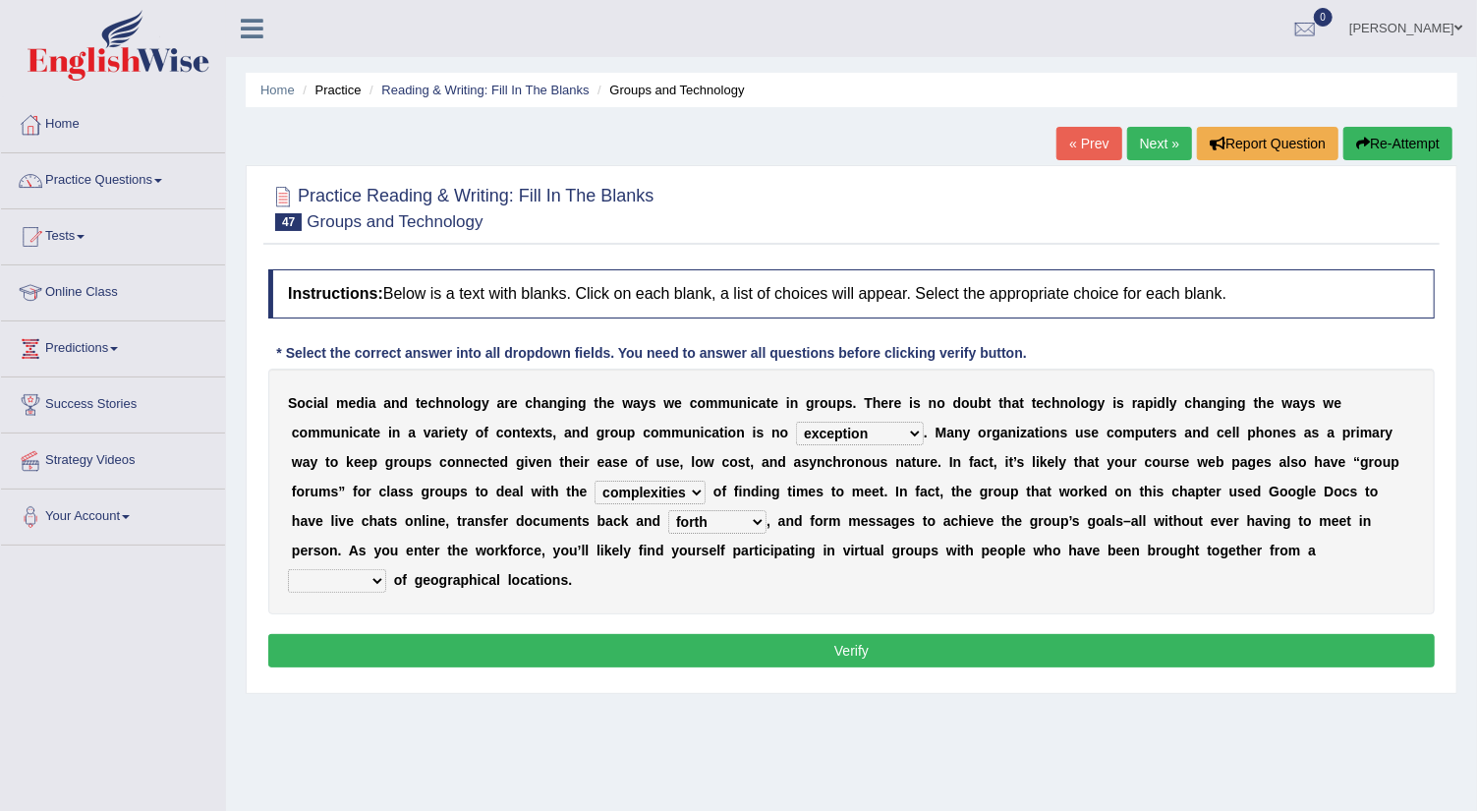
click at [668, 510] on select "fill forth toward beyond" at bounding box center [717, 522] width 98 height 24
click at [375, 580] on select "form variety kind variation" at bounding box center [337, 581] width 98 height 24
select select "variety"
click at [288, 569] on select "form variety kind variation" at bounding box center [337, 581] width 98 height 24
click at [373, 648] on button "Verify" at bounding box center [851, 650] width 1166 height 33
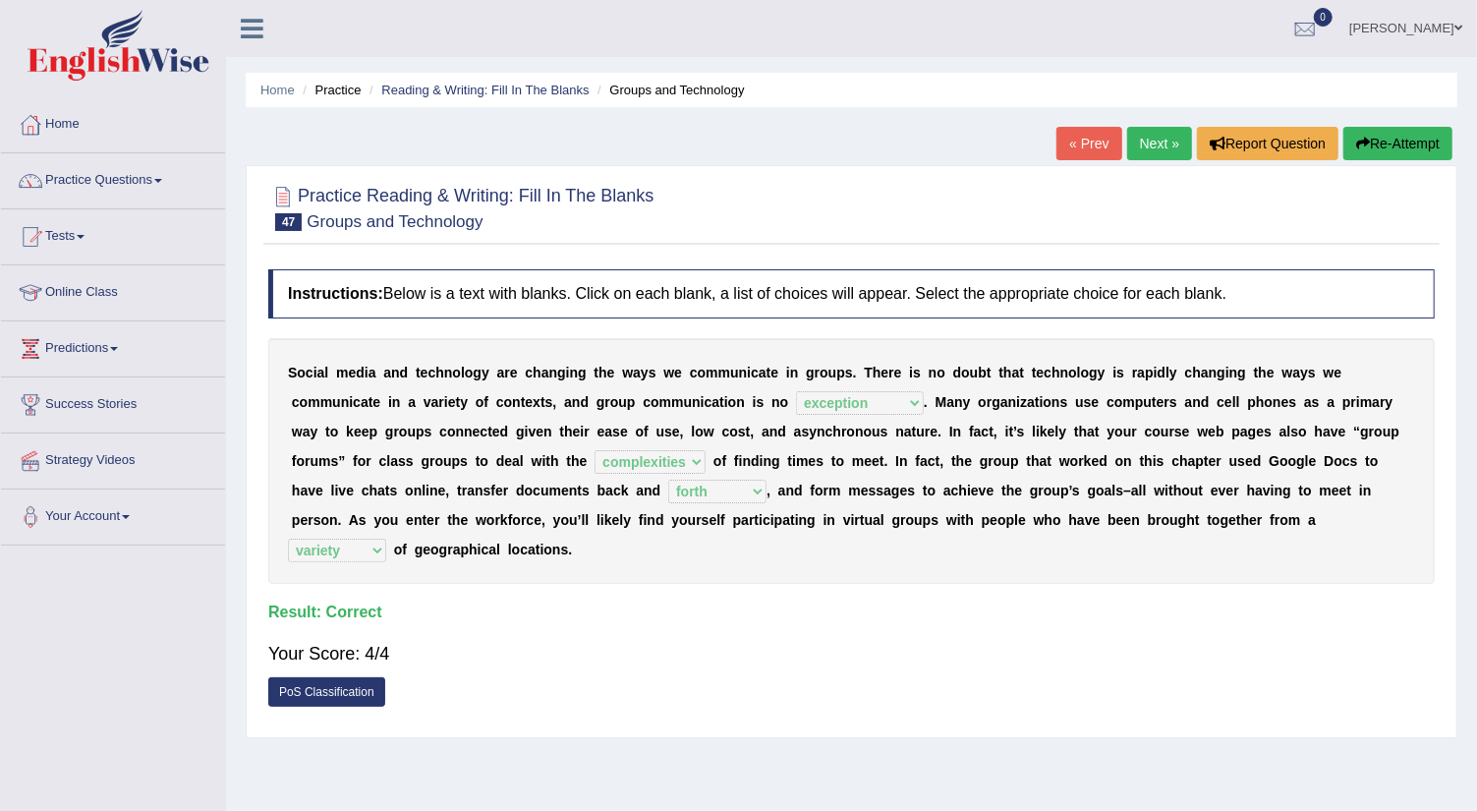
click at [1154, 139] on link "Next »" at bounding box center [1159, 143] width 65 height 33
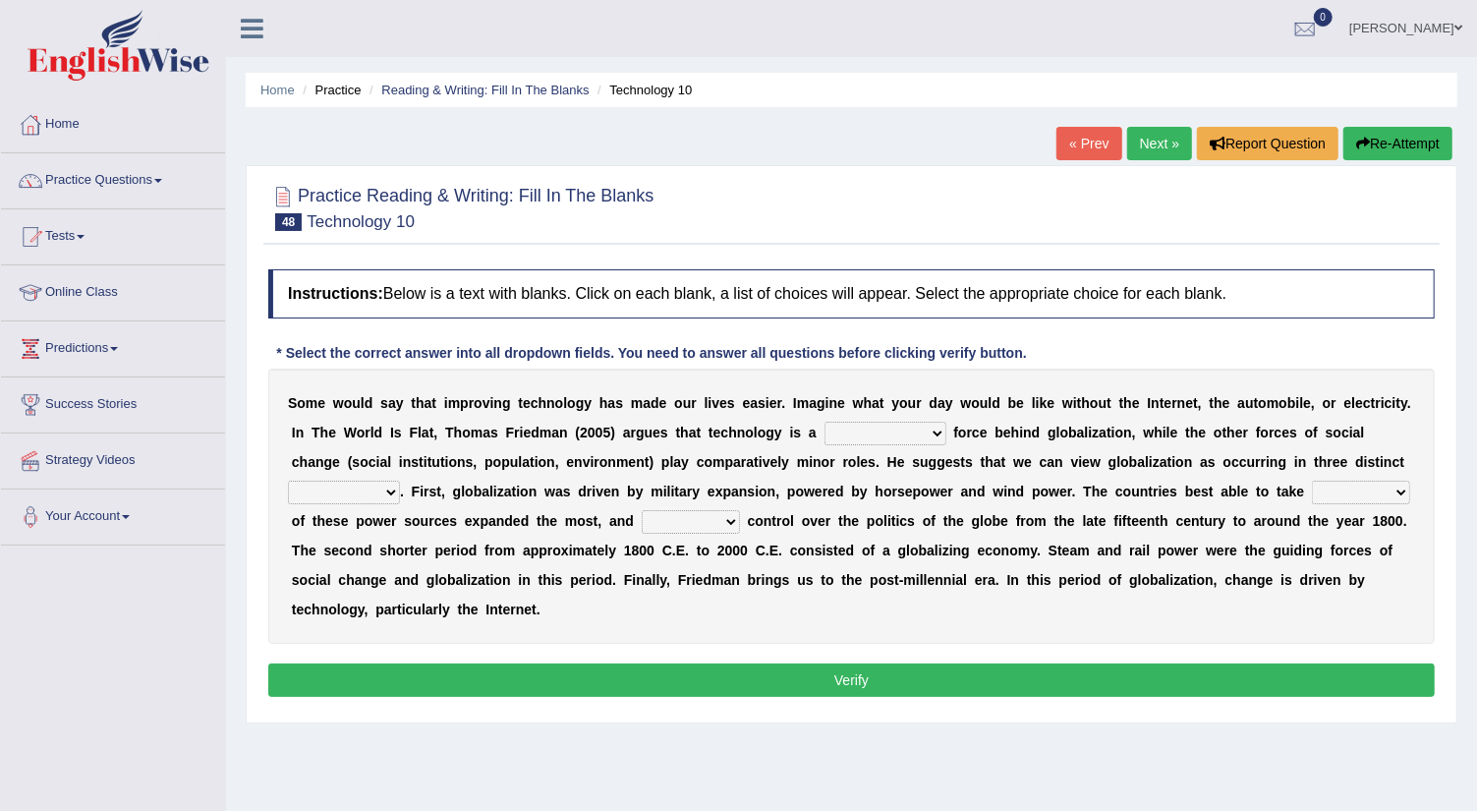
click at [940, 430] on select "driving demeaning distinguishing demanding" at bounding box center [885, 434] width 122 height 24
select select "driving"
click at [824, 422] on select "driving demeaning distinguishing demanding" at bounding box center [885, 434] width 122 height 24
click at [389, 490] on select "periods periodicals perspectives perceptions" at bounding box center [344, 492] width 112 height 24
select select "perspectives"
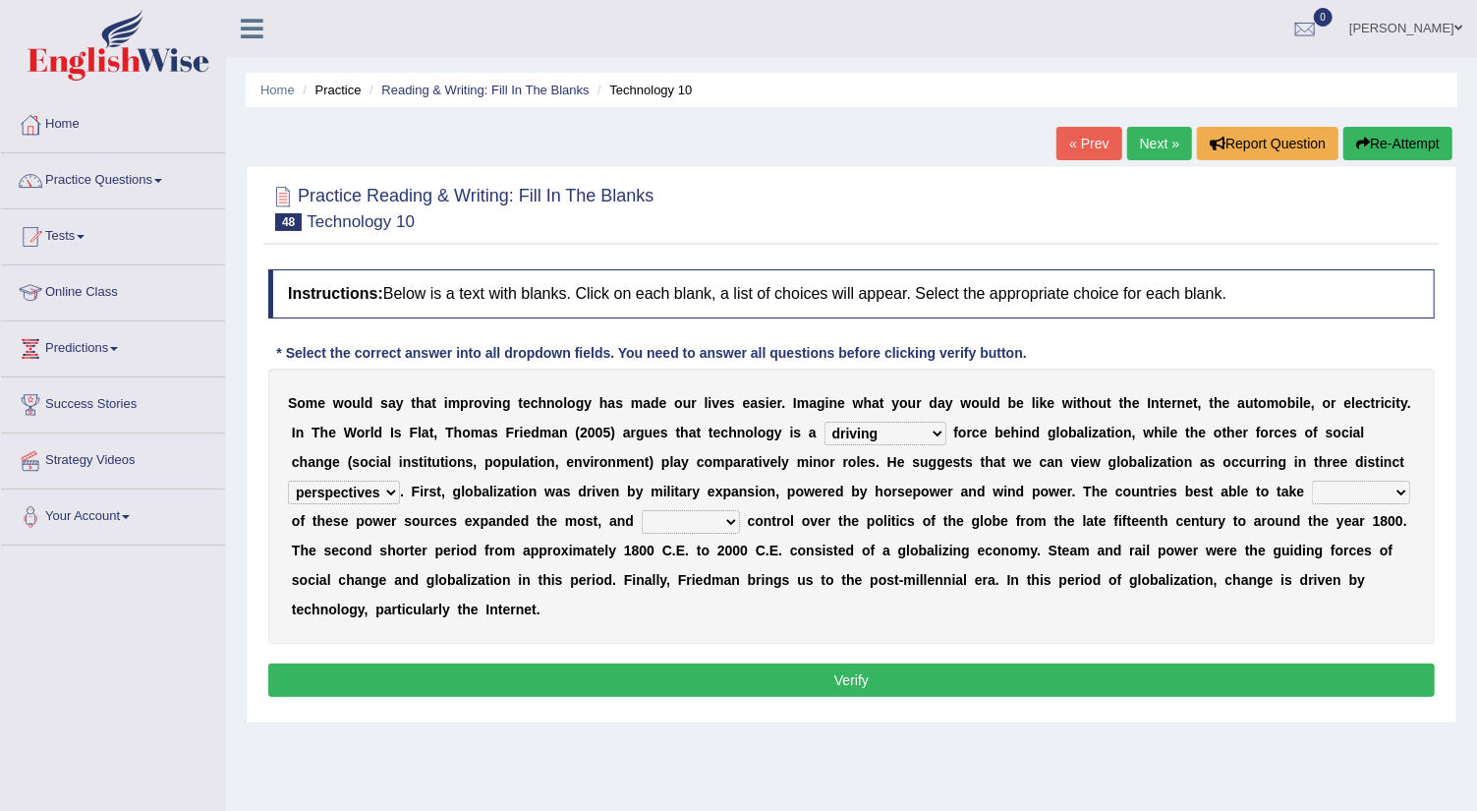
click at [288, 480] on select "periods periodicals perspectives perceptions" at bounding box center [344, 492] width 112 height 24
click at [1400, 489] on select "action advantage account care" at bounding box center [1361, 492] width 98 height 24
select select "advantage"
click at [1312, 480] on select "action advantage account care" at bounding box center [1361, 492] width 98 height 24
click at [729, 516] on select "exist extract exert expect" at bounding box center [691, 522] width 98 height 24
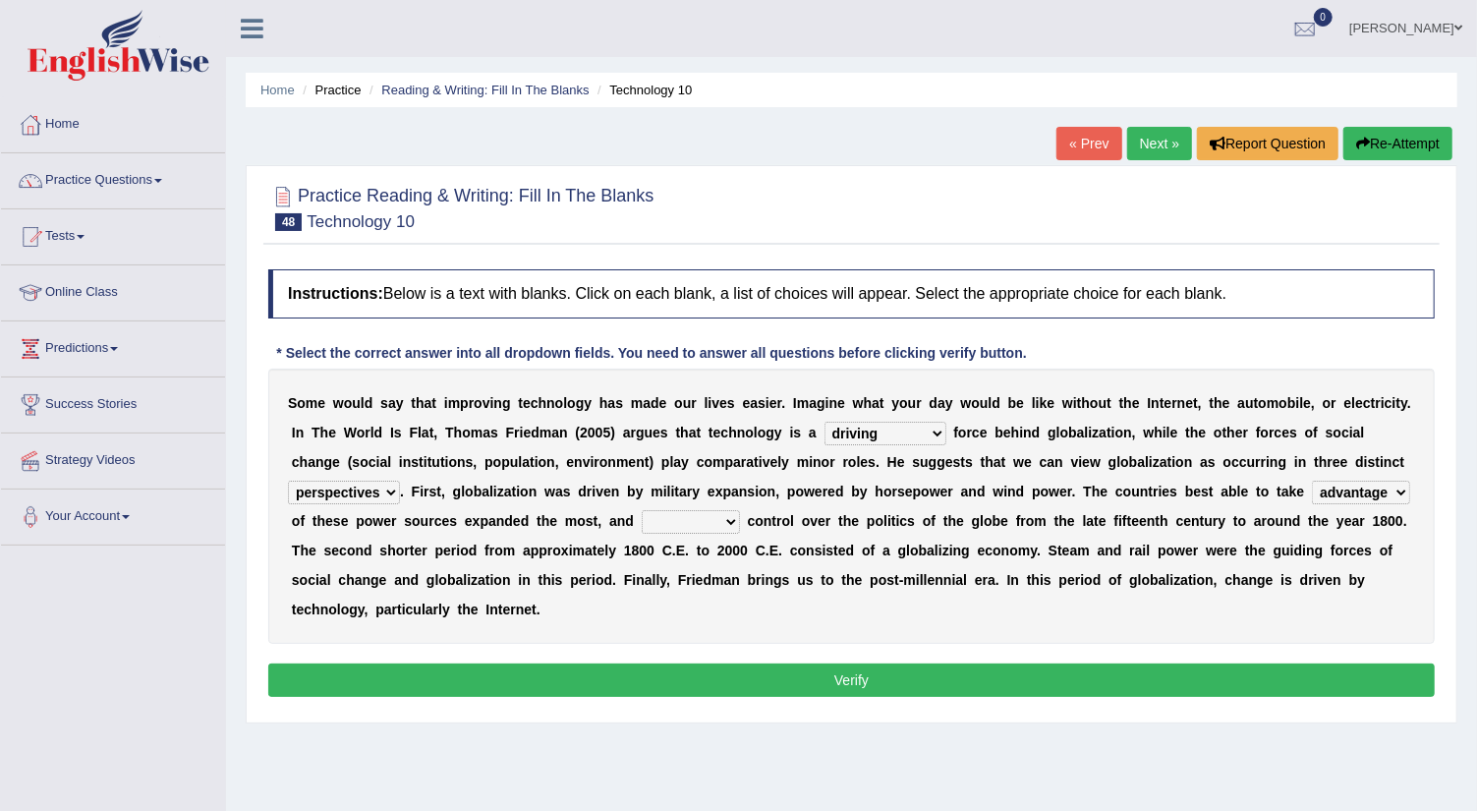
select select "exert"
click at [642, 510] on select "exist extract exert expect" at bounding box center [691, 522] width 98 height 24
click at [775, 689] on button "Verify" at bounding box center [851, 679] width 1166 height 33
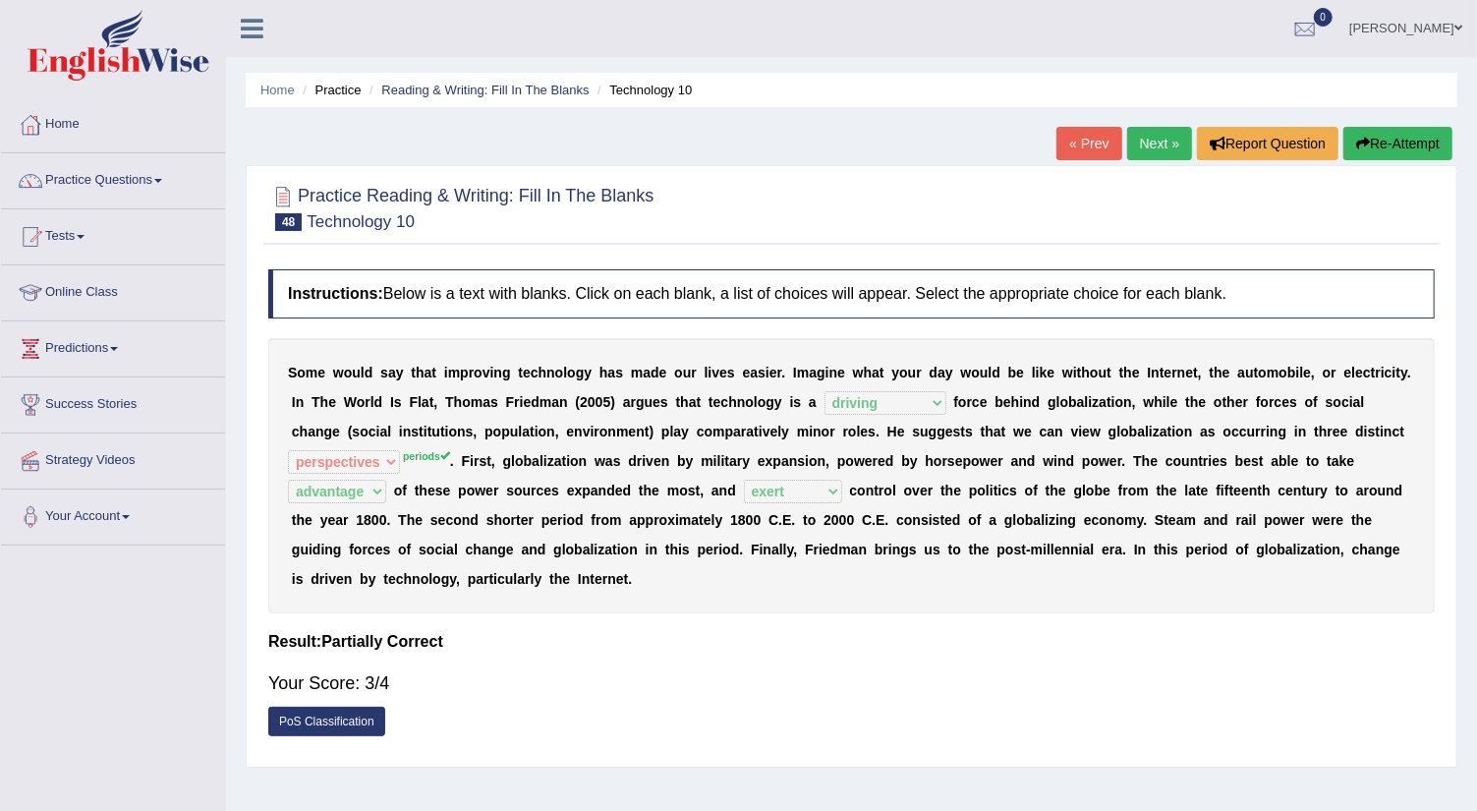
click at [1143, 142] on link "Next »" at bounding box center [1159, 143] width 65 height 33
